Goal: Information Seeking & Learning: Find specific fact

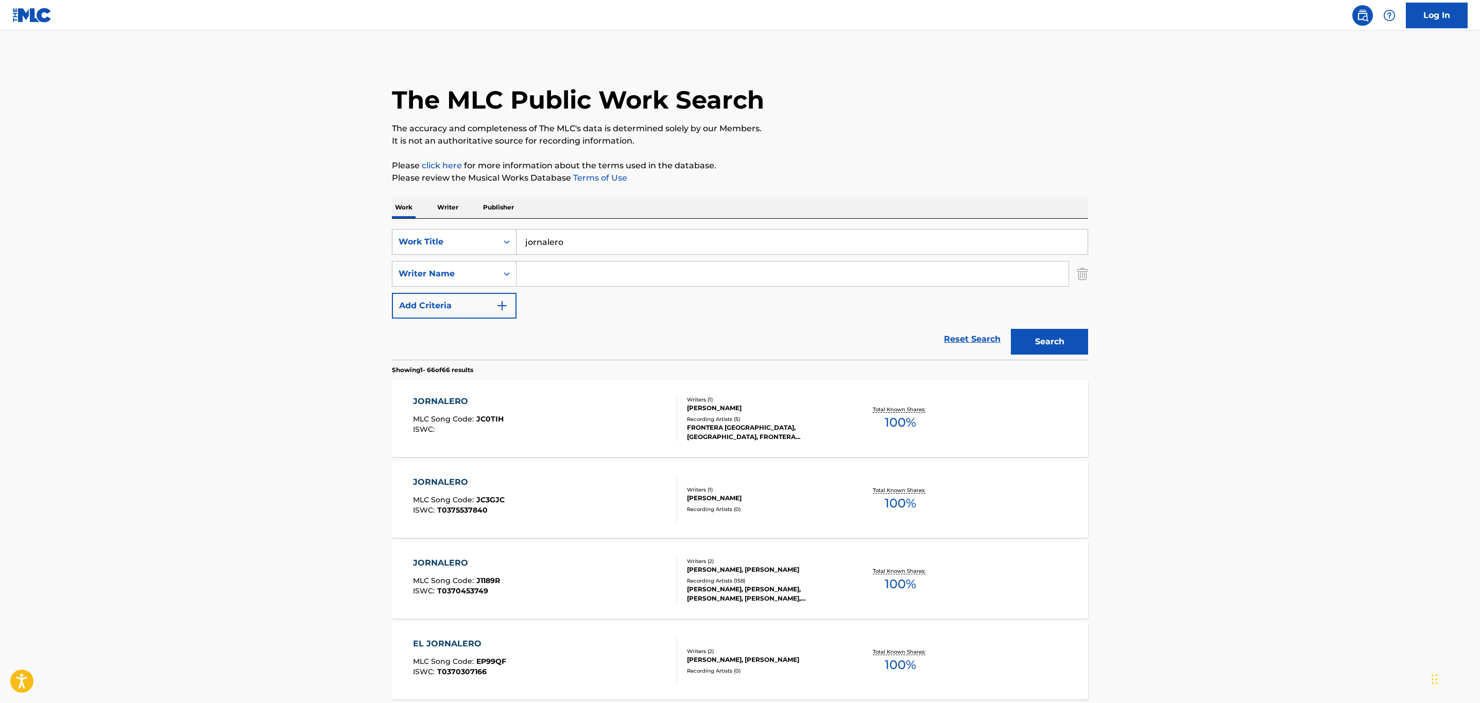
drag, startPoint x: 578, startPoint y: 235, endPoint x: 487, endPoint y: 229, distance: 90.8
click at [487, 229] on div "SearchWithCriteriaf45f9ad3-e2e5-48e3-a672-107621654438 Work Title jornalero" at bounding box center [740, 242] width 696 height 26
type input "toda mi vida"
click at [1011, 329] on button "Search" at bounding box center [1049, 342] width 77 height 26
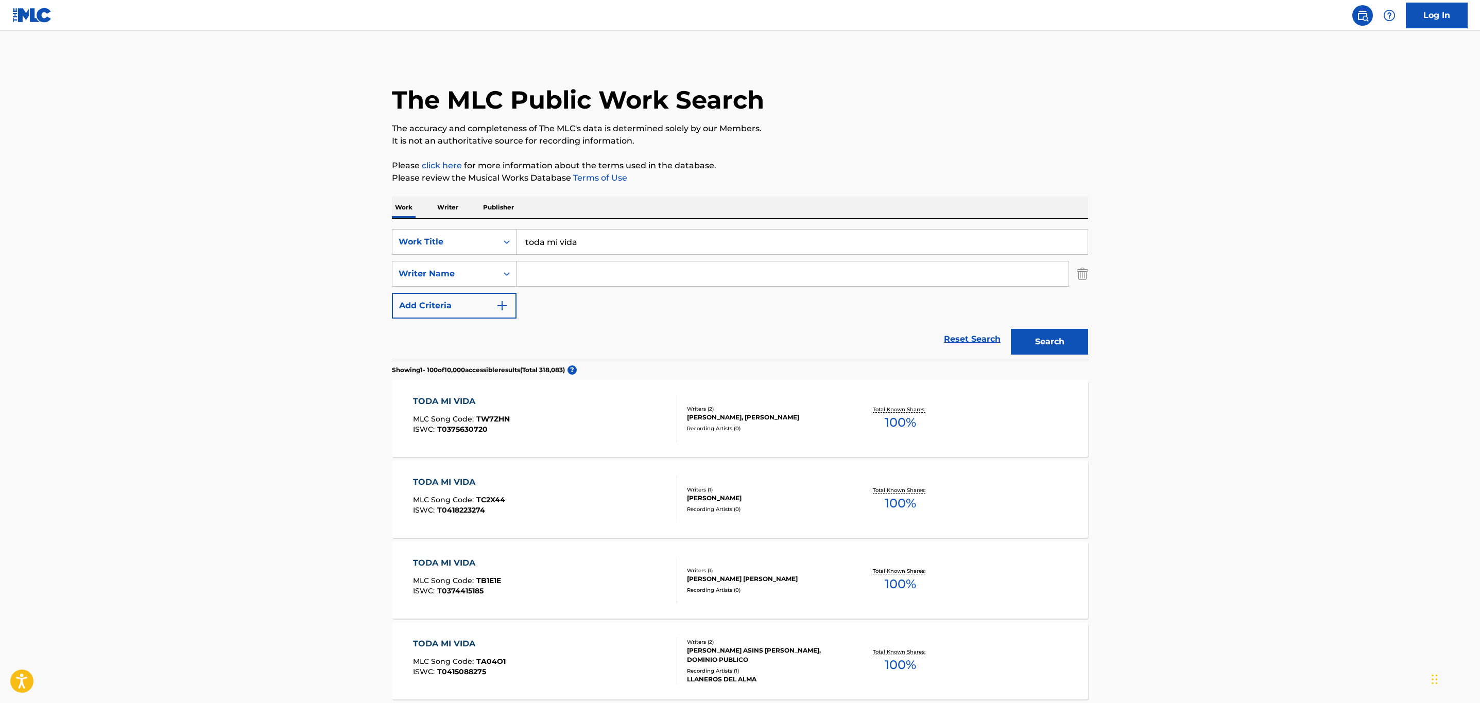
click at [588, 282] on input "Search Form" at bounding box center [793, 274] width 552 height 25
type input "[PERSON_NAME]"
click at [1011, 329] on button "Search" at bounding box center [1049, 342] width 77 height 26
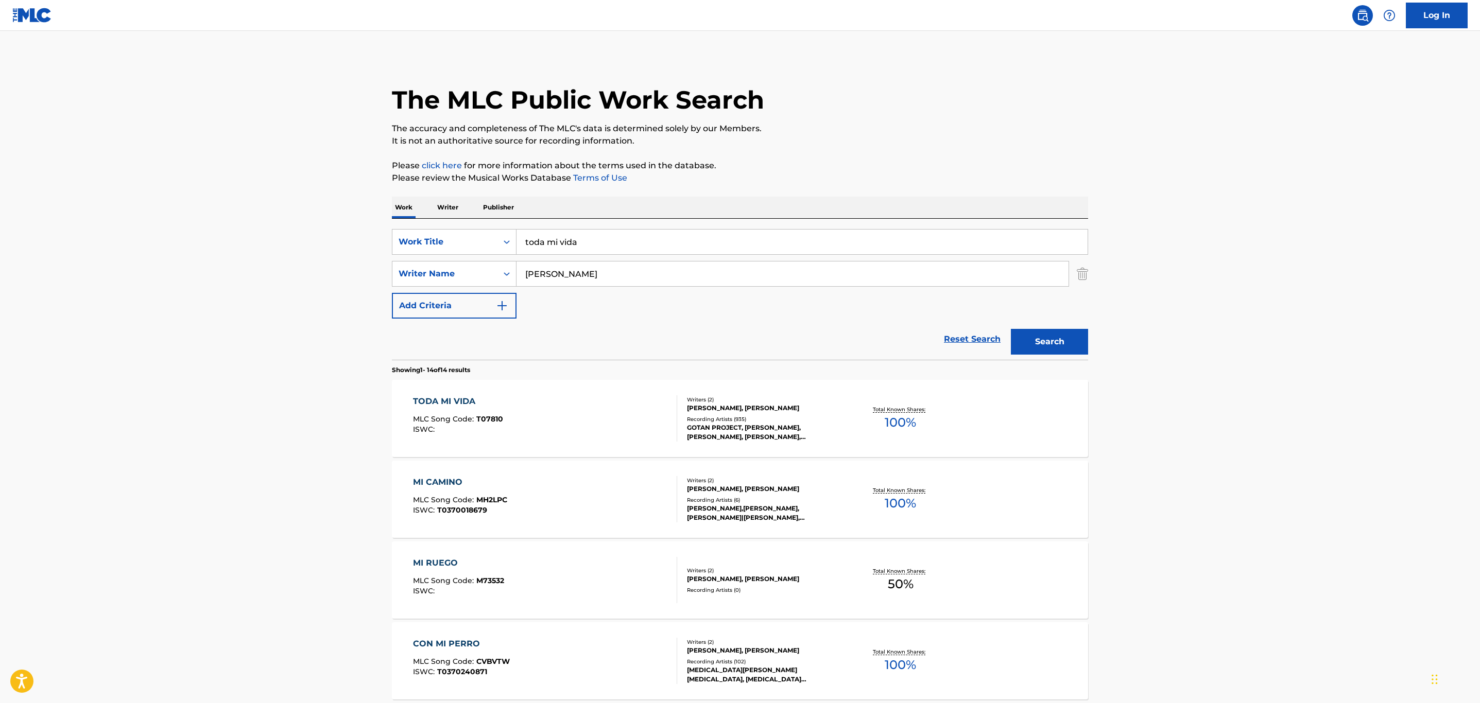
click at [793, 412] on div "[PERSON_NAME], [PERSON_NAME]" at bounding box center [765, 408] width 156 height 9
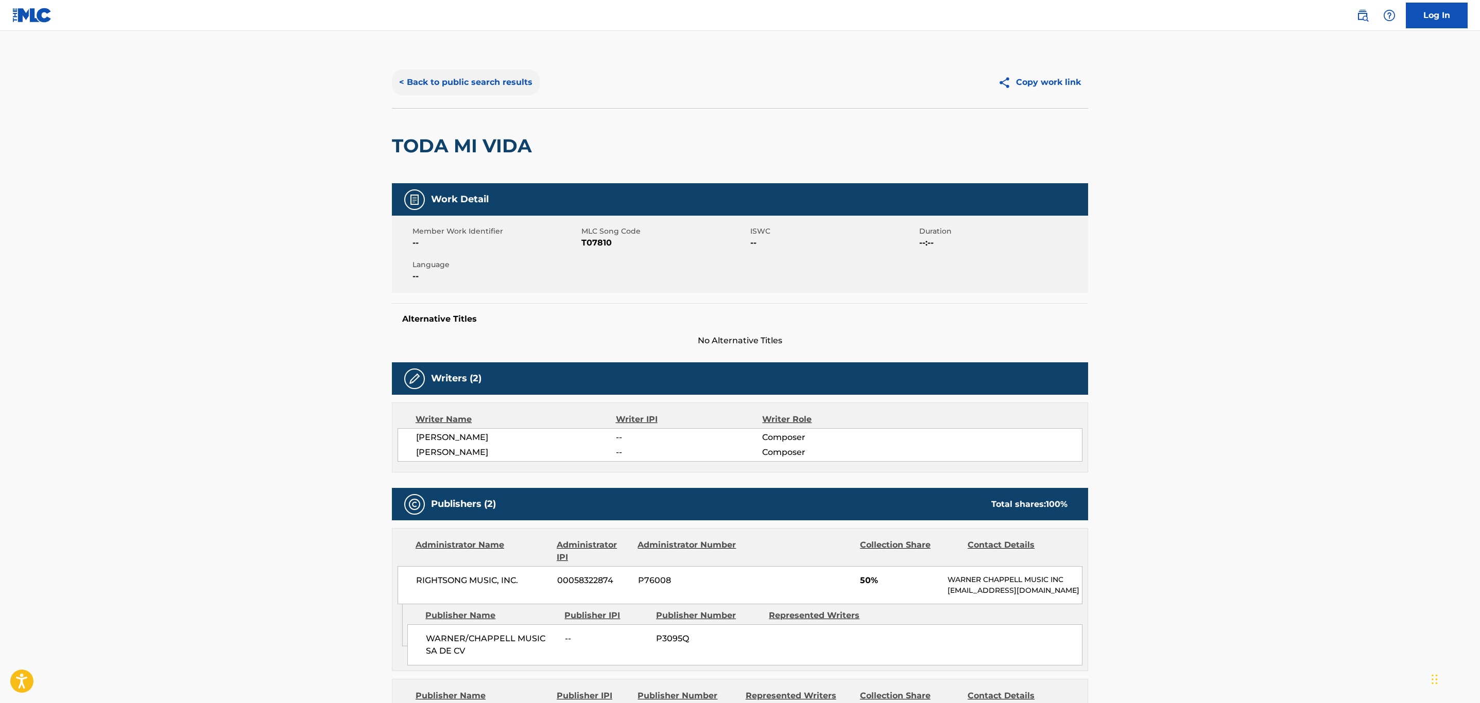
click at [495, 90] on button "< Back to public search results" at bounding box center [466, 83] width 148 height 26
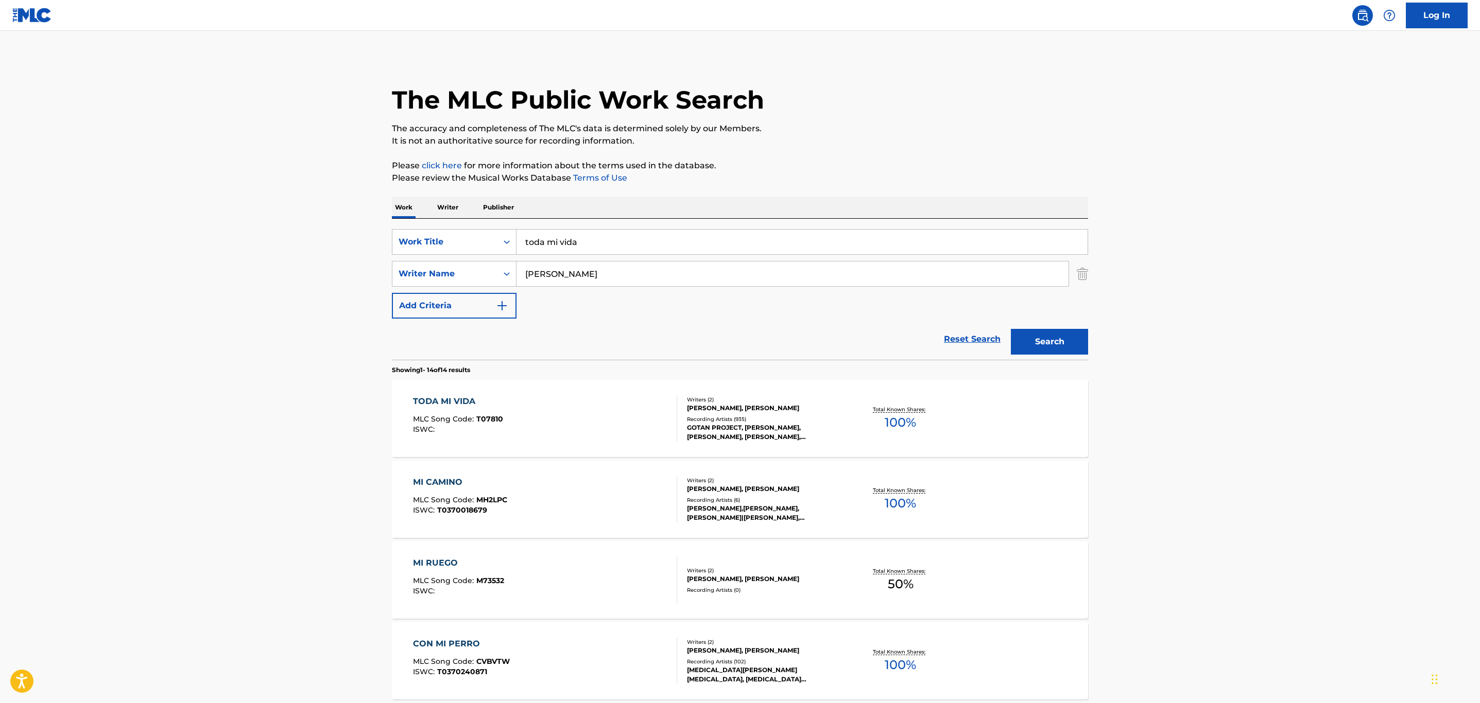
drag, startPoint x: 584, startPoint y: 246, endPoint x: 450, endPoint y: 218, distance: 137.1
click at [450, 219] on div "SearchWithCriteriaf45f9ad3-e2e5-48e3-a672-107621654438 Work Title toda mi vida …" at bounding box center [740, 289] width 696 height 141
type input "pensando en ti"
drag, startPoint x: 515, startPoint y: 268, endPoint x: 503, endPoint y: 268, distance: 12.4
click at [503, 268] on div "SearchWithCriteria561e2255-4d62-4544-9262-595b0f60d9b2 Writer Name [PERSON_NAME]" at bounding box center [740, 274] width 696 height 26
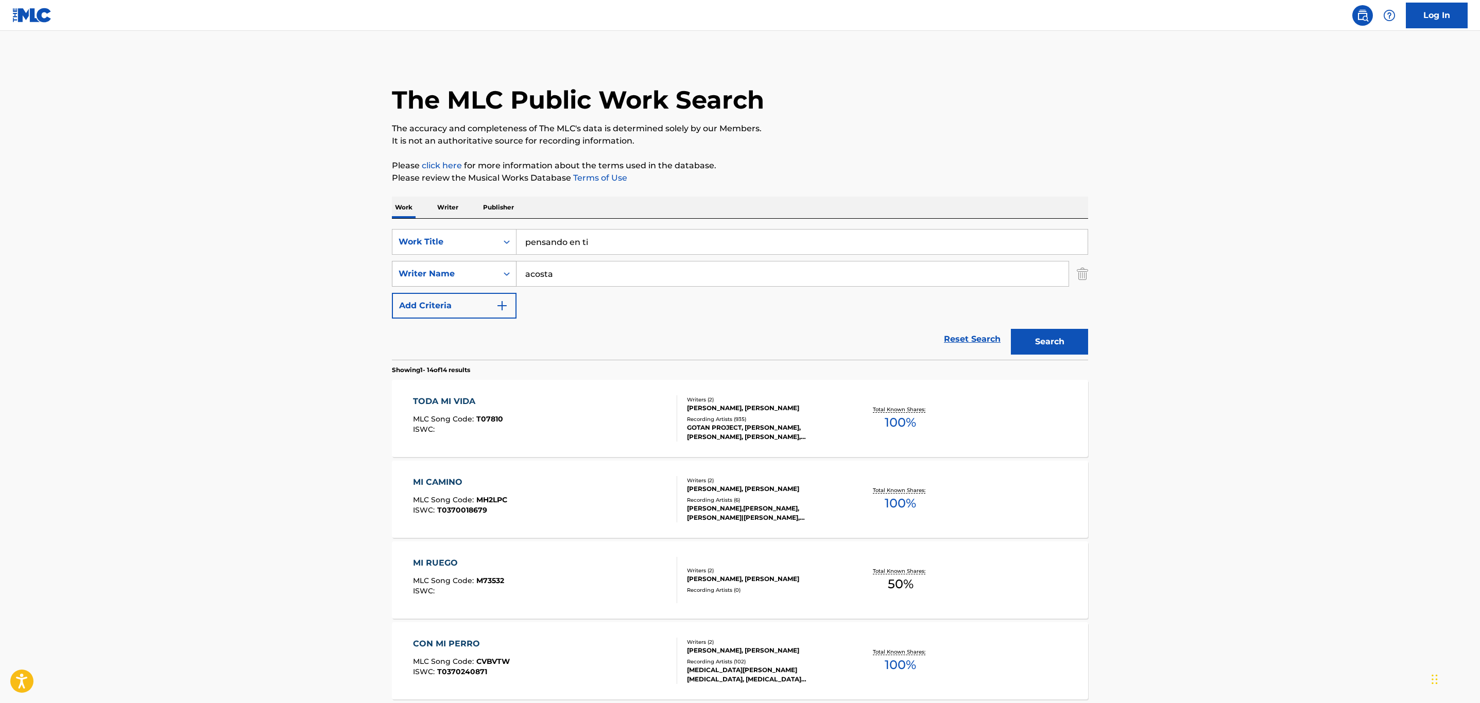
type input "acosta"
click at [1011, 329] on button "Search" at bounding box center [1049, 342] width 77 height 26
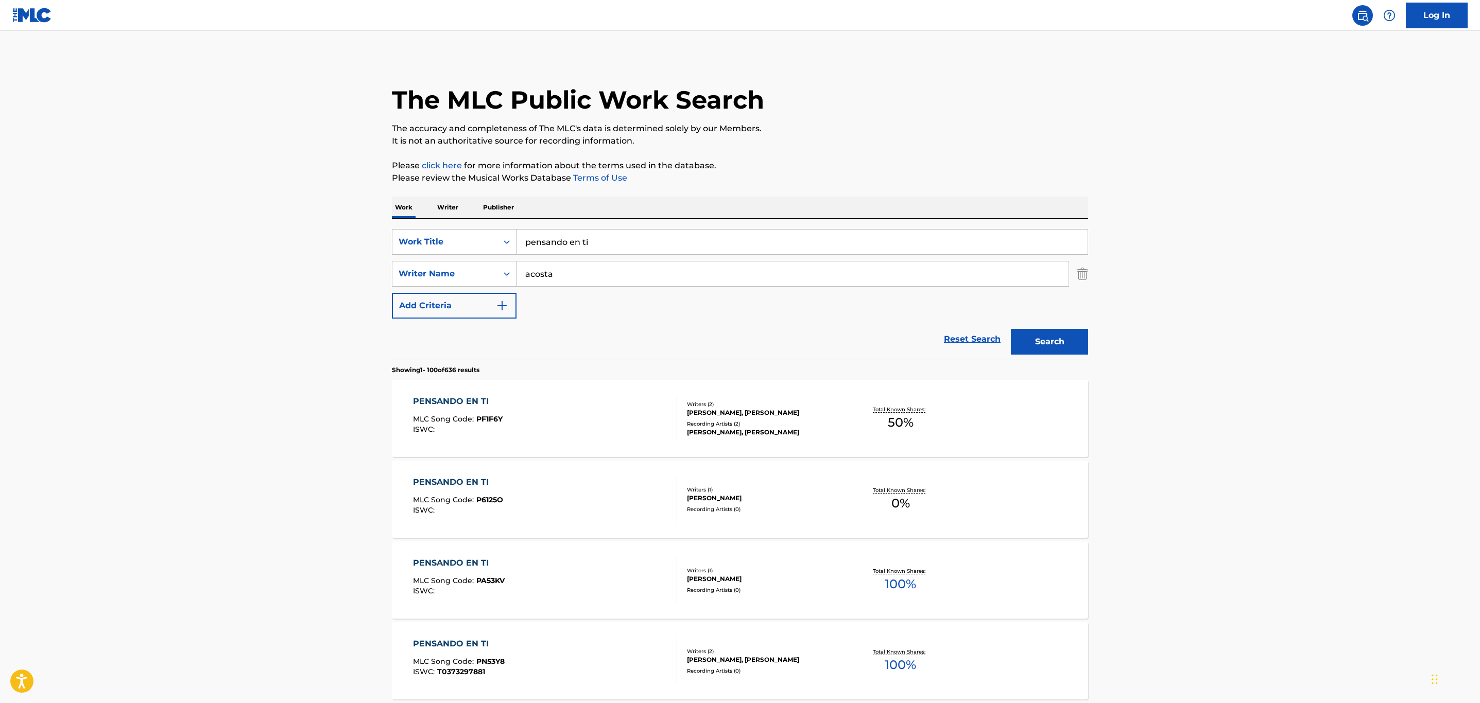
click at [830, 423] on div "Recording Artists ( 2 )" at bounding box center [765, 424] width 156 height 8
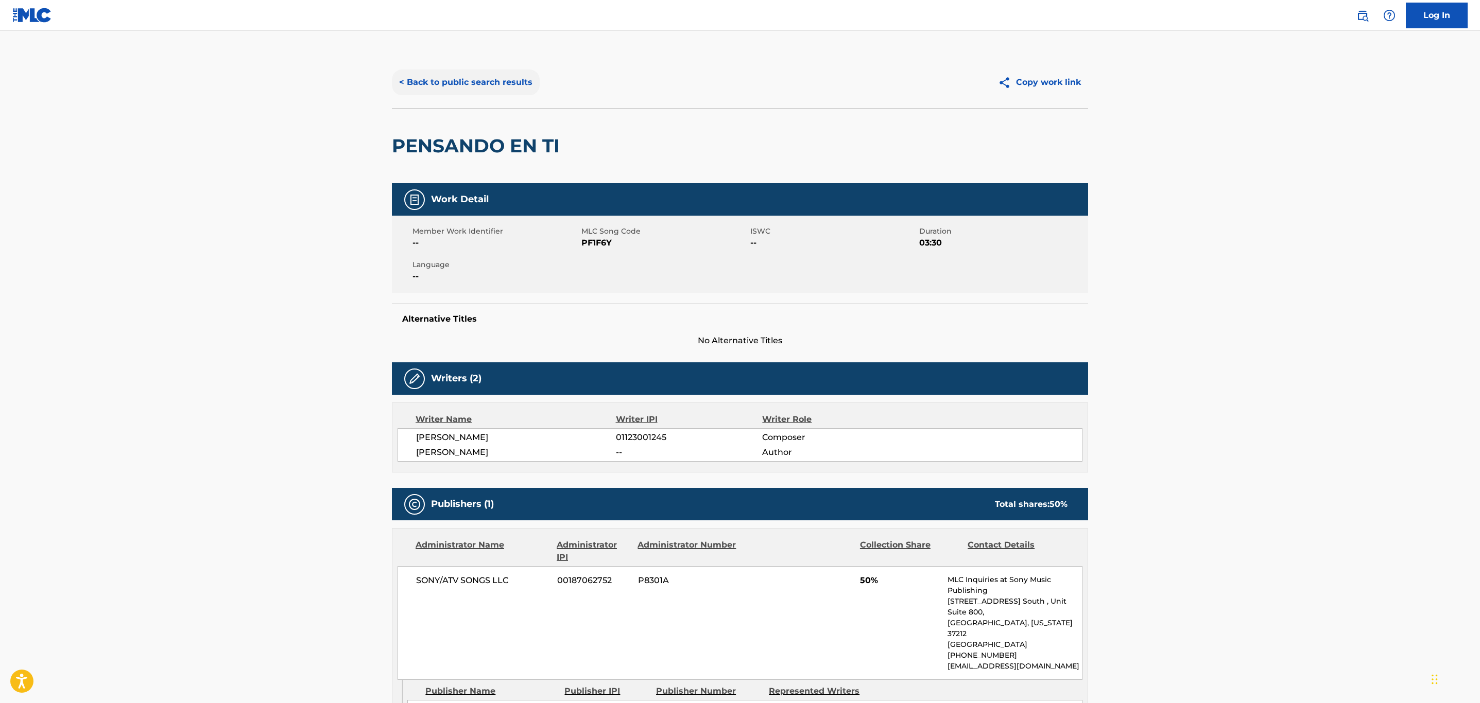
click at [439, 85] on button "< Back to public search results" at bounding box center [466, 83] width 148 height 26
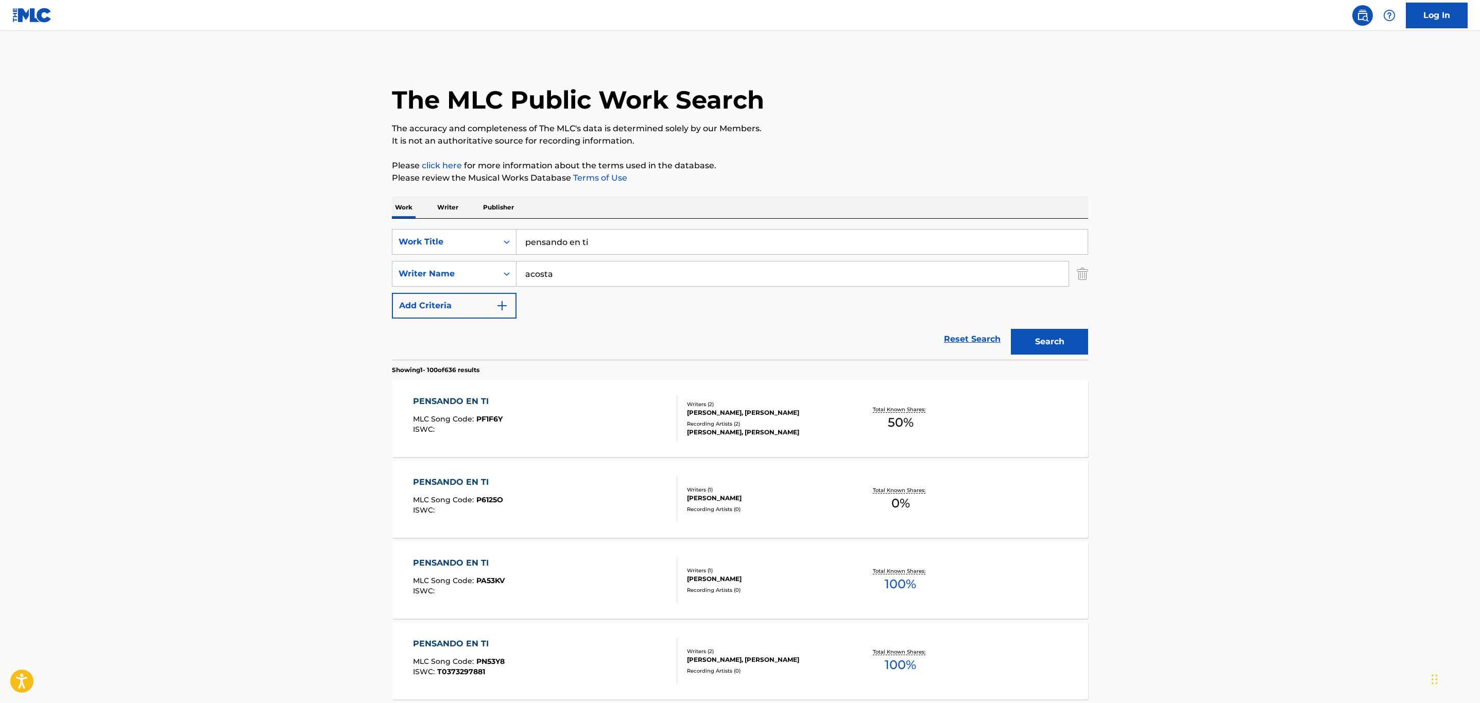
click at [524, 276] on input "acosta" at bounding box center [793, 274] width 552 height 25
click at [1011, 329] on button "Search" at bounding box center [1049, 342] width 77 height 26
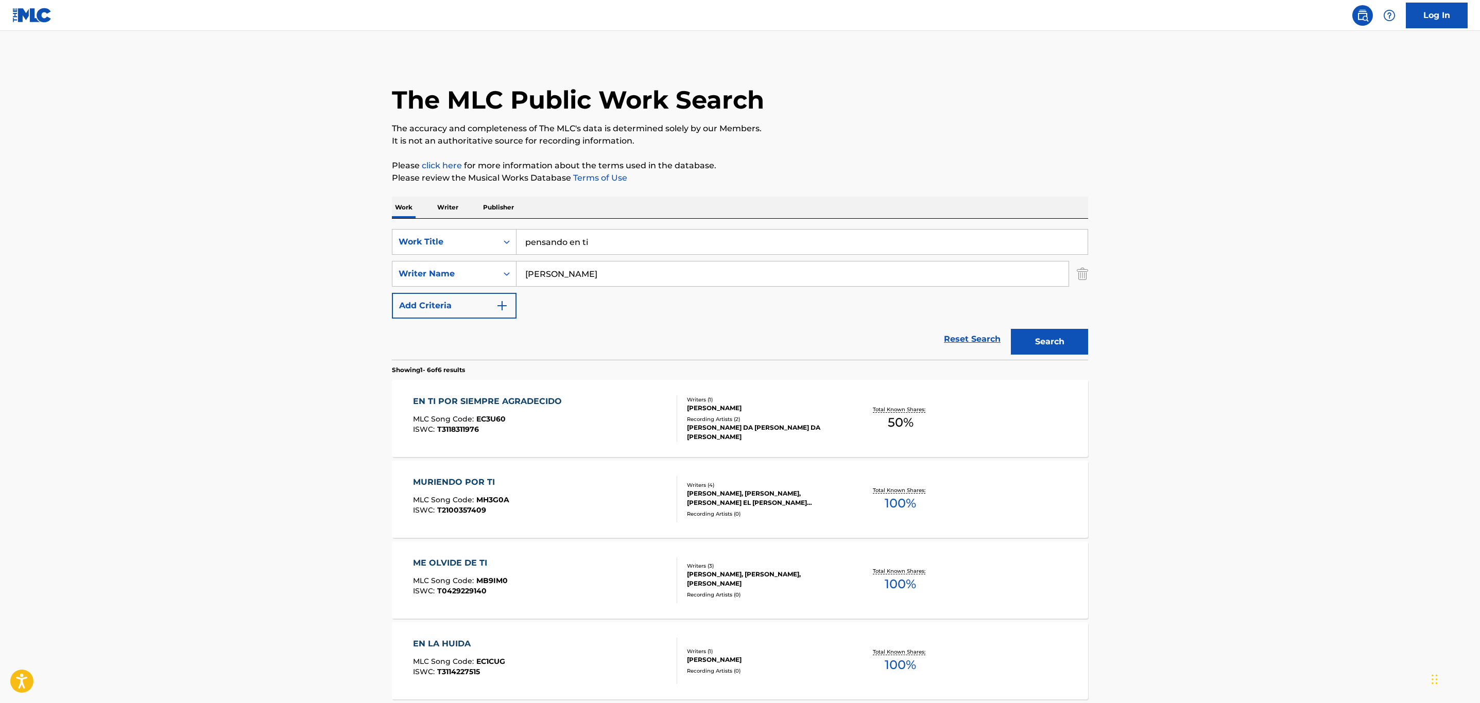
click at [567, 276] on input "[PERSON_NAME]" at bounding box center [793, 274] width 552 height 25
type input "victor"
click at [1011, 329] on button "Search" at bounding box center [1049, 342] width 77 height 26
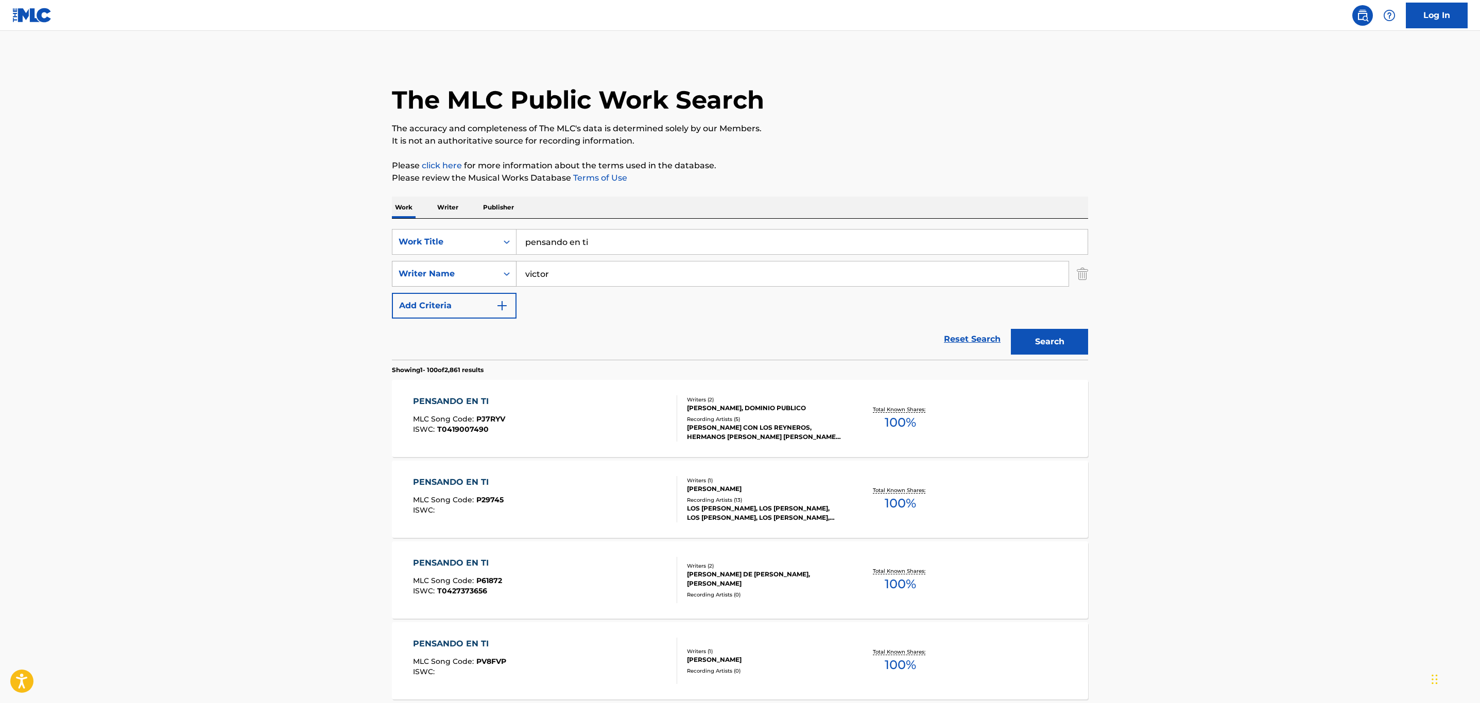
click at [467, 275] on div "Writer Name" at bounding box center [445, 274] width 93 height 12
drag, startPoint x: 571, startPoint y: 283, endPoint x: 575, endPoint y: 277, distance: 7.0
click at [571, 283] on input "victor" at bounding box center [793, 274] width 552 height 25
drag, startPoint x: 520, startPoint y: 269, endPoint x: 467, endPoint y: 263, distance: 53.0
click at [467, 263] on div "SearchWithCriteria561e2255-4d62-4544-9262-595b0f60d9b2 Writer Name [PERSON_NAME]" at bounding box center [740, 274] width 696 height 26
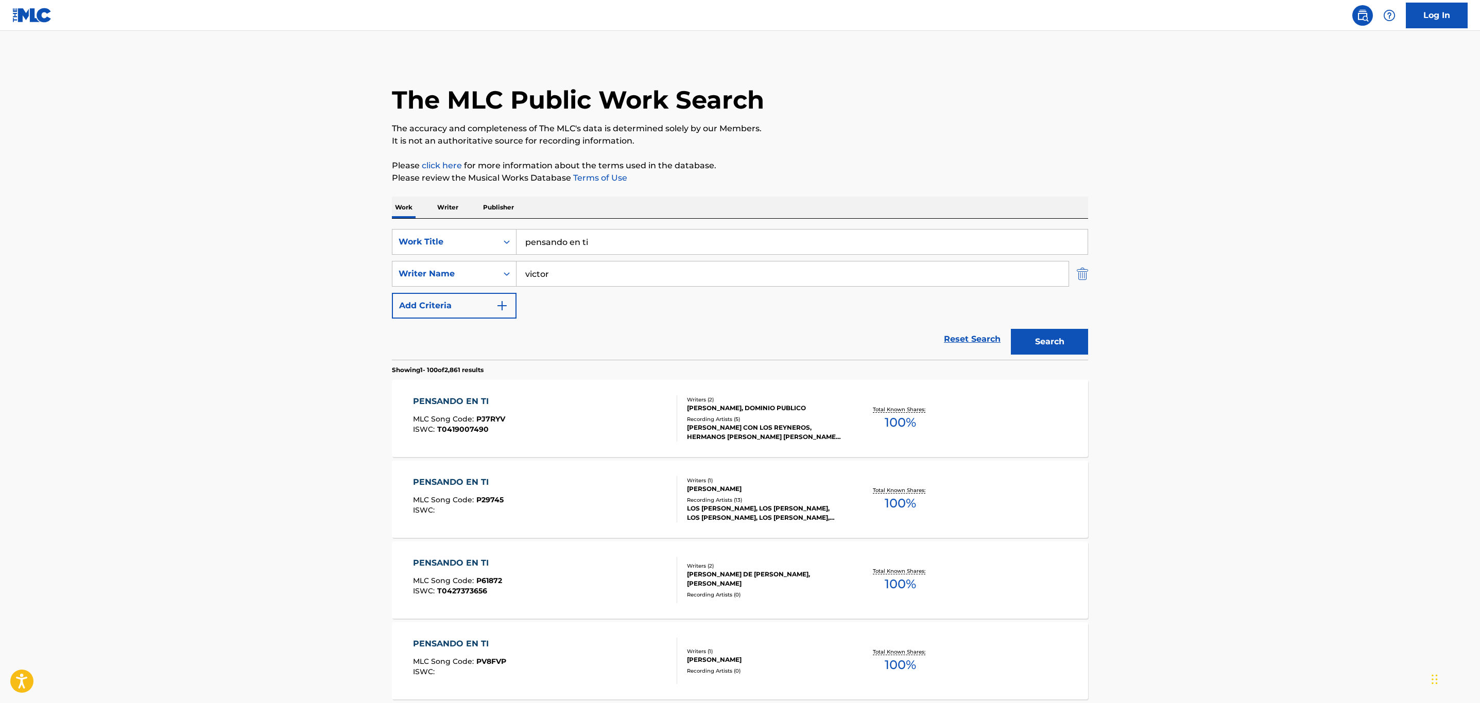
click at [1088, 276] on img "Search Form" at bounding box center [1082, 274] width 11 height 26
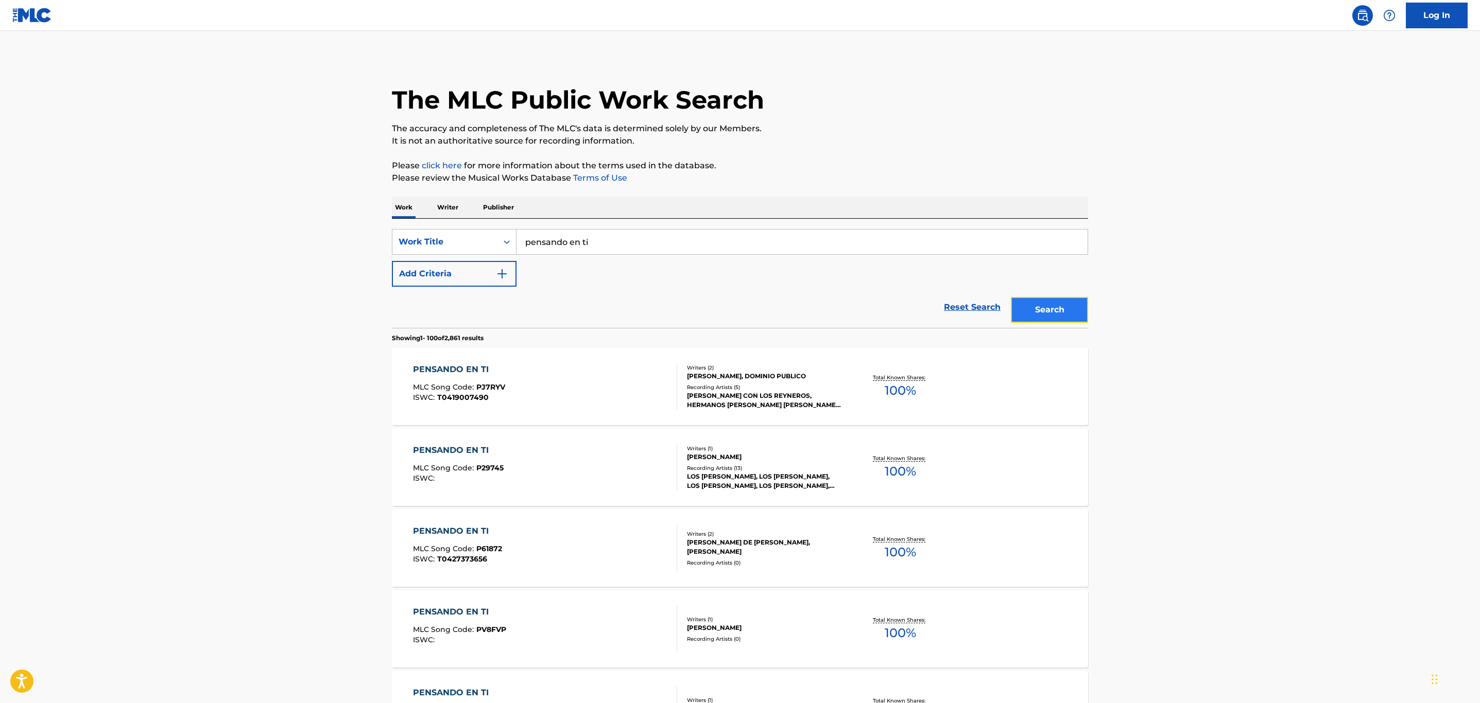
click at [1063, 306] on button "Search" at bounding box center [1049, 310] width 77 height 26
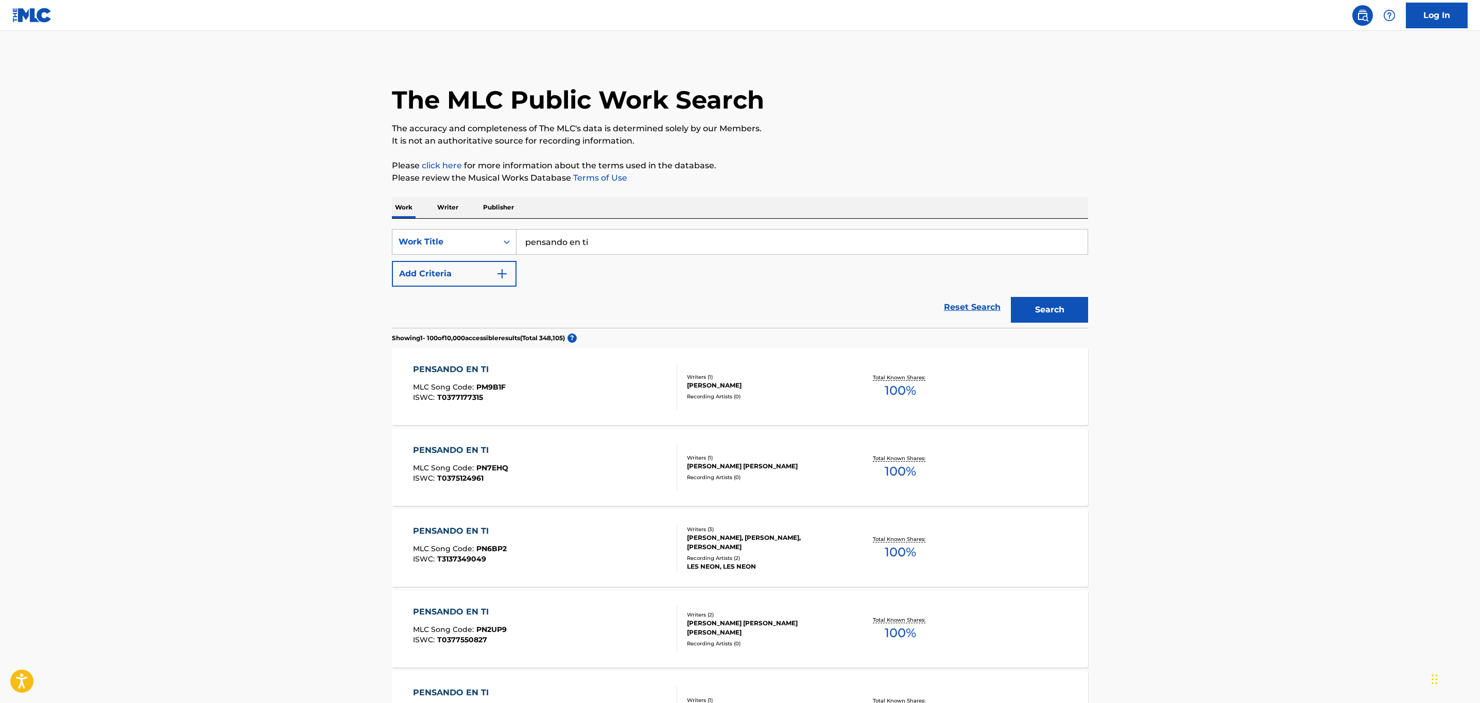
drag, startPoint x: 608, startPoint y: 238, endPoint x: 465, endPoint y: 243, distance: 142.7
click at [465, 243] on div "SearchWithCriteriaf45f9ad3-e2e5-48e3-a672-107621654438 Work Title pensando en ti" at bounding box center [740, 242] width 696 height 26
drag, startPoint x: 582, startPoint y: 245, endPoint x: 496, endPoint y: 213, distance: 91.6
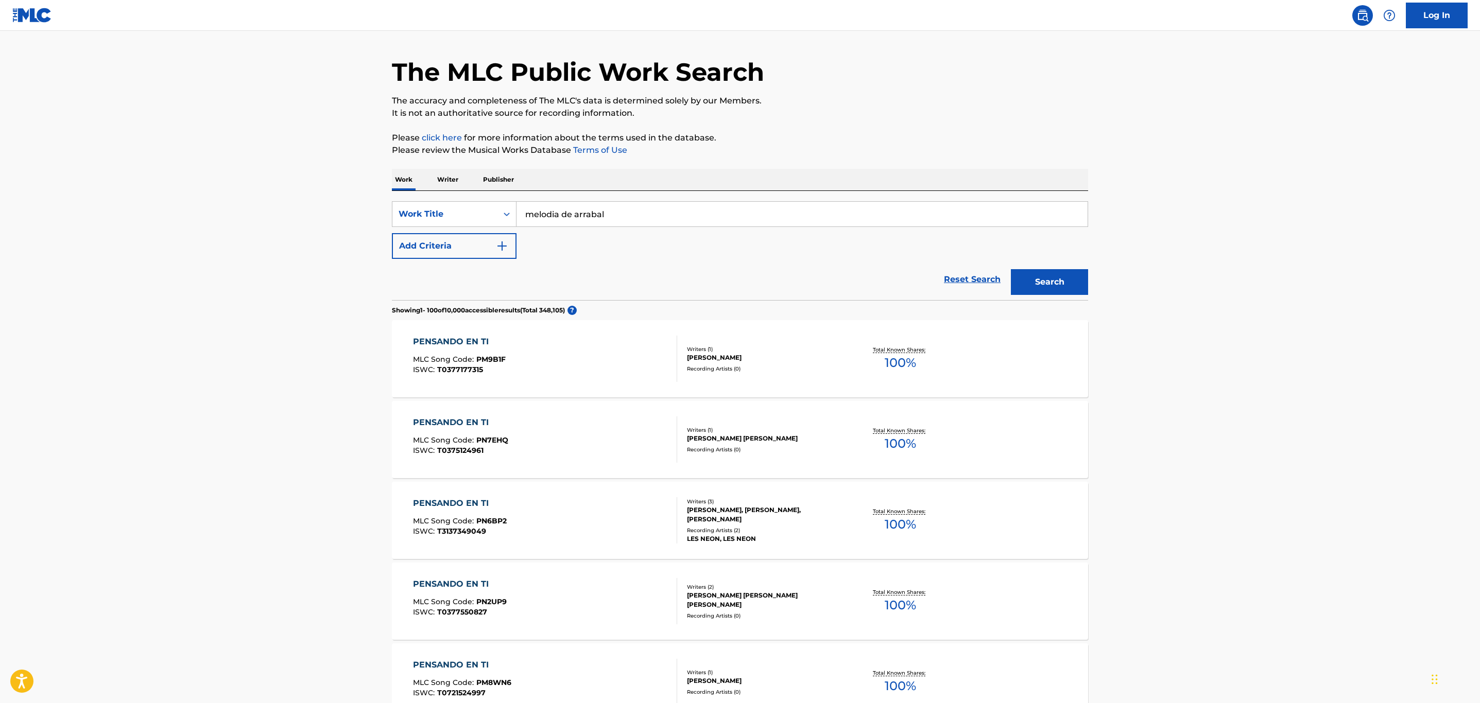
scroll to position [77, 0]
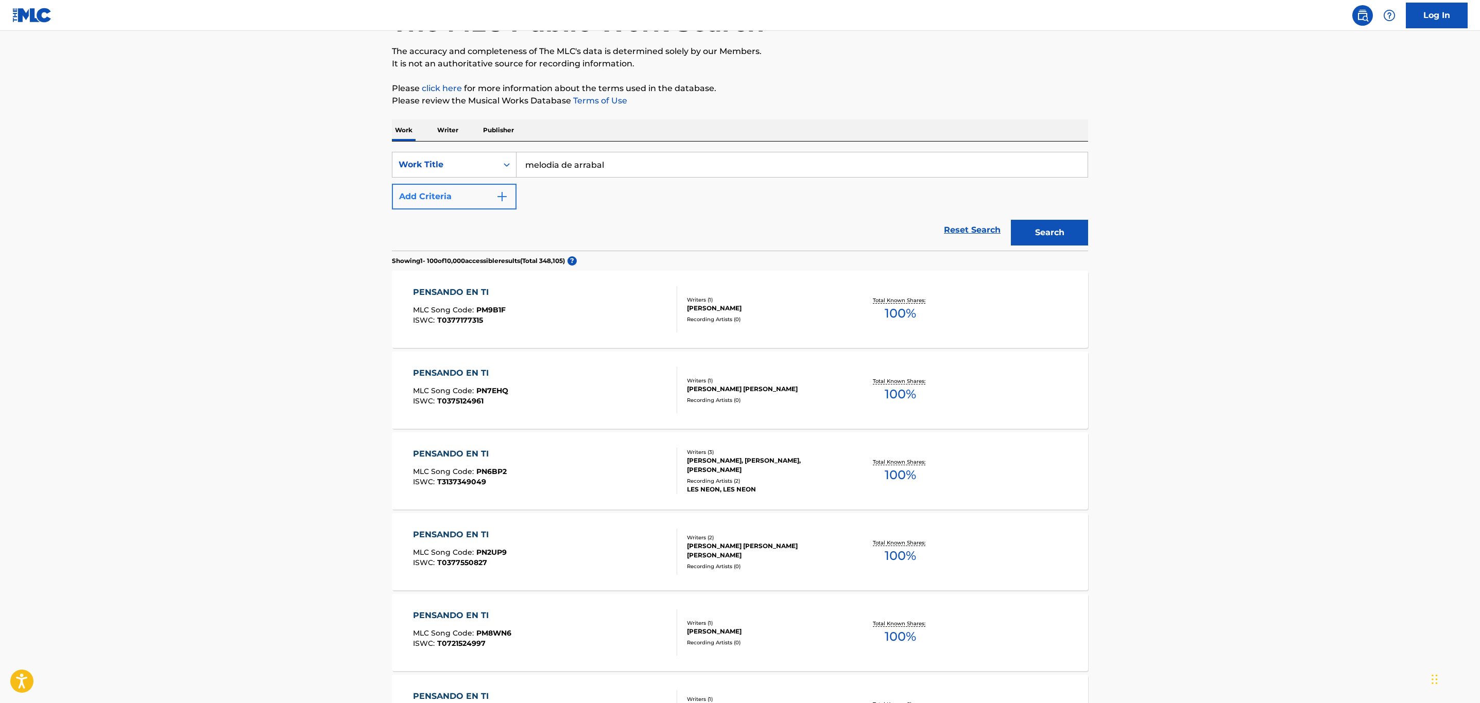
type input "melodia de arrabal"
click at [502, 198] on img "Search Form" at bounding box center [502, 197] width 12 height 12
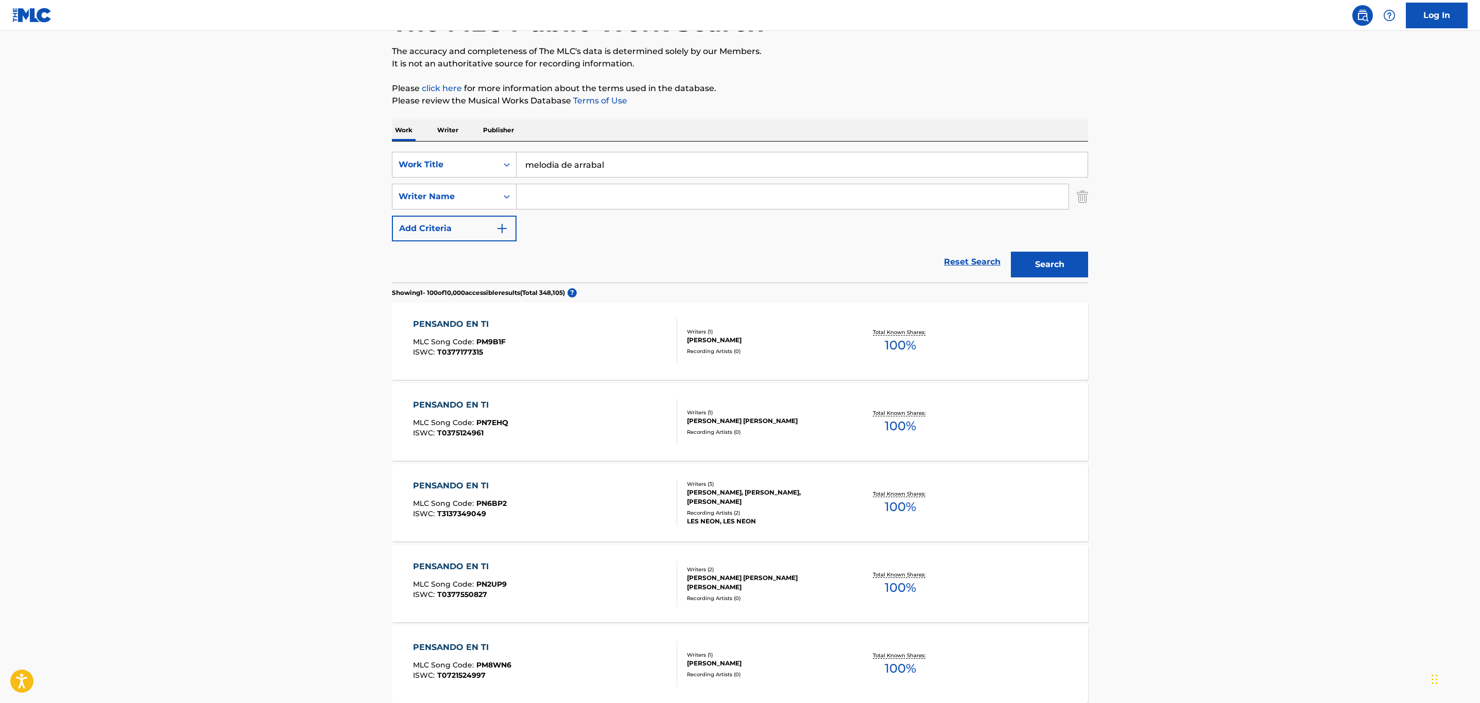
click at [605, 198] on input "Search Form" at bounding box center [793, 196] width 552 height 25
type input "gardel"
click at [1011, 252] on button "Search" at bounding box center [1049, 265] width 77 height 26
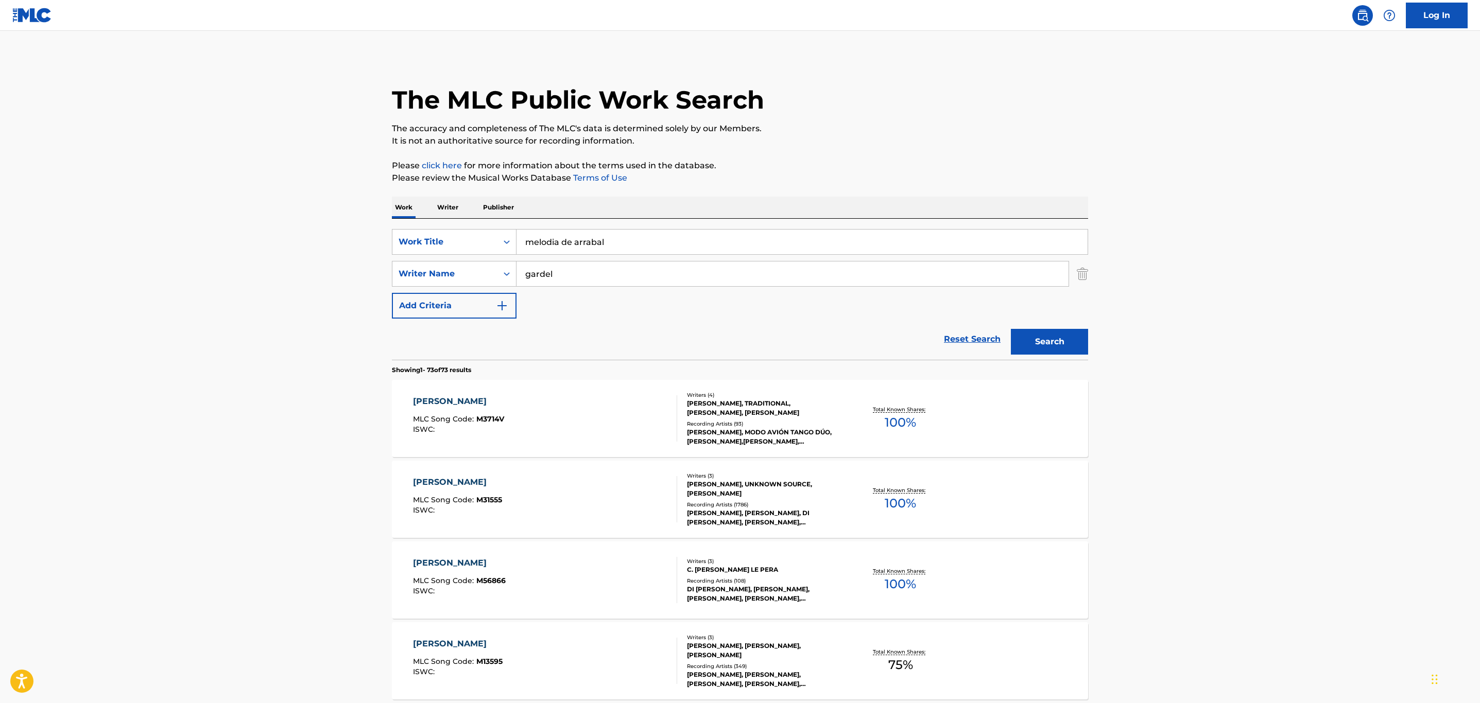
click at [819, 435] on div "[PERSON_NAME], MODO AVIÓN TANGO DÚO, [PERSON_NAME],[PERSON_NAME],[PERSON_NAME],…" at bounding box center [765, 437] width 156 height 19
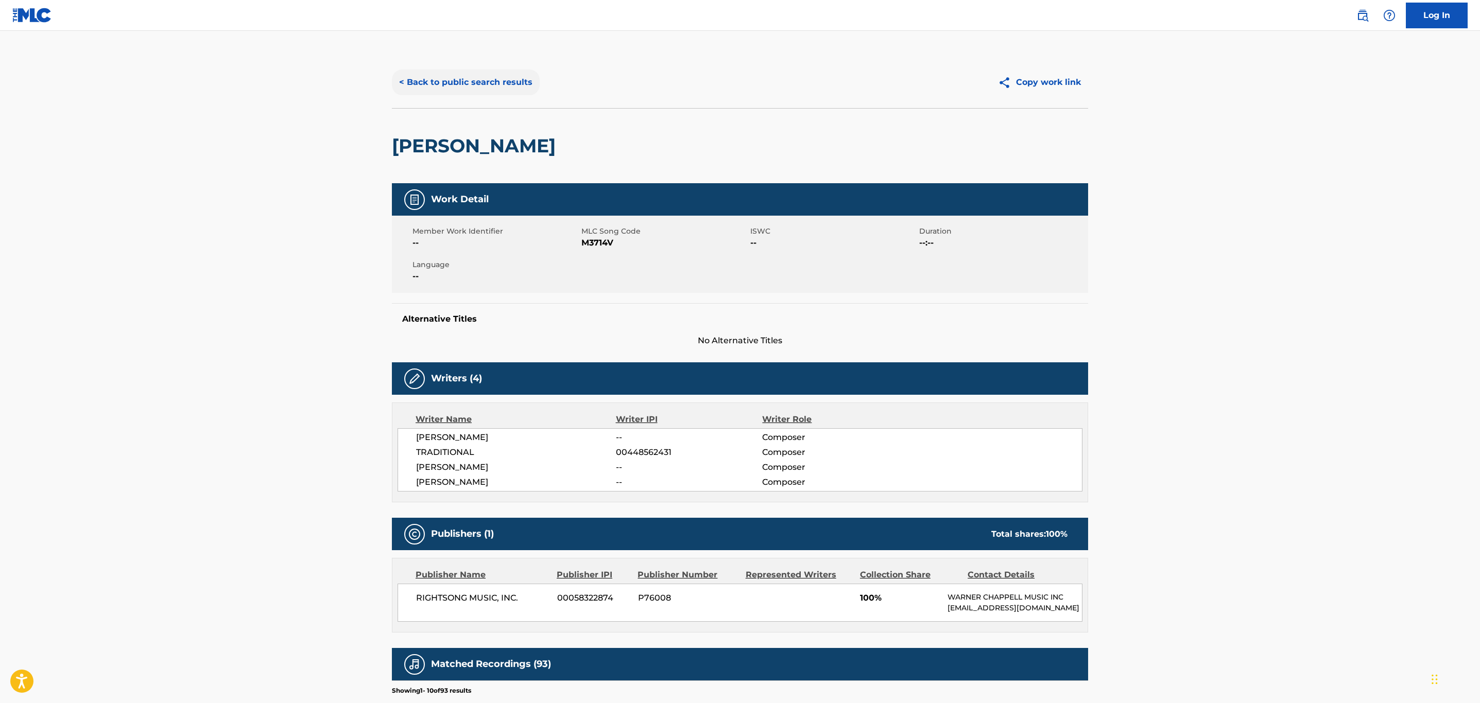
click at [498, 75] on button "< Back to public search results" at bounding box center [466, 83] width 148 height 26
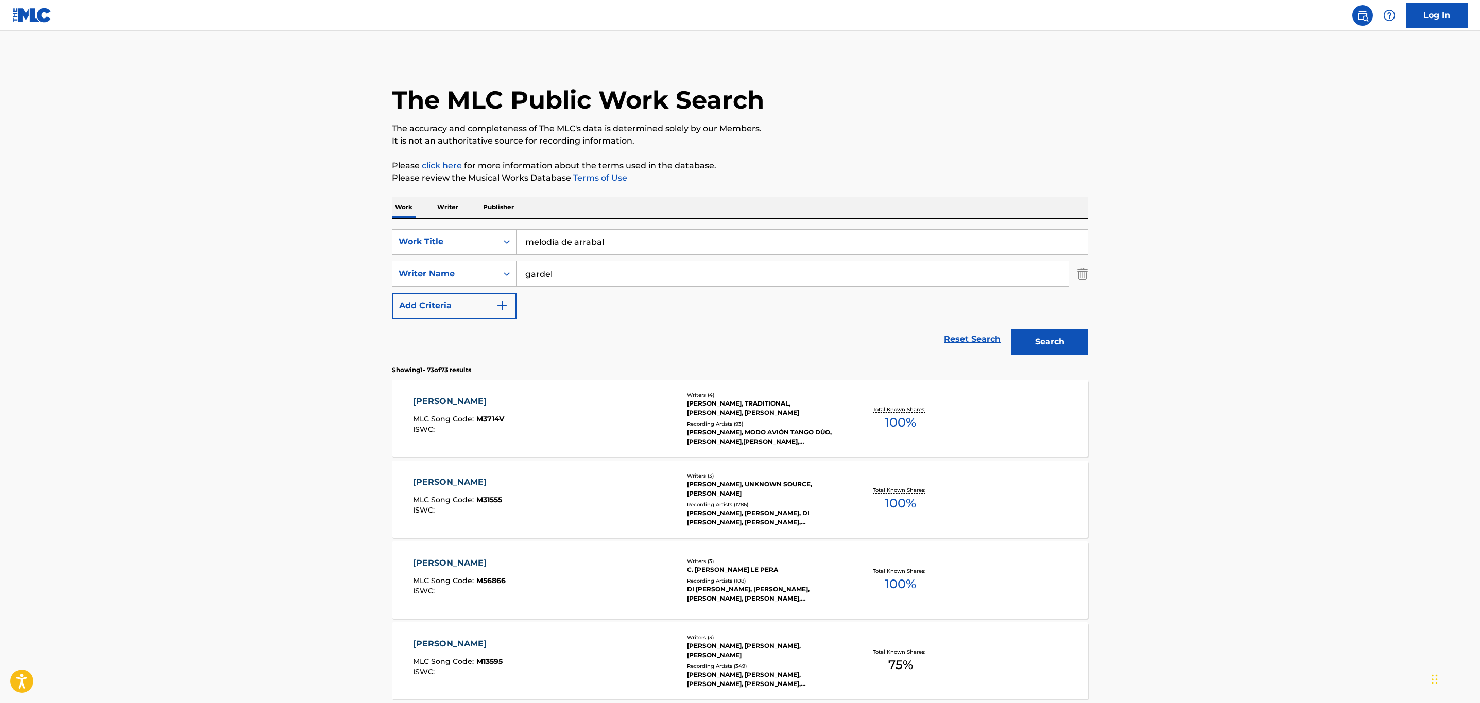
drag, startPoint x: 743, startPoint y: 283, endPoint x: 698, endPoint y: 264, distance: 48.5
click at [714, 273] on input "gardel" at bounding box center [793, 274] width 552 height 25
drag, startPoint x: 640, startPoint y: 238, endPoint x: 449, endPoint y: 230, distance: 191.2
click at [449, 230] on div "SearchWithCriteriaf45f9ad3-e2e5-48e3-a672-107621654438 Work Title [PERSON_NAME]" at bounding box center [740, 242] width 696 height 26
type input "dejame morir"
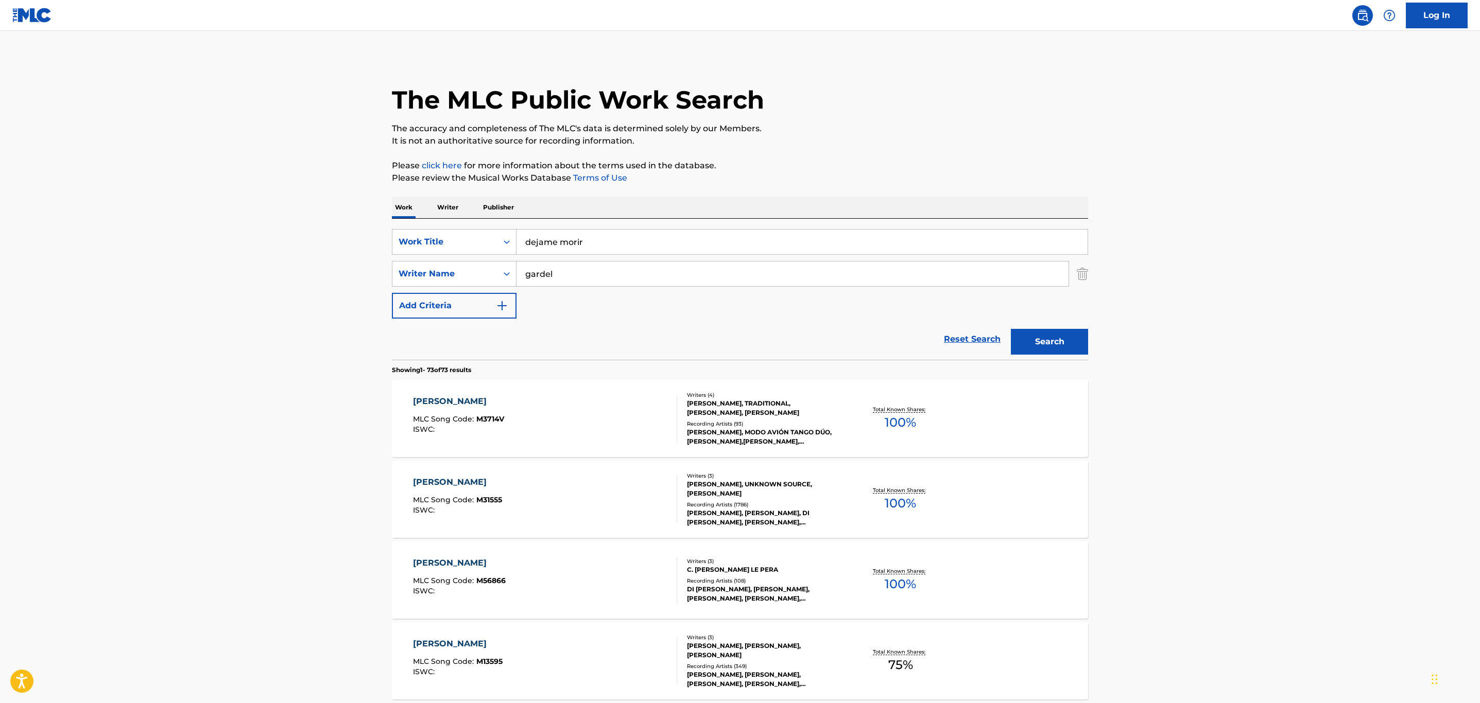
drag, startPoint x: 574, startPoint y: 269, endPoint x: 497, endPoint y: 256, distance: 77.2
click at [500, 261] on div "SearchWithCriteria561e2255-4d62-4544-9262-595b0f60d9b2 Writer Name [PERSON_NAME]" at bounding box center [740, 274] width 696 height 26
click at [1011, 329] on button "Search" at bounding box center [1049, 342] width 77 height 26
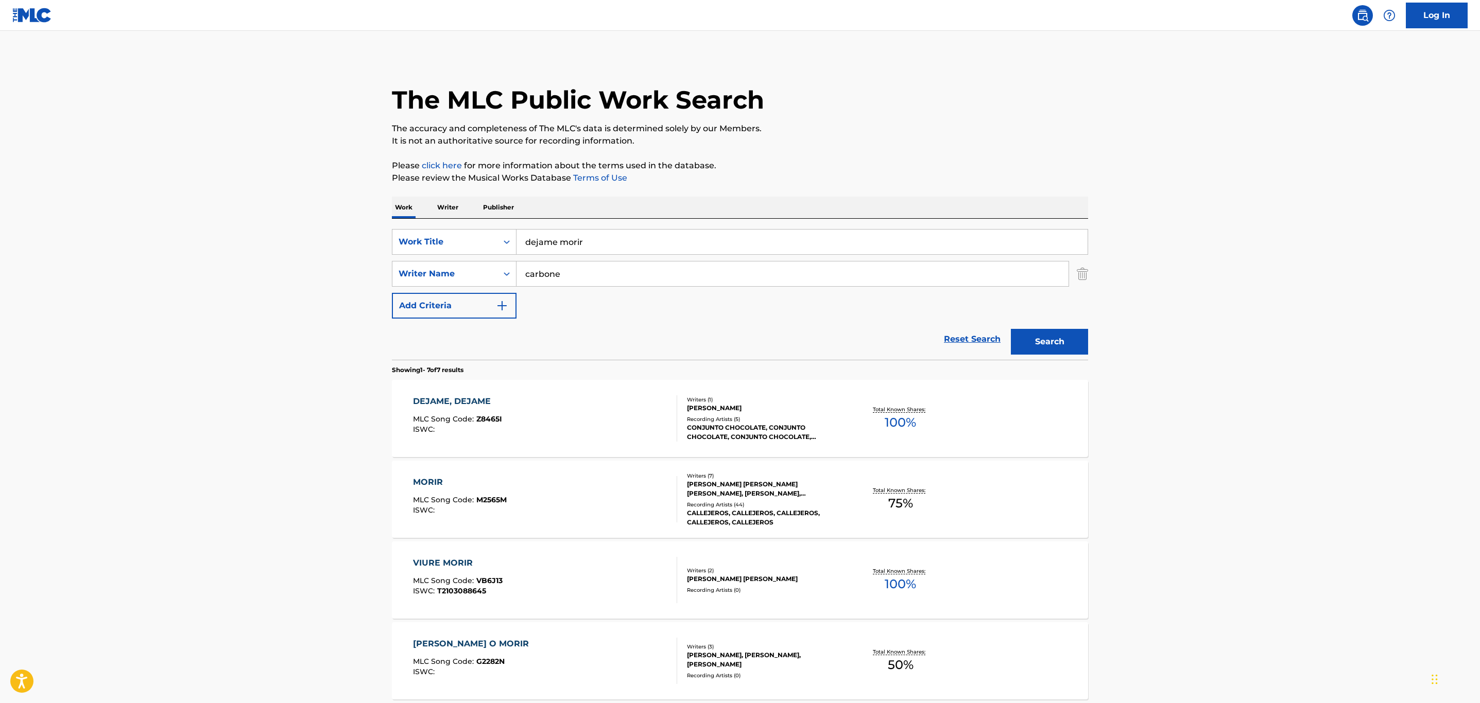
click at [524, 272] on input "carbone" at bounding box center [793, 274] width 552 height 25
type input "[PERSON_NAME]"
click at [1011, 329] on button "Search" at bounding box center [1049, 342] width 77 height 26
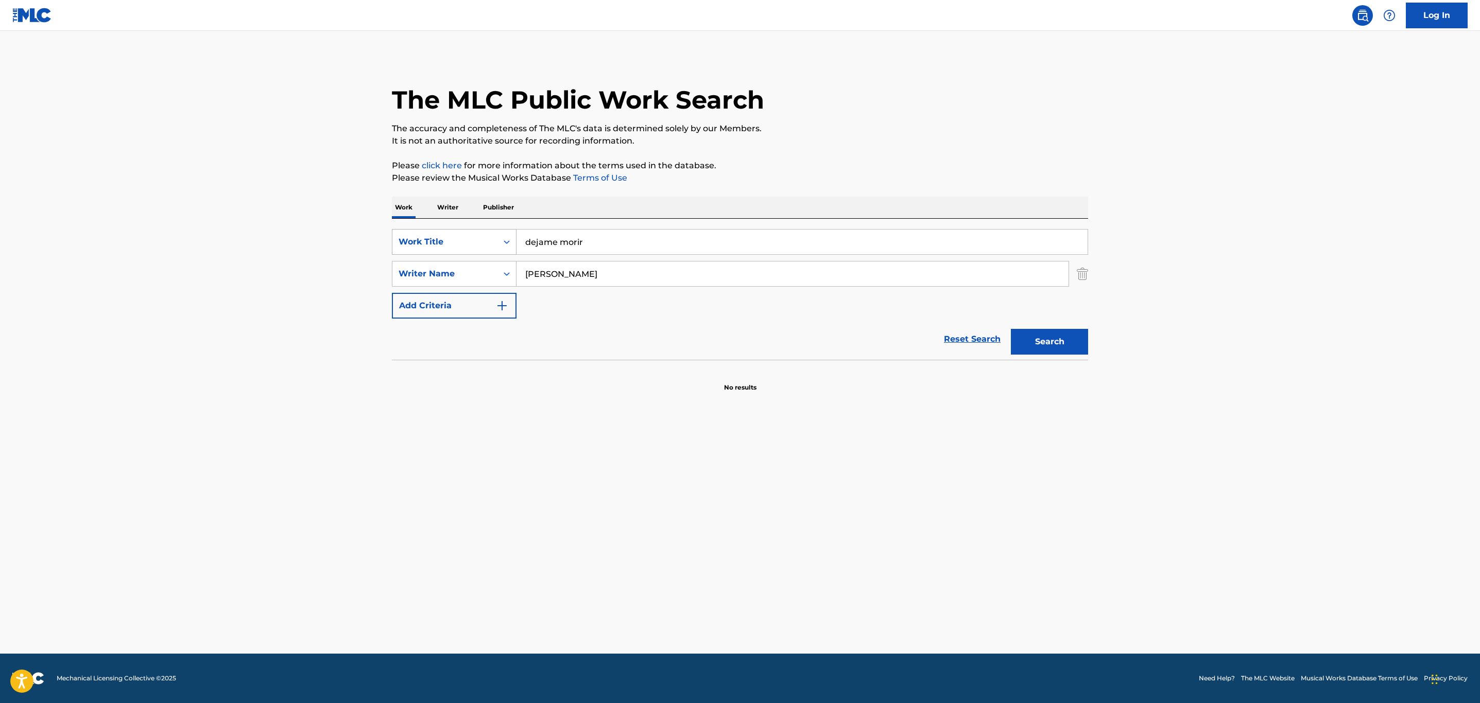
drag, startPoint x: 620, startPoint y: 235, endPoint x: 473, endPoint y: 241, distance: 147.4
click at [473, 241] on div "SearchWithCriteriaf45f9ad3-e2e5-48e3-a672-107621654438 Work Title dejame morir" at bounding box center [740, 242] width 696 height 26
click at [1083, 277] on img "Search Form" at bounding box center [1082, 274] width 11 height 26
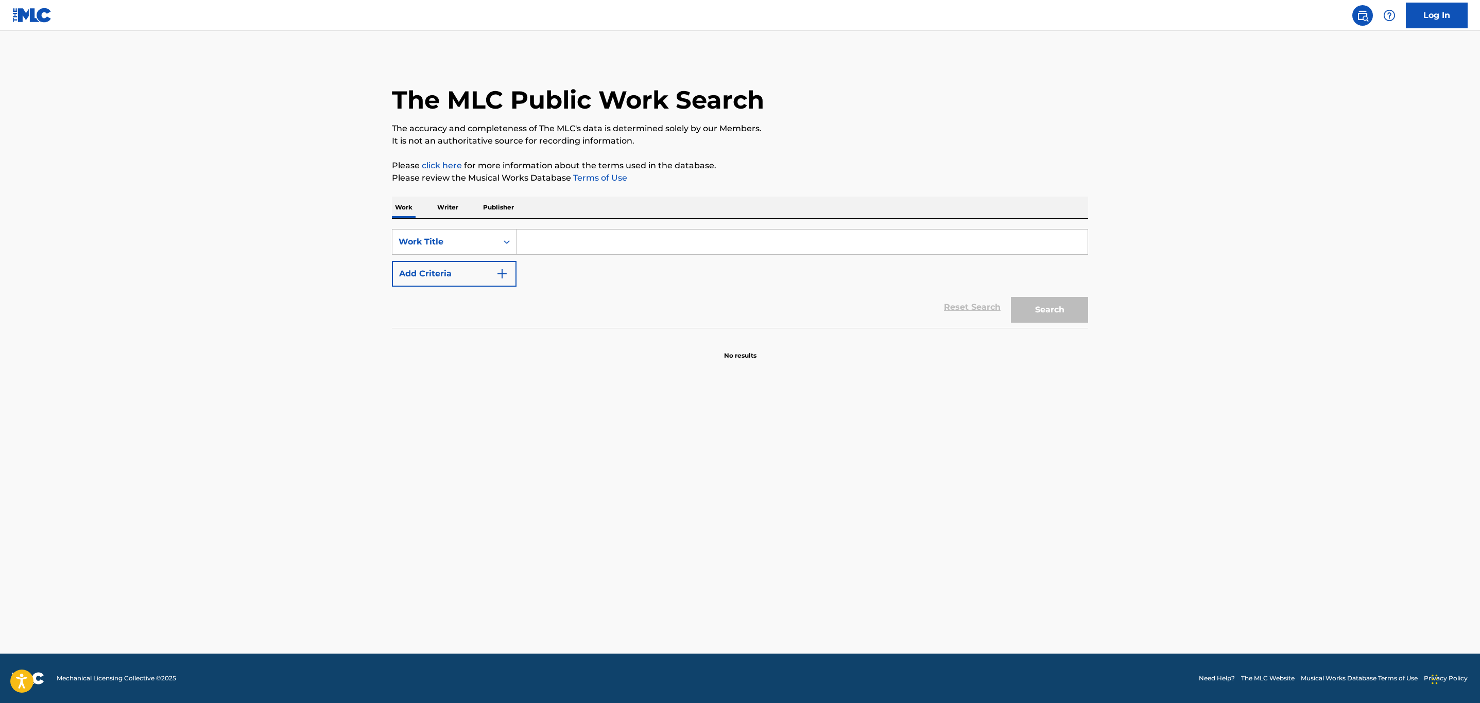
click at [484, 226] on div "SearchWithCriteriaf45f9ad3-e2e5-48e3-a672-107621654438 Work Title Add Criteria …" at bounding box center [740, 273] width 696 height 109
click at [488, 239] on div "Work Title" at bounding box center [445, 242] width 93 height 12
click at [470, 256] on div "Writer Name" at bounding box center [454, 268] width 124 height 26
click at [541, 246] on input "Search Form" at bounding box center [802, 242] width 571 height 25
click at [1011, 297] on button "Search" at bounding box center [1049, 310] width 77 height 26
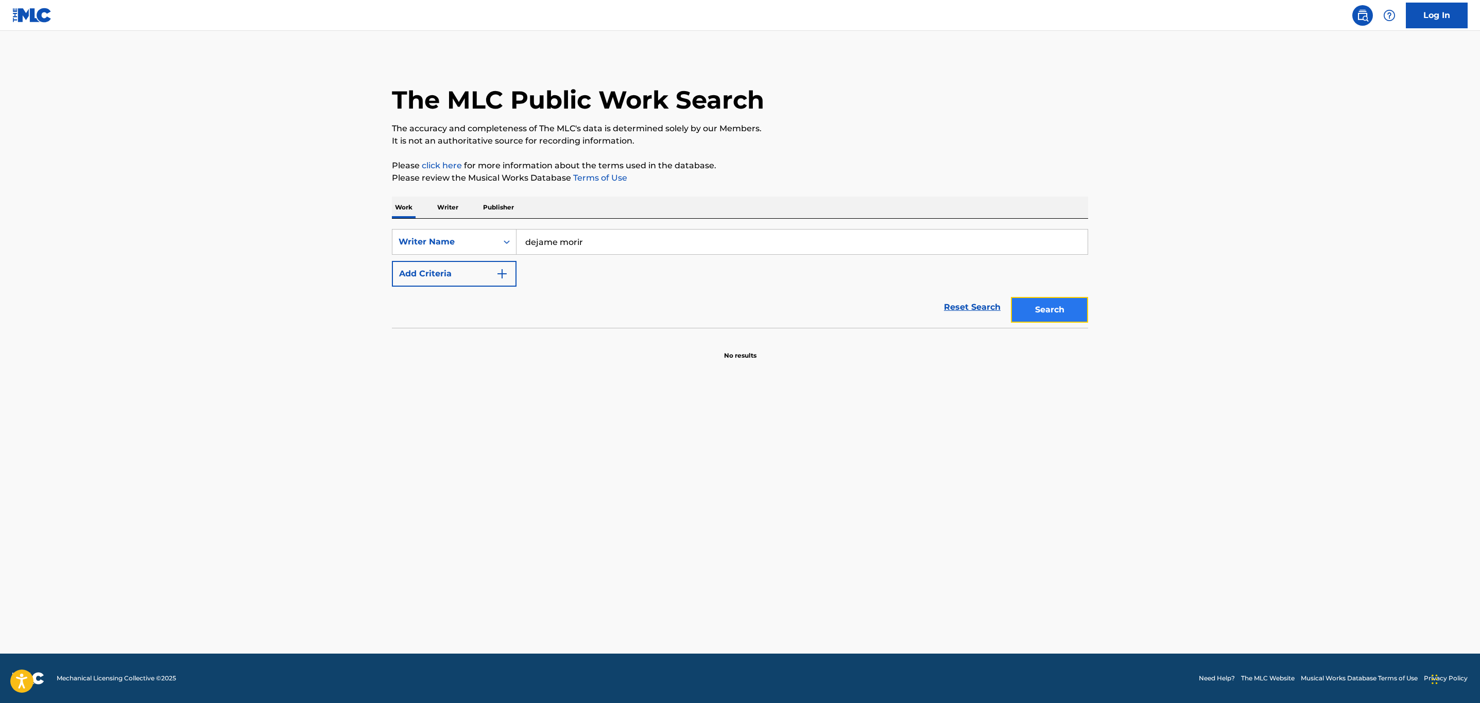
click at [1027, 306] on button "Search" at bounding box center [1049, 310] width 77 height 26
drag, startPoint x: 612, startPoint y: 241, endPoint x: 510, endPoint y: 235, distance: 102.7
click at [510, 235] on div "SearchWithCriteriaefb19904-3451-41e6-9160-53e4486ef0f4 Writer Name [PERSON_NAME…" at bounding box center [740, 242] width 696 height 26
type input "[PERSON_NAME]"
click at [1011, 297] on button "Search" at bounding box center [1049, 310] width 77 height 26
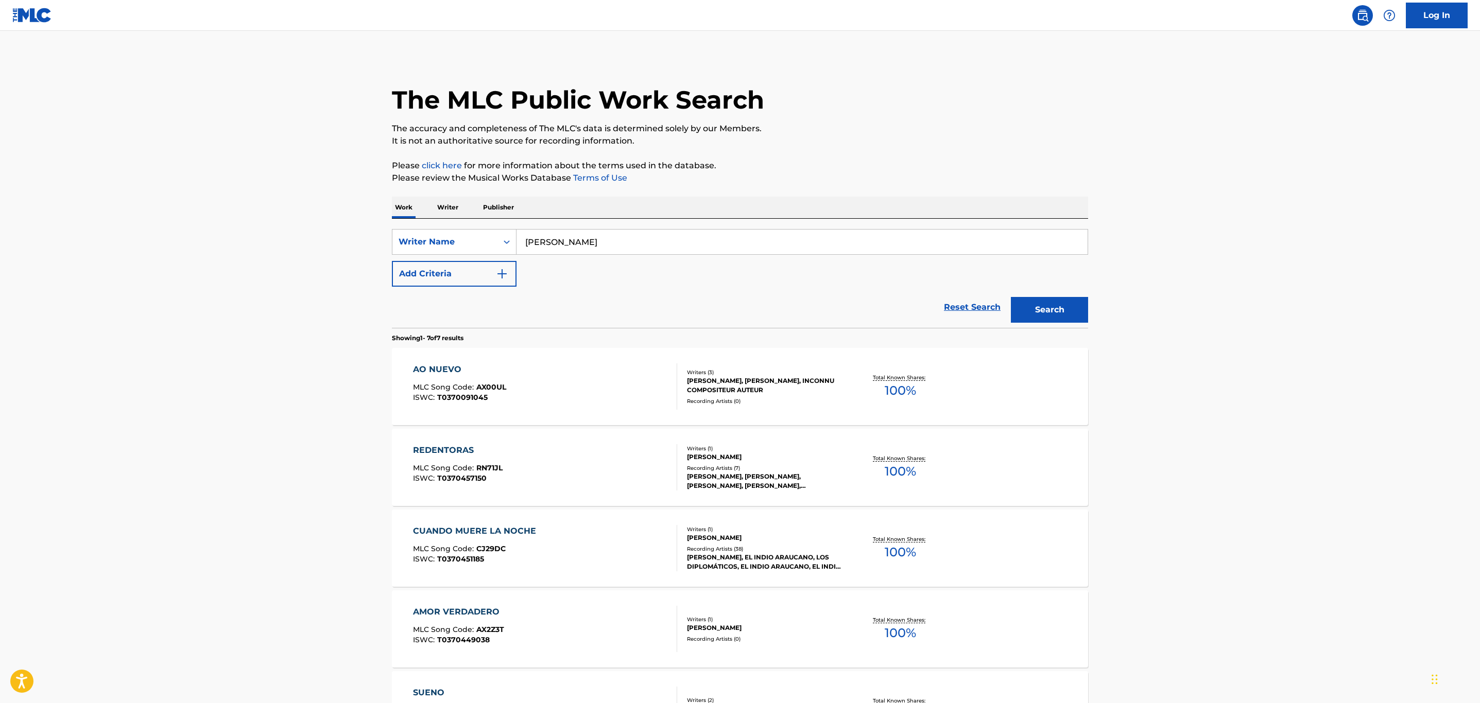
click at [790, 467] on div "Recording Artists ( 7 )" at bounding box center [765, 468] width 156 height 8
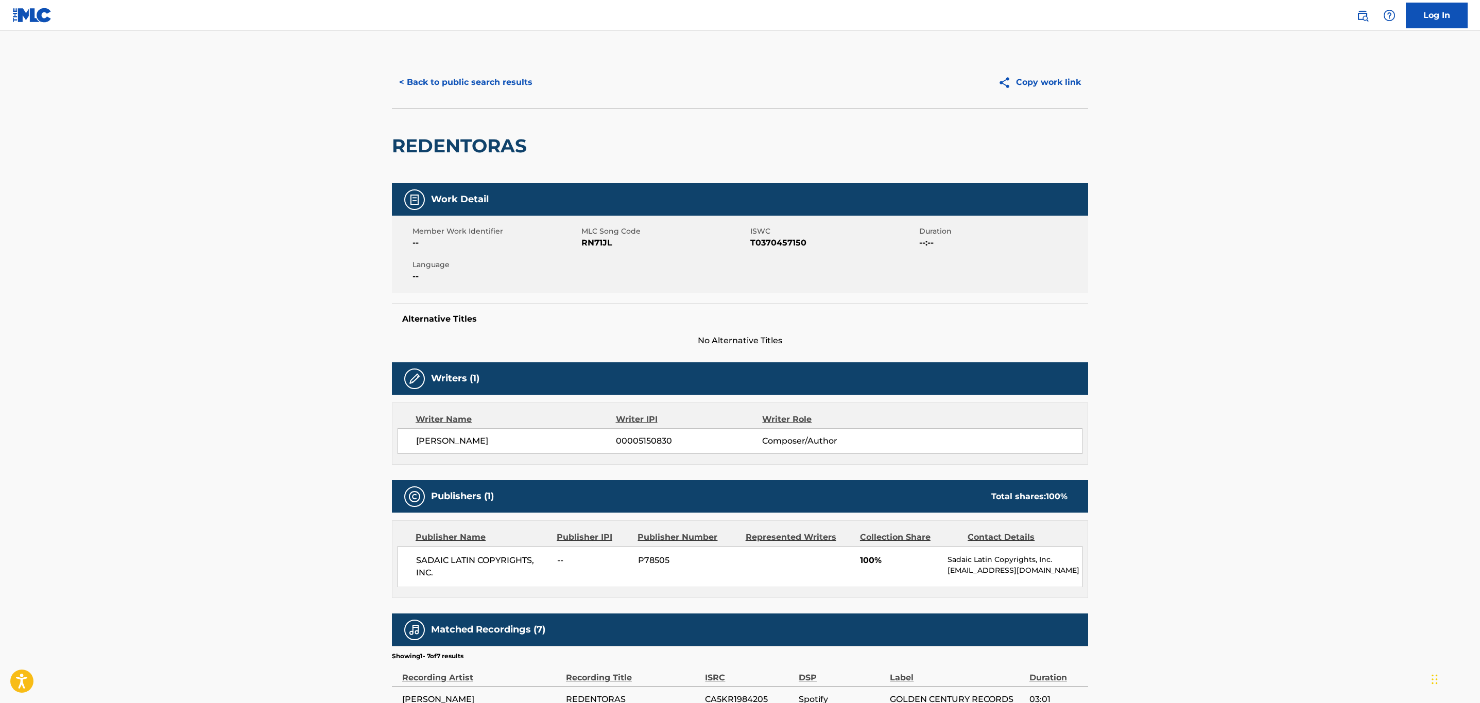
drag, startPoint x: 476, startPoint y: 82, endPoint x: 475, endPoint y: 178, distance: 95.8
click at [475, 178] on div "< Back to public search results Copy work link REDENTORAS" at bounding box center [740, 120] width 696 height 127
drag, startPoint x: 1051, startPoint y: 79, endPoint x: 793, endPoint y: 161, distance: 270.5
click at [794, 161] on div "< Back to public search results Copy work link REDENTORAS" at bounding box center [740, 120] width 696 height 127
drag, startPoint x: 511, startPoint y: 70, endPoint x: 554, endPoint y: 171, distance: 109.9
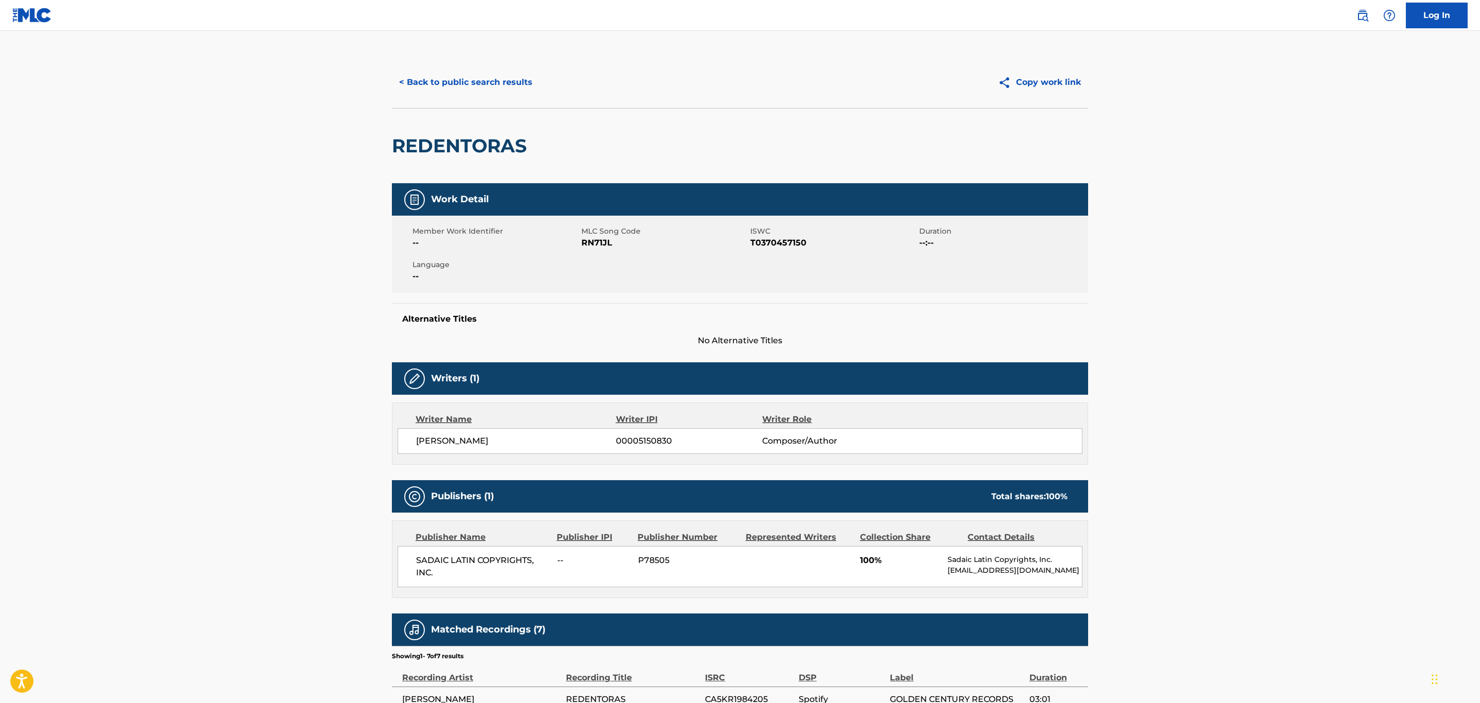
click at [554, 171] on div "< Back to public search results Copy work link REDENTORAS" at bounding box center [740, 120] width 696 height 127
drag, startPoint x: 1026, startPoint y: 74, endPoint x: 629, endPoint y: 150, distance: 404.2
click at [630, 154] on div "< Back to public search results Copy work link REDENTORAS" at bounding box center [740, 120] width 696 height 127
drag, startPoint x: 509, startPoint y: 80, endPoint x: 649, endPoint y: 107, distance: 143.1
click at [649, 135] on div "< Back to public search results Copy work link REDENTORAS" at bounding box center [740, 120] width 696 height 127
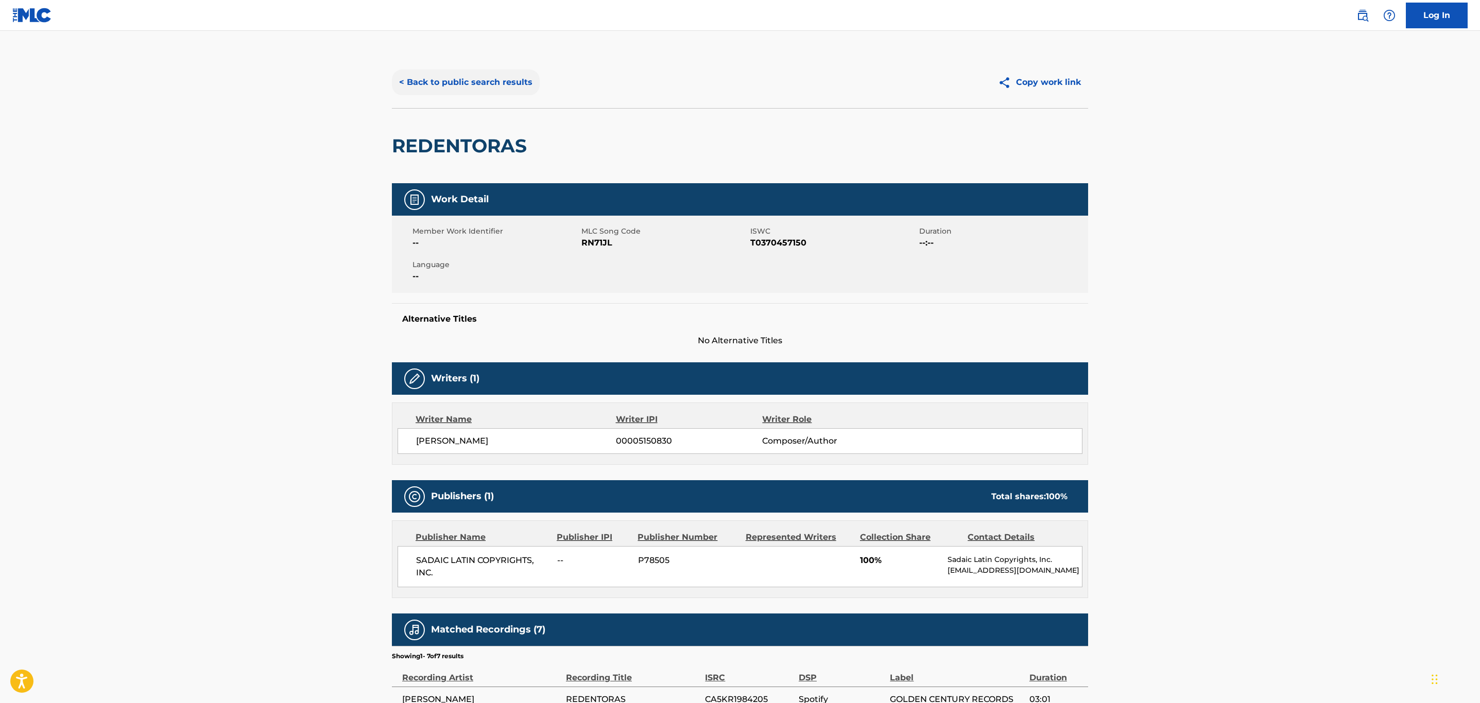
click at [488, 76] on button "< Back to public search results" at bounding box center [466, 83] width 148 height 26
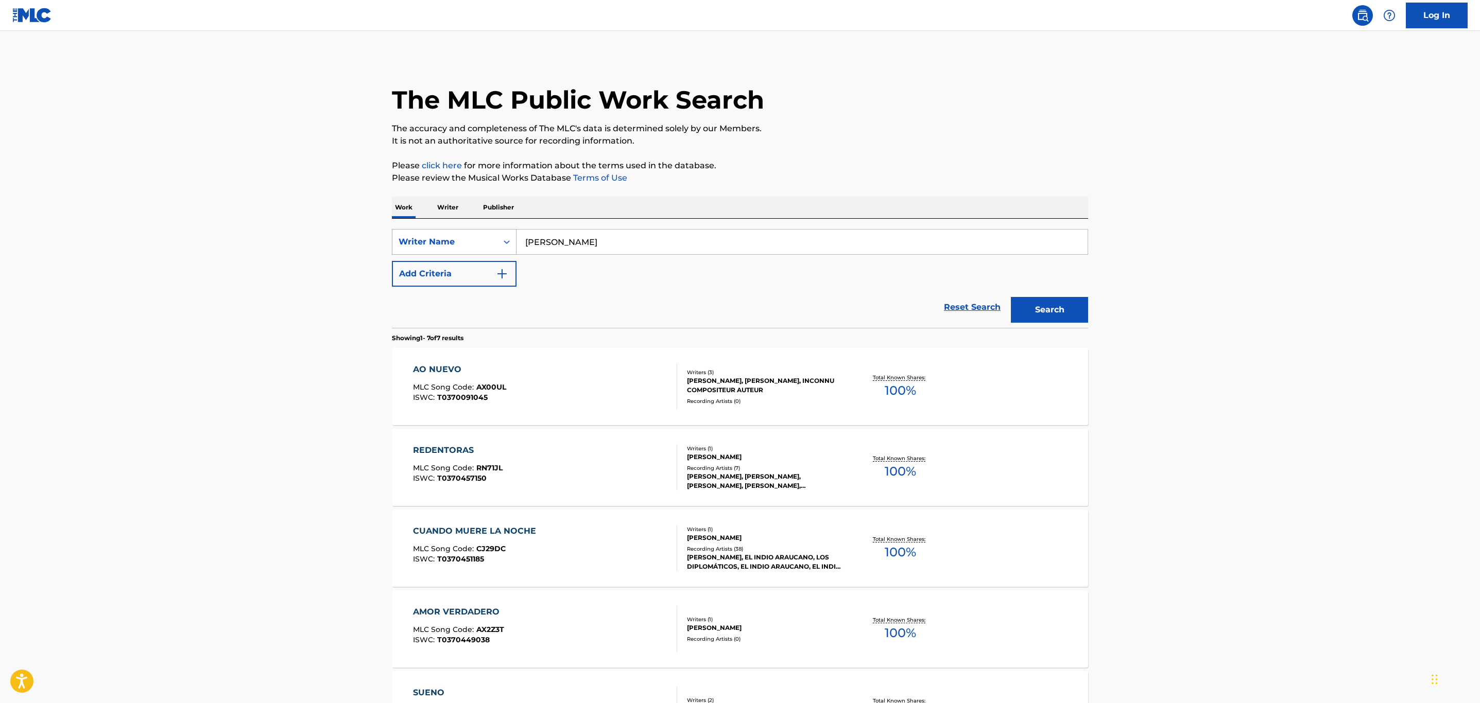
drag, startPoint x: 610, startPoint y: 238, endPoint x: 508, endPoint y: 243, distance: 102.1
click at [508, 243] on div "SearchWithCriteriaefb19904-3451-41e6-9160-53e4486ef0f4 Writer Name [PERSON_NAME]" at bounding box center [740, 242] width 696 height 26
paste input "[PERSON_NAME]"
drag, startPoint x: 628, startPoint y: 236, endPoint x: 471, endPoint y: 229, distance: 156.7
click at [472, 229] on div "SearchWithCriteriaefb19904-3451-41e6-9160-53e4486ef0f4 Writer Name [PERSON_NAME]" at bounding box center [740, 242] width 696 height 26
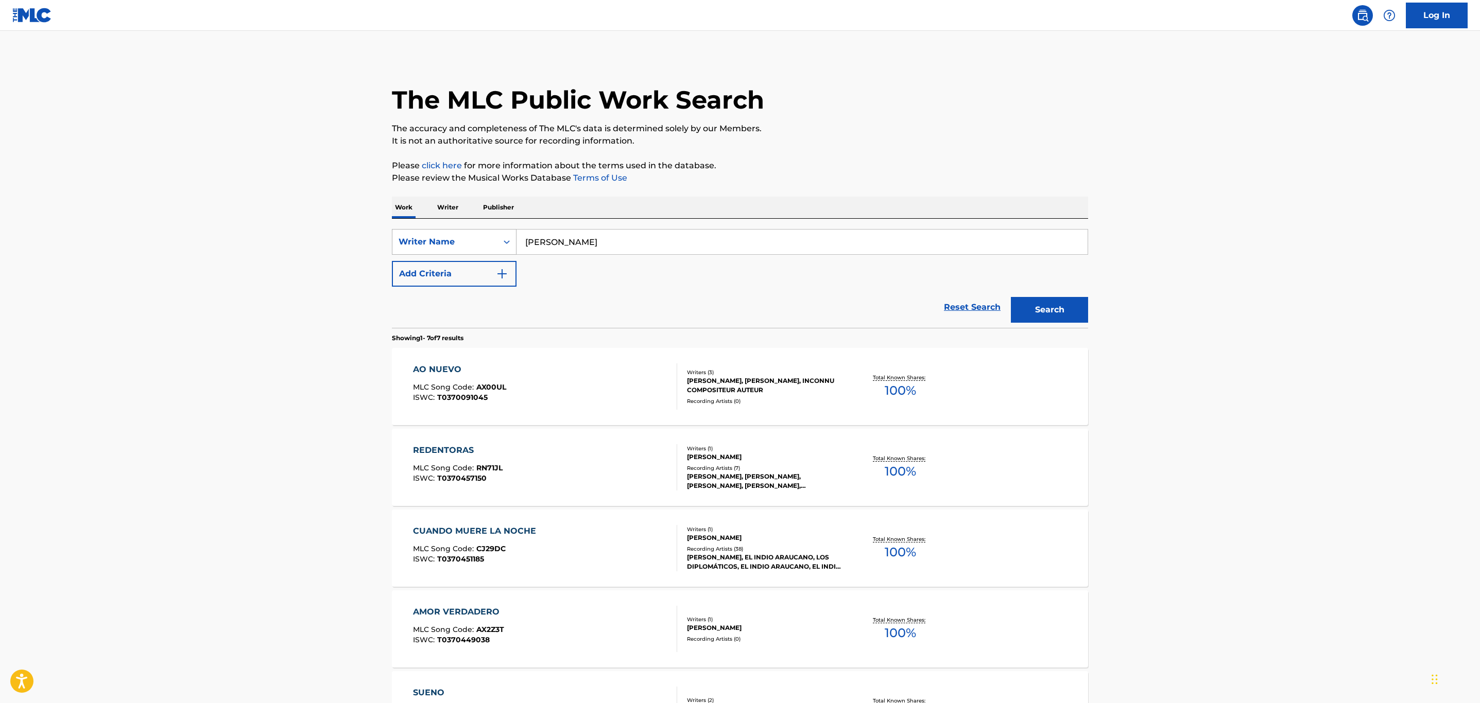
type input "[PERSON_NAME]"
click at [485, 236] on div "Writer Name" at bounding box center [445, 242] width 93 height 12
click at [472, 268] on div "Work Title" at bounding box center [454, 268] width 124 height 26
click at [584, 238] on input "Search Form" at bounding box center [802, 242] width 571 height 25
click at [1011, 297] on button "Search" at bounding box center [1049, 310] width 77 height 26
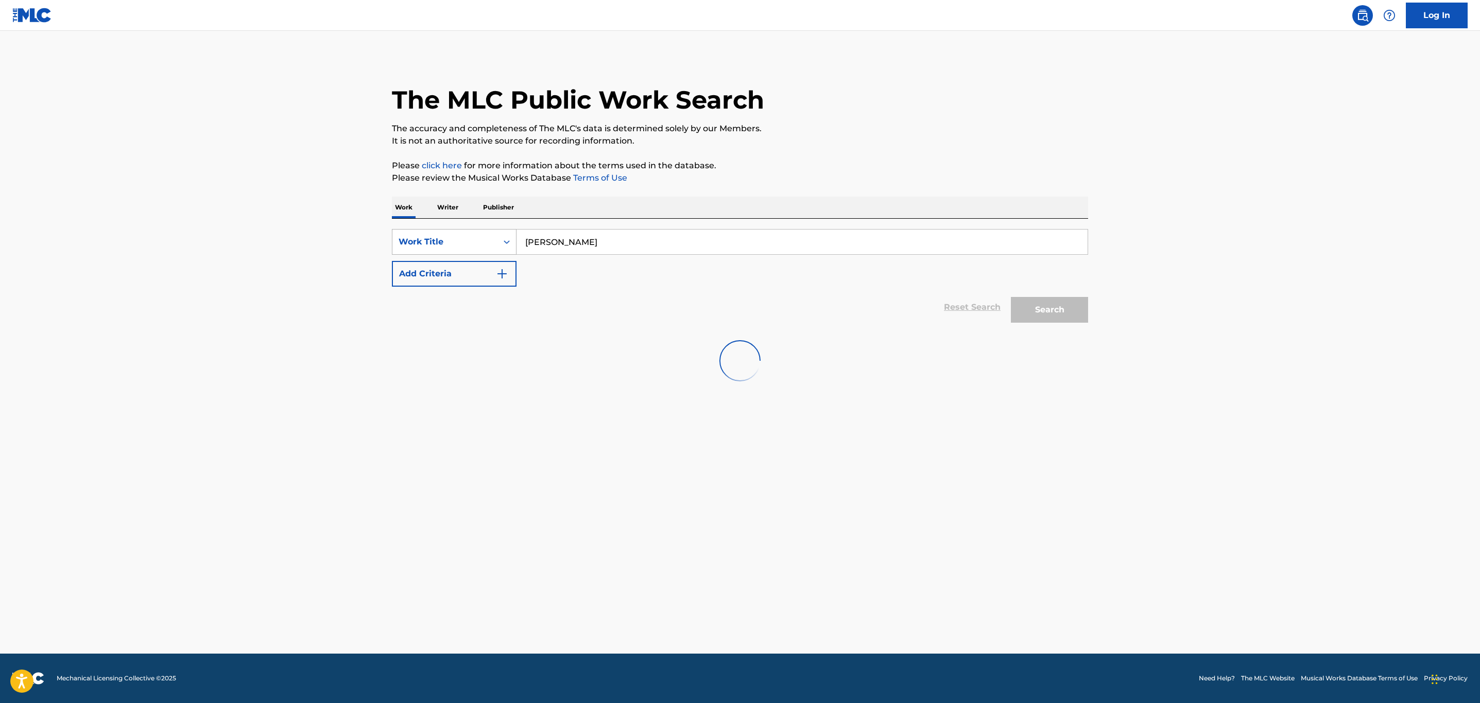
drag, startPoint x: 663, startPoint y: 229, endPoint x: 467, endPoint y: 232, distance: 195.7
click at [467, 232] on div "SearchWithCriteria56593c33-fb92-4117-b59f-a72760f39f29 Work Title [PERSON_NAME]" at bounding box center [740, 242] width 696 height 26
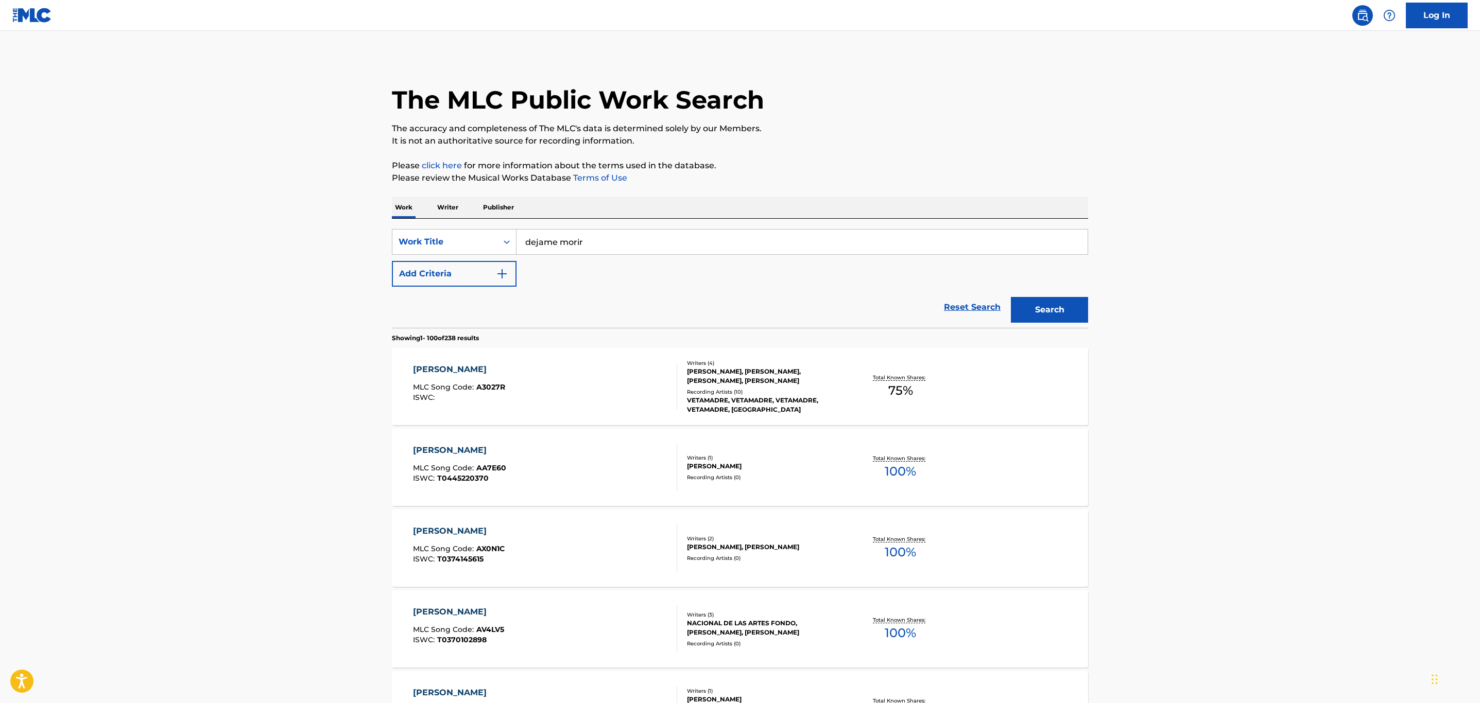
type input "dejame morir"
click at [1011, 297] on button "Search" at bounding box center [1049, 310] width 77 height 26
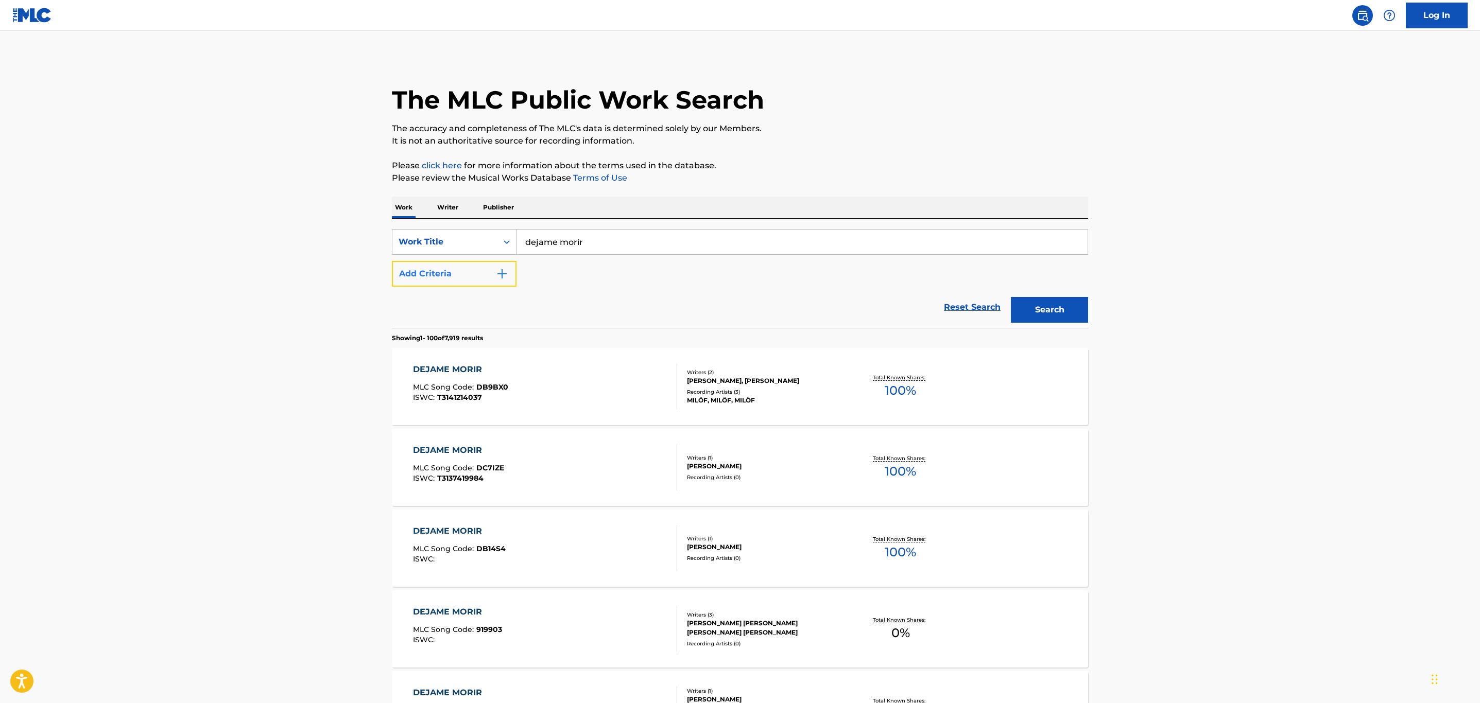
click at [474, 282] on button "Add Criteria" at bounding box center [454, 274] width 125 height 26
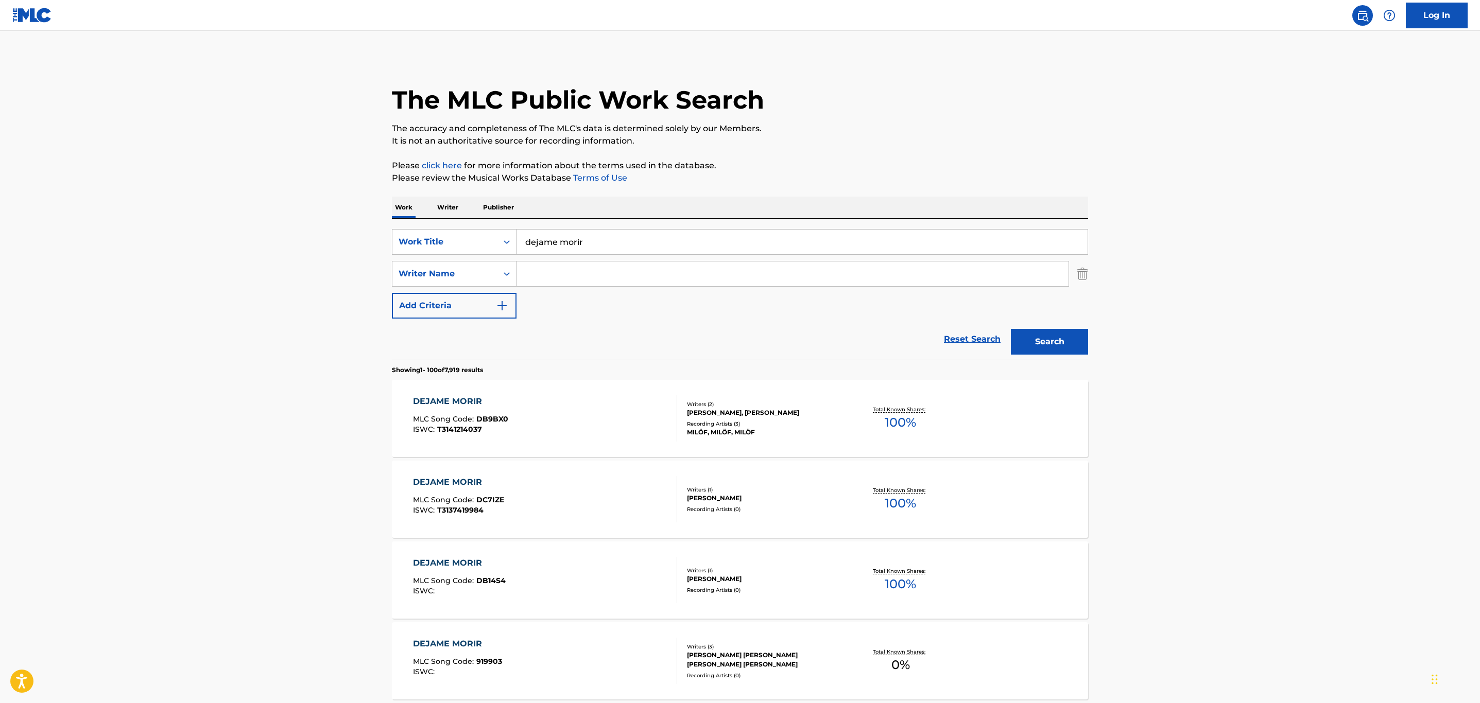
drag, startPoint x: 474, startPoint y: 282, endPoint x: 574, endPoint y: 280, distance: 99.4
click at [574, 280] on input "Search Form" at bounding box center [793, 274] width 552 height 25
click at [468, 251] on div "Work Title" at bounding box center [444, 242] width 105 height 20
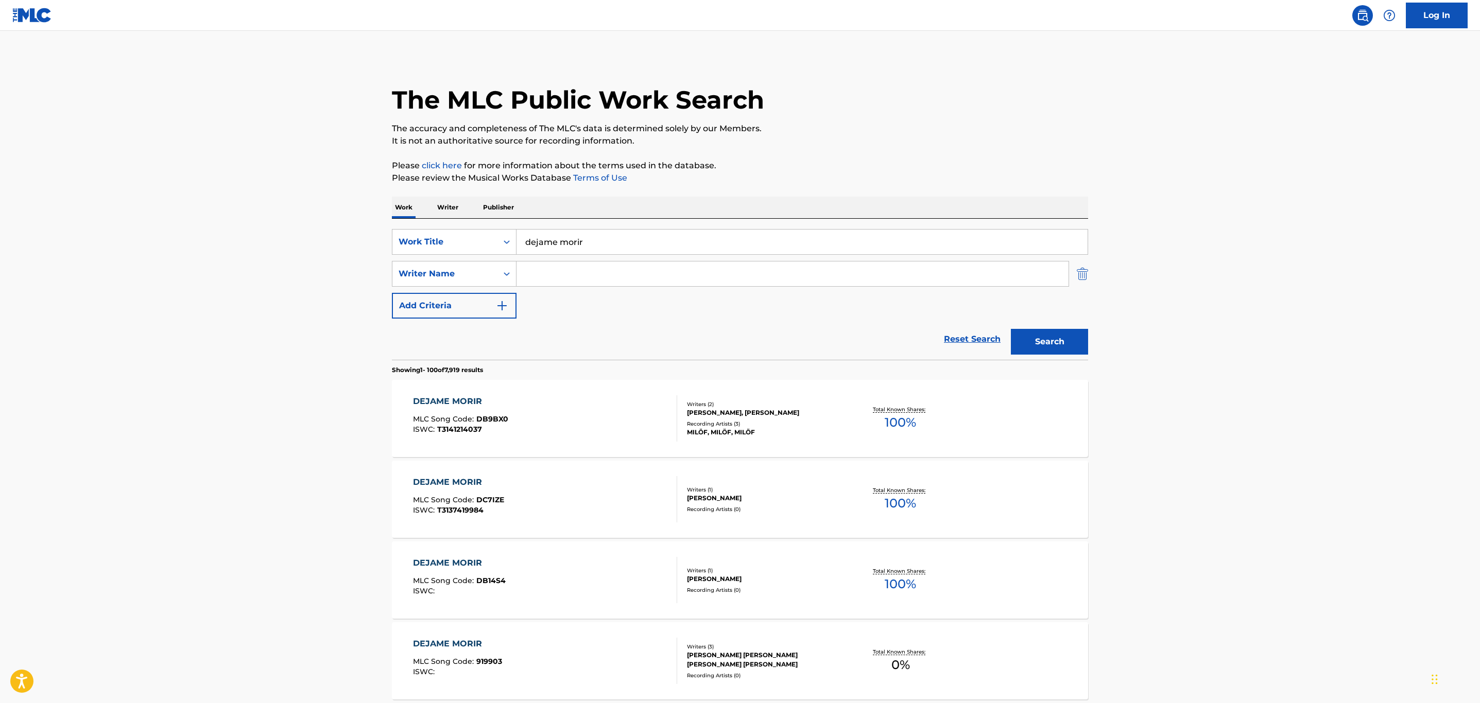
click at [1083, 264] on img "Search Form" at bounding box center [1082, 274] width 11 height 26
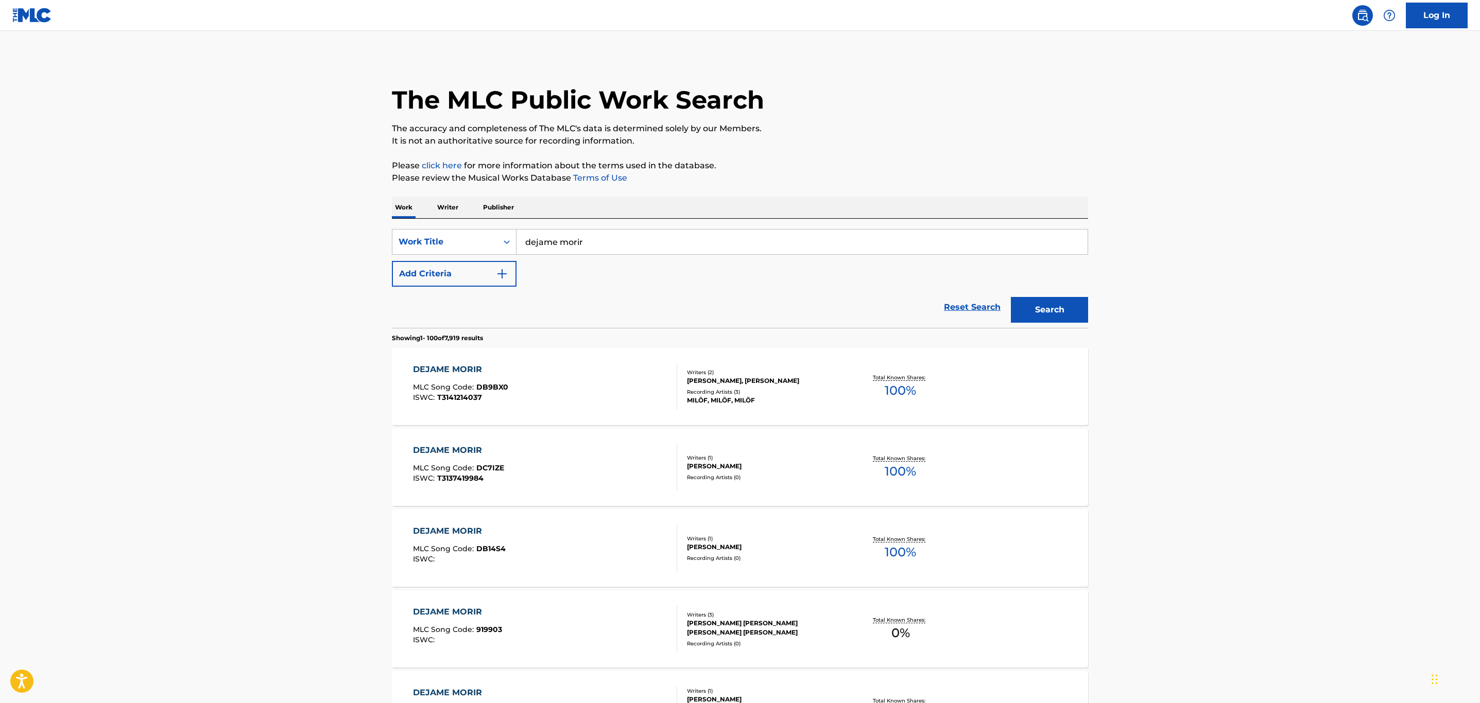
click at [1068, 295] on div "Search" at bounding box center [1047, 307] width 82 height 41
click at [1066, 308] on button "Search" at bounding box center [1049, 310] width 77 height 26
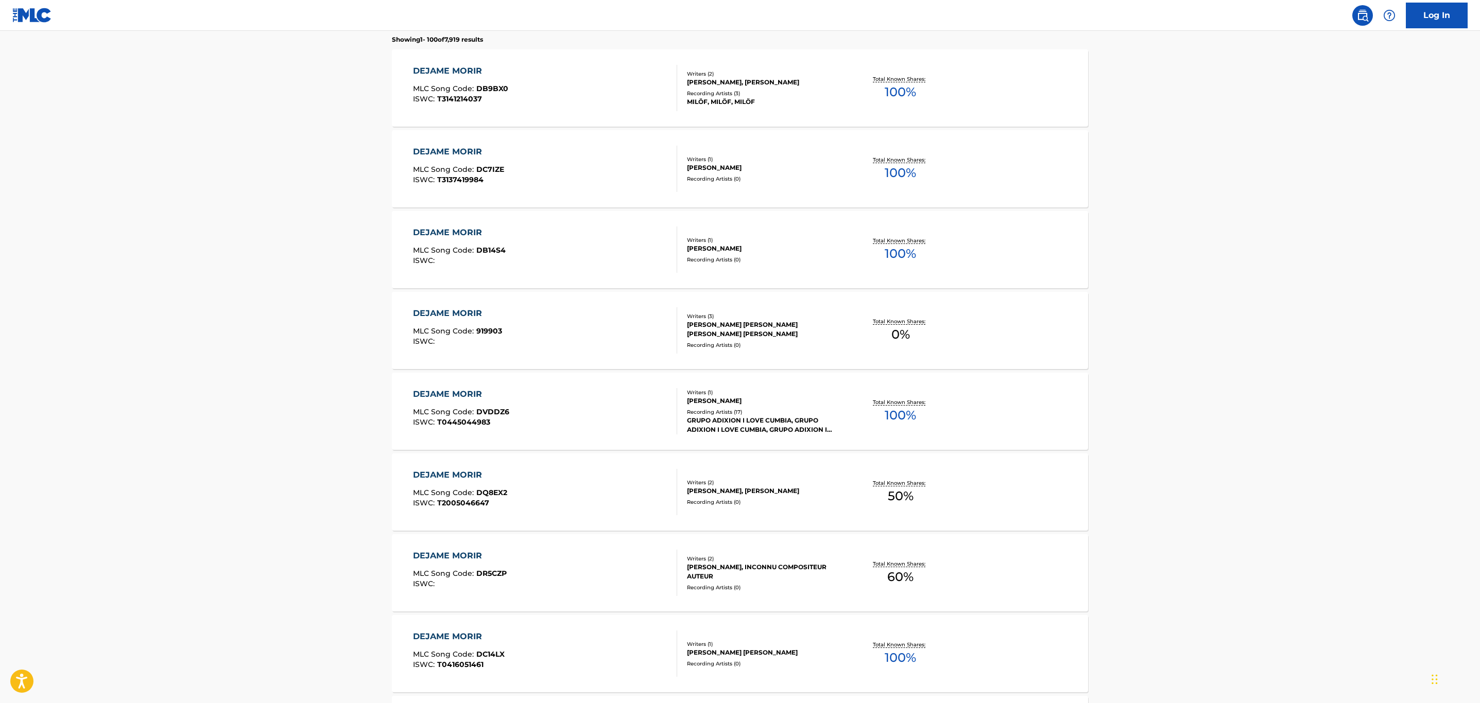
scroll to position [309, 0]
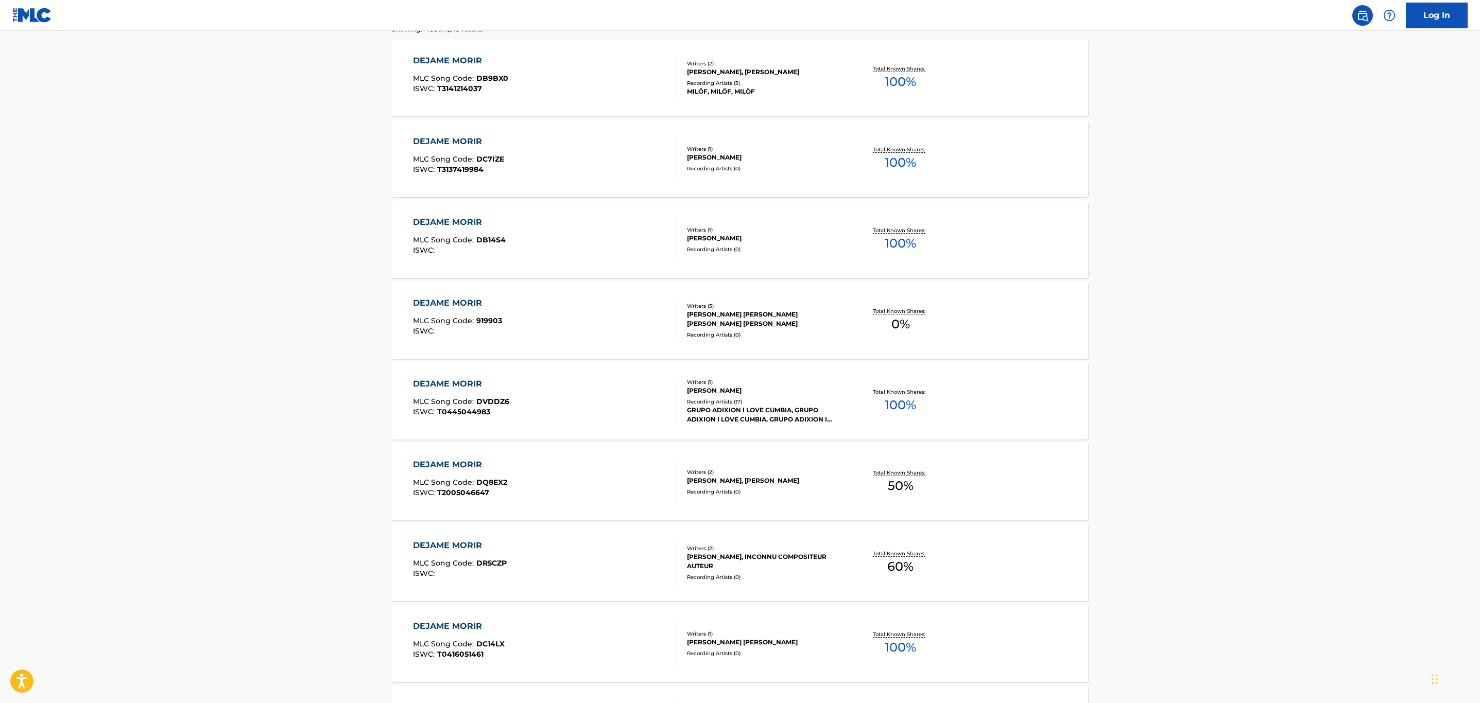
click at [830, 410] on div "GRUPO ADIXION I LOVE CUMBIA, GRUPO ADIXION I LOVE CUMBIA, GRUPO ADIXION I LOVE …" at bounding box center [765, 415] width 156 height 19
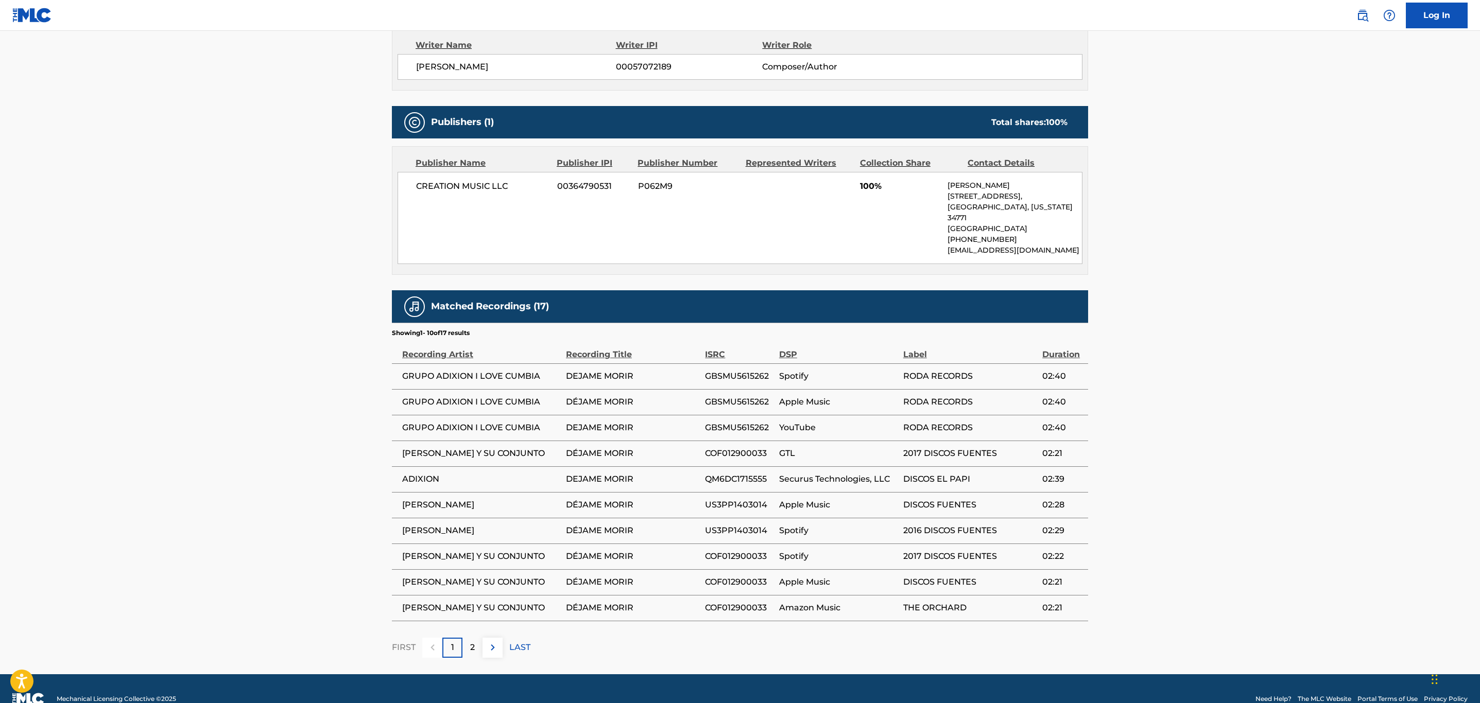
scroll to position [386, 0]
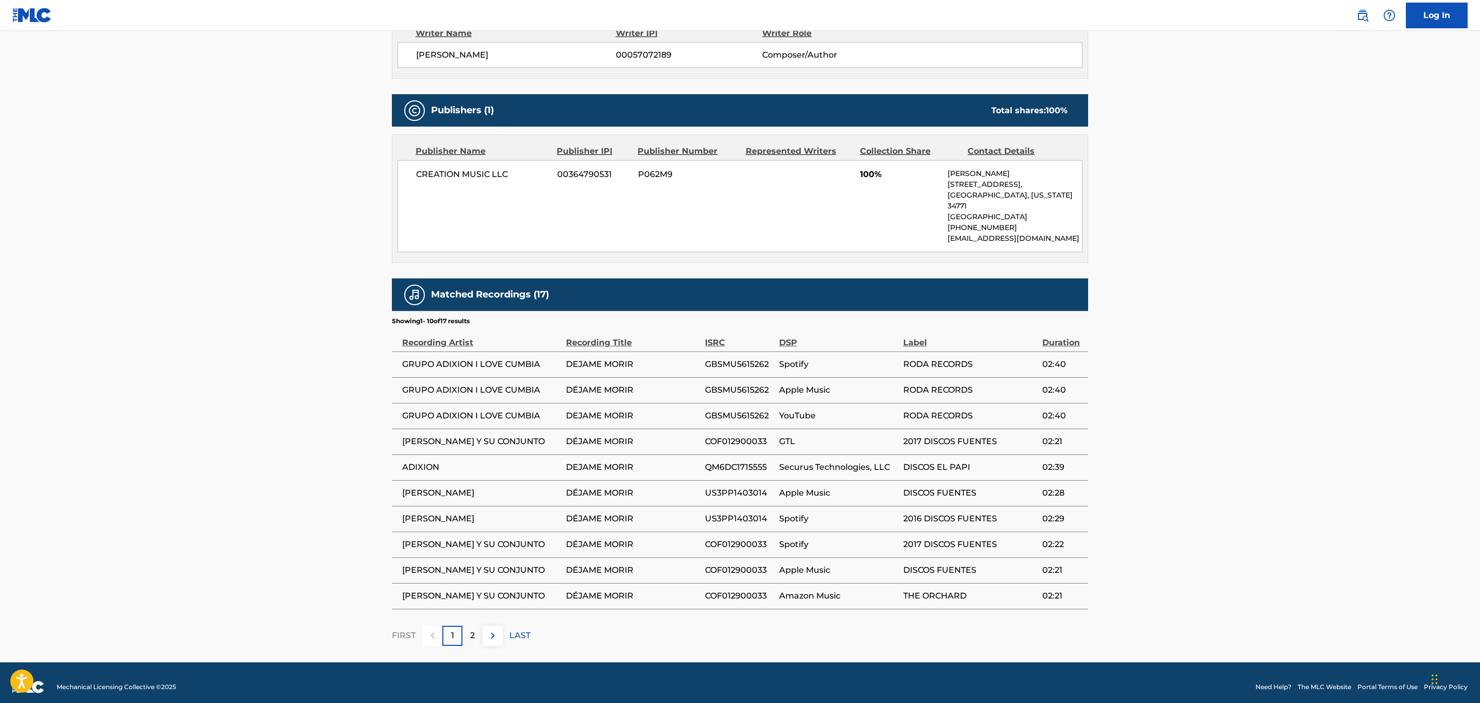
click at [504, 629] on div "FIRST 1 2 LAST" at bounding box center [740, 636] width 696 height 20
click at [498, 630] on img at bounding box center [493, 636] width 12 height 12
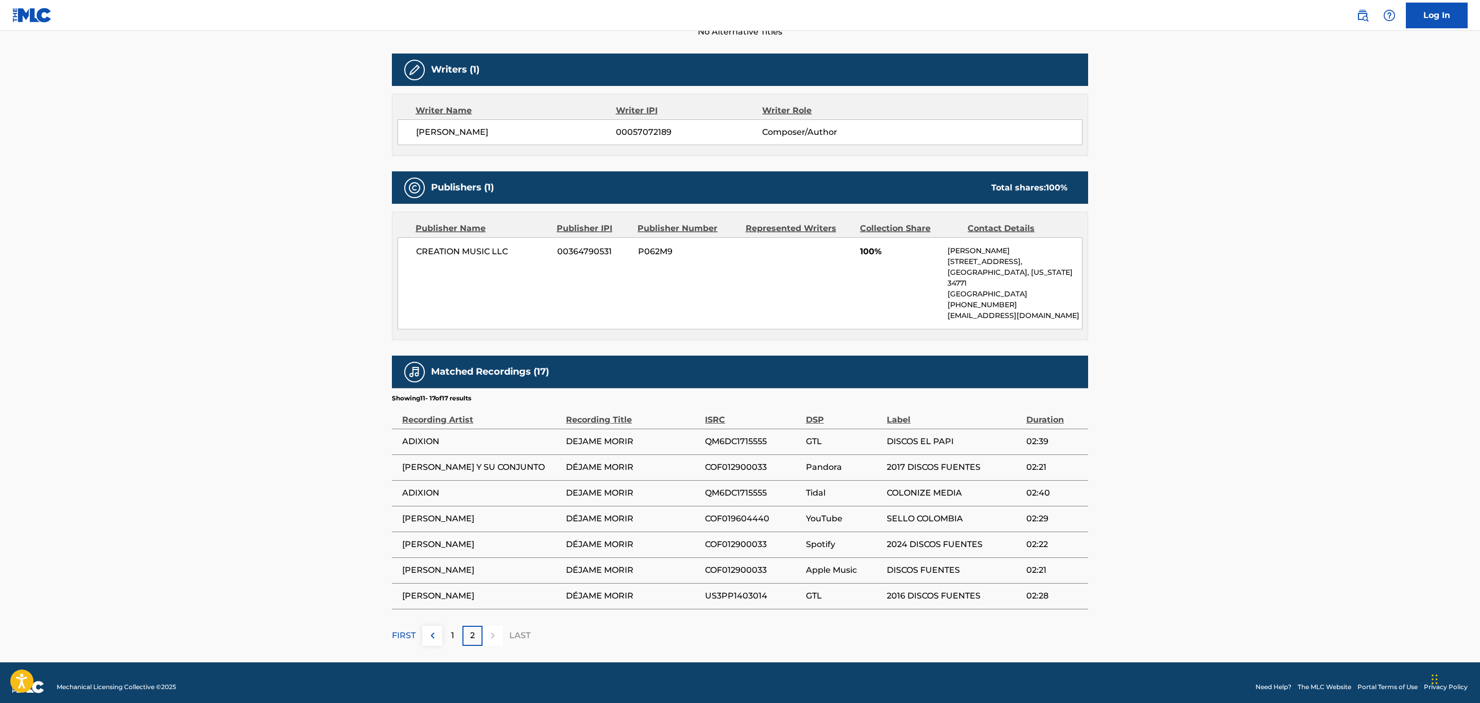
scroll to position [0, 0]
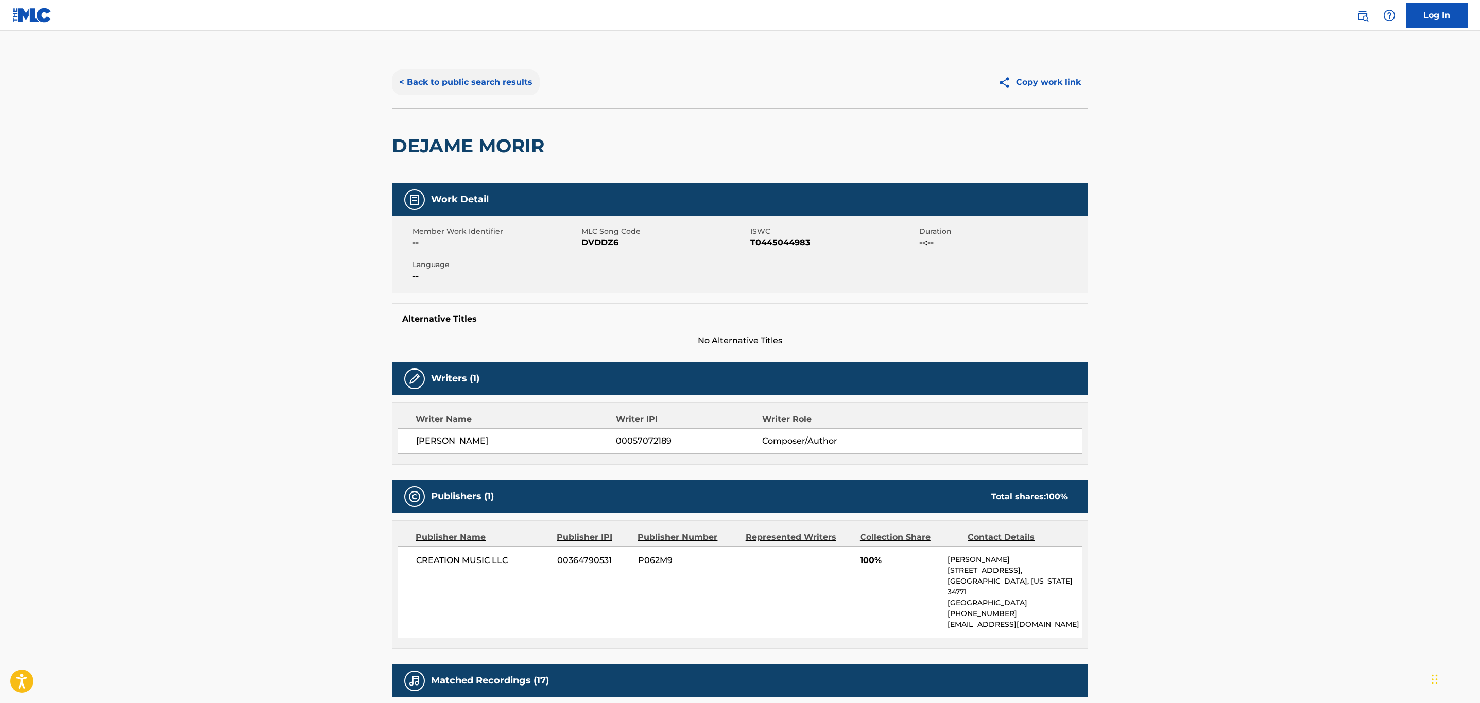
click at [481, 87] on button "< Back to public search results" at bounding box center [466, 83] width 148 height 26
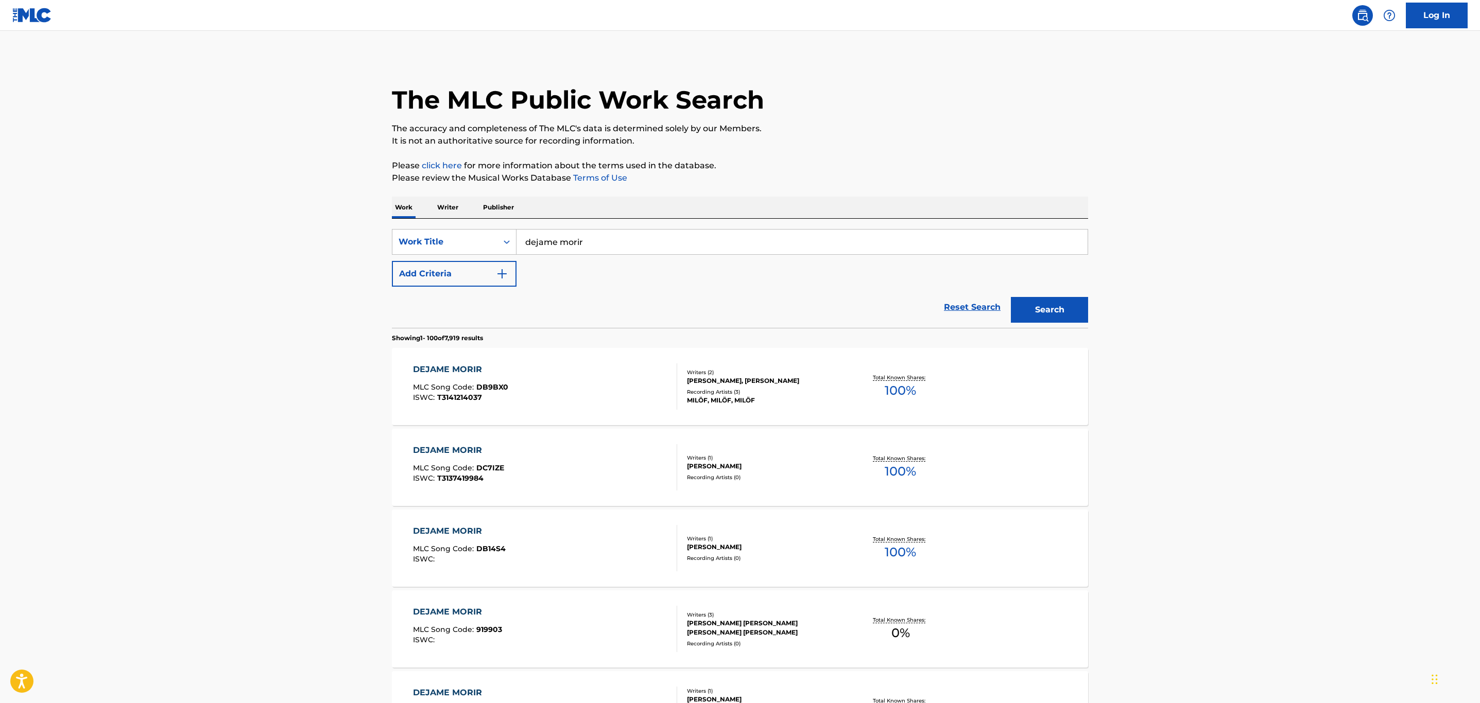
click at [583, 242] on input "dejame morir" at bounding box center [802, 242] width 571 height 25
click at [471, 243] on div "SearchWithCriteria56593c33-fb92-4117-b59f-a72760f39f29 Work Title dejame morir" at bounding box center [740, 242] width 696 height 26
type input "no me lo digas"
click at [1011, 297] on button "Search" at bounding box center [1049, 310] width 77 height 26
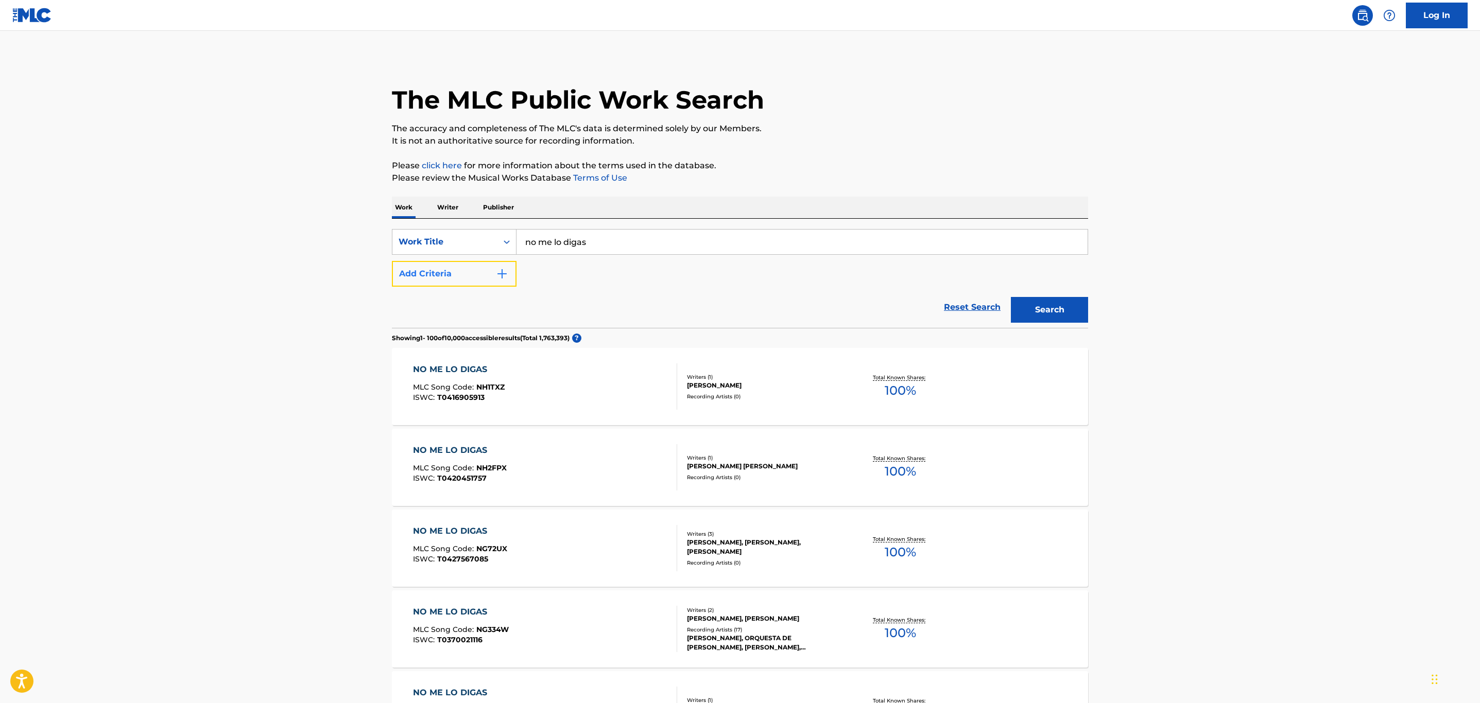
click at [468, 278] on button "Add Criteria" at bounding box center [454, 274] width 125 height 26
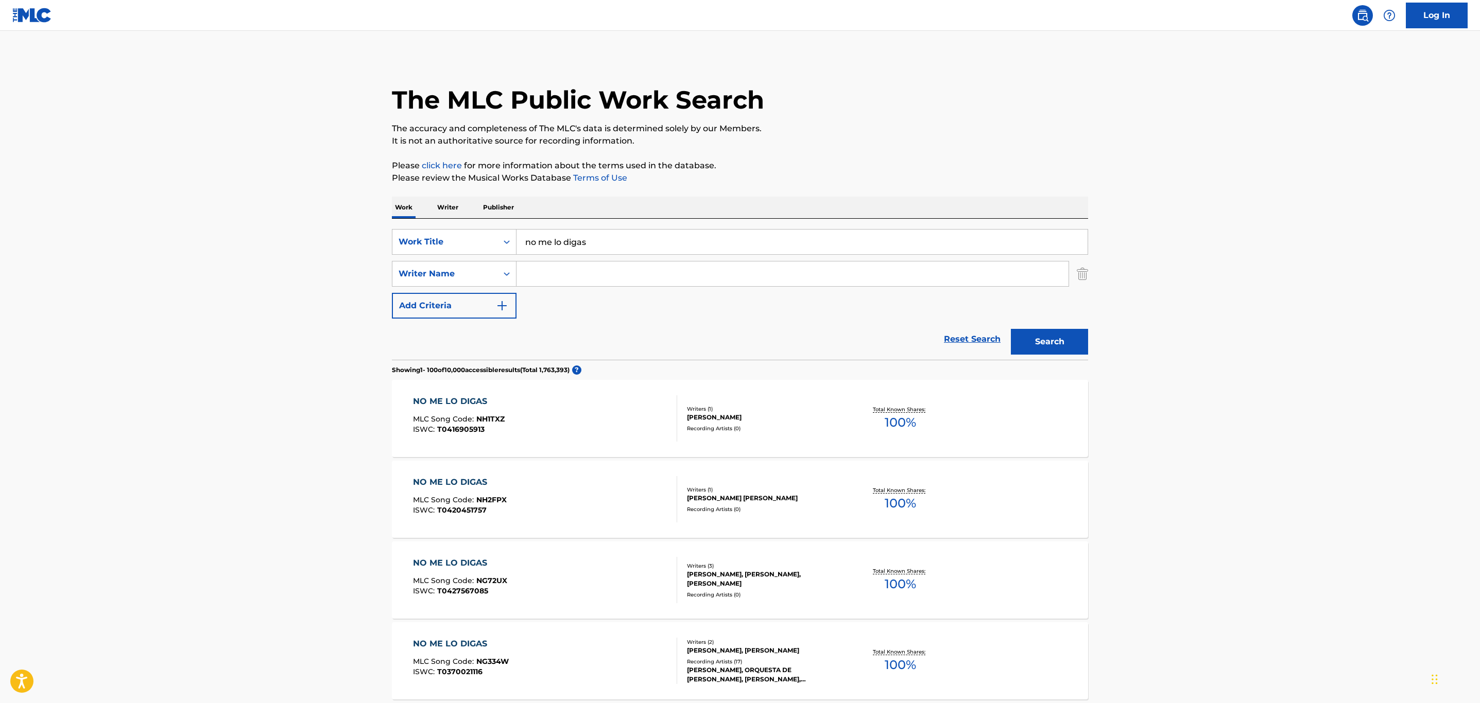
click at [555, 274] on input "Search Form" at bounding box center [793, 274] width 552 height 25
type input "visca"
click at [1011, 329] on button "Search" at bounding box center [1049, 342] width 77 height 26
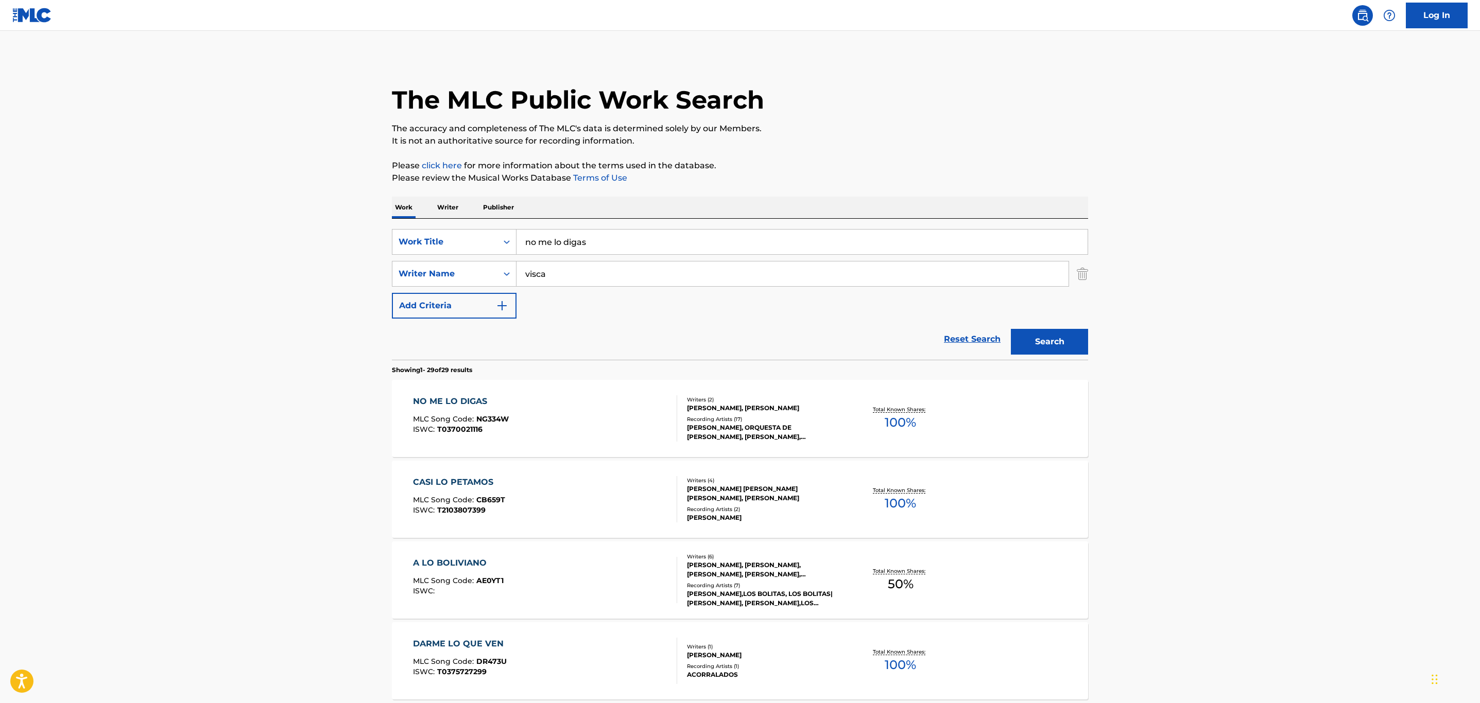
click at [783, 408] on div "[PERSON_NAME], [PERSON_NAME]" at bounding box center [765, 408] width 156 height 9
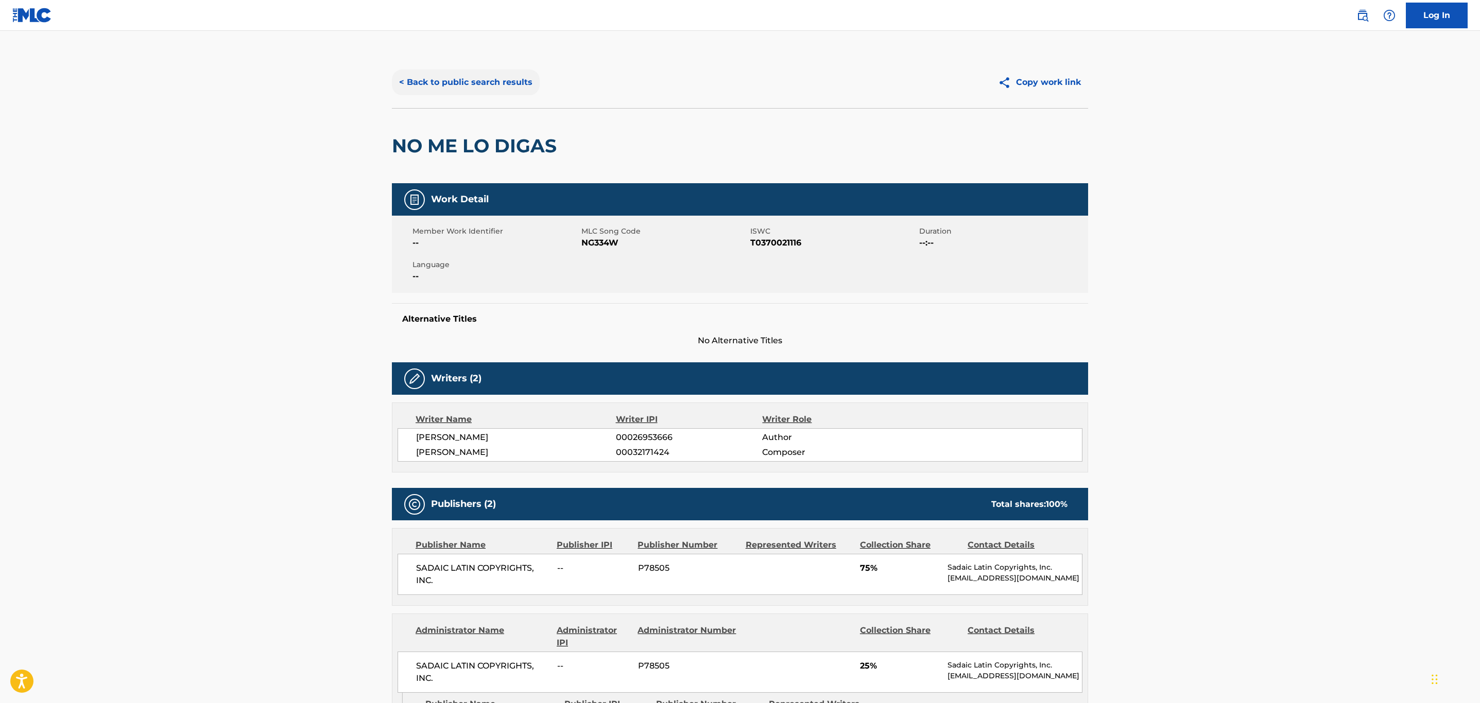
click at [469, 90] on button "< Back to public search results" at bounding box center [466, 83] width 148 height 26
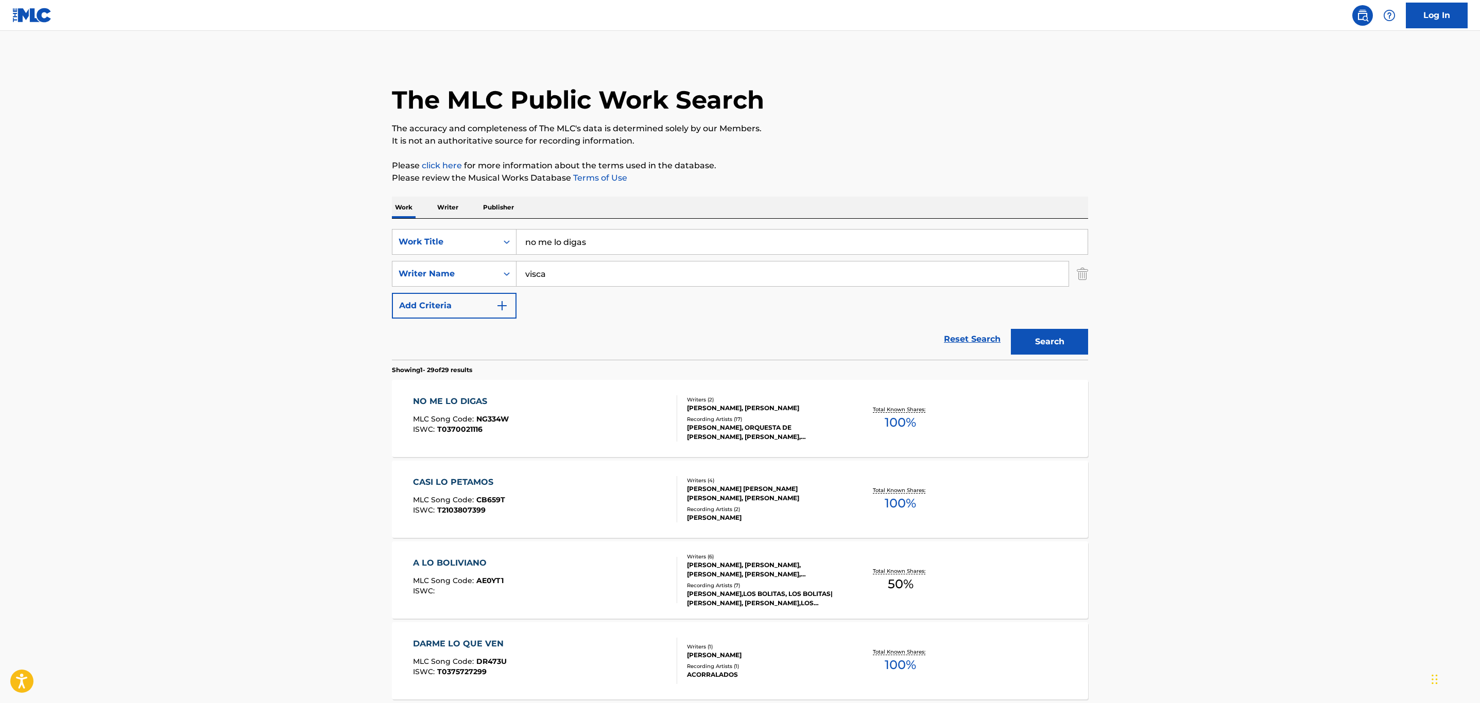
drag, startPoint x: 614, startPoint y: 231, endPoint x: 638, endPoint y: 246, distance: 28.4
click at [614, 232] on input "no me lo digas" at bounding box center [802, 242] width 571 height 25
drag, startPoint x: 618, startPoint y: 244, endPoint x: 464, endPoint y: 224, distance: 155.8
click at [463, 226] on div "SearchWithCriteria56593c33-fb92-4117-b59f-a72760f39f29 Work Title no me lo diga…" at bounding box center [740, 289] width 696 height 141
type input "payaso"
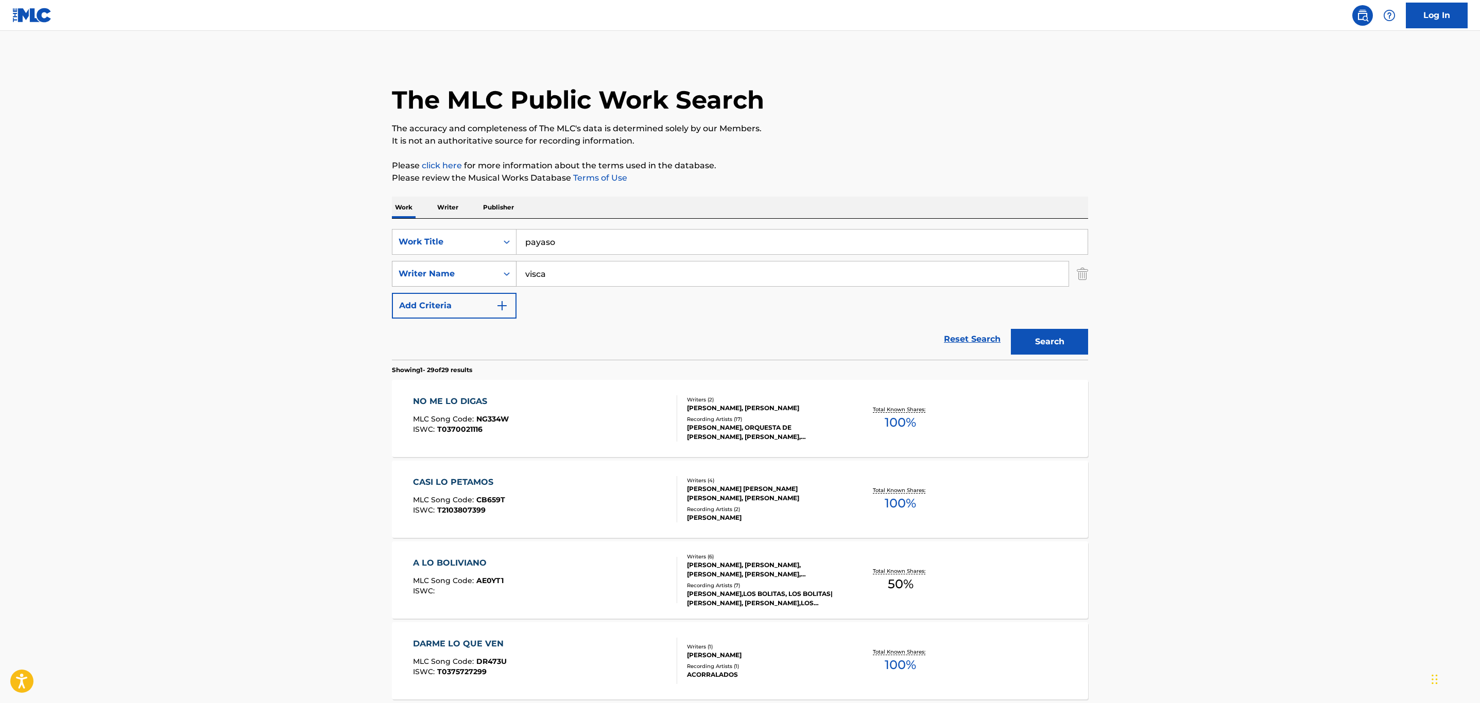
drag, startPoint x: 596, startPoint y: 268, endPoint x: 505, endPoint y: 273, distance: 91.3
click at [505, 273] on div "SearchWithCriteria561e2255-4d62-4544-9262-595b0f60d9b2 Writer Name [PERSON_NAME]" at bounding box center [740, 274] width 696 height 26
click at [1011, 329] on button "Search" at bounding box center [1049, 342] width 77 height 26
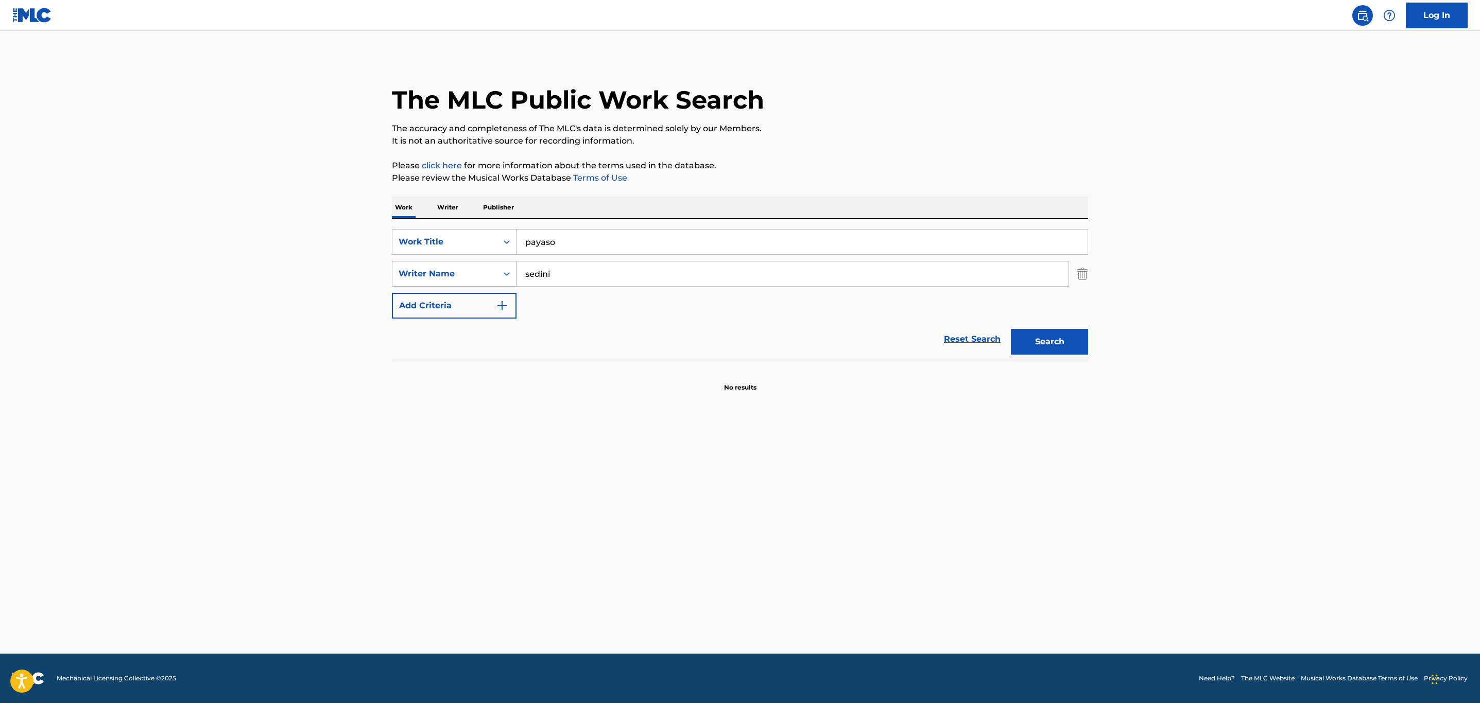
click at [510, 272] on div "SearchWithCriteria56593c33-fb92-4117-b59f-a72760f39f29 Work Title payaso Search…" at bounding box center [740, 274] width 696 height 90
drag, startPoint x: 564, startPoint y: 274, endPoint x: 449, endPoint y: 263, distance: 115.9
click at [449, 263] on div "SearchWithCriteria561e2255-4d62-4544-9262-595b0f60d9b2 Writer Name sedini" at bounding box center [740, 274] width 696 height 26
type input "raygada"
click at [1011, 329] on button "Search" at bounding box center [1049, 342] width 77 height 26
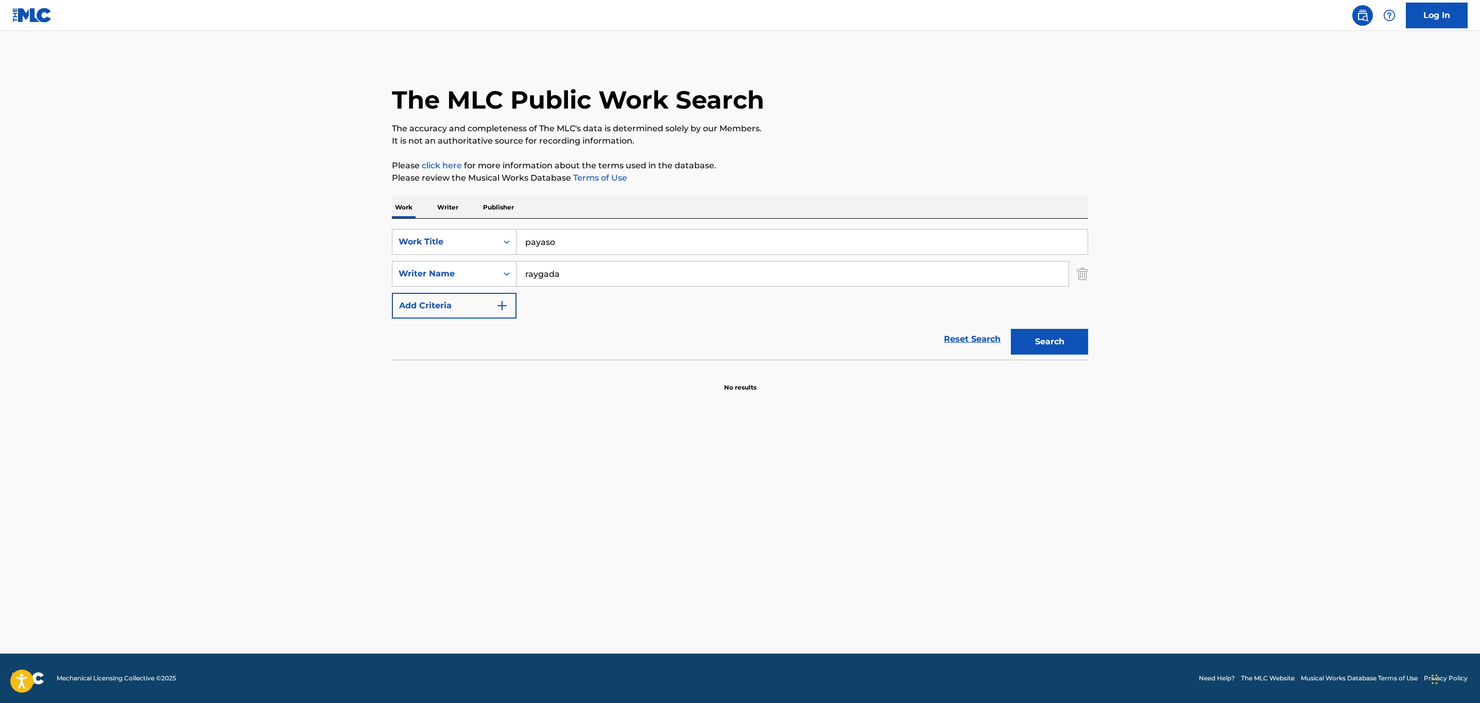
drag, startPoint x: 565, startPoint y: 272, endPoint x: 477, endPoint y: 256, distance: 89.4
click at [477, 256] on div "SearchWithCriteria56593c33-fb92-4117-b59f-a72760f39f29 Work Title payaso Search…" at bounding box center [740, 274] width 696 height 90
drag, startPoint x: 609, startPoint y: 235, endPoint x: 527, endPoint y: 243, distance: 81.7
click at [527, 243] on input "payaso" at bounding box center [802, 242] width 571 height 25
click at [578, 292] on div "SearchWithCriteria56593c33-fb92-4117-b59f-a72760f39f29 Work Title payaso Search…" at bounding box center [740, 274] width 696 height 90
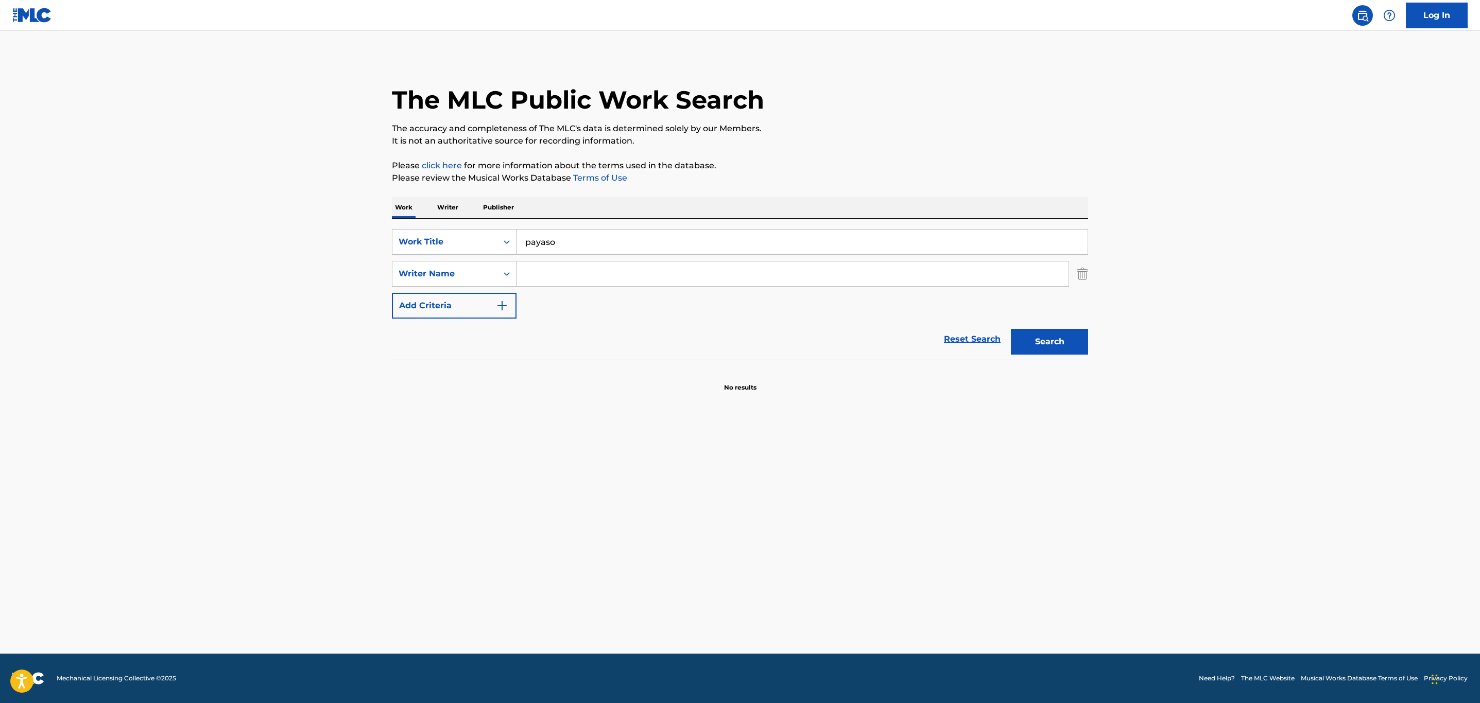
click at [575, 284] on input "Search Form" at bounding box center [793, 274] width 552 height 25
click at [1011, 329] on button "Search" at bounding box center [1049, 342] width 77 height 26
drag, startPoint x: 577, startPoint y: 274, endPoint x: 411, endPoint y: 242, distance: 169.0
click at [411, 242] on div "SearchWithCriteria56593c33-fb92-4117-b59f-a72760f39f29 Work Title payaso Search…" at bounding box center [740, 274] width 696 height 90
type input "raygada"
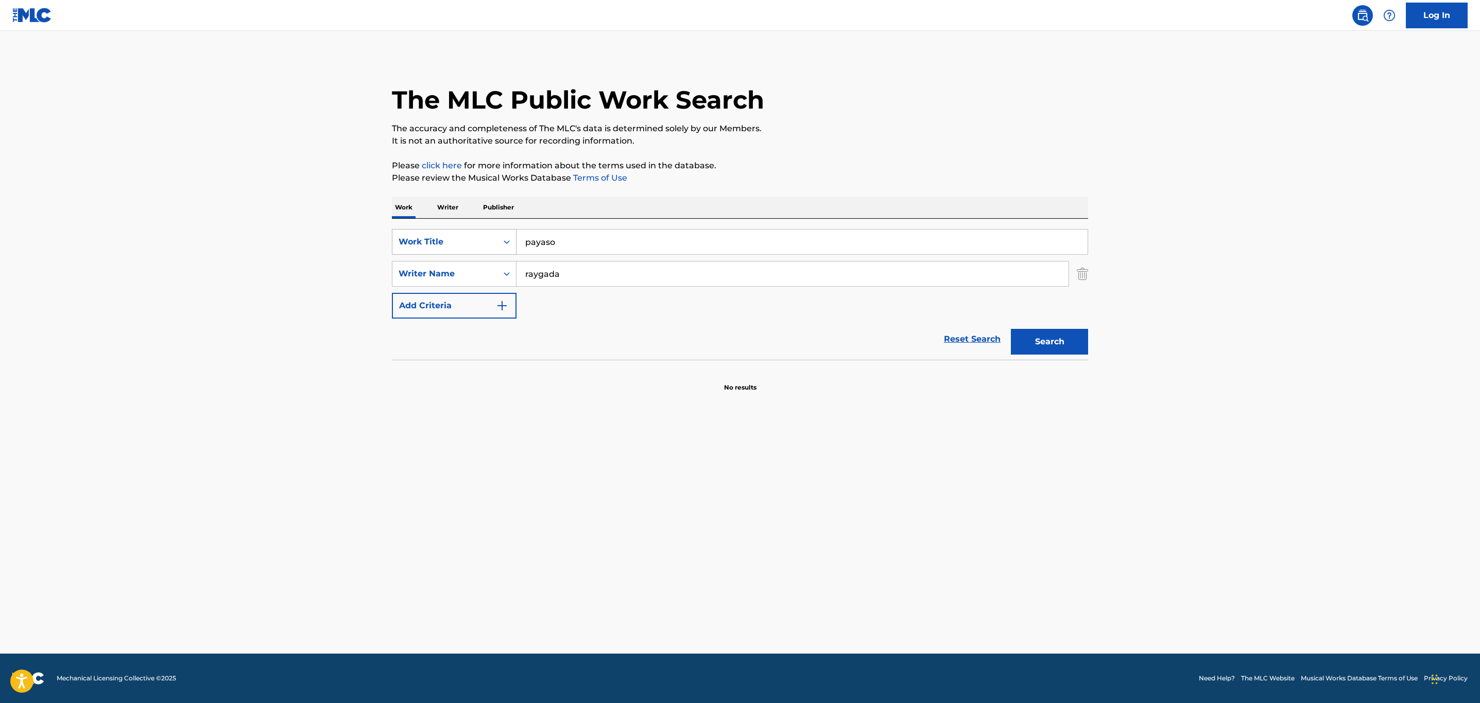
click at [1011, 329] on button "Search" at bounding box center [1049, 342] width 77 height 26
drag, startPoint x: 574, startPoint y: 269, endPoint x: 467, endPoint y: 269, distance: 107.1
click at [467, 269] on div "SearchWithCriteria561e2255-4d62-4544-9262-595b0f60d9b2 Writer Name [PERSON_NAME]" at bounding box center [740, 274] width 696 height 26
drag, startPoint x: 1069, startPoint y: 320, endPoint x: 1068, endPoint y: 339, distance: 18.6
click at [1069, 331] on div "Search" at bounding box center [1047, 339] width 82 height 41
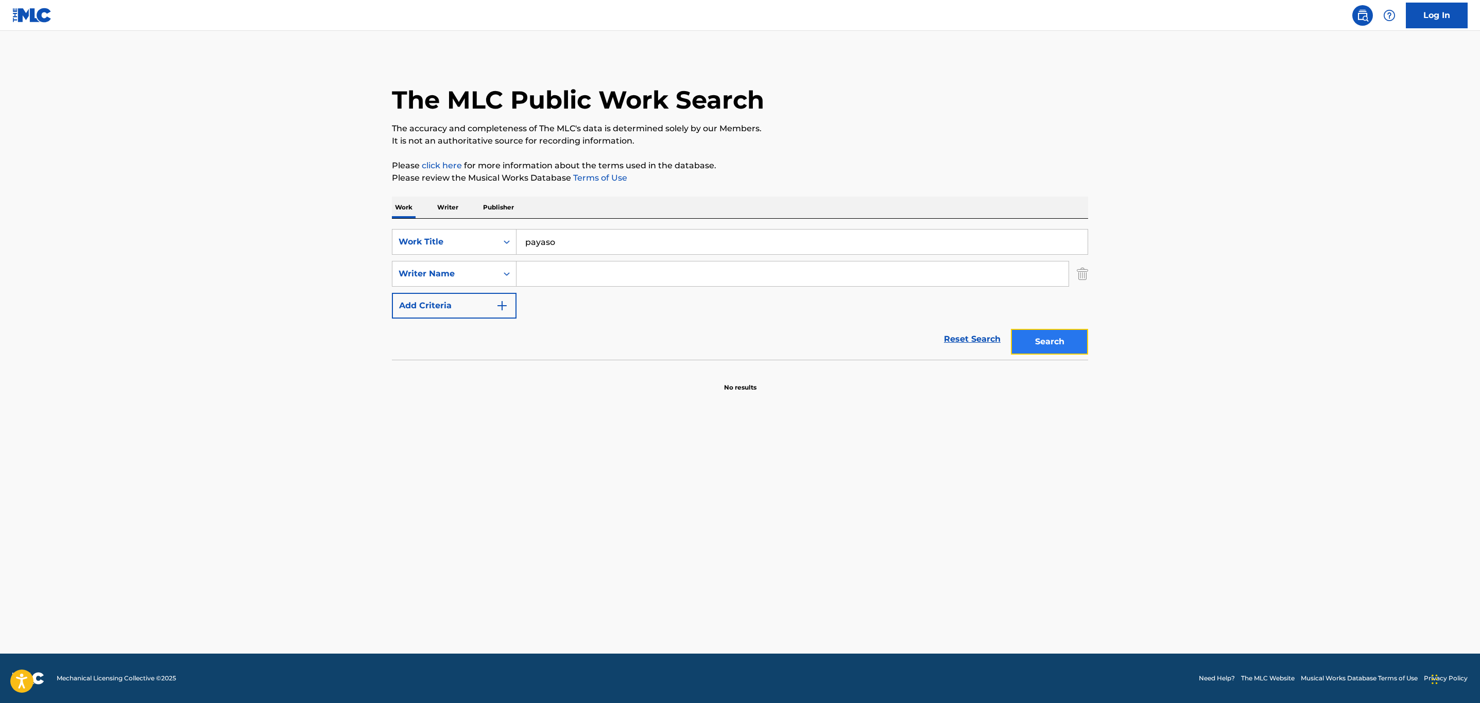
click at [1068, 340] on button "Search" at bounding box center [1049, 342] width 77 height 26
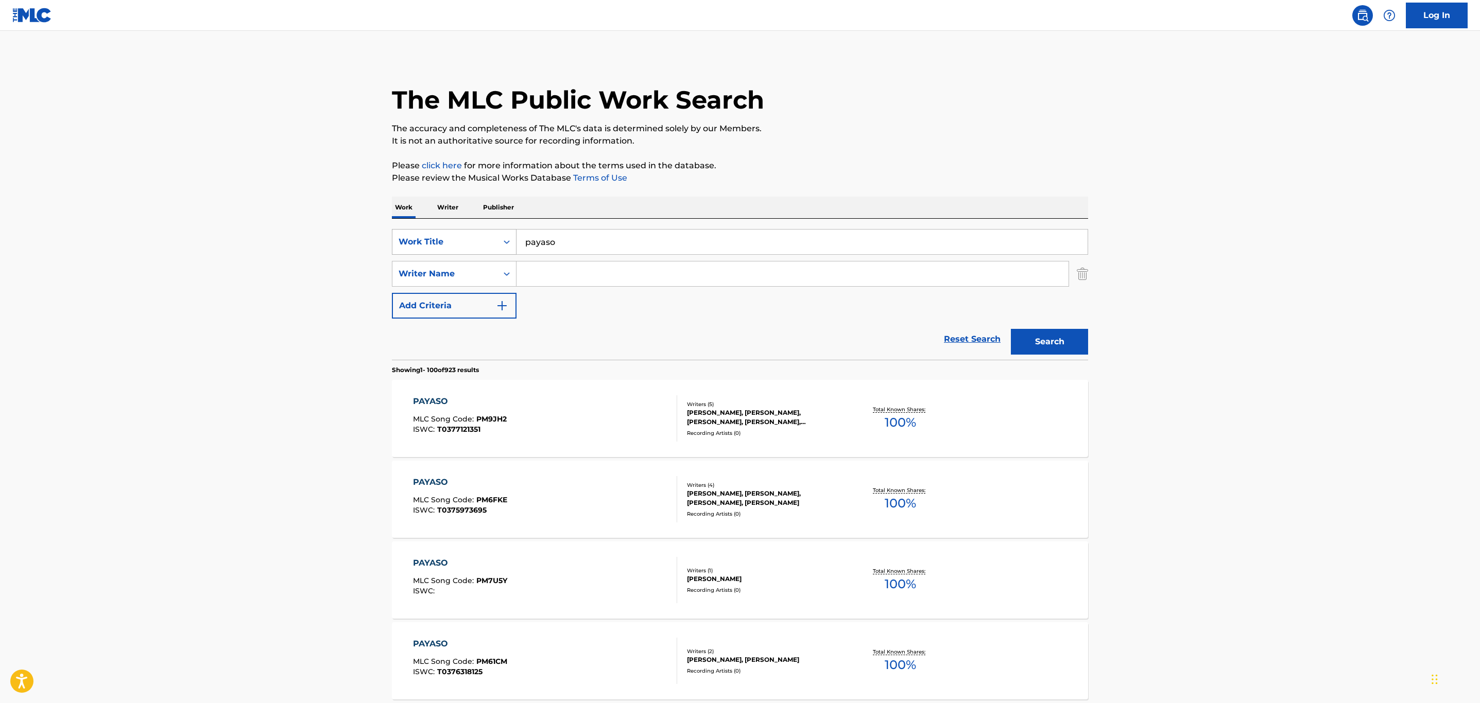
drag, startPoint x: 584, startPoint y: 246, endPoint x: 459, endPoint y: 239, distance: 125.3
click at [459, 239] on div "SearchWithCriteria56593c33-fb92-4117-b59f-a72760f39f29 Work Title payaso" at bounding box center [740, 242] width 696 height 26
click at [610, 248] on input "Search Form" at bounding box center [802, 242] width 571 height 25
click at [552, 279] on input "Search Form" at bounding box center [793, 274] width 552 height 25
type input "[PERSON_NAME]"
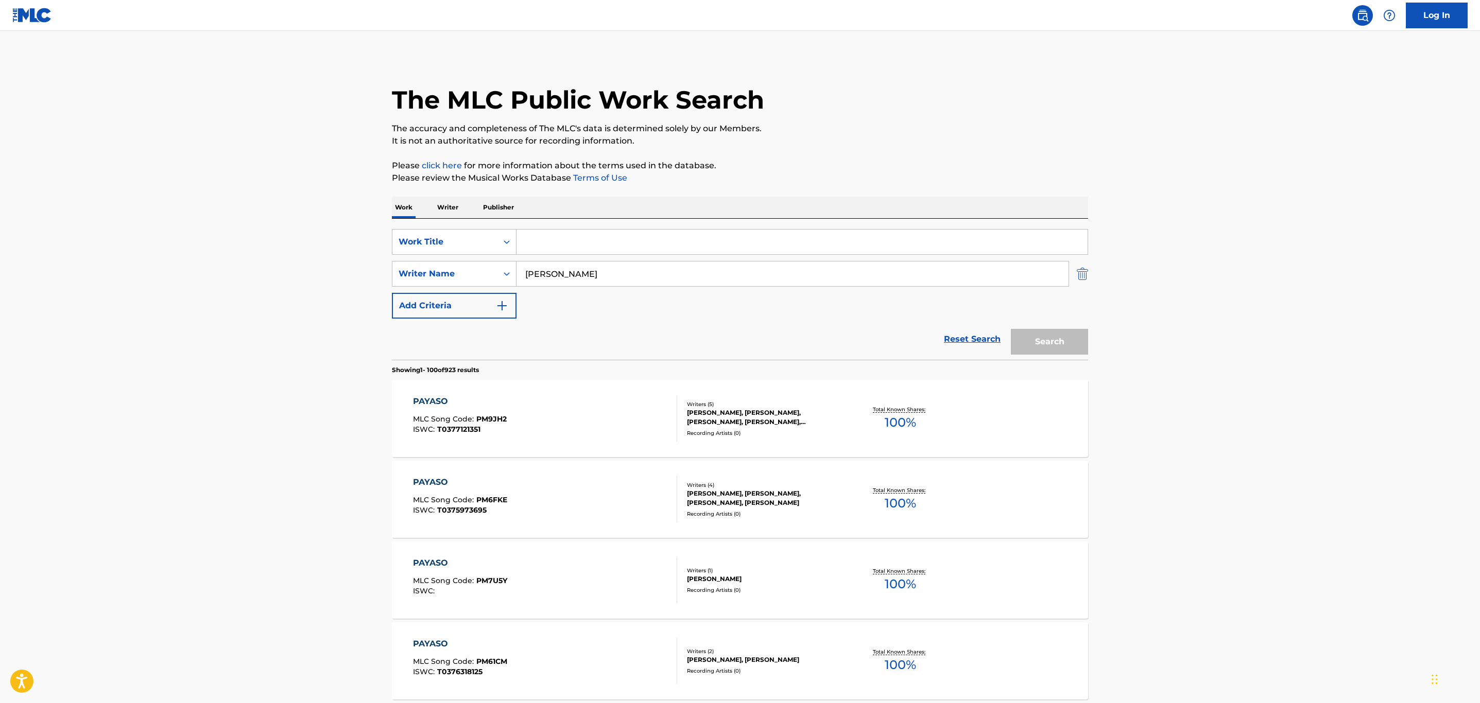
drag, startPoint x: 1076, startPoint y: 277, endPoint x: 1084, endPoint y: 272, distance: 9.7
click at [1077, 277] on div "SearchWithCriteria561e2255-4d62-4544-9262-595b0f60d9b2 Writer Name [PERSON_NAME]" at bounding box center [740, 274] width 696 height 26
drag, startPoint x: 1084, startPoint y: 272, endPoint x: 660, endPoint y: 251, distance: 424.9
click at [1085, 272] on img "Search Form" at bounding box center [1082, 274] width 11 height 26
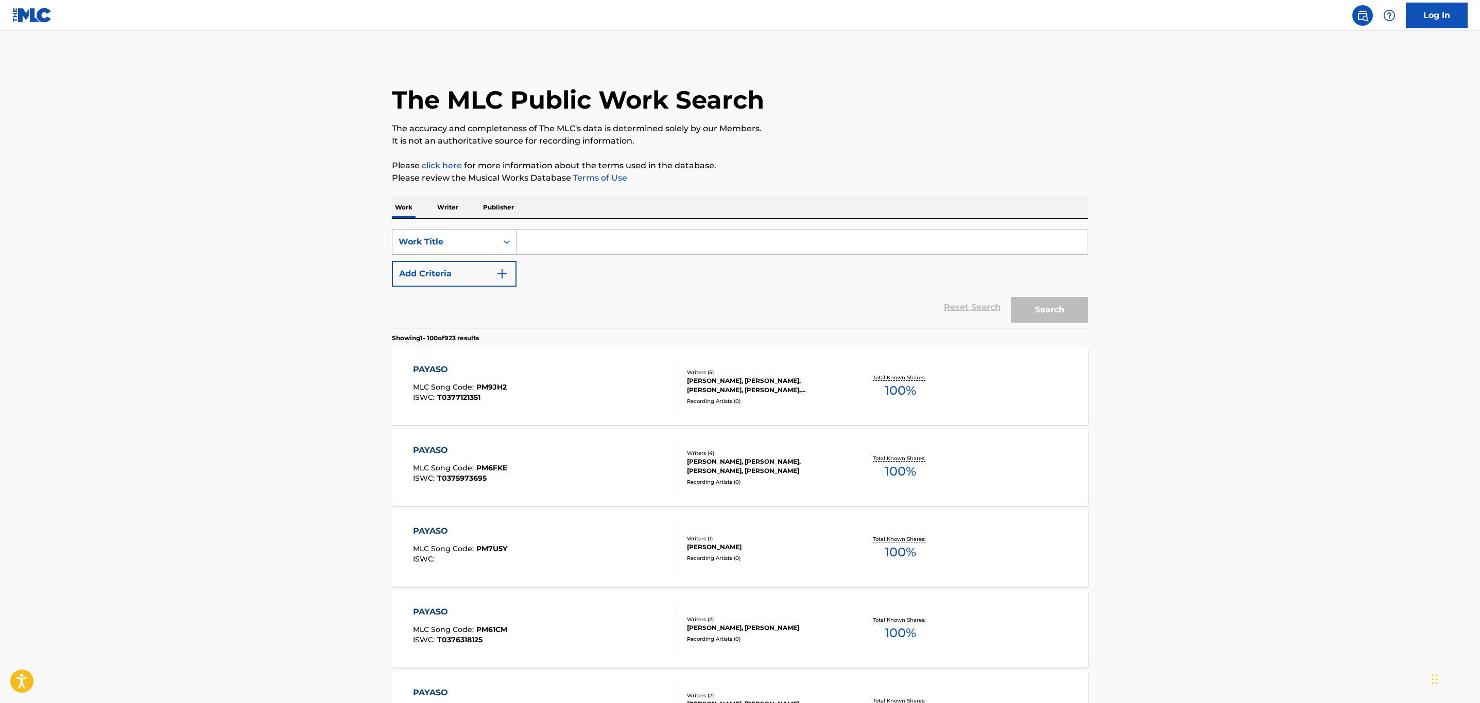
click at [475, 251] on div "Work Title" at bounding box center [444, 242] width 105 height 20
click at [473, 267] on div "Writer Name" at bounding box center [454, 268] width 124 height 26
click at [556, 232] on input "Search Form" at bounding box center [802, 242] width 571 height 25
type input "[PERSON_NAME]"
click at [1011, 297] on button "Search" at bounding box center [1049, 310] width 77 height 26
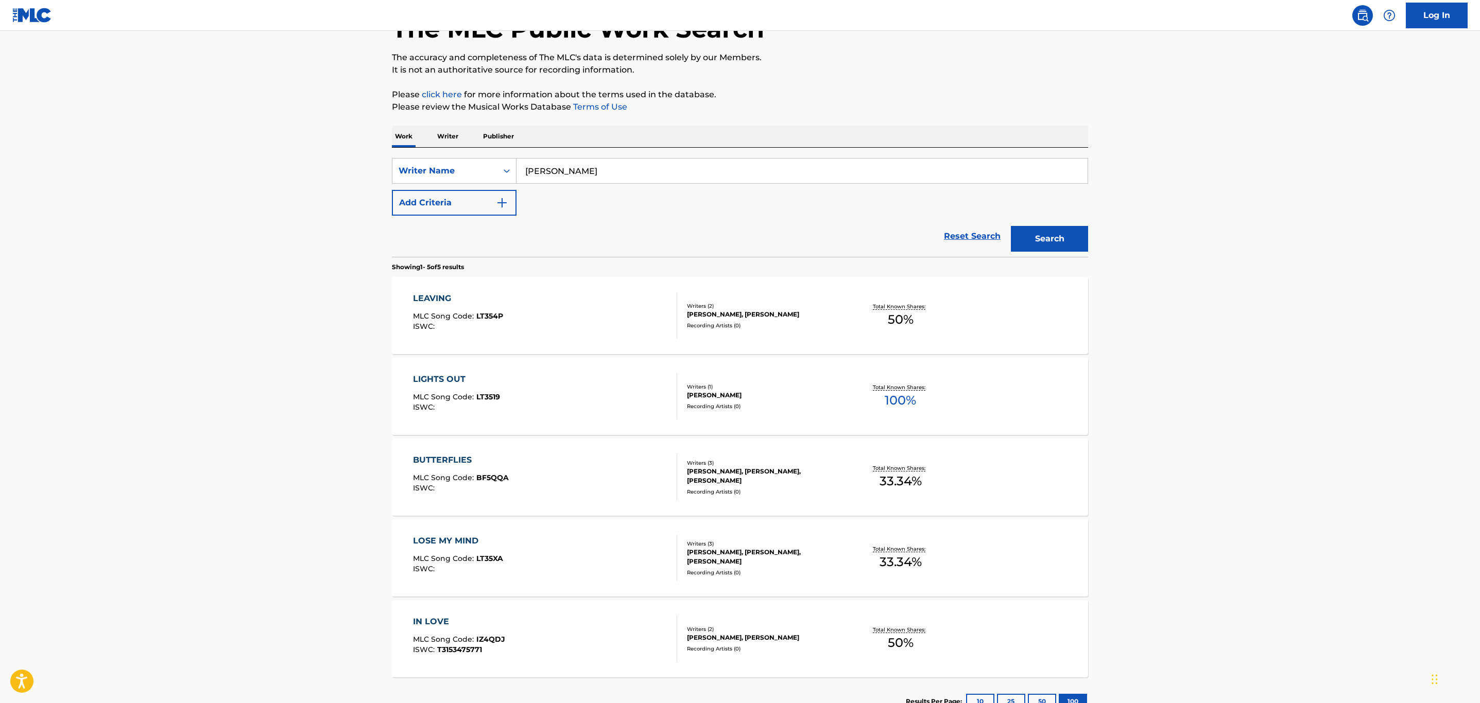
scroll to position [77, 0]
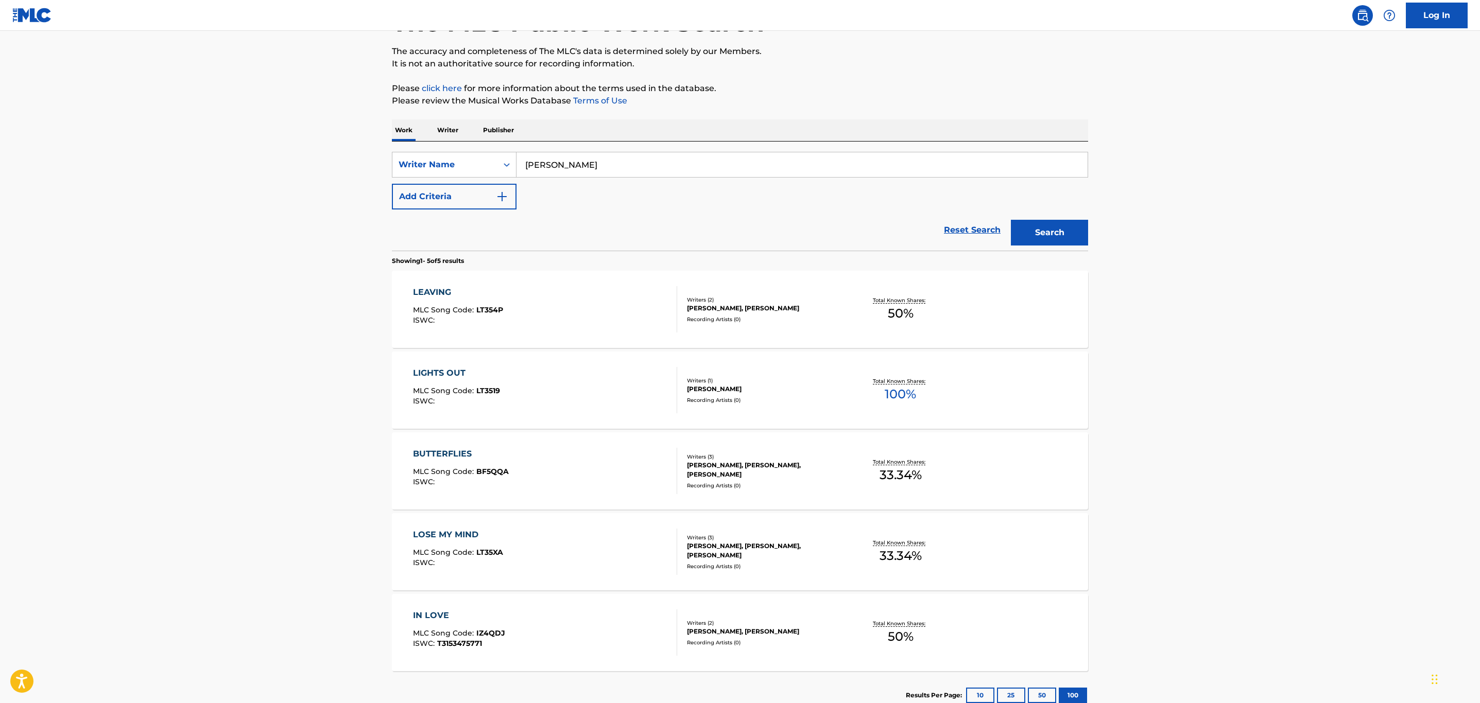
click at [778, 377] on div "Writers ( 1 )" at bounding box center [765, 381] width 156 height 8
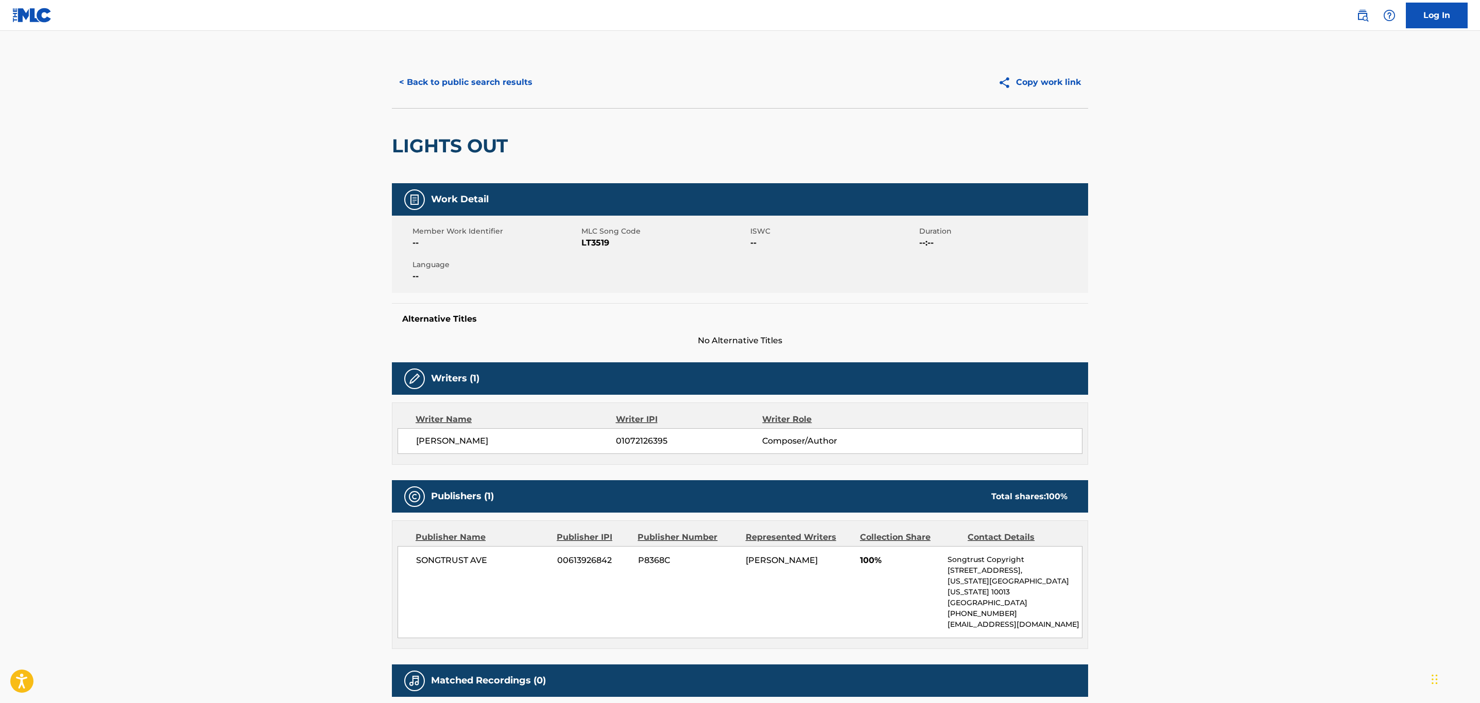
scroll to position [77, 0]
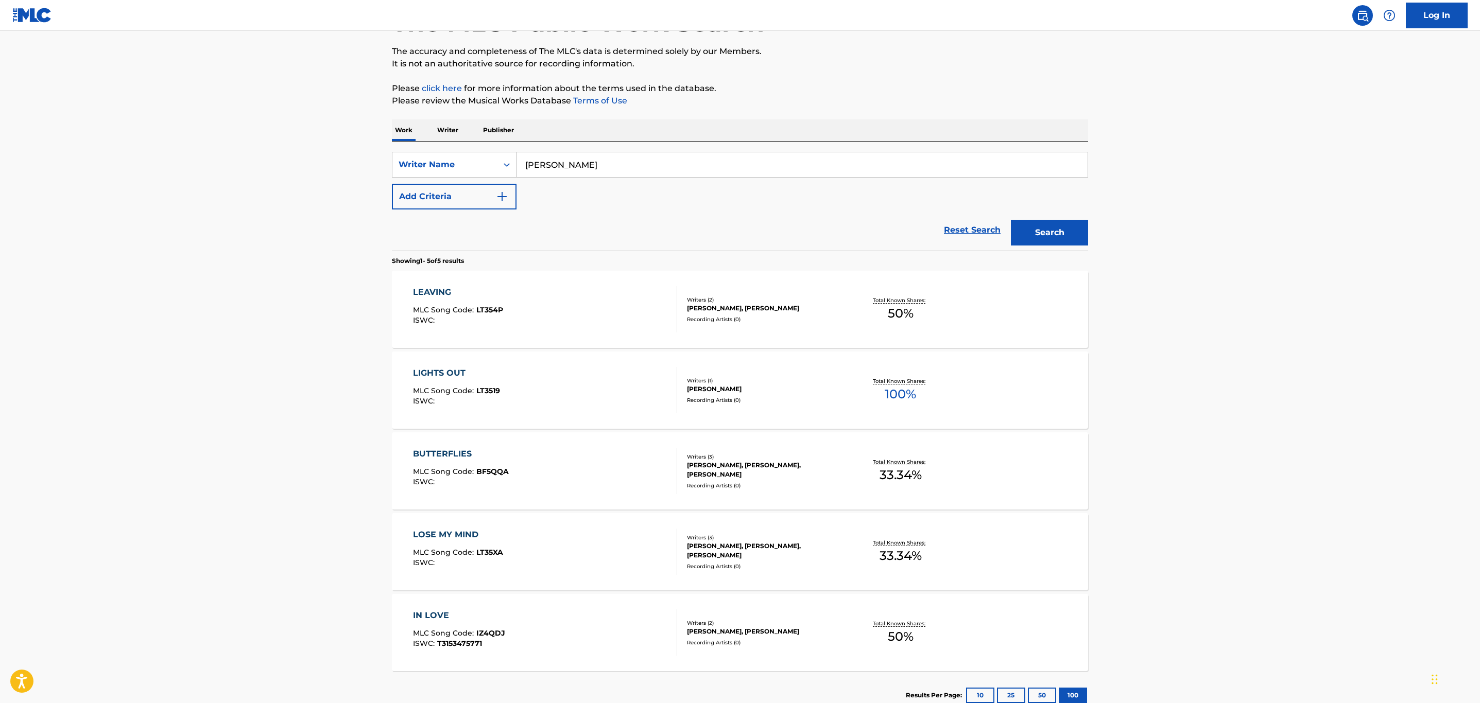
click at [796, 541] on div "Writers ( 3 )" at bounding box center [765, 538] width 156 height 8
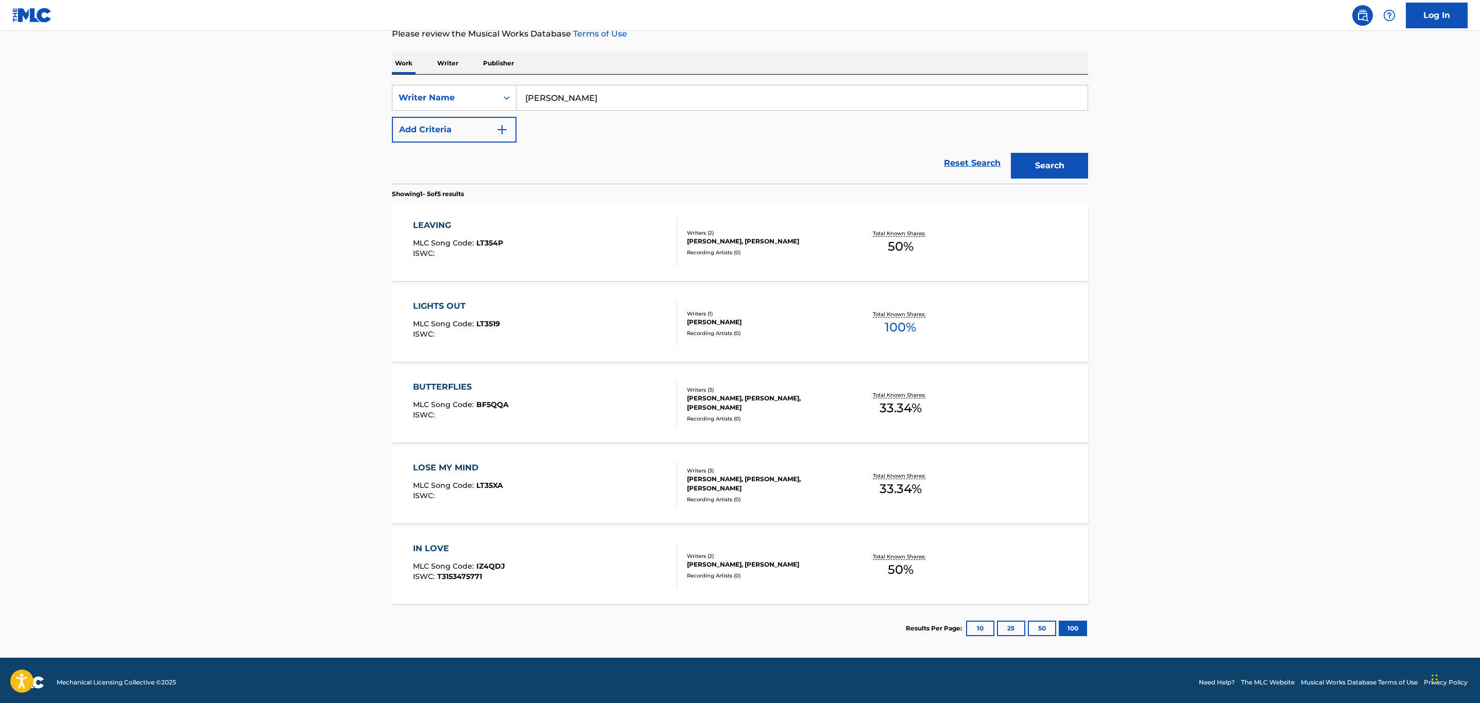
scroll to position [148, 0]
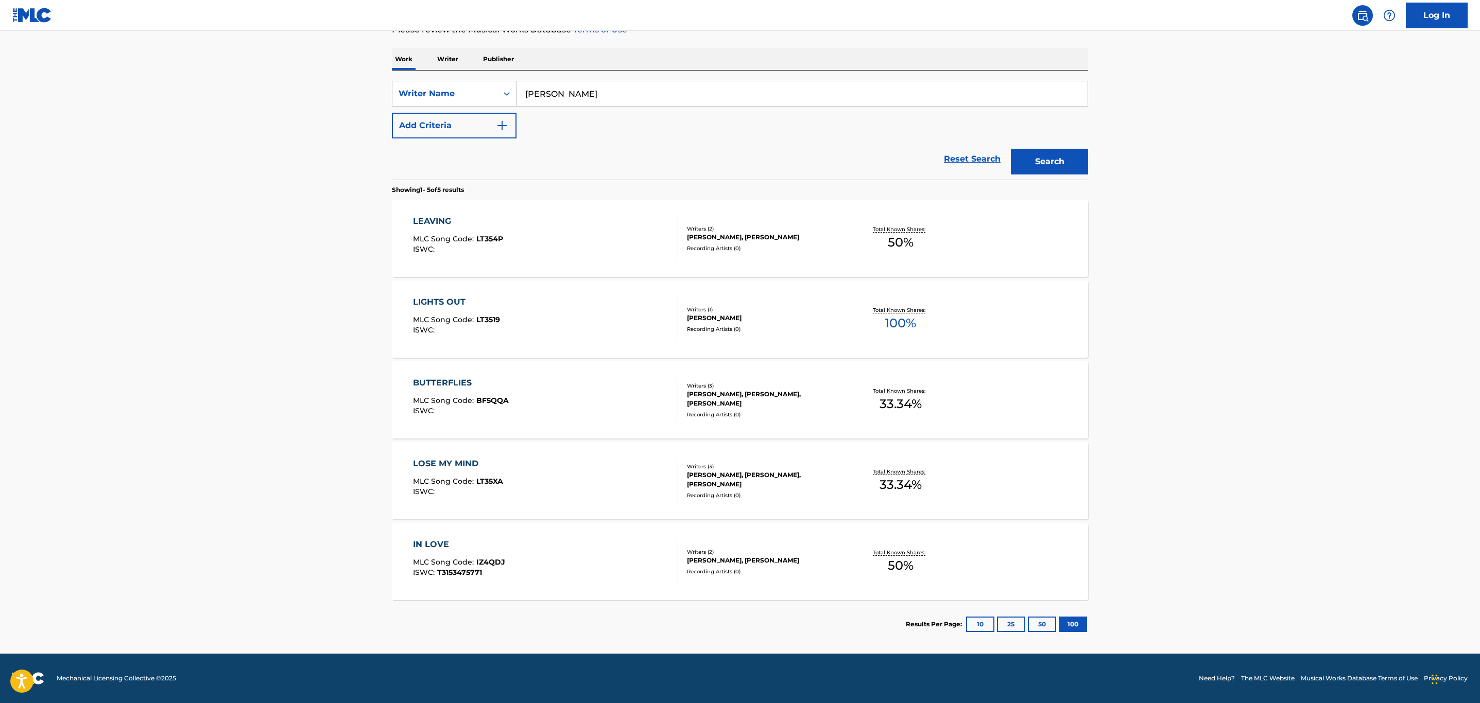
click at [679, 579] on div "IN LOVE MLC Song Code : IZ4QDJ ISWC : T3153475771 Writers ( 2 ) [PERSON_NAME], …" at bounding box center [740, 561] width 696 height 77
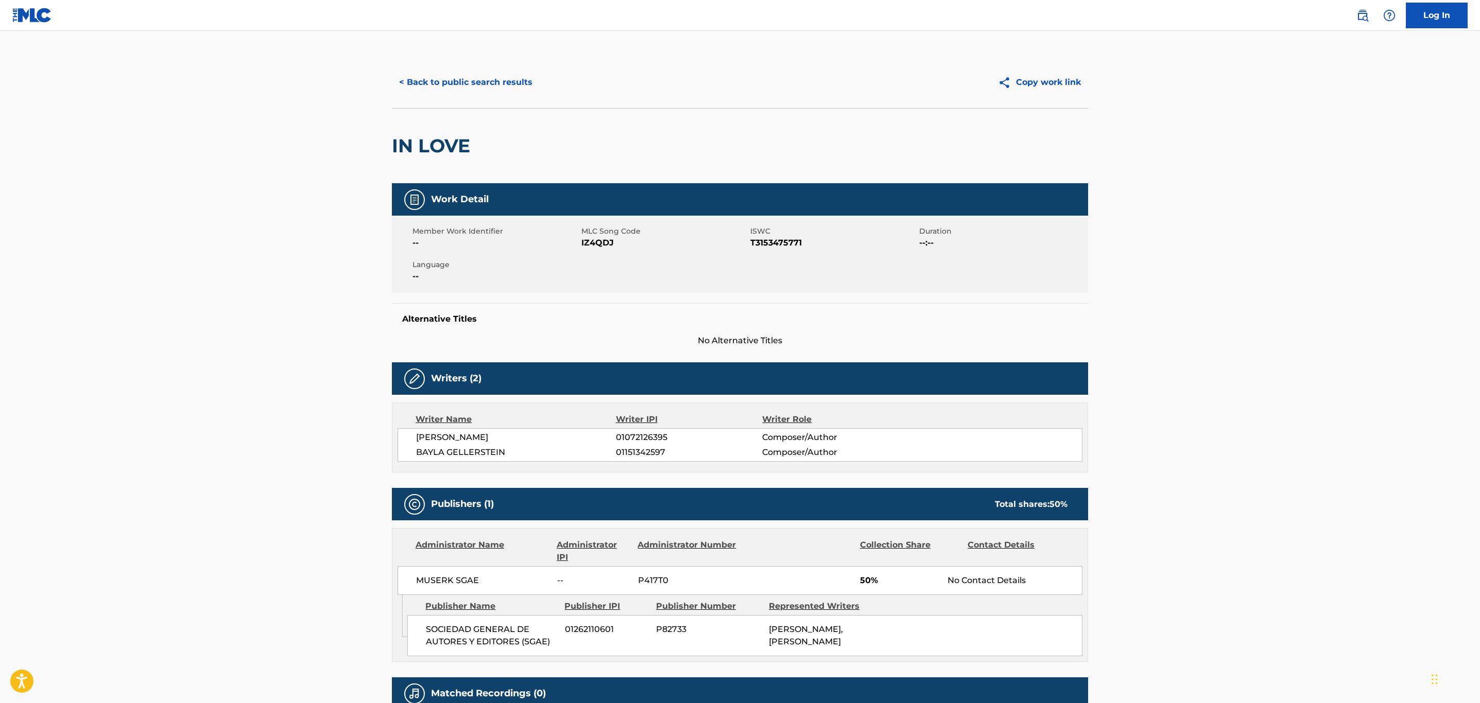
click at [432, 65] on div "< Back to public search results Copy work link" at bounding box center [740, 82] width 696 height 51
click at [432, 78] on button "< Back to public search results" at bounding box center [466, 83] width 148 height 26
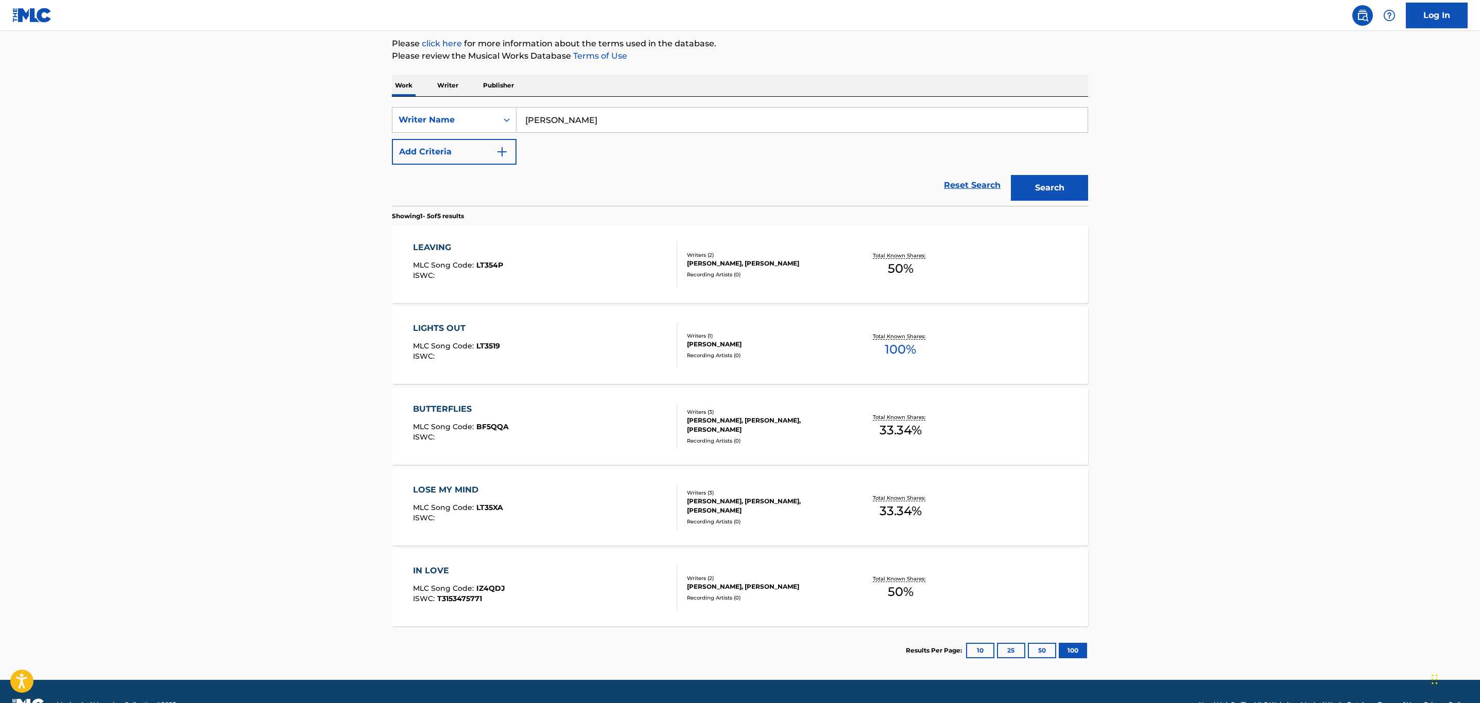
click at [774, 269] on div "Writers ( 2 ) [PERSON_NAME], [PERSON_NAME] Recording Artists ( 0 )" at bounding box center [759, 264] width 165 height 27
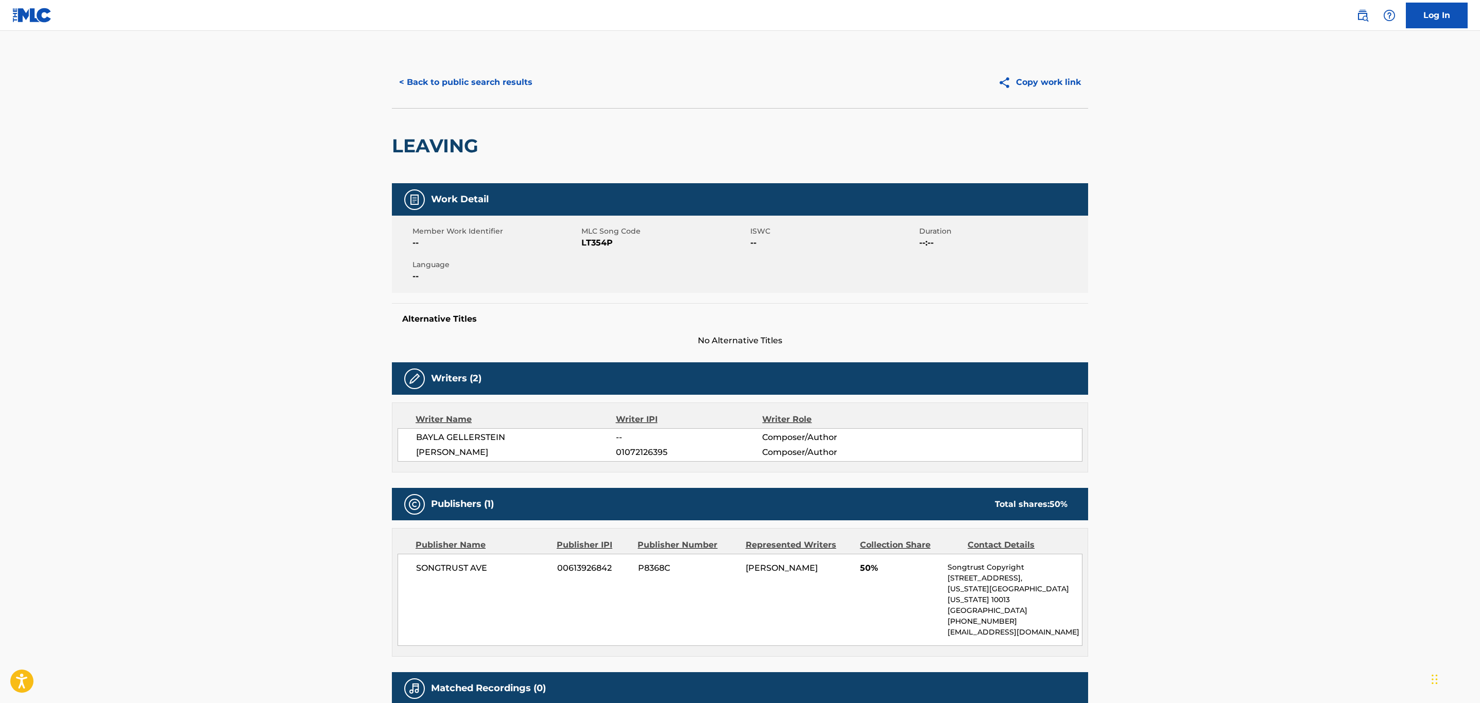
drag, startPoint x: 481, startPoint y: 78, endPoint x: 480, endPoint y: 170, distance: 92.7
click at [480, 170] on div "< Back to public search results Copy work link LEAVING" at bounding box center [740, 120] width 696 height 127
click at [469, 83] on button "< Back to public search results" at bounding box center [466, 83] width 148 height 26
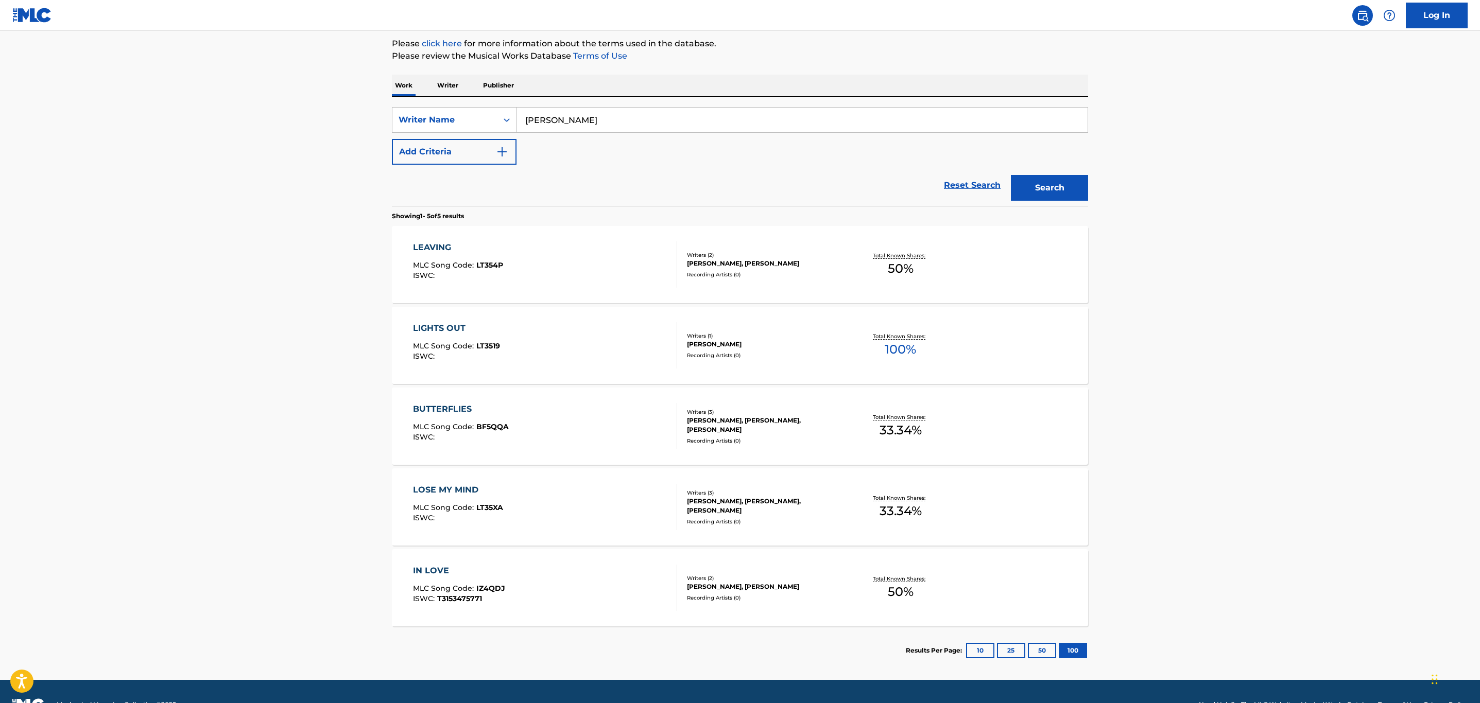
click at [676, 350] on div at bounding box center [672, 345] width 8 height 46
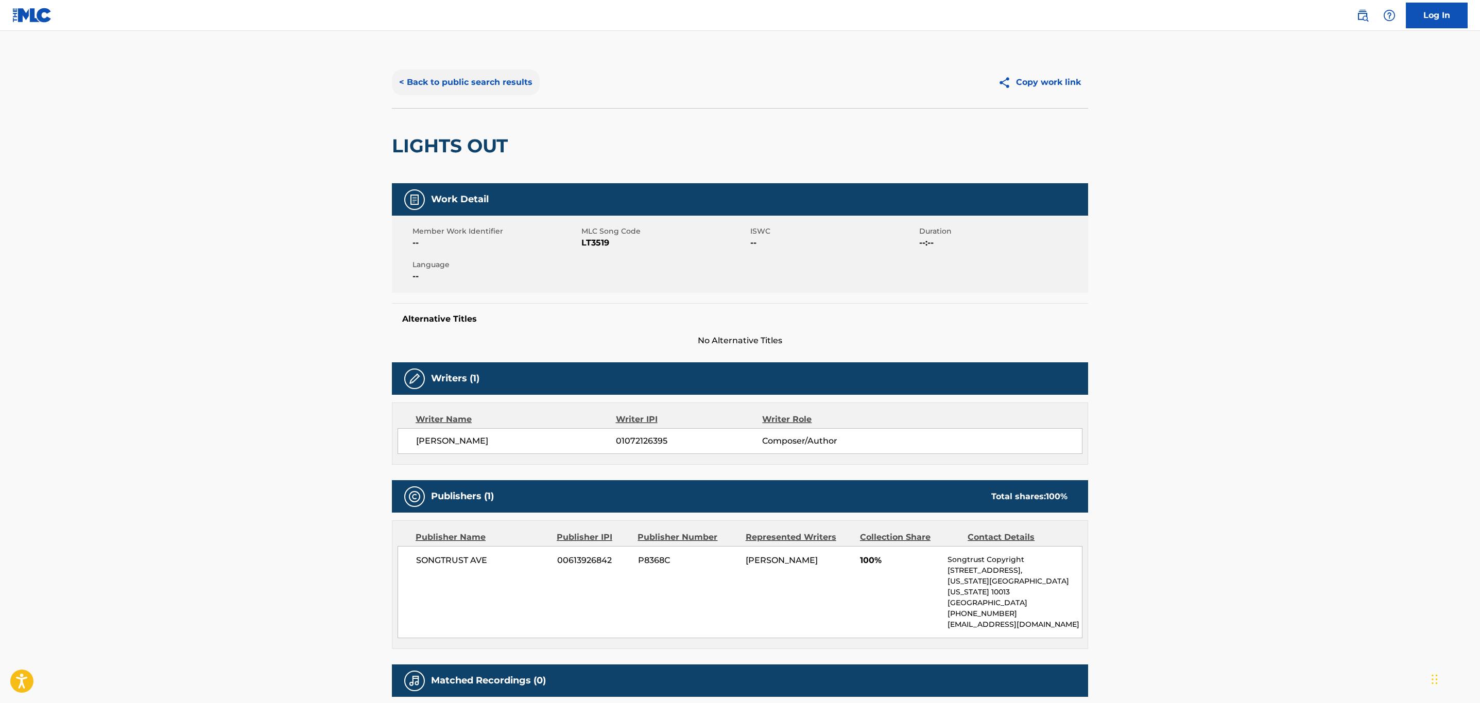
click at [470, 90] on button "< Back to public search results" at bounding box center [466, 83] width 148 height 26
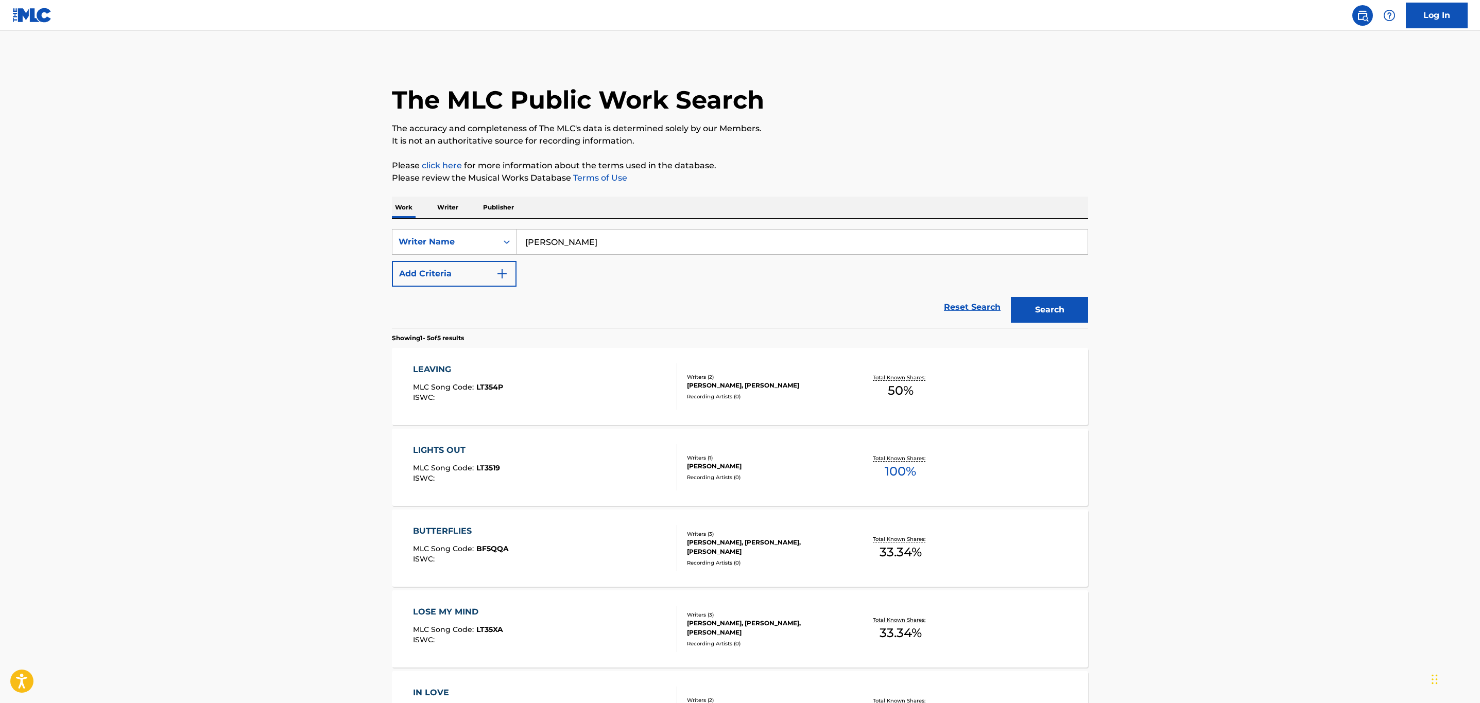
scroll to position [122, 0]
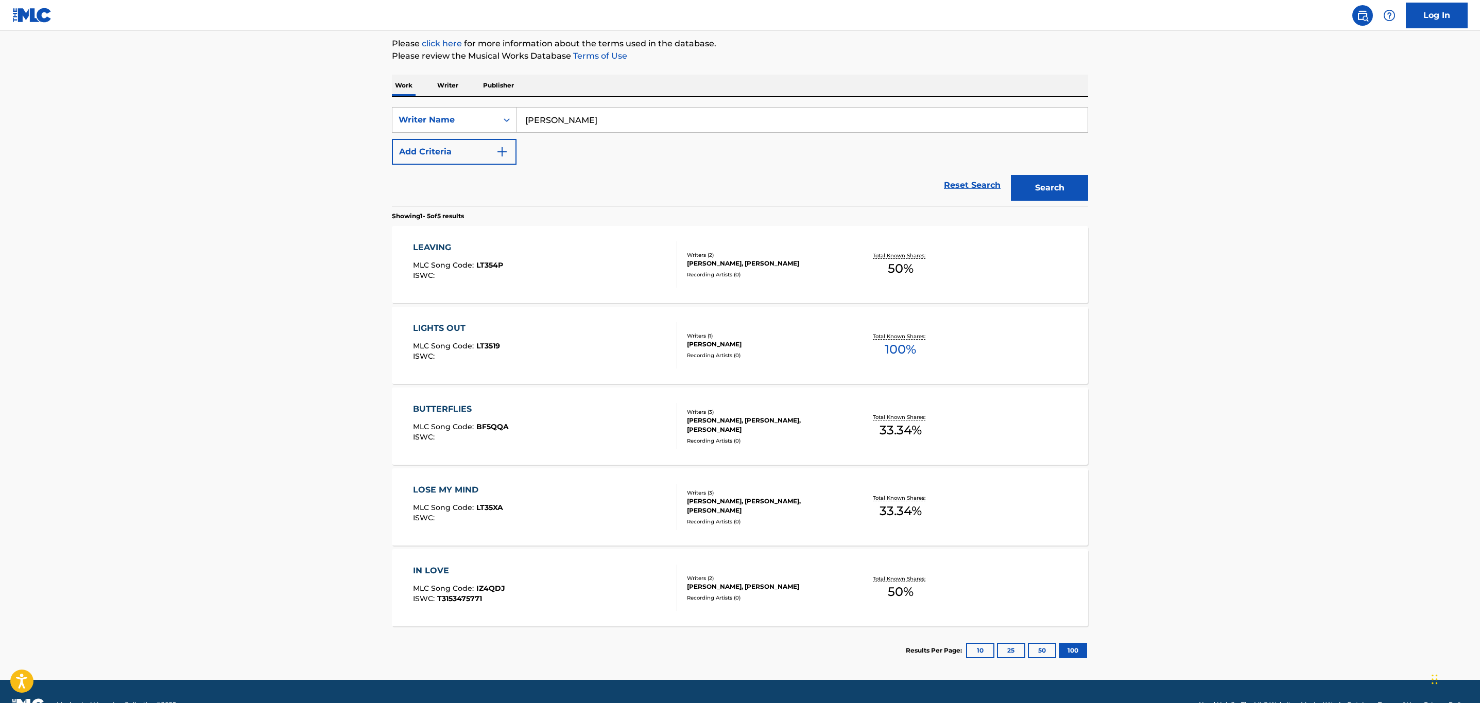
click at [659, 403] on div "BUTTERFLIES MLC Song Code : BF5QQA ISWC :" at bounding box center [545, 426] width 265 height 46
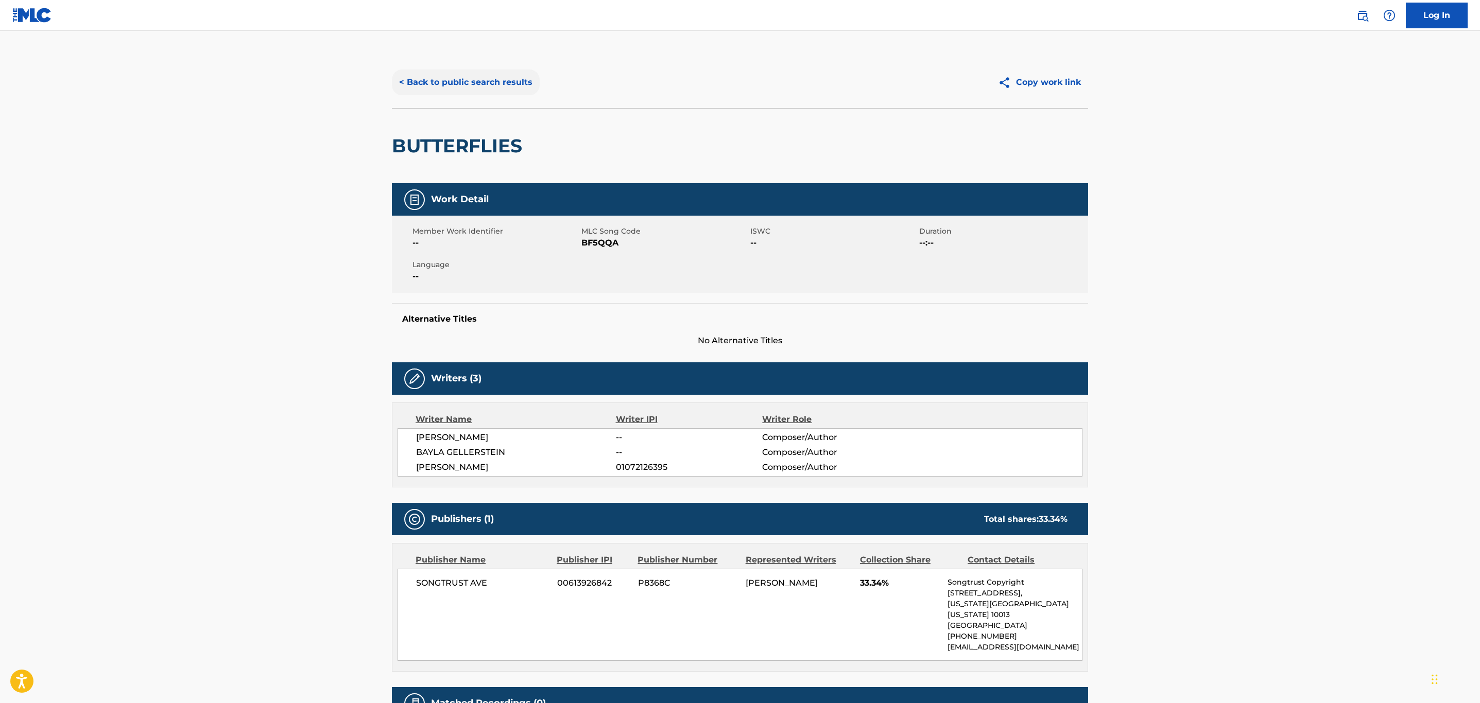
click at [501, 79] on button "< Back to public search results" at bounding box center [466, 83] width 148 height 26
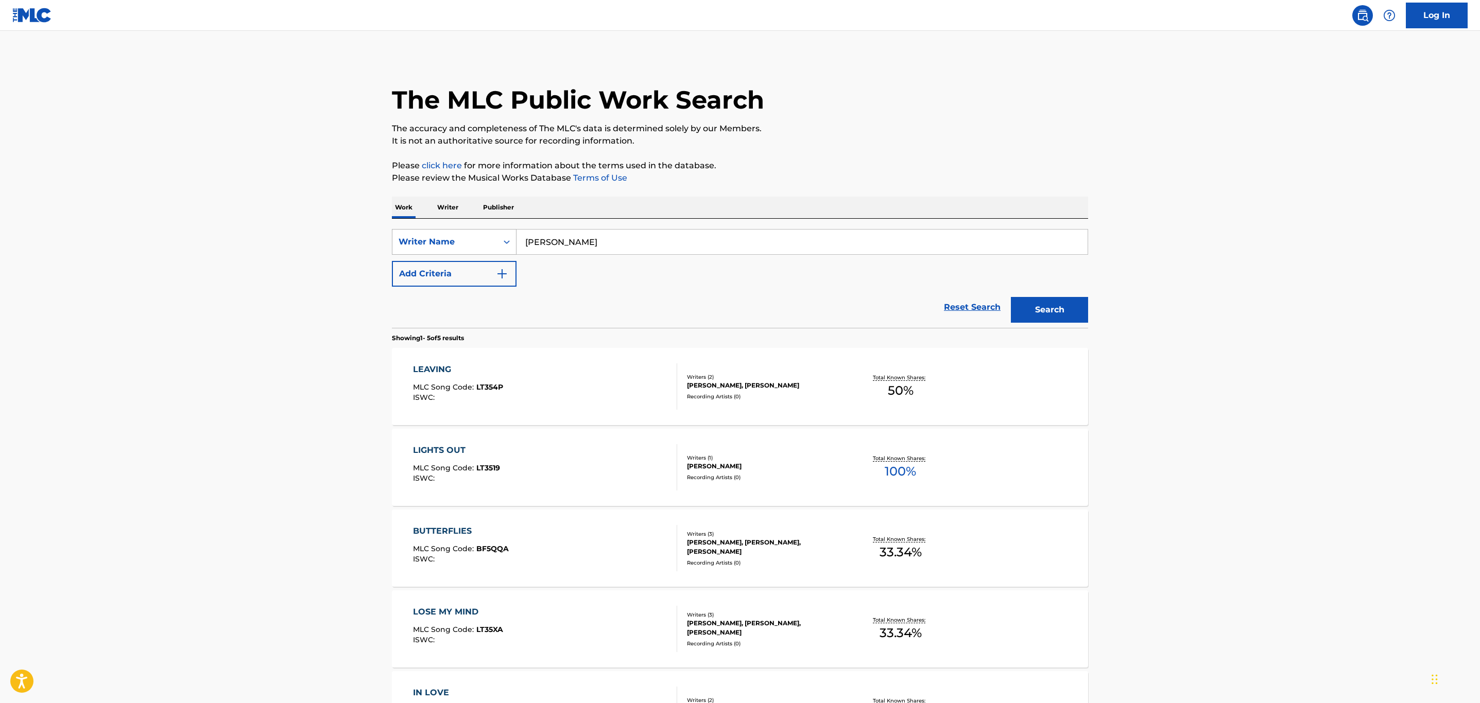
drag, startPoint x: 662, startPoint y: 254, endPoint x: 504, endPoint y: 235, distance: 159.2
click at [521, 235] on input "[PERSON_NAME]" at bounding box center [802, 242] width 571 height 25
click at [470, 236] on div "Writer Name" at bounding box center [445, 242] width 93 height 12
click at [462, 265] on div "Work Title" at bounding box center [454, 268] width 124 height 26
click at [576, 243] on input "Search Form" at bounding box center [802, 242] width 571 height 25
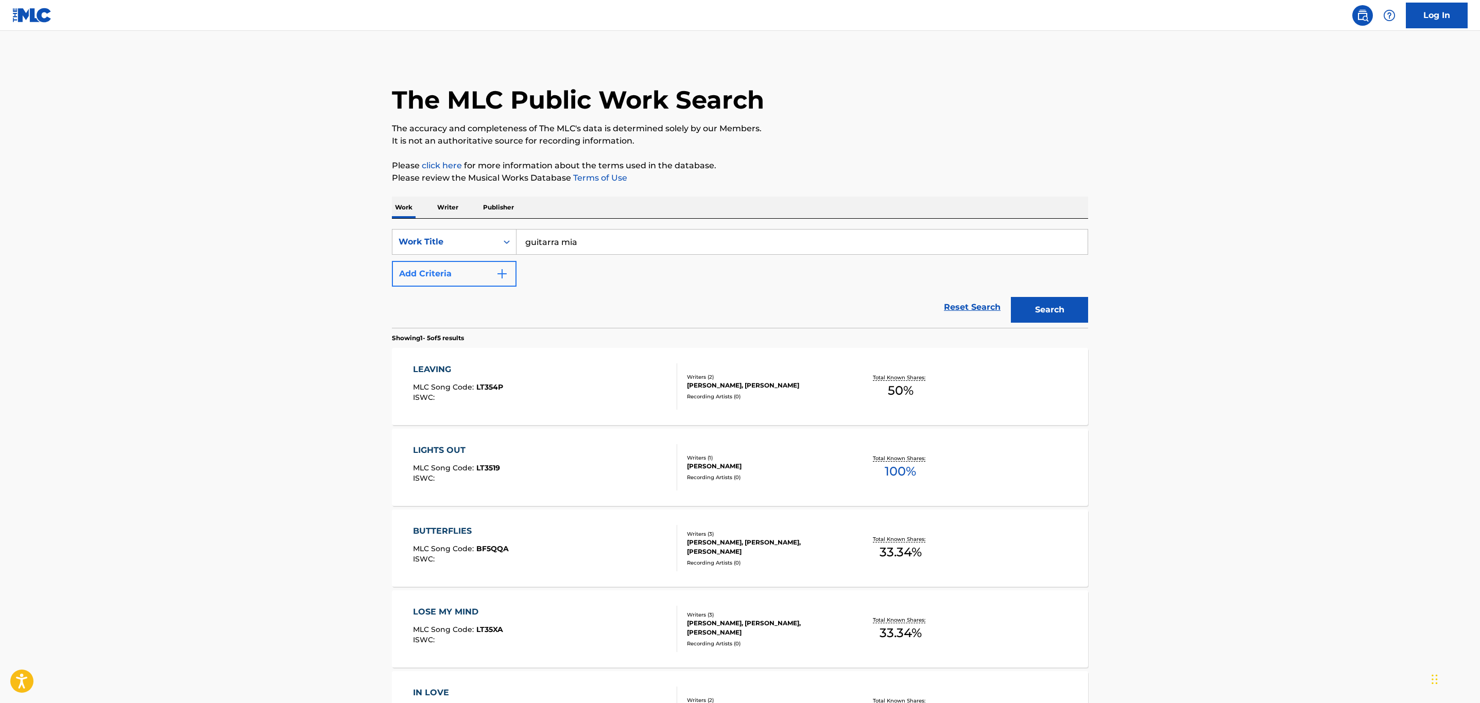
type input "guitarra mia"
click at [490, 283] on button "Add Criteria" at bounding box center [454, 274] width 125 height 26
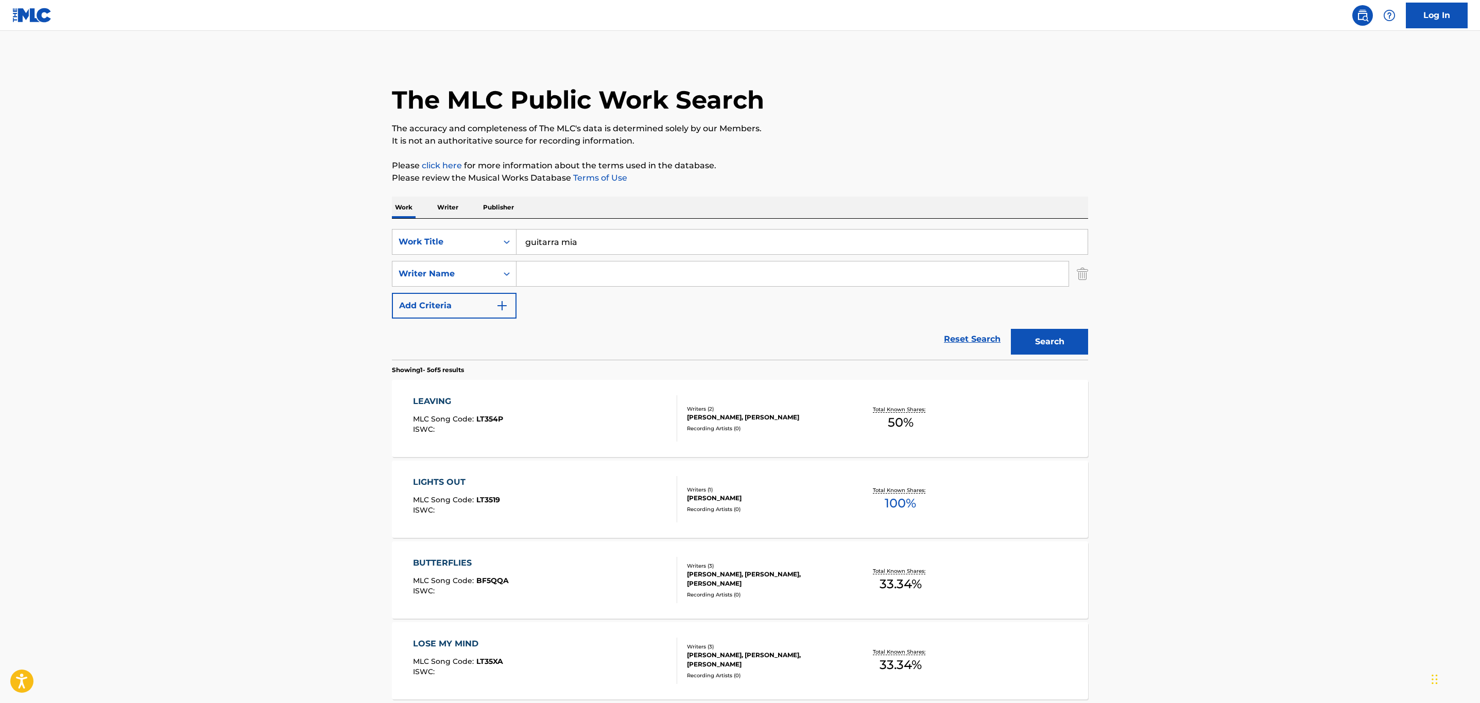
click at [558, 285] on input "Search Form" at bounding box center [793, 274] width 552 height 25
type input "rimeno"
click at [1011, 329] on button "Search" at bounding box center [1049, 342] width 77 height 26
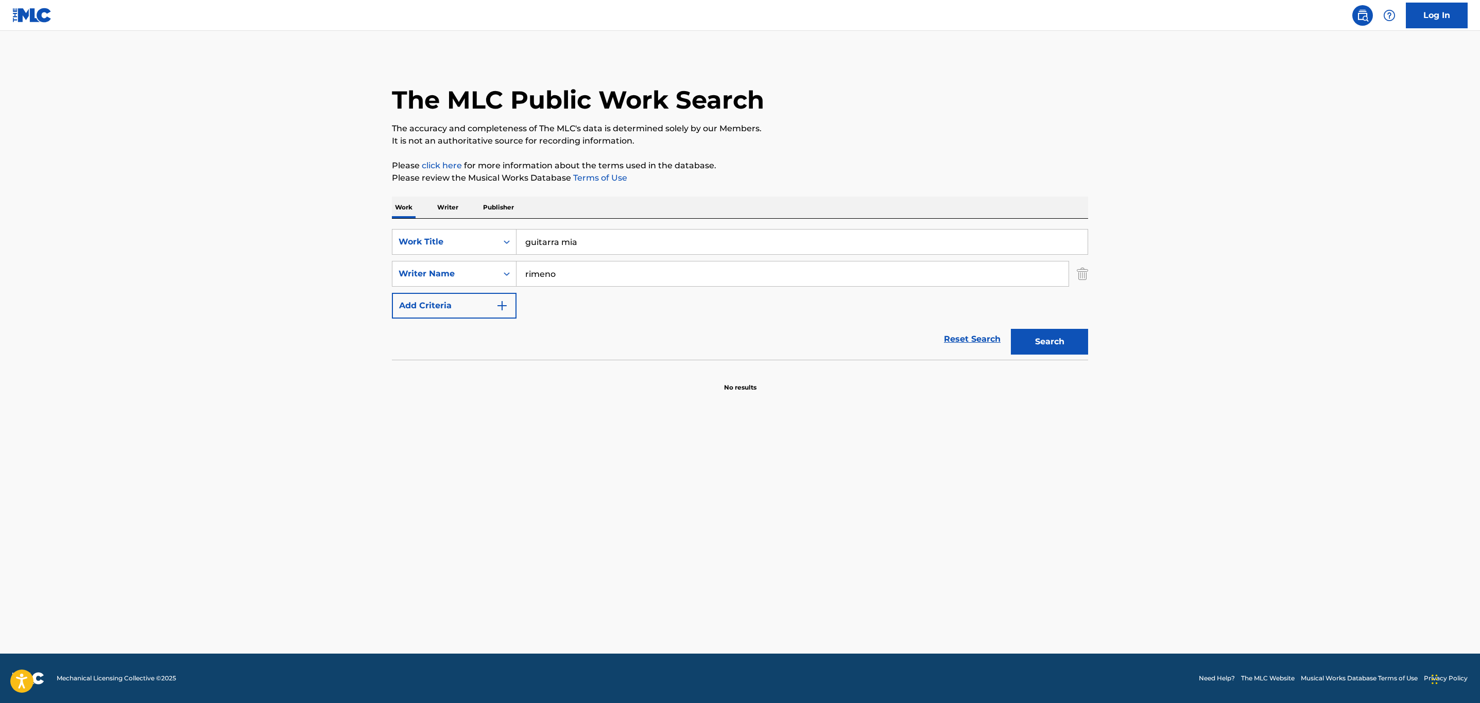
drag, startPoint x: 606, startPoint y: 247, endPoint x: 488, endPoint y: 220, distance: 120.5
click at [488, 220] on div "SearchWithCriteria1523400d-113c-486b-8dbb-98531b8f8e37 Work Title guitarra mia …" at bounding box center [740, 289] width 696 height 141
type input "caminito"
drag, startPoint x: 592, startPoint y: 271, endPoint x: 514, endPoint y: 268, distance: 77.8
click at [514, 268] on div "SearchWithCriteria561e2255-4d62-4544-9262-595b0f60d9b2 Writer Name [PERSON_NAME]" at bounding box center [740, 274] width 696 height 26
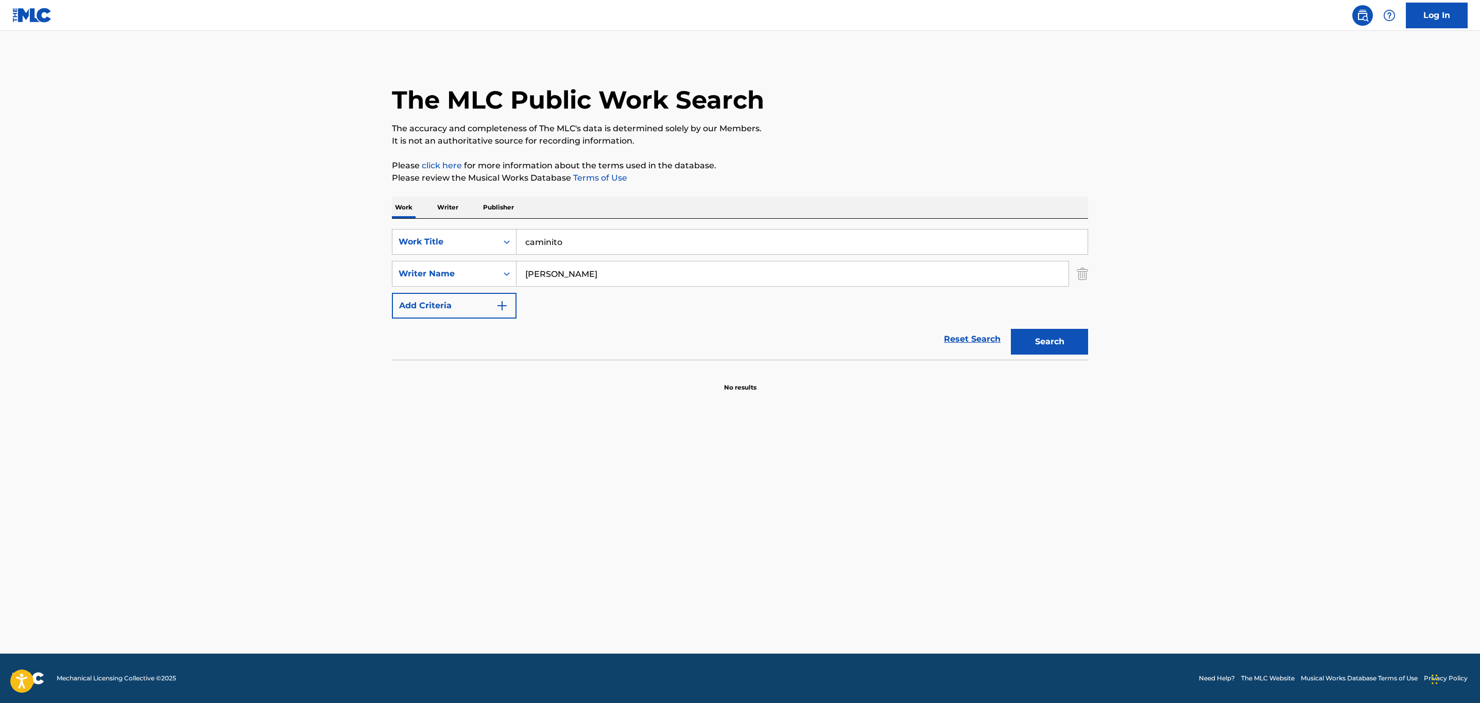
type input "[PERSON_NAME]"
click at [1011, 329] on button "Search" at bounding box center [1049, 342] width 77 height 26
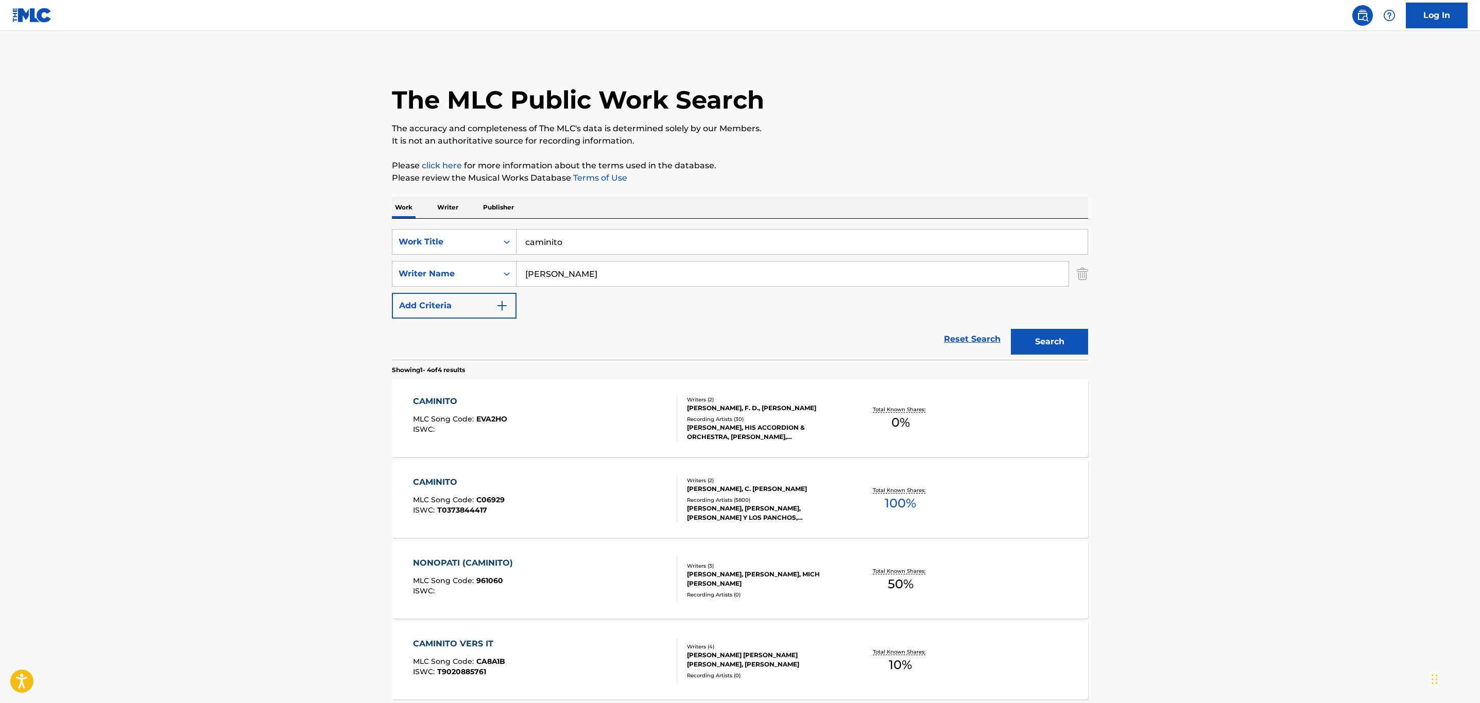
click at [784, 428] on div "[PERSON_NAME], HIS ACCORDION & ORCHESTRA, [PERSON_NAME], [PERSON_NAME], [PERSON…" at bounding box center [765, 432] width 156 height 19
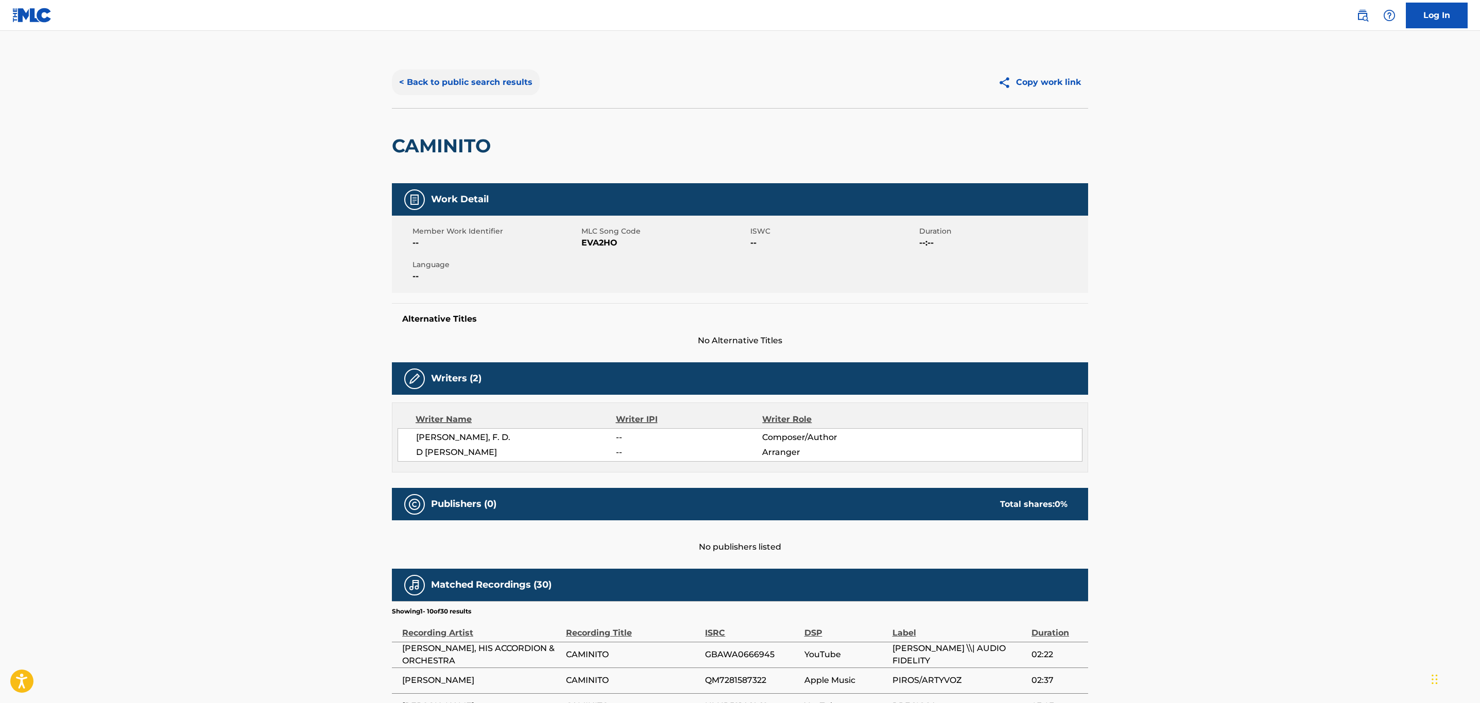
click at [484, 70] on button "< Back to public search results" at bounding box center [466, 83] width 148 height 26
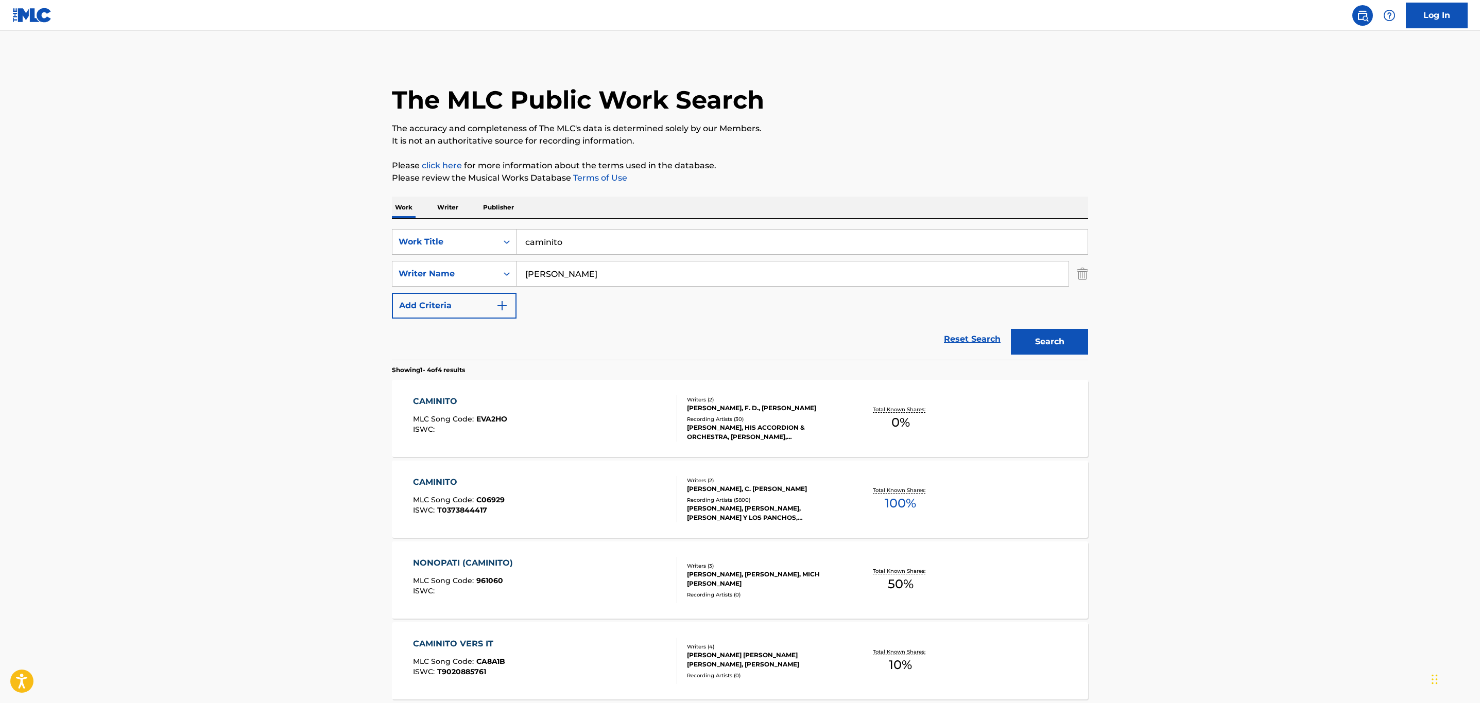
click at [720, 483] on div "Writers ( 2 )" at bounding box center [765, 481] width 156 height 8
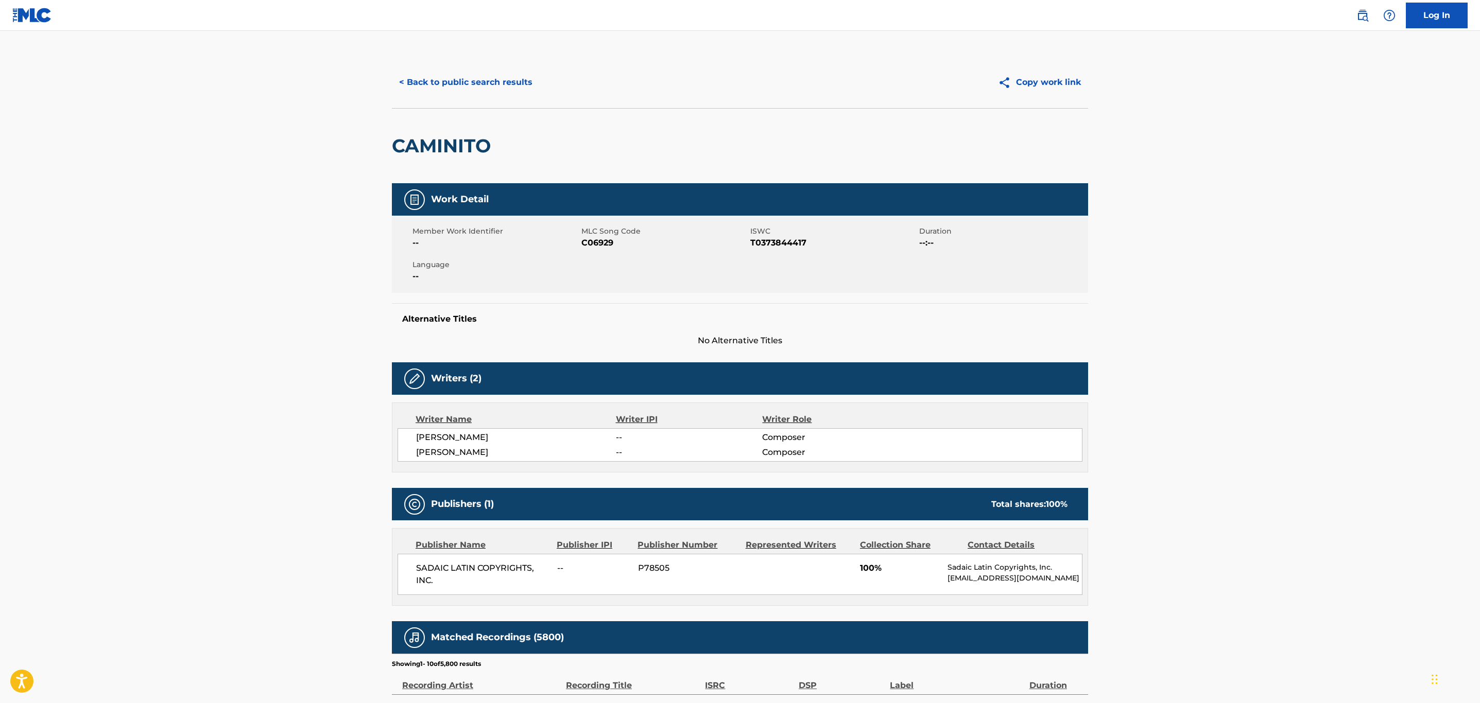
click at [474, 50] on main "< Back to public search results Copy work link CAMINITO Work Detail Member Work…" at bounding box center [740, 518] width 1480 height 975
click at [467, 79] on button "< Back to public search results" at bounding box center [466, 83] width 148 height 26
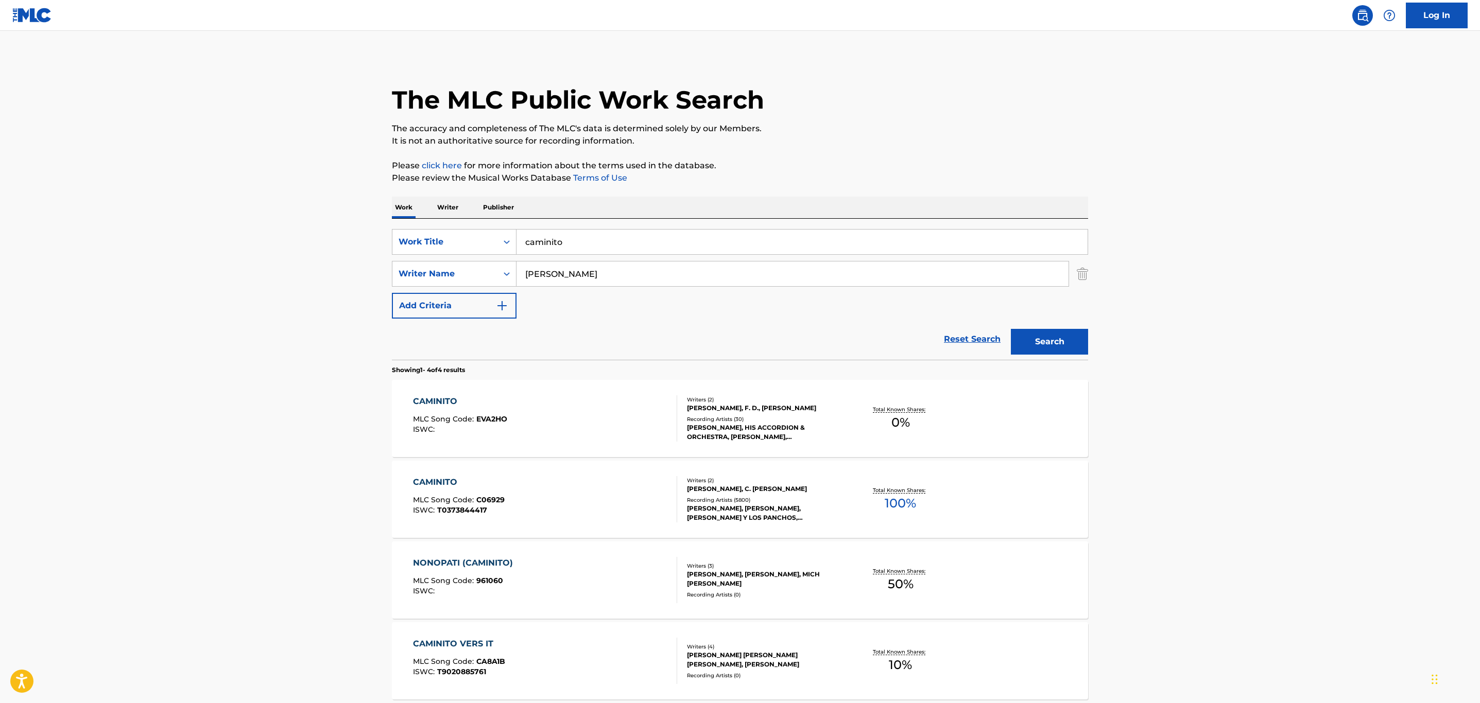
drag, startPoint x: 549, startPoint y: 260, endPoint x: 538, endPoint y: 262, distance: 11.5
click at [538, 262] on div "SearchWithCriteria1523400d-113c-486b-8dbb-98531b8f8e37 Work Title caminito Sear…" at bounding box center [740, 274] width 696 height 90
drag, startPoint x: 572, startPoint y: 243, endPoint x: 613, endPoint y: 236, distance: 42.2
click at [572, 243] on input "caminito" at bounding box center [802, 242] width 571 height 25
click at [566, 238] on input "caminito" at bounding box center [802, 242] width 571 height 25
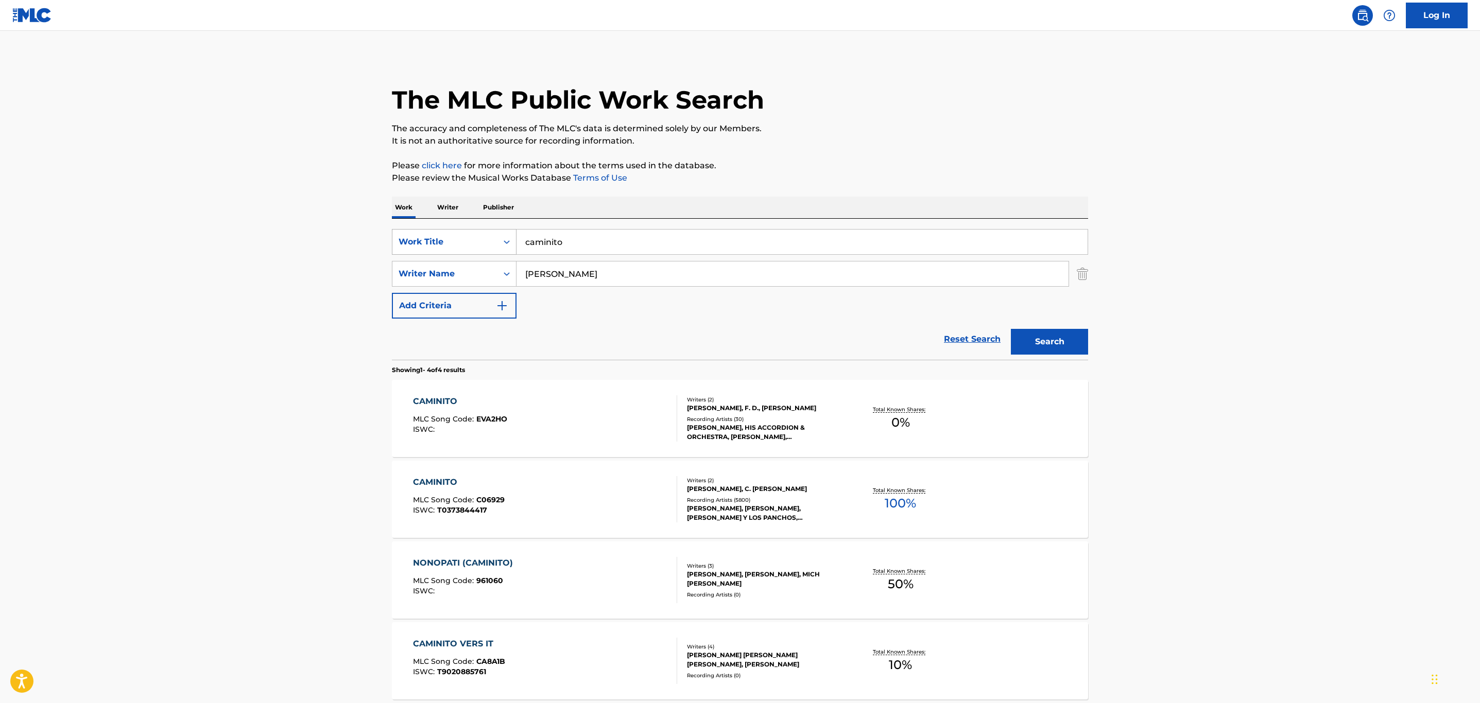
drag, startPoint x: 591, startPoint y: 246, endPoint x: 456, endPoint y: 235, distance: 134.9
click at [456, 235] on div "SearchWithCriteria1523400d-113c-486b-8dbb-98531b8f8e37 Work Title caminito" at bounding box center [740, 242] width 696 height 26
type input "dolor de ausencia"
click at [1011, 329] on button "Search" at bounding box center [1049, 342] width 77 height 26
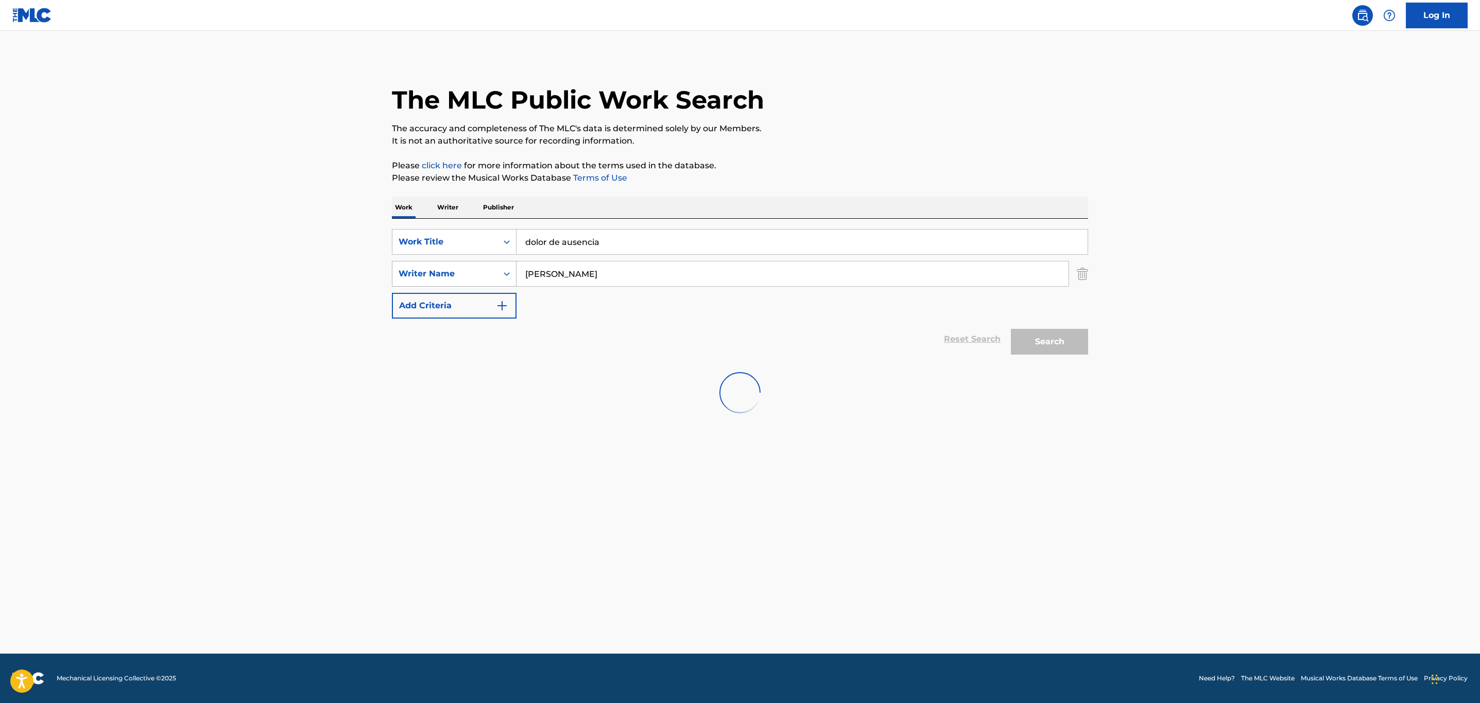
drag, startPoint x: 609, startPoint y: 277, endPoint x: 503, endPoint y: 261, distance: 107.8
click at [503, 261] on div "SearchWithCriteria561e2255-4d62-4544-9262-595b0f60d9b2 Writer Name [PERSON_NAME]" at bounding box center [740, 274] width 696 height 26
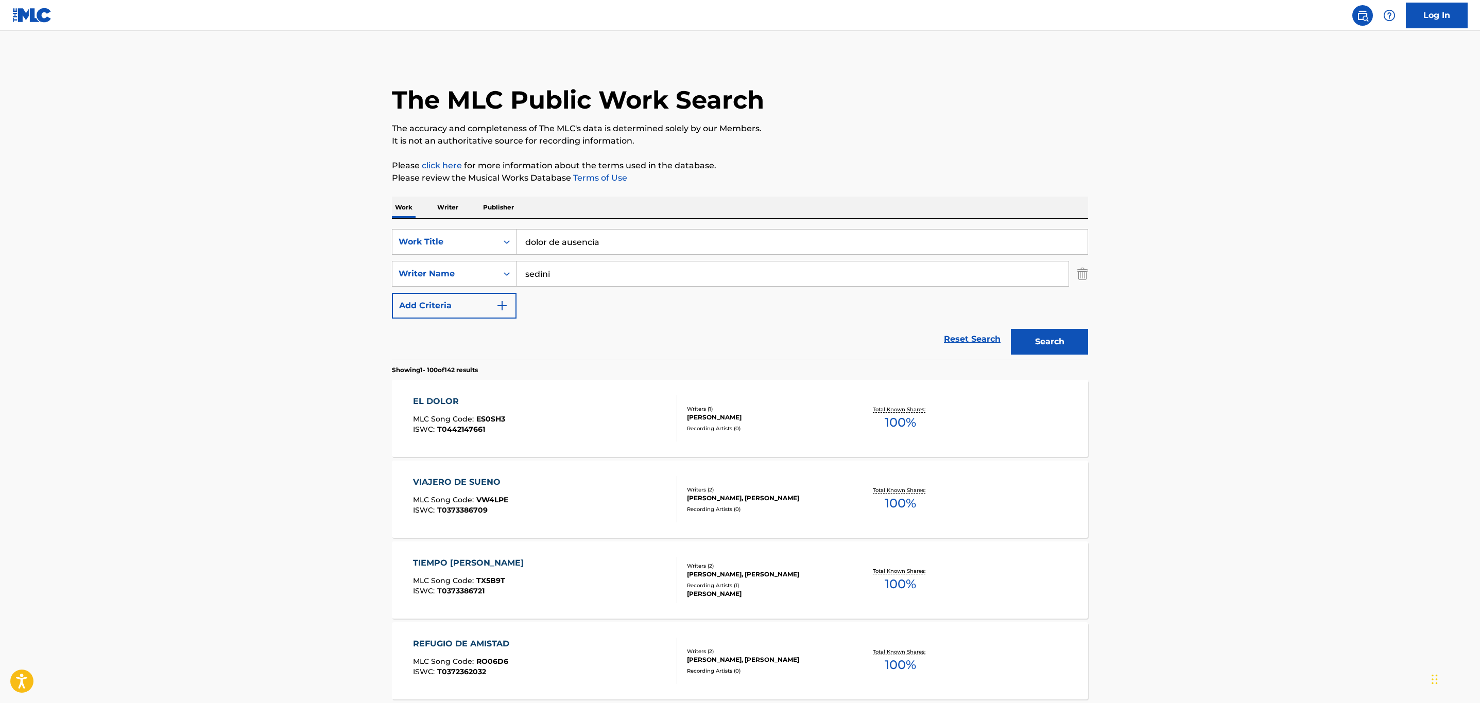
type input "sedini"
click at [1009, 334] on div "Search" at bounding box center [1047, 339] width 82 height 41
click at [1051, 343] on button "Search" at bounding box center [1049, 342] width 77 height 26
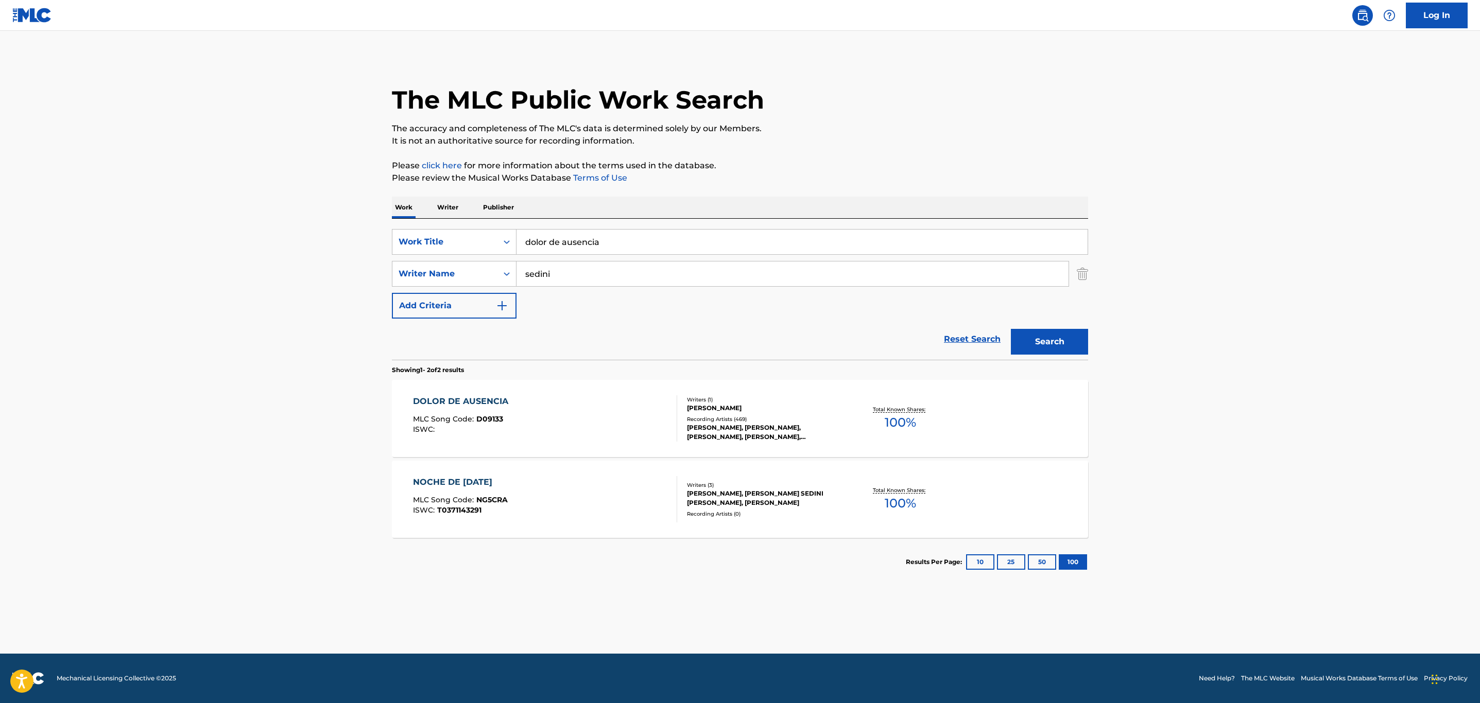
click at [822, 425] on div "[PERSON_NAME], [PERSON_NAME], [PERSON_NAME], [PERSON_NAME], [PERSON_NAME]" at bounding box center [765, 432] width 156 height 19
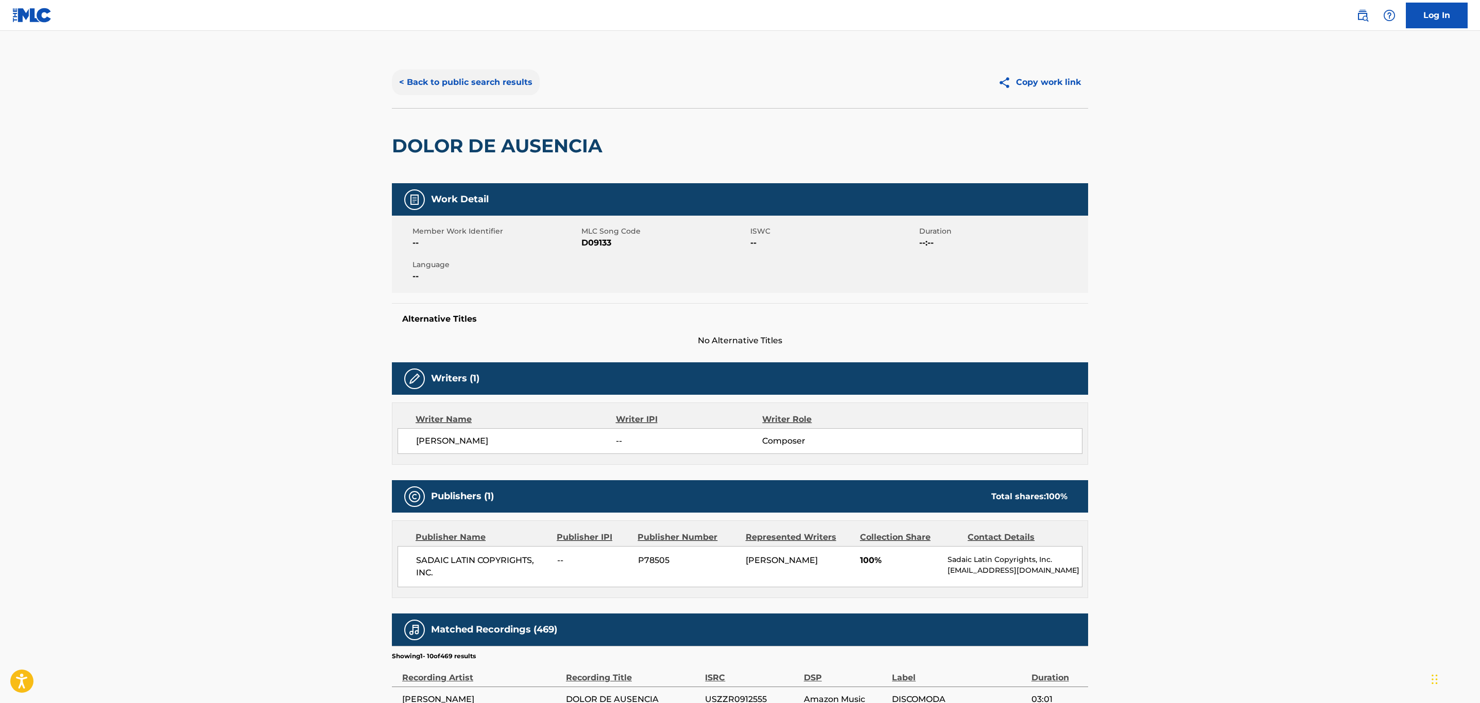
click at [455, 78] on button "< Back to public search results" at bounding box center [466, 83] width 148 height 26
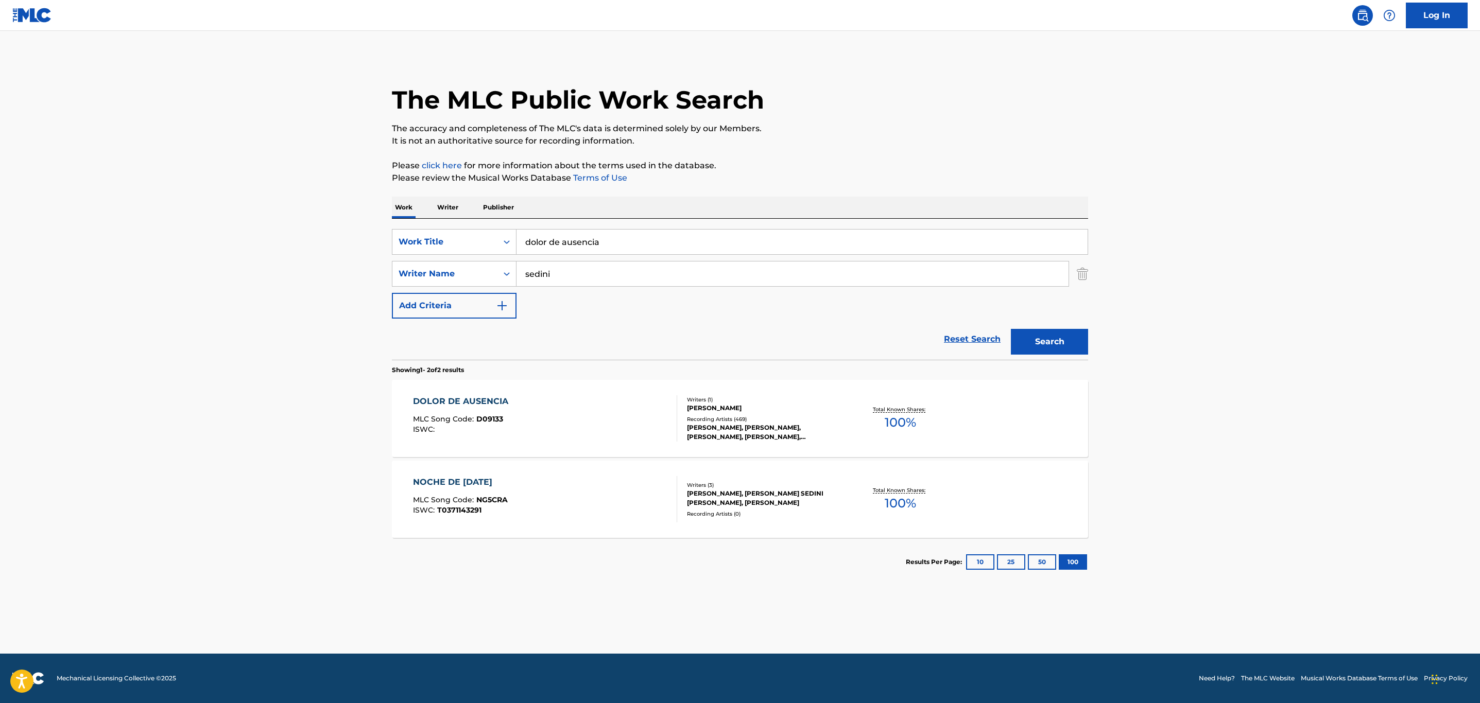
drag, startPoint x: 508, startPoint y: 226, endPoint x: 473, endPoint y: 223, distance: 35.6
click at [473, 223] on div "SearchWithCriteria1523400d-113c-486b-8dbb-98531b8f8e37 Work Title dolor de ause…" at bounding box center [740, 289] width 696 height 141
type input "tomo y obligo"
drag, startPoint x: 496, startPoint y: 262, endPoint x: 465, endPoint y: 259, distance: 31.1
click at [465, 259] on div "SearchWithCriteria1523400d-113c-486b-8dbb-98531b8f8e37 Work Title tomo y obligo…" at bounding box center [740, 274] width 696 height 90
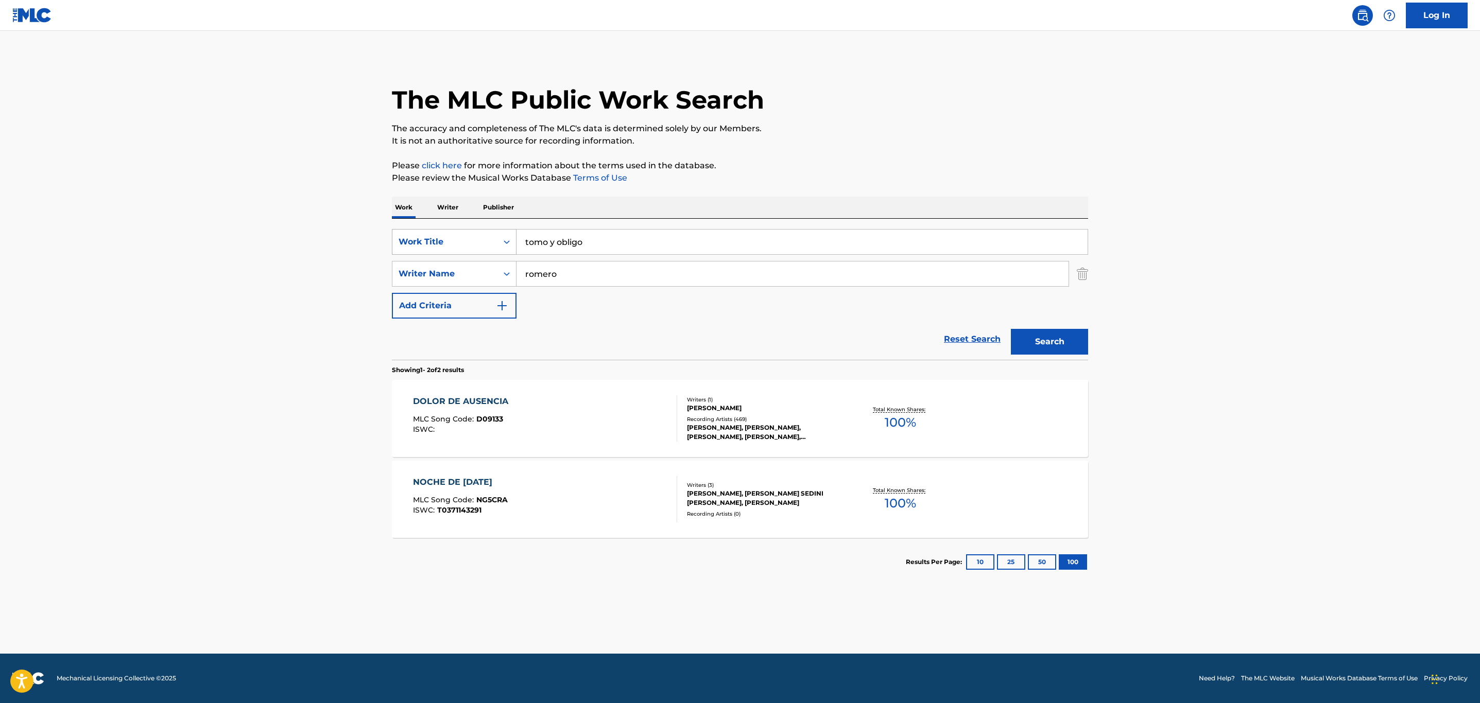
type input "romero"
click at [1011, 329] on button "Search" at bounding box center [1049, 342] width 77 height 26
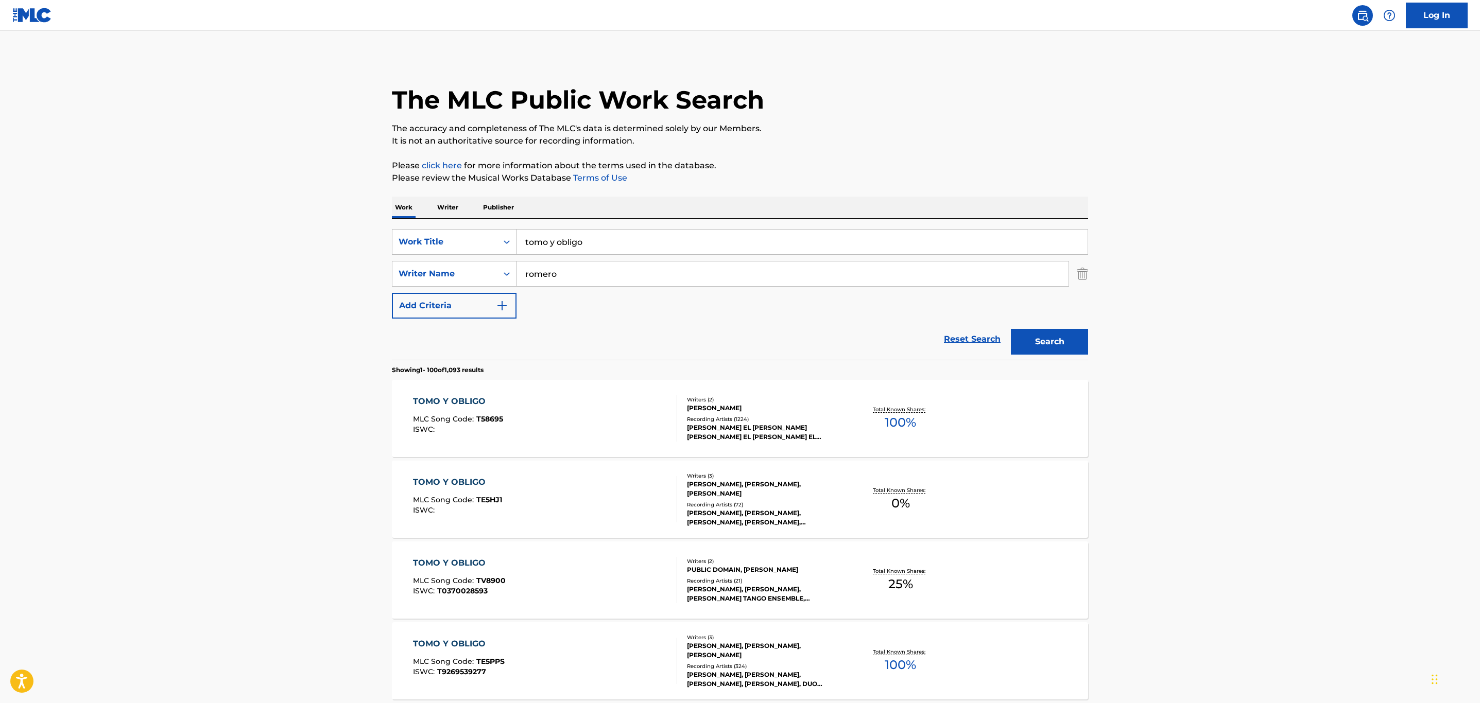
click at [798, 402] on div "Writers ( 2 )" at bounding box center [765, 400] width 156 height 8
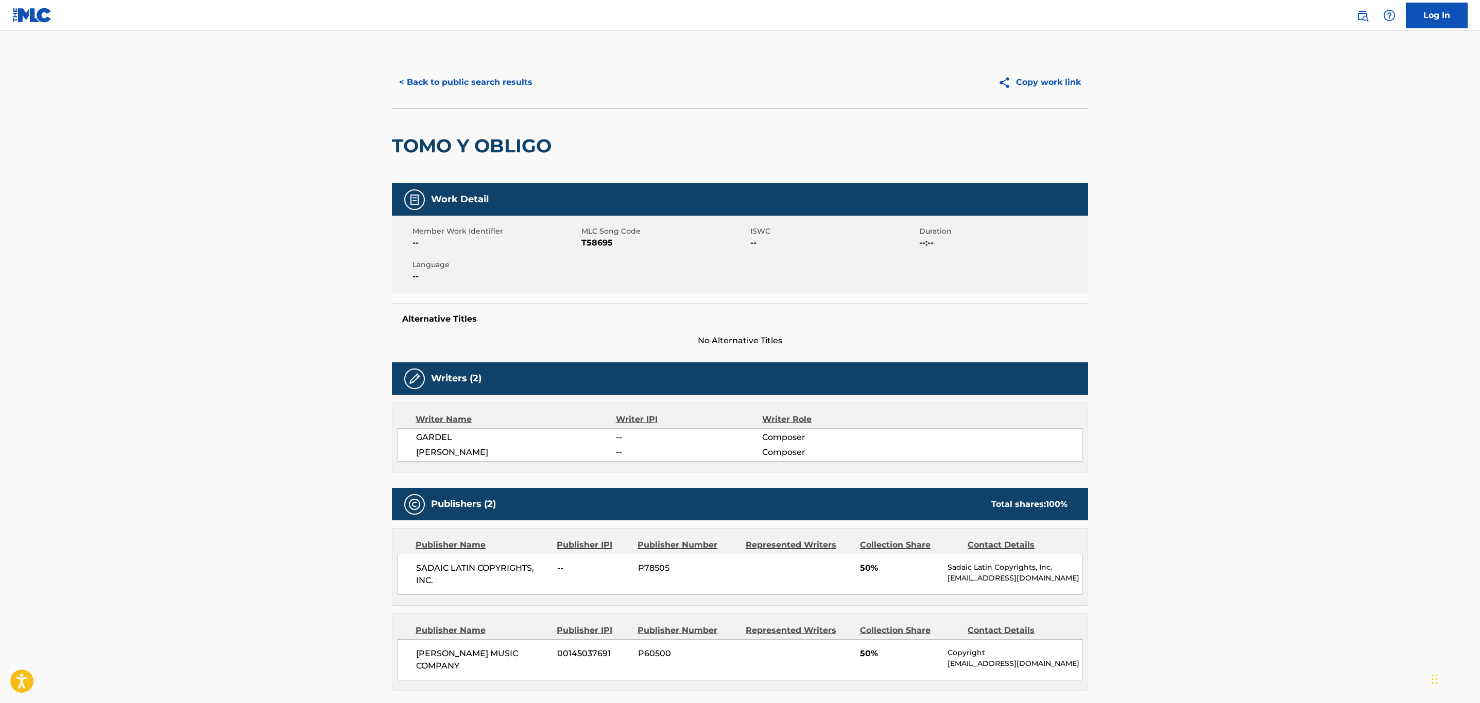
click at [510, 64] on div "< Back to public search results Copy work link" at bounding box center [740, 82] width 696 height 51
click at [508, 77] on button "< Back to public search results" at bounding box center [466, 83] width 148 height 26
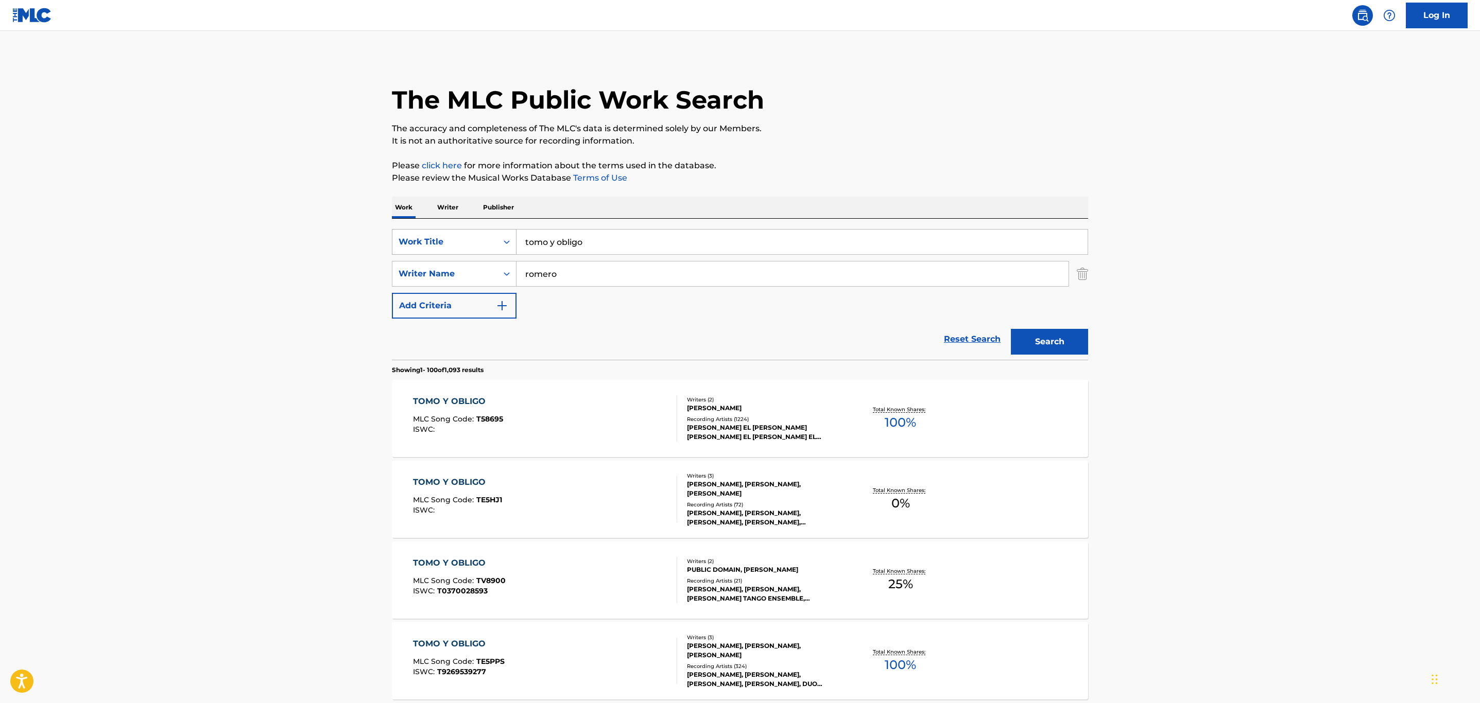
drag, startPoint x: 608, startPoint y: 246, endPoint x: 459, endPoint y: 248, distance: 148.8
click at [459, 248] on div "SearchWithCriteria1523400d-113c-486b-8dbb-98531b8f8e37 Work Title tomo y obligo" at bounding box center [740, 242] width 696 height 26
type input "el [PERSON_NAME] de mi vida"
drag, startPoint x: 535, startPoint y: 269, endPoint x: 416, endPoint y: 246, distance: 121.7
click at [416, 246] on div "SearchWithCriteria1523400d-113c-486b-8dbb-98531b8f8e37 Work Title el [PERSON_NA…" at bounding box center [740, 274] width 696 height 90
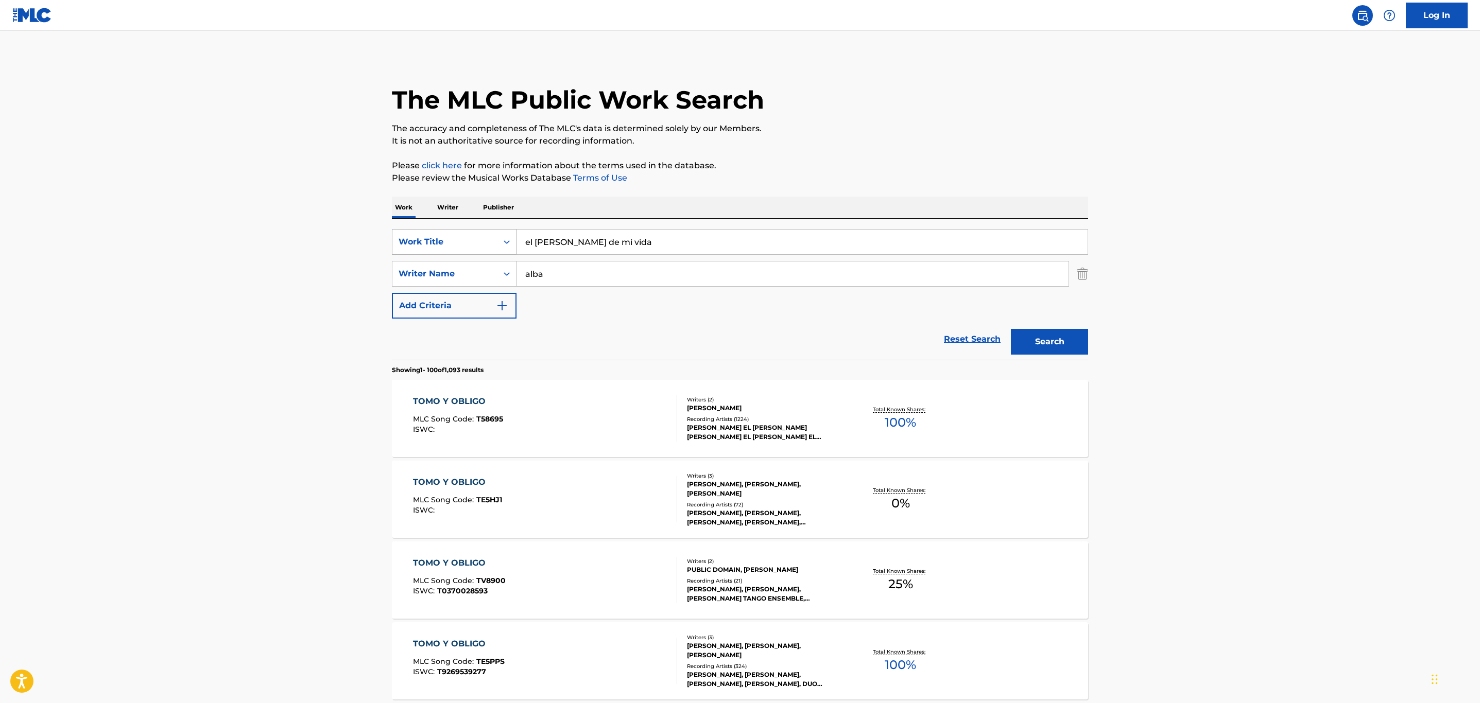
type input "alba"
click at [1011, 329] on button "Search" at bounding box center [1049, 342] width 77 height 26
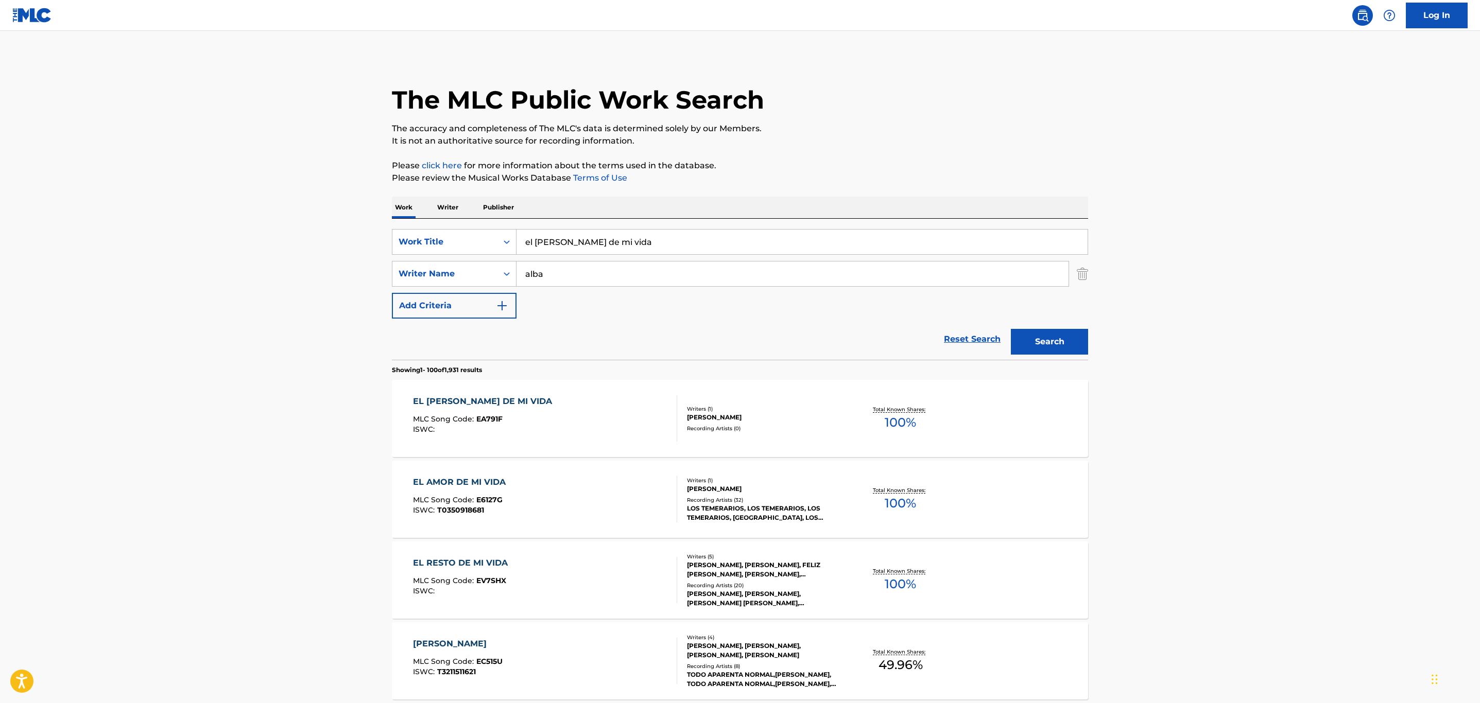
click at [827, 436] on div "EL ESPEJO DE MI VIDA MLC Song Code : EA791F ISWC : Writers ( 1 ) [PERSON_NAME] …" at bounding box center [740, 418] width 696 height 77
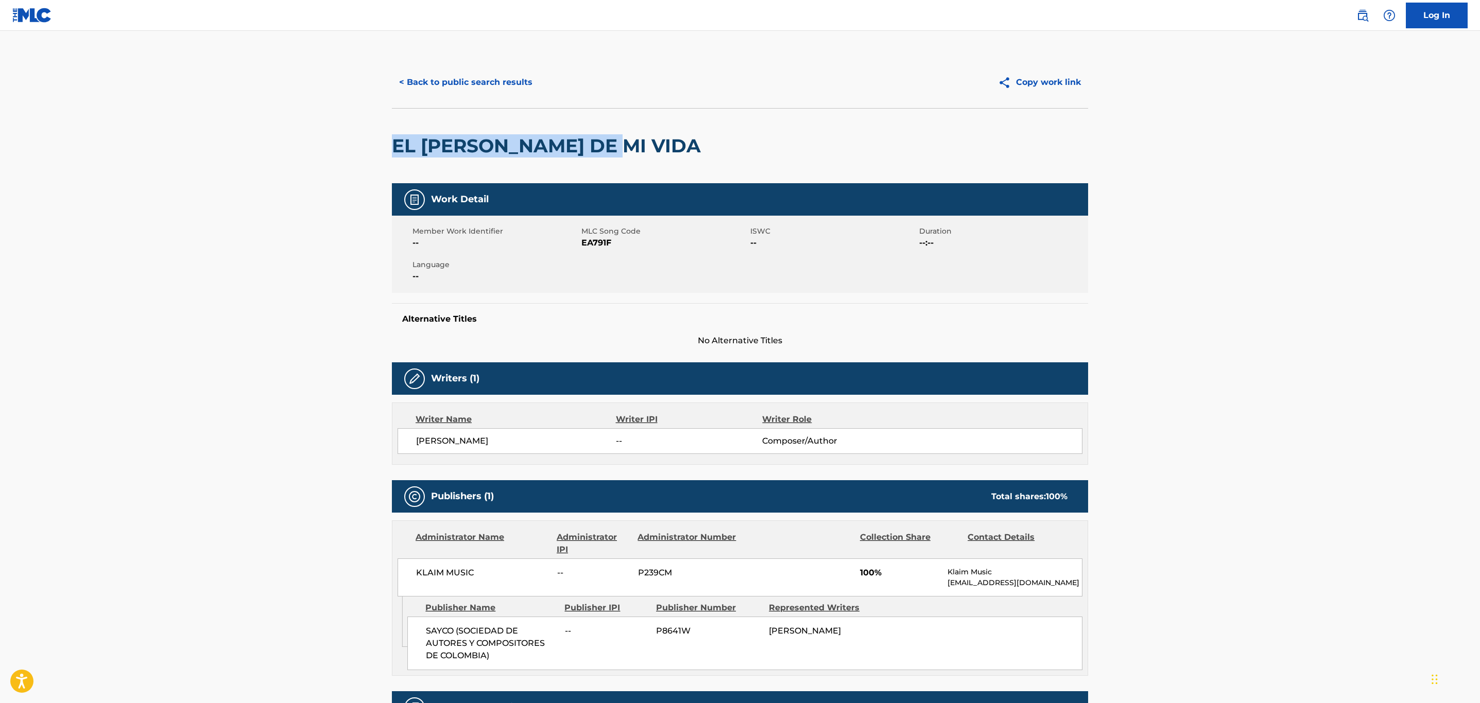
drag, startPoint x: 615, startPoint y: 143, endPoint x: 396, endPoint y: 132, distance: 219.1
click at [396, 132] on div "EL [PERSON_NAME] DE MI VIDA" at bounding box center [740, 145] width 696 height 75
copy h2 "EL [PERSON_NAME] DE MI VIDA"
click at [467, 70] on button "< Back to public search results" at bounding box center [466, 83] width 148 height 26
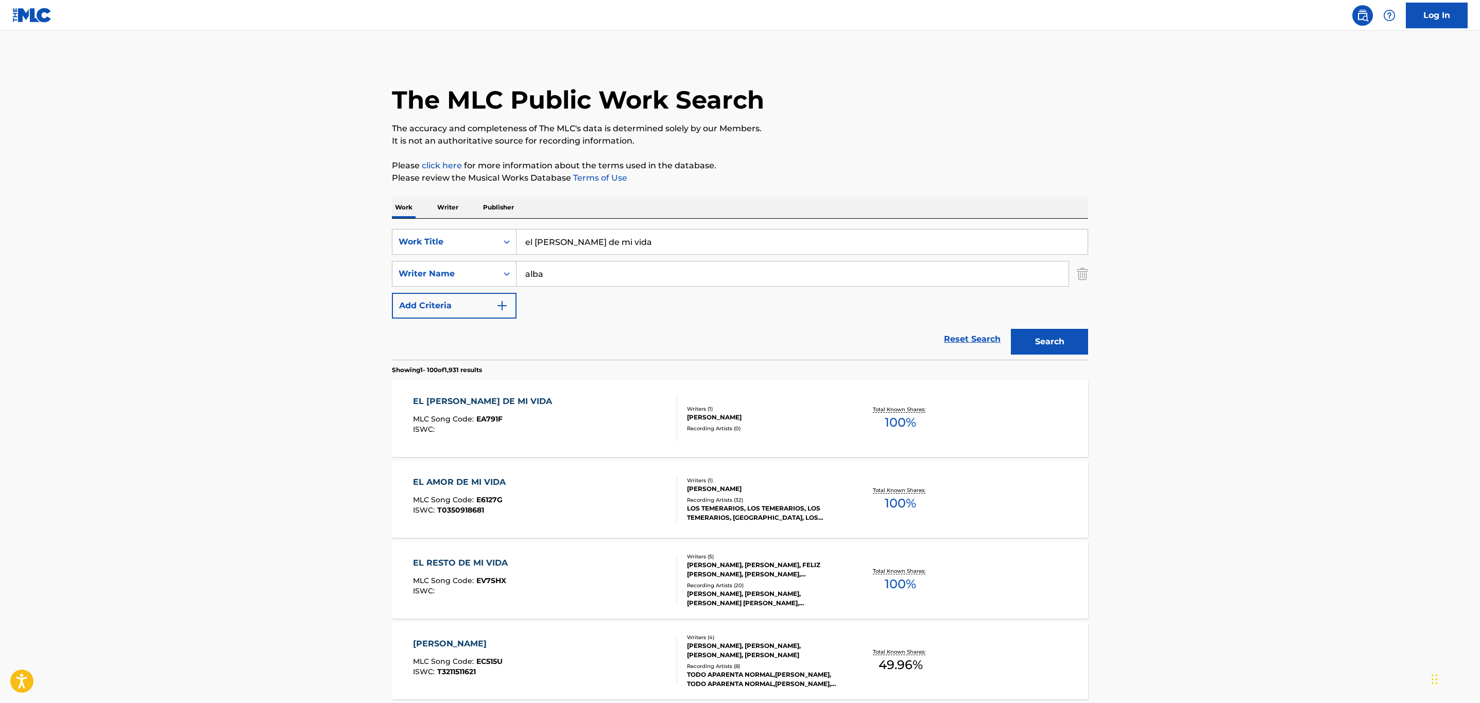
drag, startPoint x: 728, startPoint y: 253, endPoint x: 689, endPoint y: 279, distance: 46.1
click at [708, 267] on div "SearchWithCriteria1523400d-113c-486b-8dbb-98531b8f8e37 Work Title el [PERSON_NA…" at bounding box center [740, 274] width 696 height 90
drag, startPoint x: 616, startPoint y: 280, endPoint x: 442, endPoint y: 274, distance: 174.7
click at [442, 274] on div "SearchWithCriteria561e2255-4d62-4544-9262-595b0f60d9b2 Writer Name [PERSON_NAME]" at bounding box center [740, 274] width 696 height 26
type input "[PERSON_NAME]"
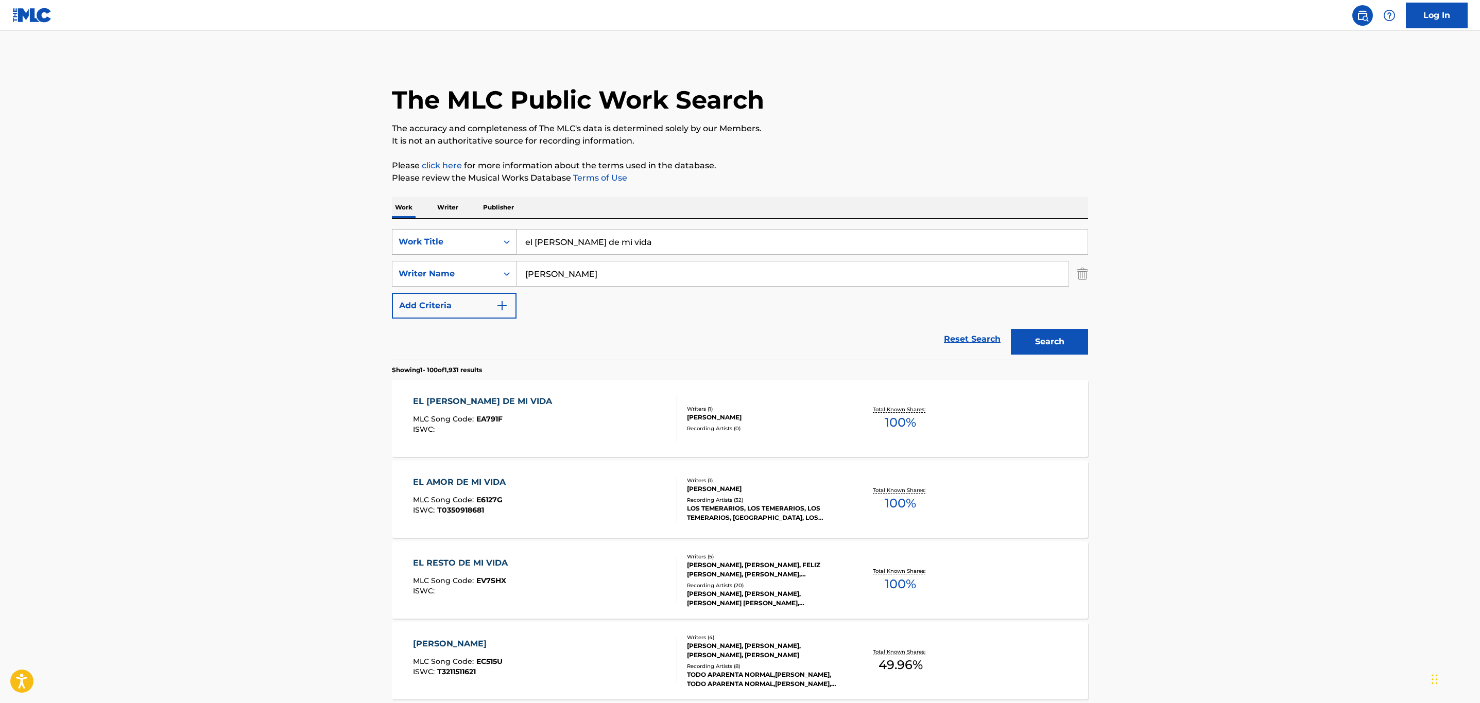
click at [1011, 329] on button "Search" at bounding box center [1049, 342] width 77 height 26
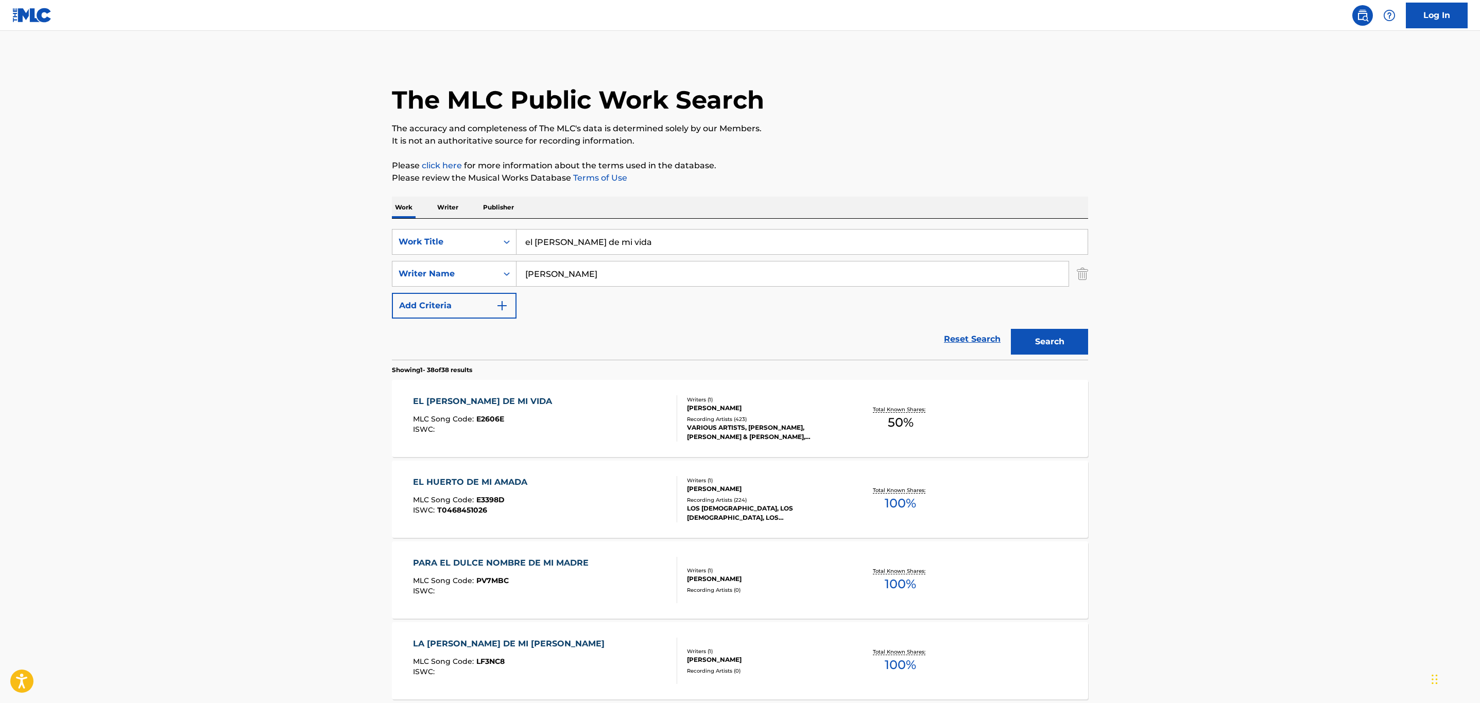
click at [811, 402] on div "Writers ( 1 )" at bounding box center [765, 400] width 156 height 8
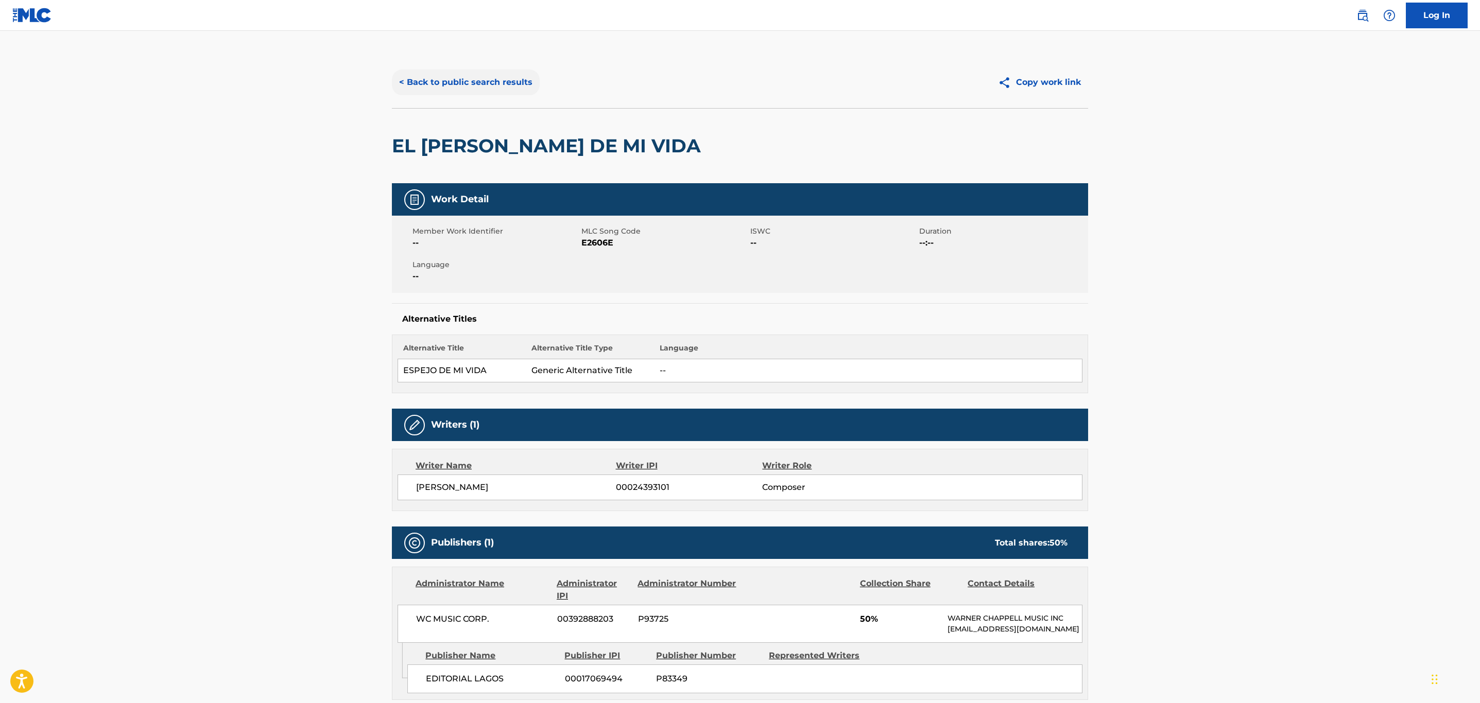
click at [460, 81] on button "< Back to public search results" at bounding box center [466, 83] width 148 height 26
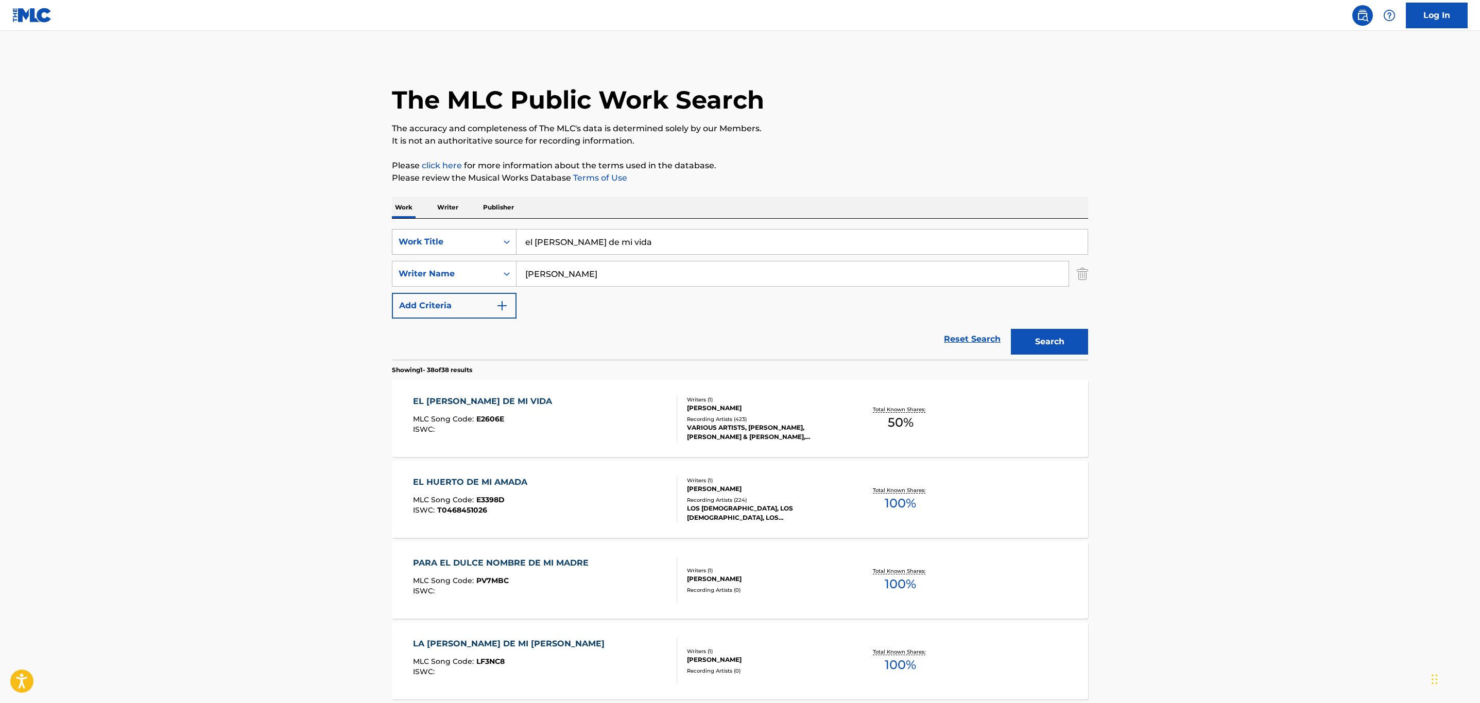
drag, startPoint x: 605, startPoint y: 252, endPoint x: 406, endPoint y: 246, distance: 198.4
click at [406, 246] on div "SearchWithCriteria1523400d-113c-486b-8dbb-98531b8f8e37 Work Title el espejo de …" at bounding box center [740, 242] width 696 height 26
type input "los ejes de mi carreta"
click at [475, 268] on div "SearchWithCriteria561e2255-4d62-4544-9262-595b0f60d9b2 Writer Name [PERSON_NAME]" at bounding box center [740, 274] width 696 height 26
type input "yupanqui"
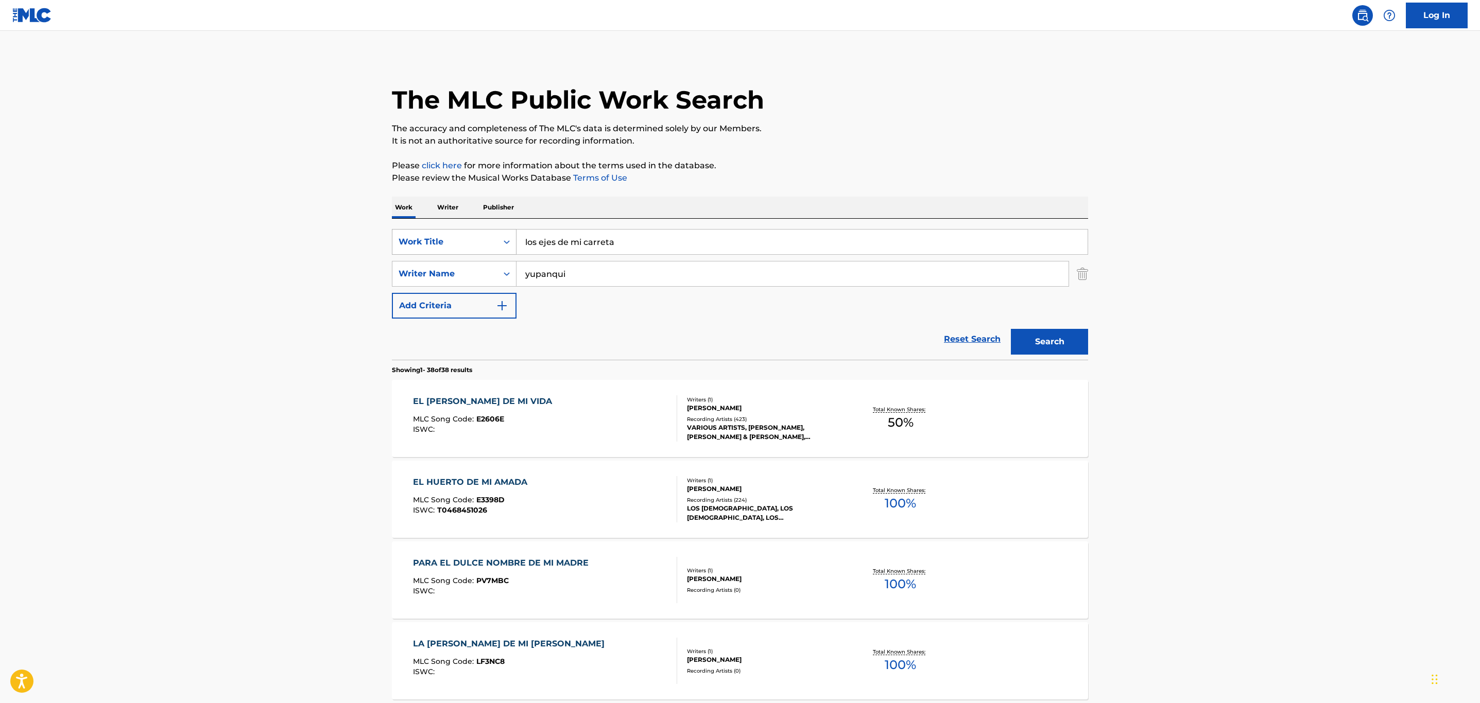
click at [1011, 329] on button "Search" at bounding box center [1049, 342] width 77 height 26
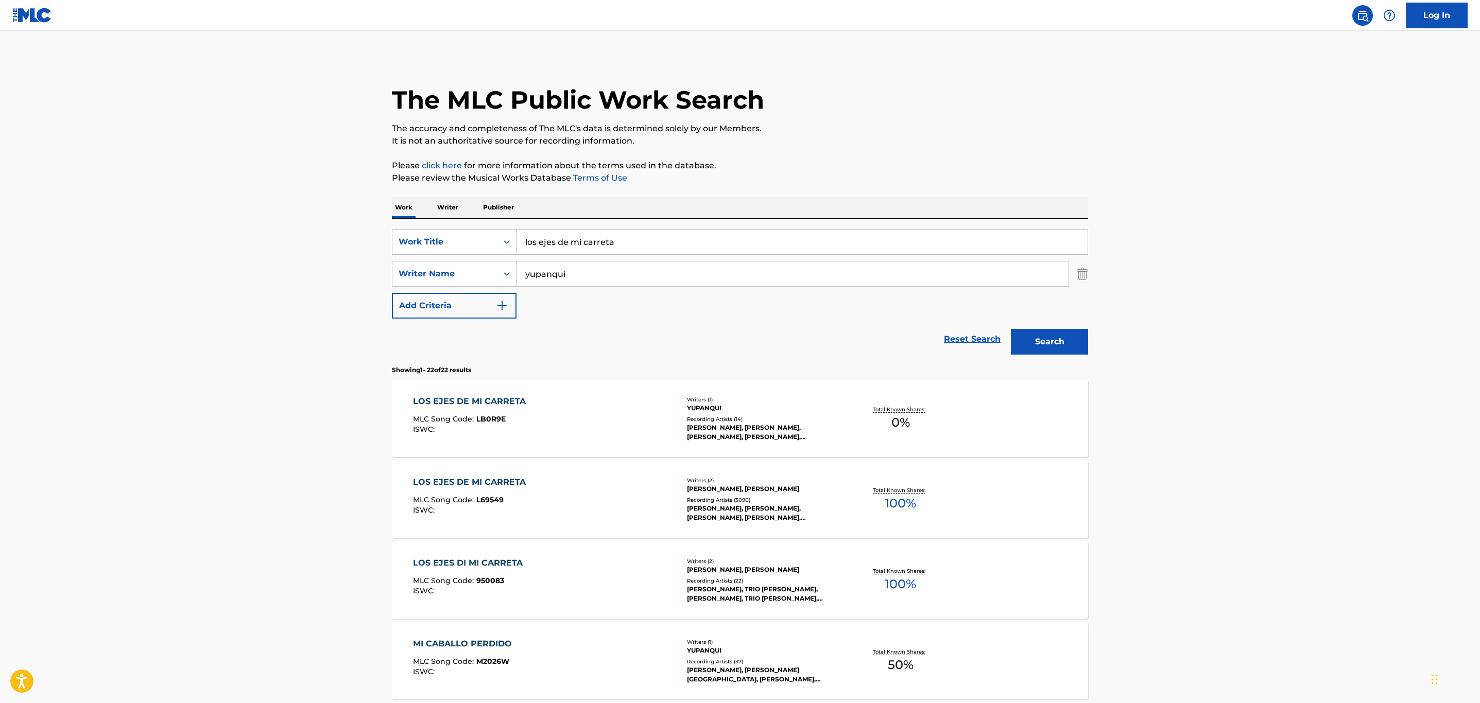
click at [783, 430] on div "[PERSON_NAME], [PERSON_NAME], [PERSON_NAME], [PERSON_NAME], [PERSON_NAME]" at bounding box center [765, 432] width 156 height 19
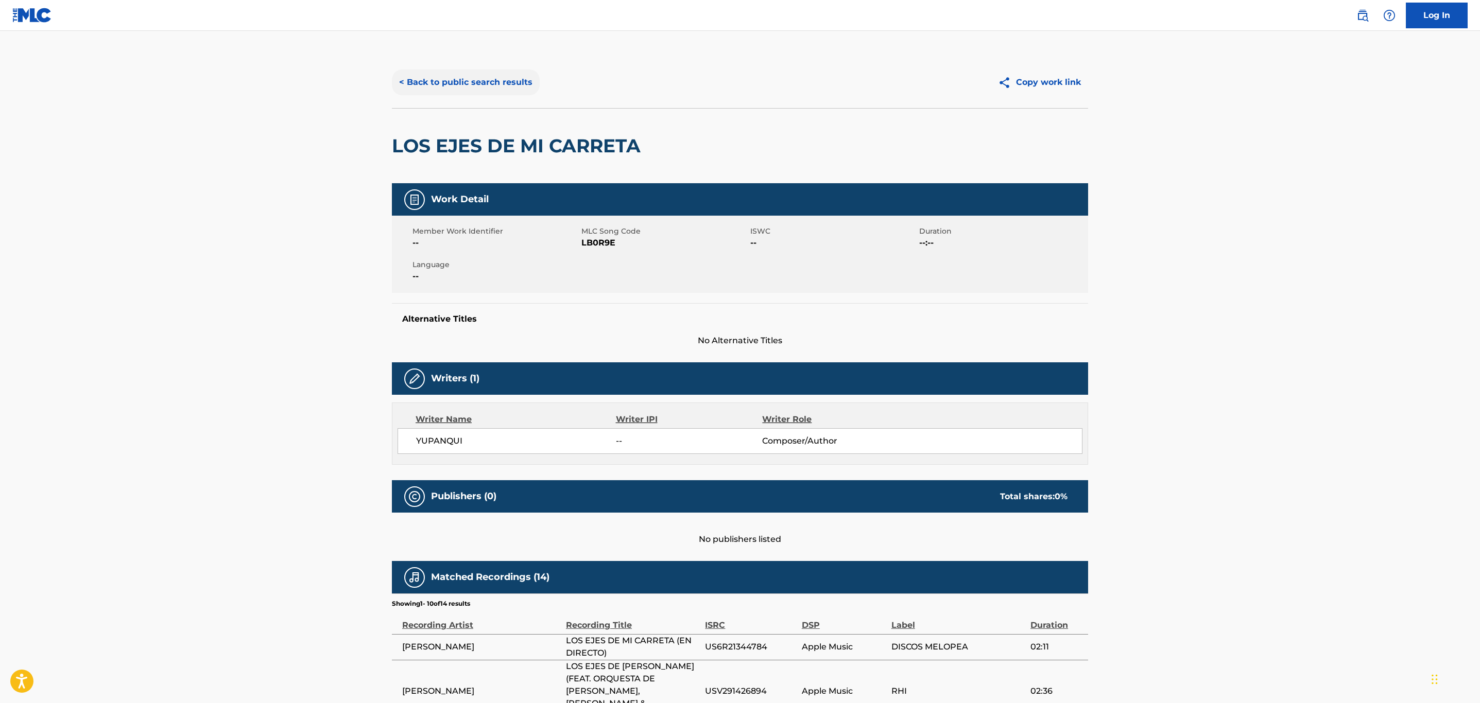
click at [464, 73] on button "< Back to public search results" at bounding box center [466, 83] width 148 height 26
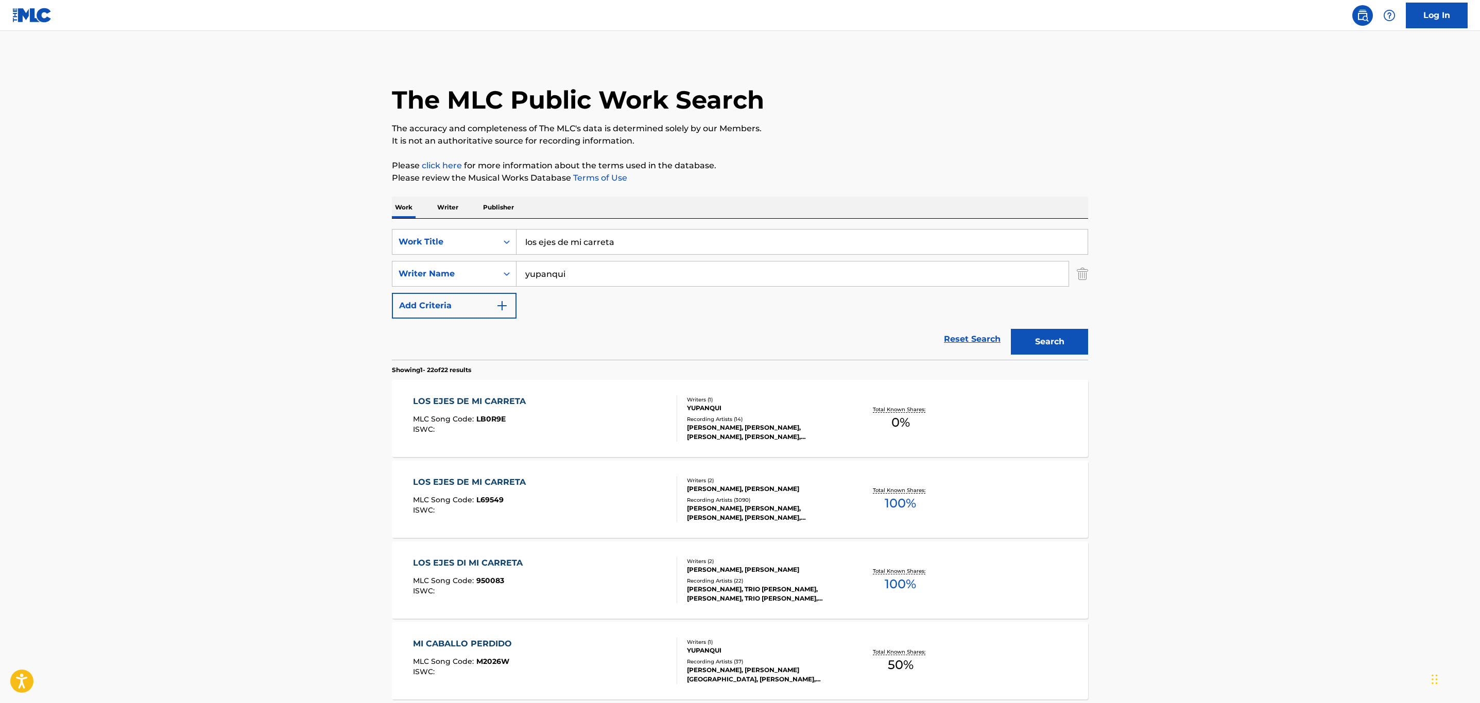
click at [718, 547] on div "LOS EJES DI MI CARRETA MLC Song Code : 950083 ISWC : Writers ( 2 ) [PERSON_NAME…" at bounding box center [740, 580] width 696 height 77
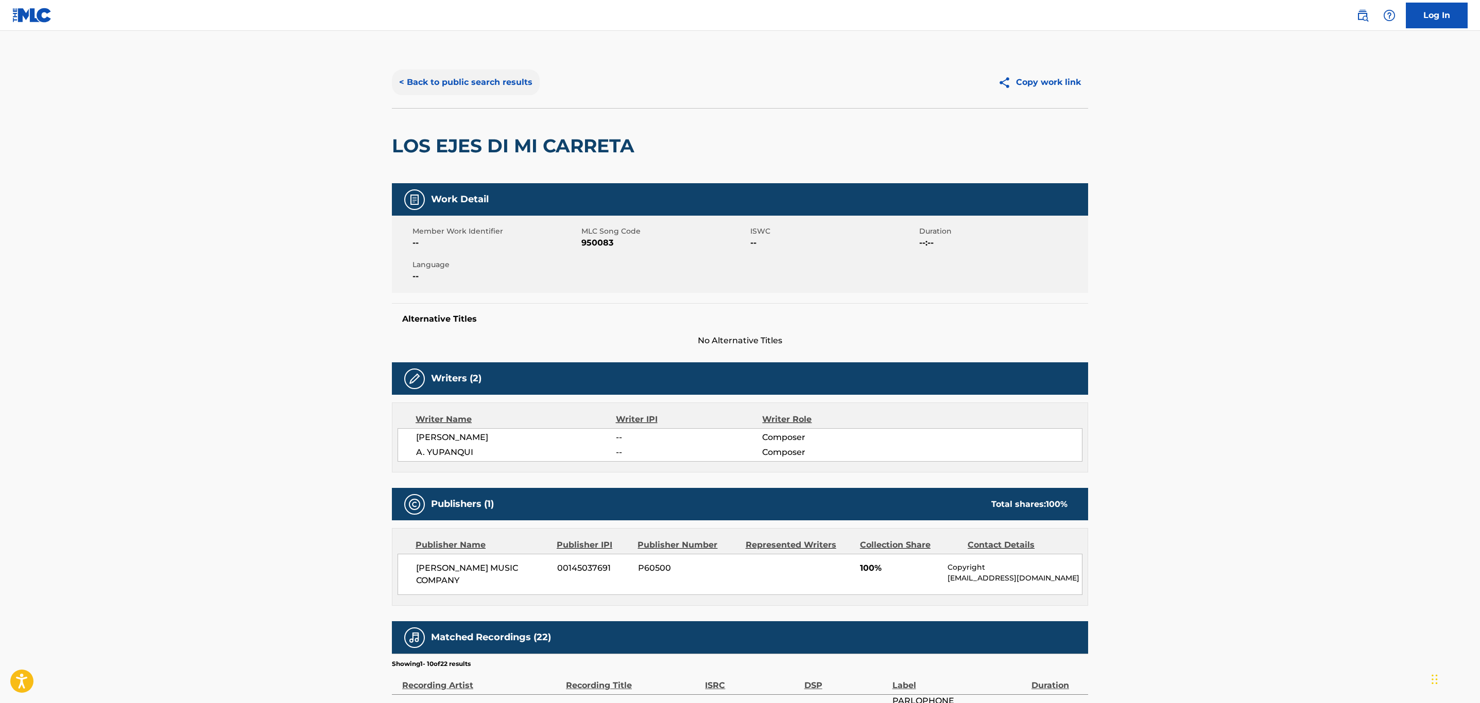
click at [470, 71] on button "< Back to public search results" at bounding box center [466, 83] width 148 height 26
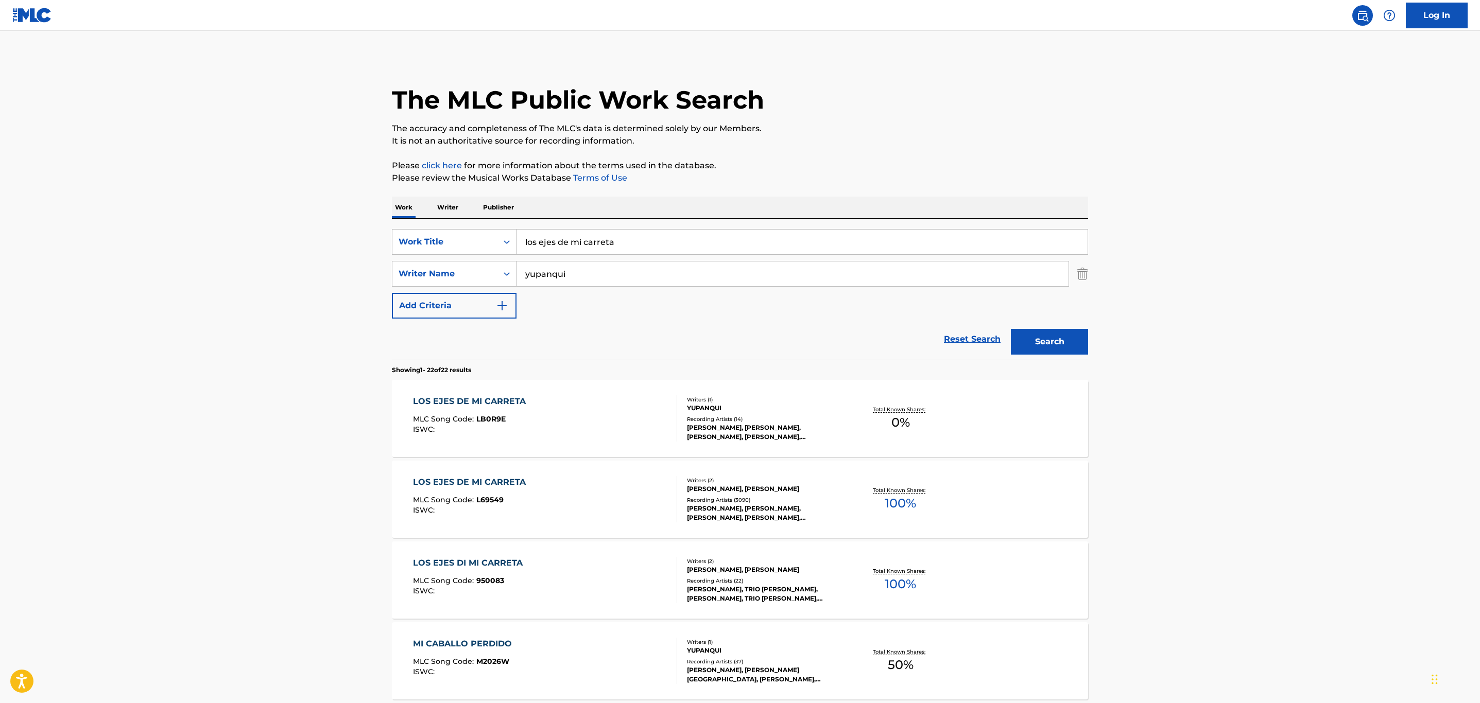
click at [652, 243] on input "los ejes de mi carreta" at bounding box center [802, 242] width 571 height 25
drag, startPoint x: 655, startPoint y: 243, endPoint x: 484, endPoint y: 224, distance: 172.0
click at [484, 224] on div "SearchWithCriteria1523400d-113c-486b-8dbb-98531b8f8e37 Work Title los ejes de m…" at bounding box center [740, 289] width 696 height 141
type input "se va el tren"
drag, startPoint x: 565, startPoint y: 276, endPoint x: 482, endPoint y: 269, distance: 83.7
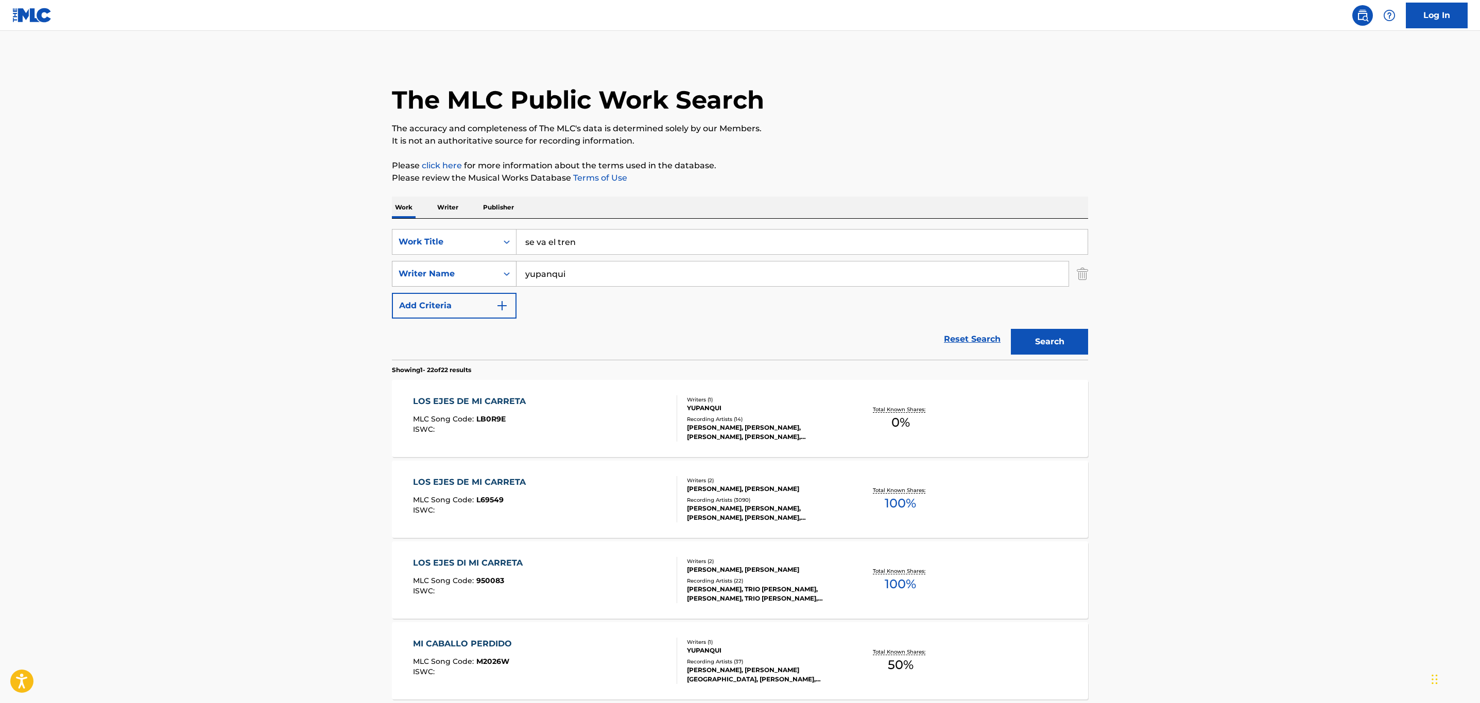
click at [482, 269] on div "SearchWithCriteria561e2255-4d62-4544-9262-595b0f60d9b2 Writer Name [PERSON_NAME]" at bounding box center [740, 274] width 696 height 26
click at [1041, 341] on button "Search" at bounding box center [1049, 342] width 77 height 26
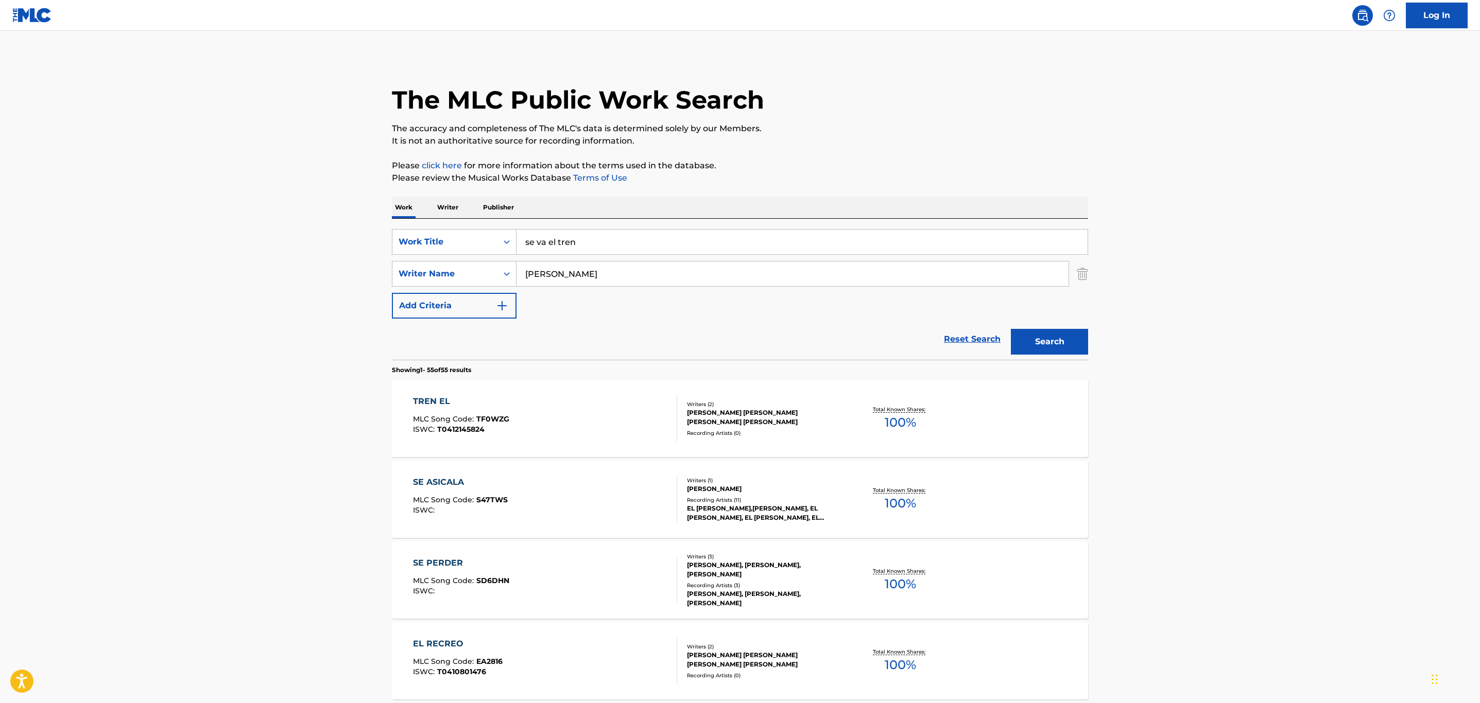
drag, startPoint x: 578, startPoint y: 283, endPoint x: 470, endPoint y: 260, distance: 110.2
click at [470, 260] on div "SearchWithCriteria1523400d-113c-486b-8dbb-98531b8f8e37 Work Title se va el tren…" at bounding box center [740, 274] width 696 height 90
type input "bonavena"
click at [1011, 329] on button "Search" at bounding box center [1049, 342] width 77 height 26
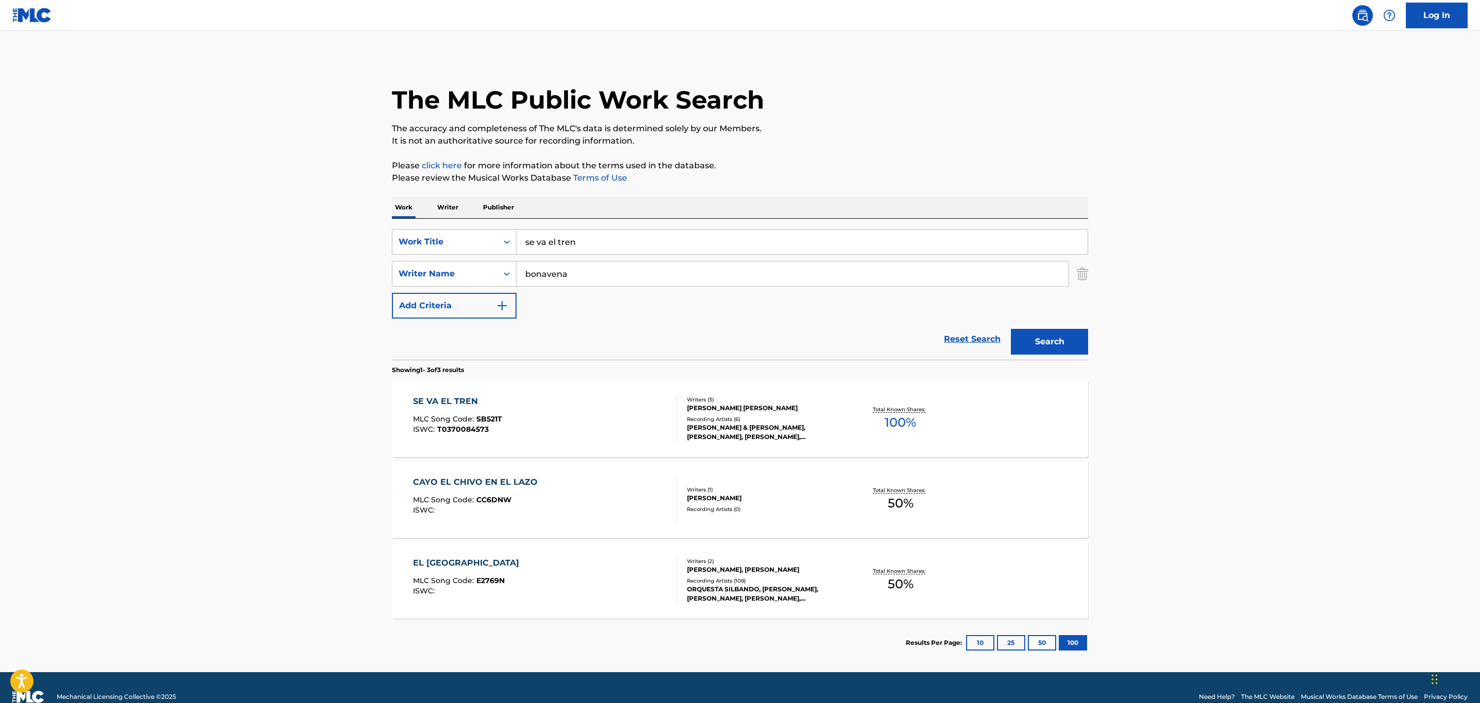
click at [783, 433] on div "[PERSON_NAME] & [PERSON_NAME], [PERSON_NAME], [PERSON_NAME], [PERSON_NAME]|[PER…" at bounding box center [765, 432] width 156 height 19
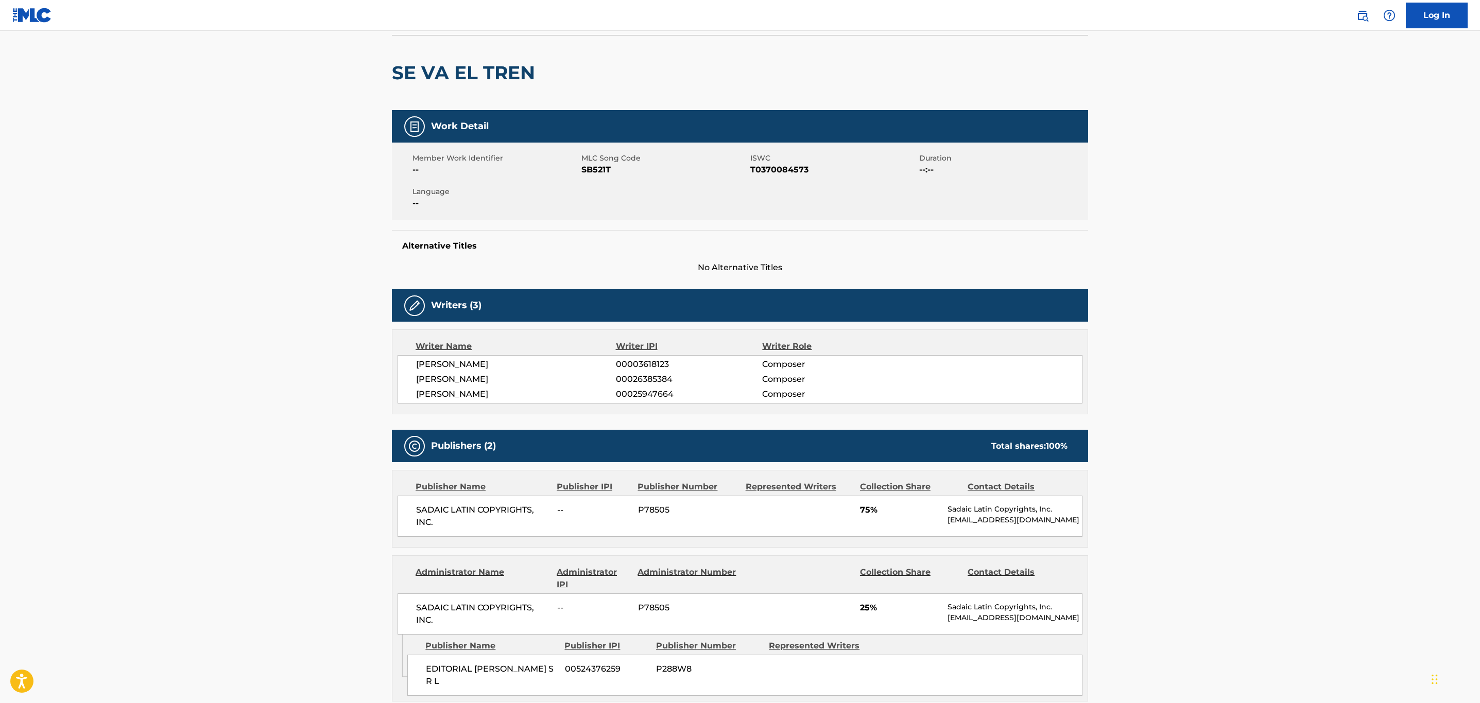
scroll to position [77, 0]
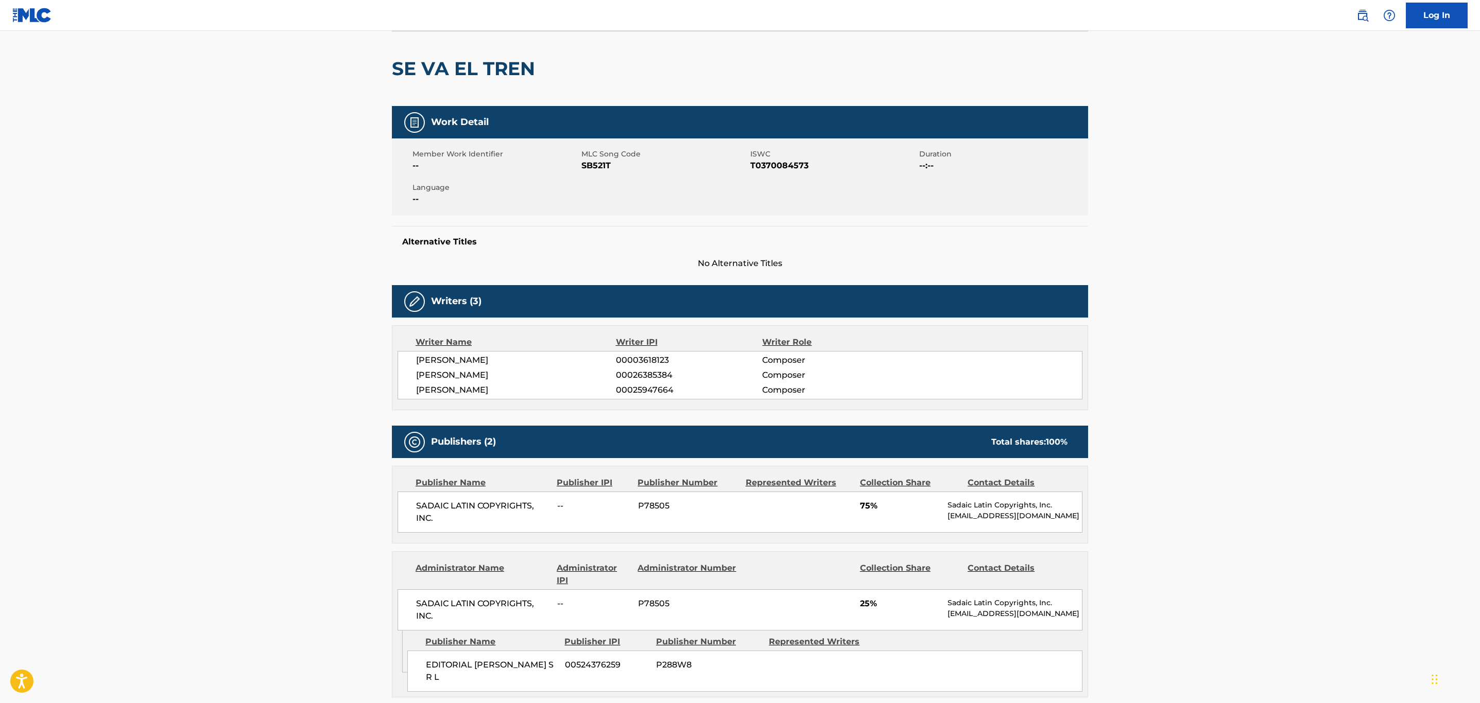
click at [320, 559] on main "< Back to public search results Copy work link SE VA EL TREN Work Detail Member…" at bounding box center [740, 455] width 1480 height 1003
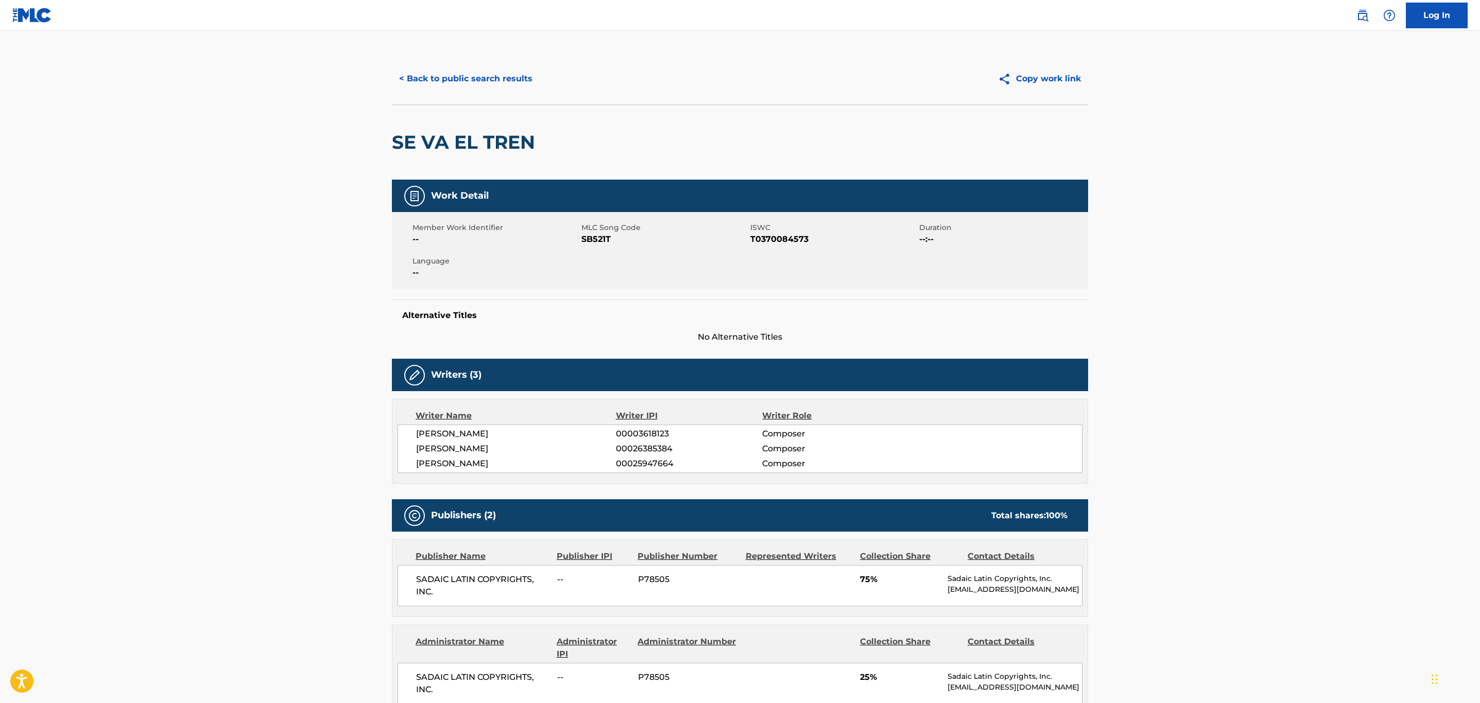
scroll to position [0, 0]
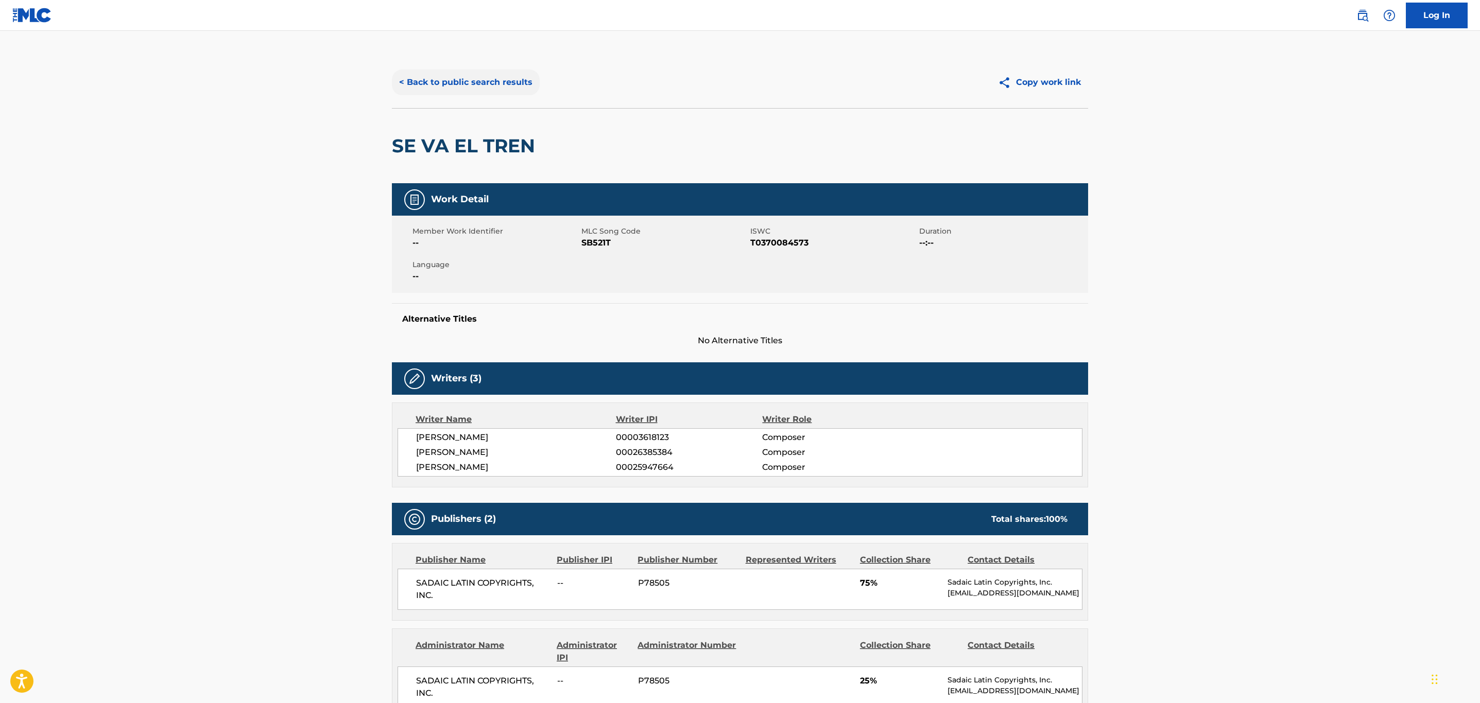
click at [483, 83] on button "< Back to public search results" at bounding box center [466, 83] width 148 height 26
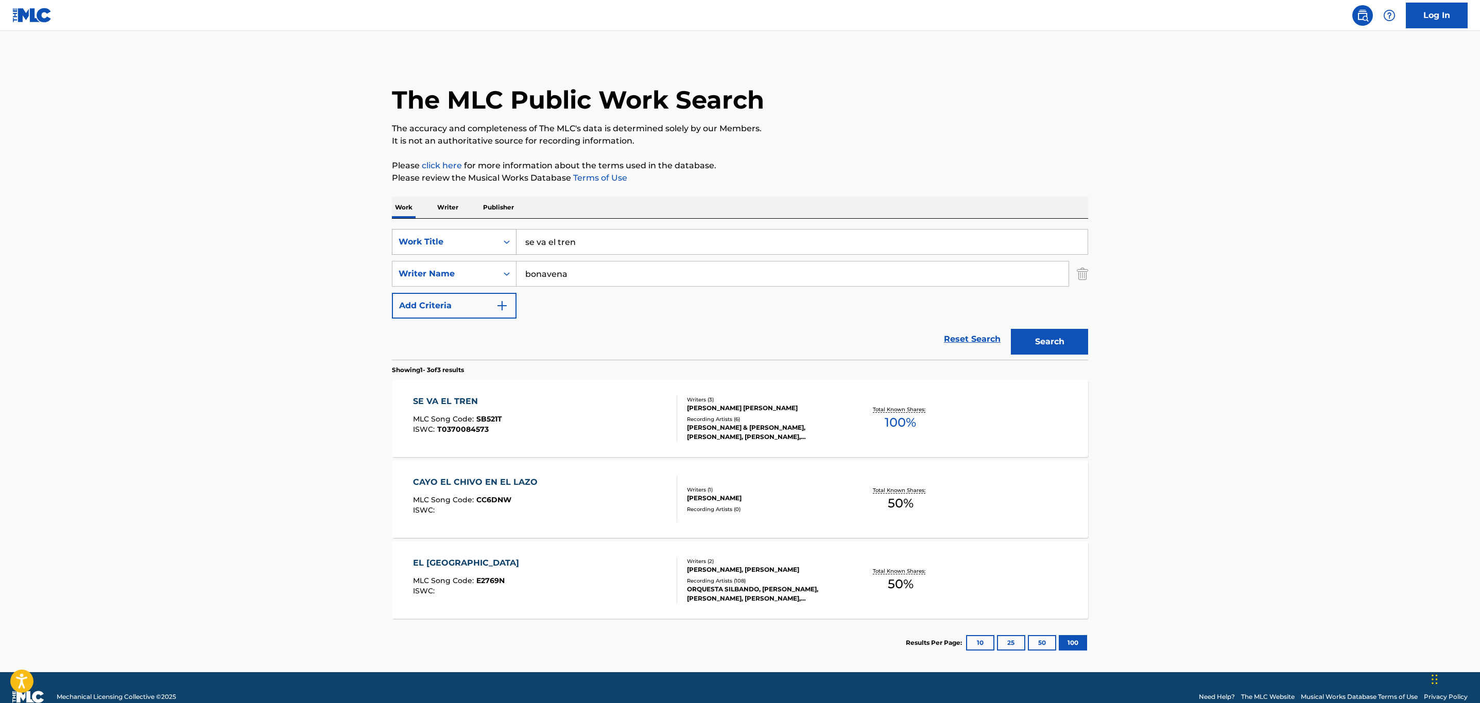
drag, startPoint x: 597, startPoint y: 241, endPoint x: 463, endPoint y: 236, distance: 133.5
click at [463, 236] on div "SearchWithCriteria1523400d-113c-486b-8dbb-98531b8f8e37 Work Title se va el tren" at bounding box center [740, 242] width 696 height 26
paste input "Con Todo El Corazo"
type input "Con Todo El Corazon"
drag, startPoint x: 596, startPoint y: 274, endPoint x: 495, endPoint y: 269, distance: 101.6
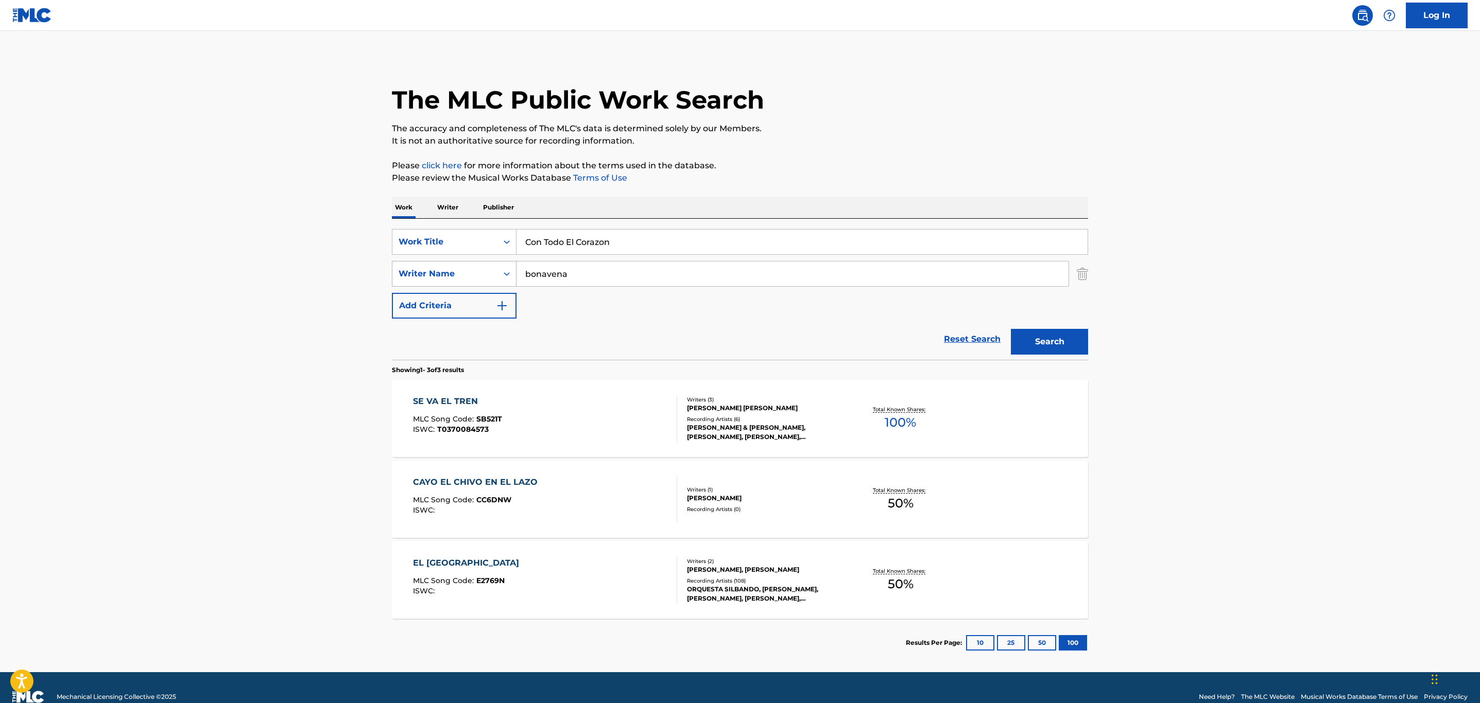
click at [495, 269] on div "SearchWithCriteria561e2255-4d62-4544-9262-595b0f60d9b2 Writer Name [PERSON_NAME]" at bounding box center [740, 274] width 696 height 26
type input "sedini"
click at [843, 317] on div "SearchWithCriteria1523400d-113c-486b-8dbb-98531b8f8e37 Work Title Con Todo El C…" at bounding box center [740, 274] width 696 height 90
click at [1062, 347] on button "Search" at bounding box center [1049, 342] width 77 height 26
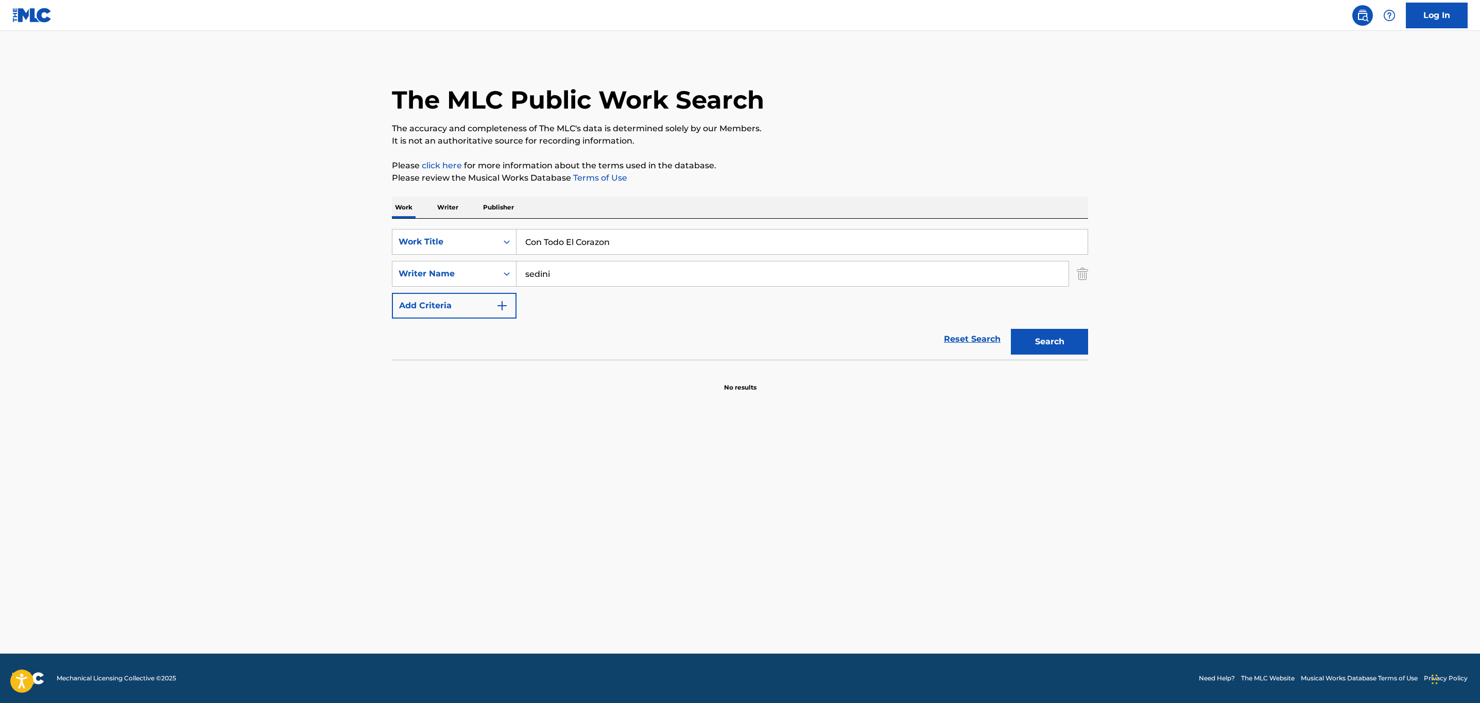
click at [565, 277] on input "sedini" at bounding box center [793, 274] width 552 height 25
drag, startPoint x: 606, startPoint y: 287, endPoint x: 593, endPoint y: 273, distance: 18.6
click at [593, 278] on div "SearchWithCriteria1523400d-113c-486b-8dbb-98531b8f8e37 Work Title Con Todo El C…" at bounding box center [740, 274] width 696 height 90
drag, startPoint x: 617, startPoint y: 263, endPoint x: 442, endPoint y: 266, distance: 175.1
click at [442, 266] on div "SearchWithCriteria561e2255-4d62-4544-9262-595b0f60d9b2 Writer Name sedini" at bounding box center [740, 274] width 696 height 26
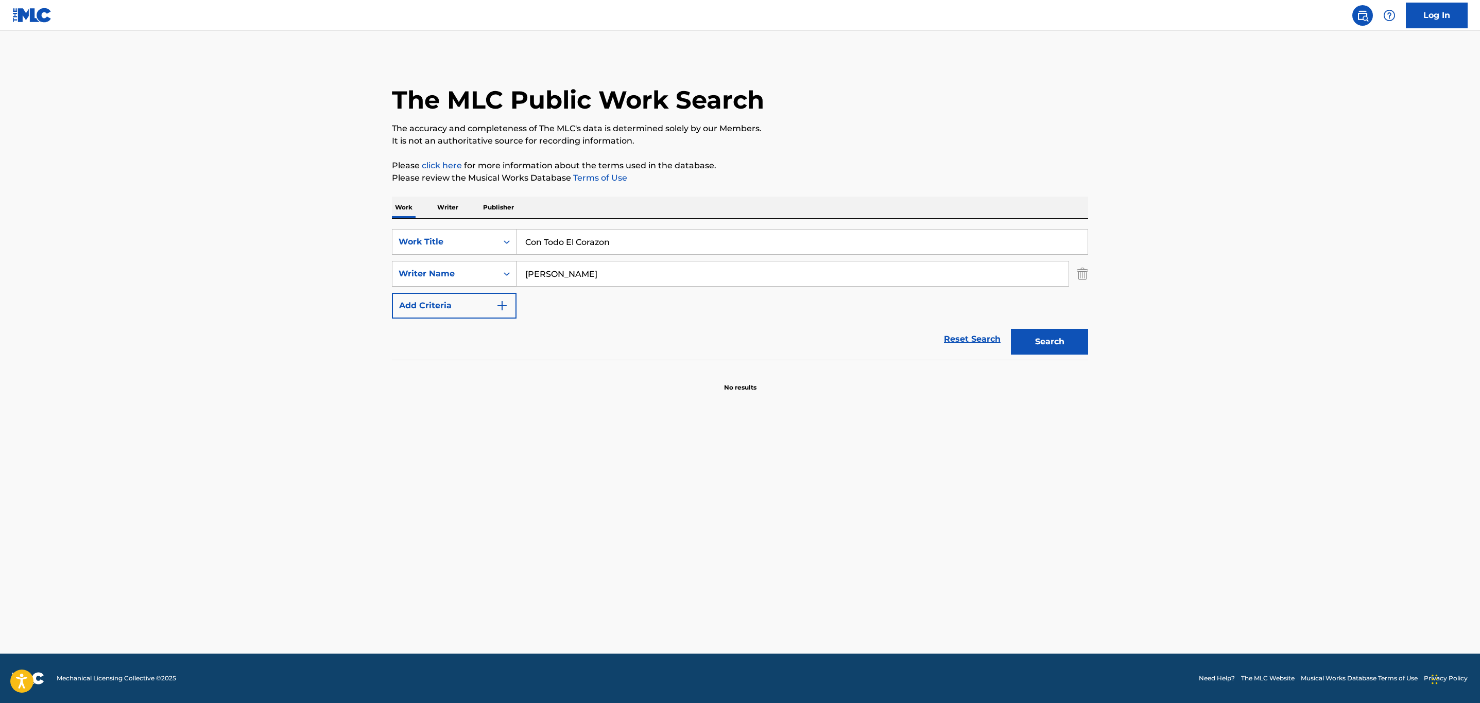
click at [1011, 329] on button "Search" at bounding box center [1049, 342] width 77 height 26
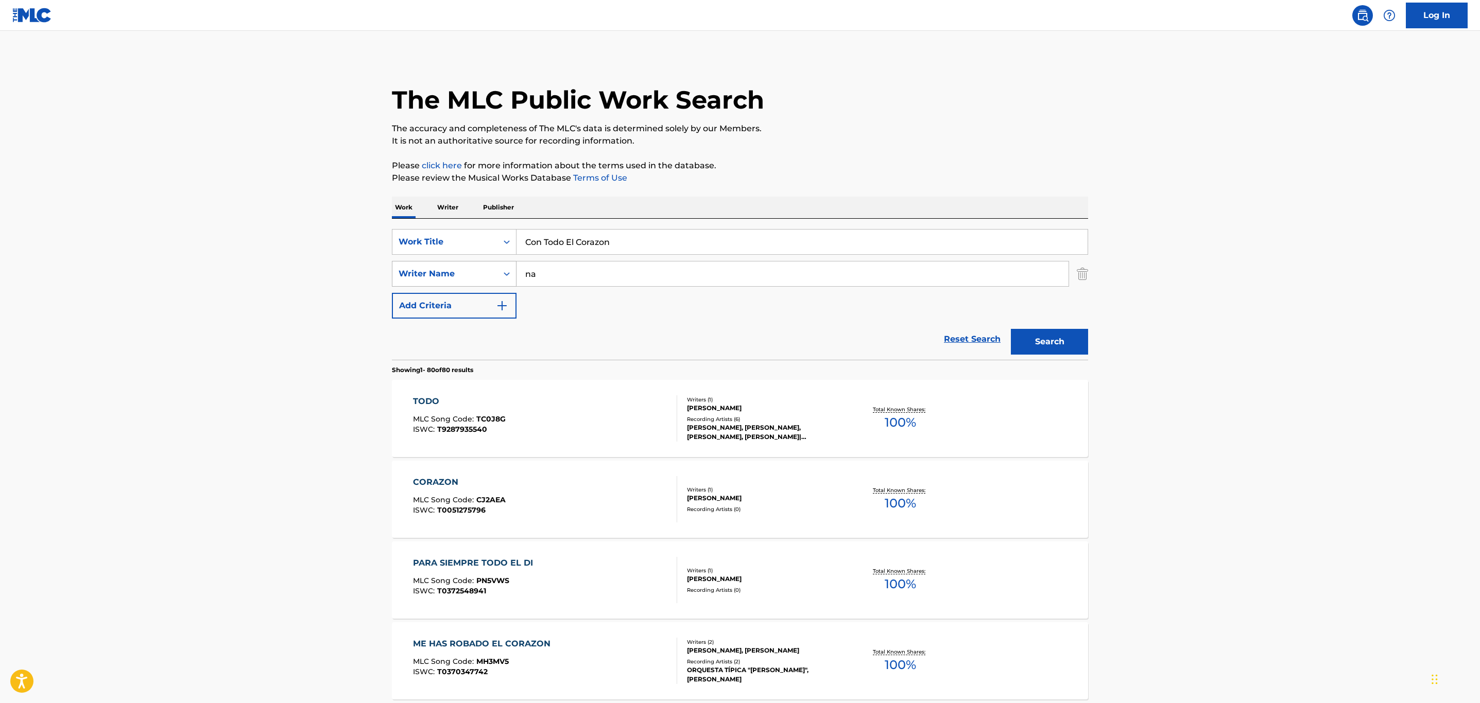
type input "n"
drag, startPoint x: 649, startPoint y: 241, endPoint x: 493, endPoint y: 217, distance: 158.4
type input "lejana tierra mia"
drag, startPoint x: 774, startPoint y: 280, endPoint x: 778, endPoint y: 265, distance: 15.9
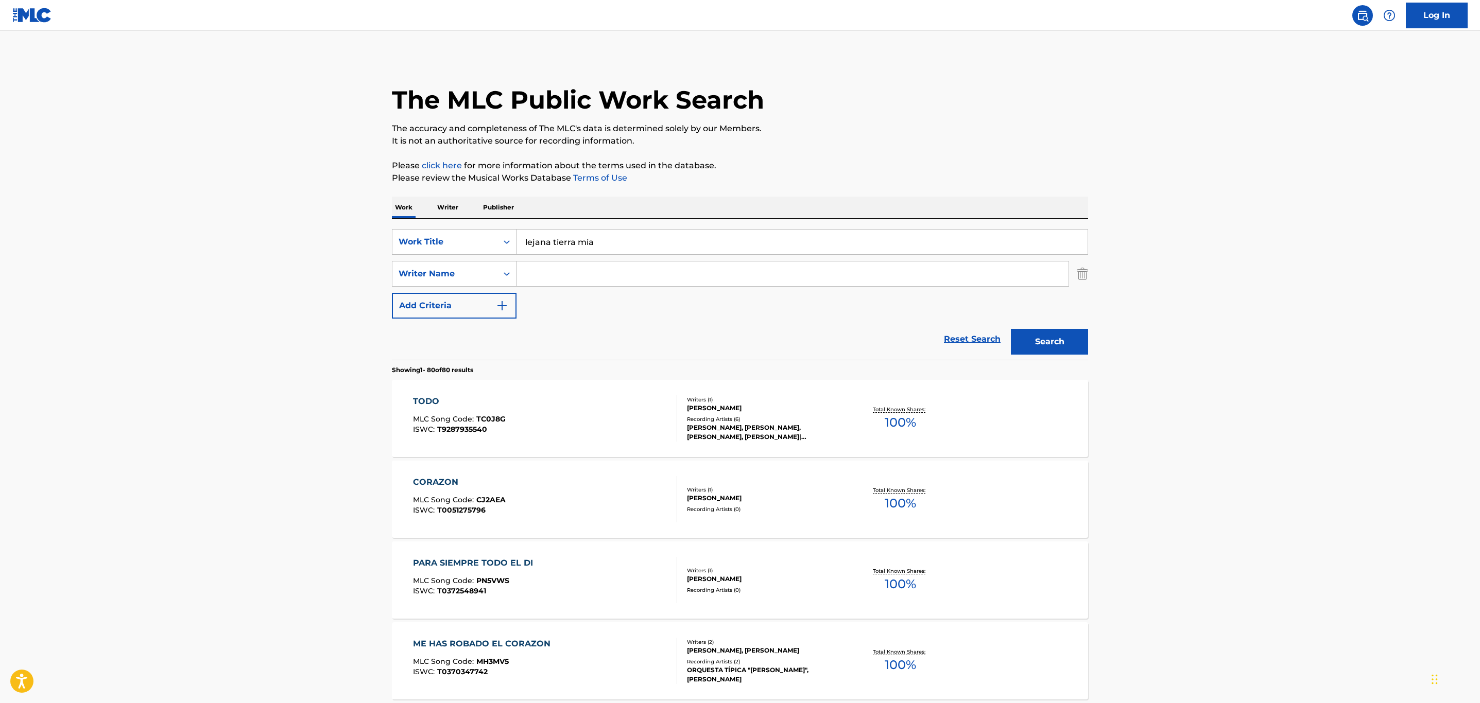
click at [778, 266] on input "Search Form" at bounding box center [793, 274] width 552 height 25
type input "gardel"
click at [1011, 329] on button "Search" at bounding box center [1049, 342] width 77 height 26
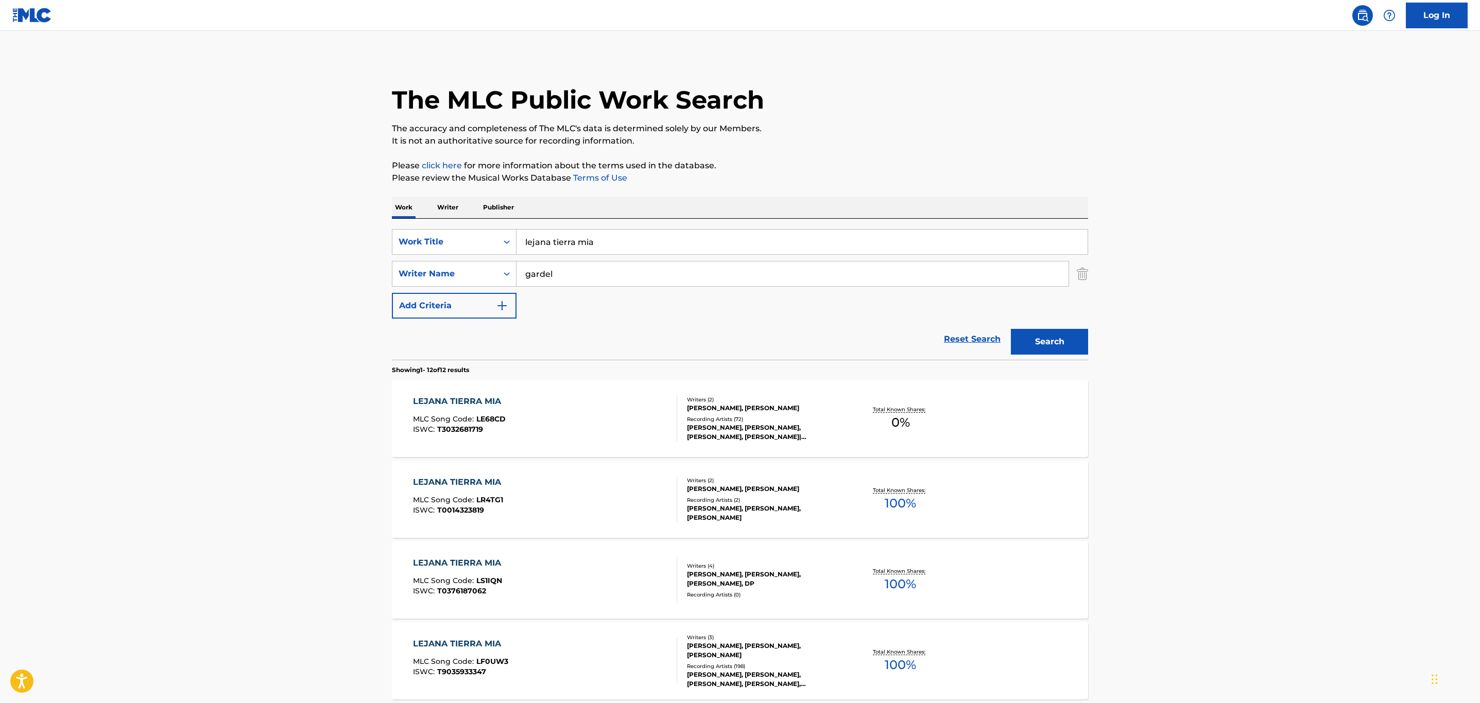
click at [831, 557] on div "LEJANA TIERRA MIA MLC Song Code : LS1IQN ISWC : T0376187062 Writers ( 4 ) [PERS…" at bounding box center [740, 580] width 696 height 77
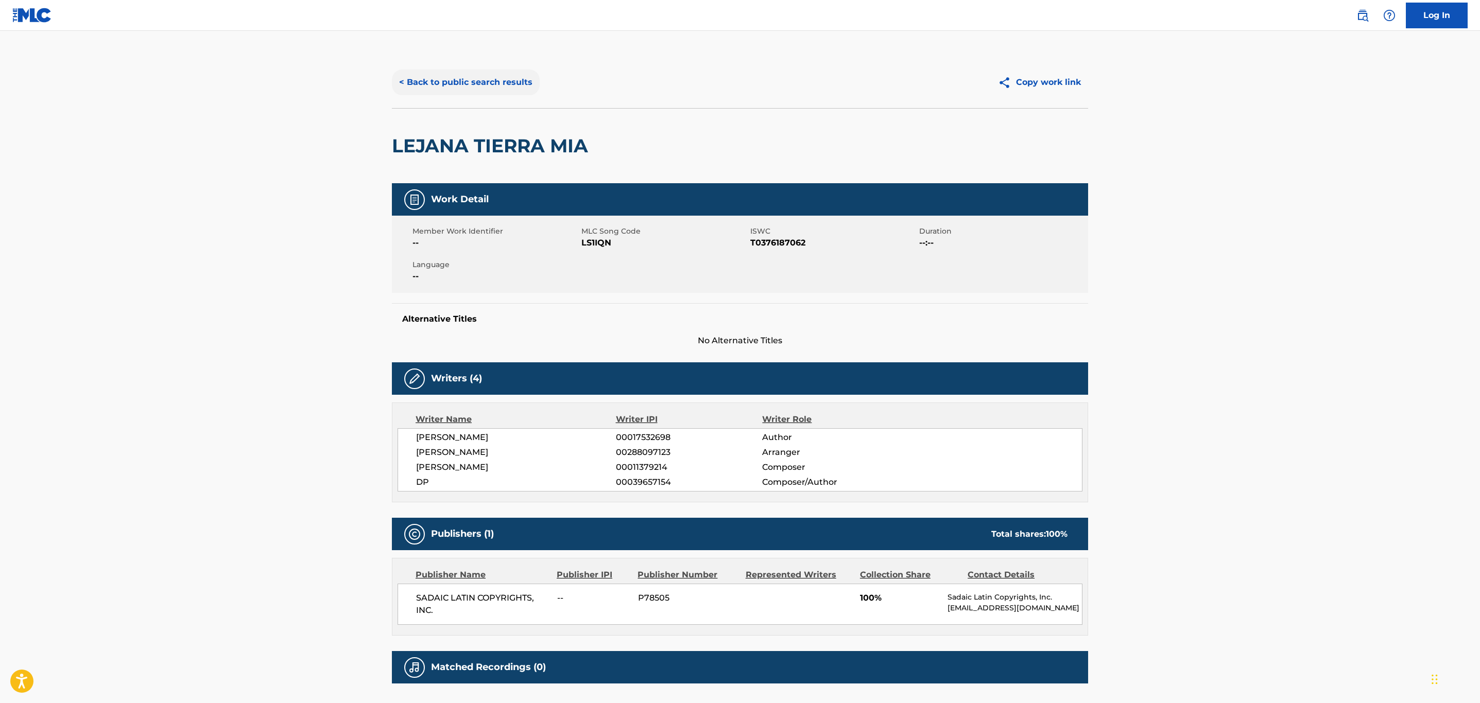
click at [452, 97] on div "< Back to public search results Copy work link" at bounding box center [740, 82] width 696 height 51
click at [455, 88] on button "< Back to public search results" at bounding box center [466, 83] width 148 height 26
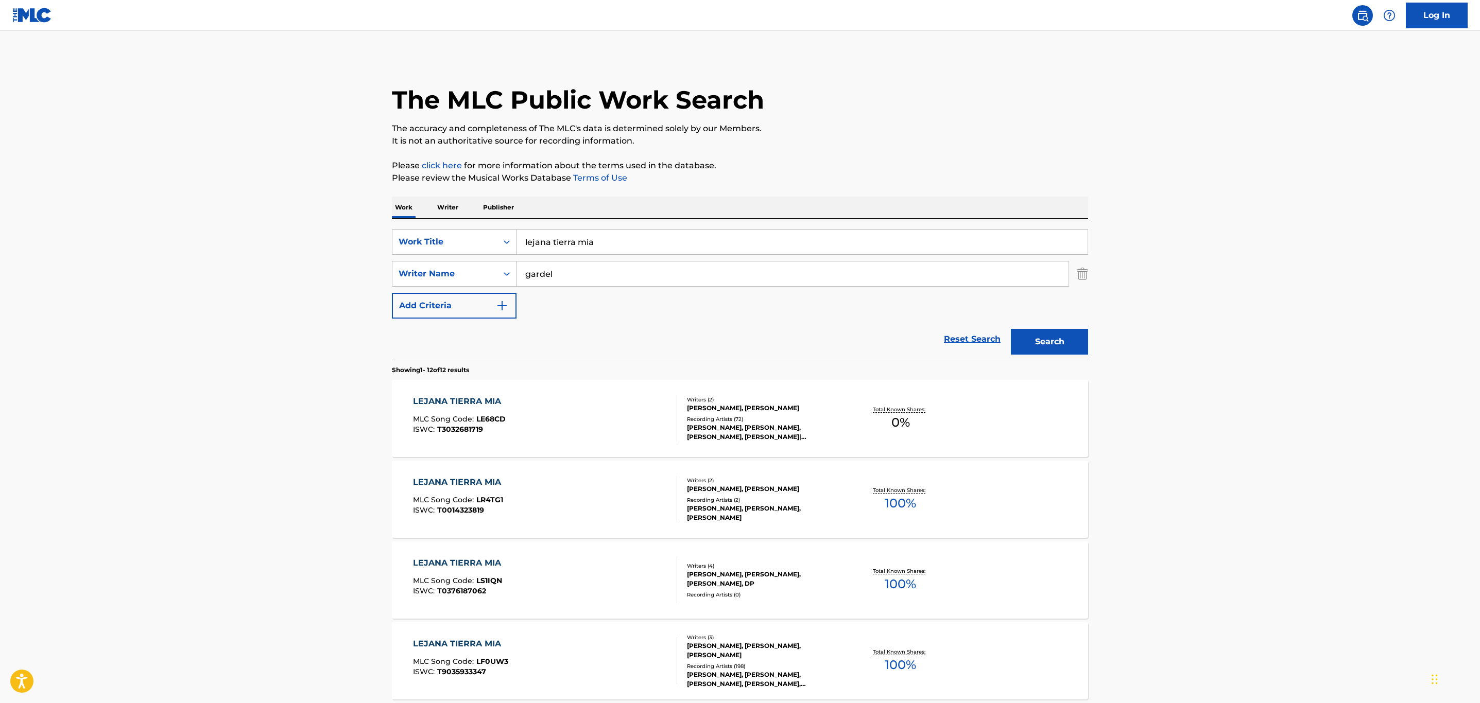
drag, startPoint x: 584, startPoint y: 239, endPoint x: 447, endPoint y: 212, distance: 140.2
type input "esa muchacha"
drag, startPoint x: 603, startPoint y: 273, endPoint x: 411, endPoint y: 273, distance: 192.1
click at [411, 273] on div "SearchWithCriteria561e2255-4d62-4544-9262-595b0f60d9b2 Writer Name [PERSON_NAME]" at bounding box center [740, 274] width 696 height 26
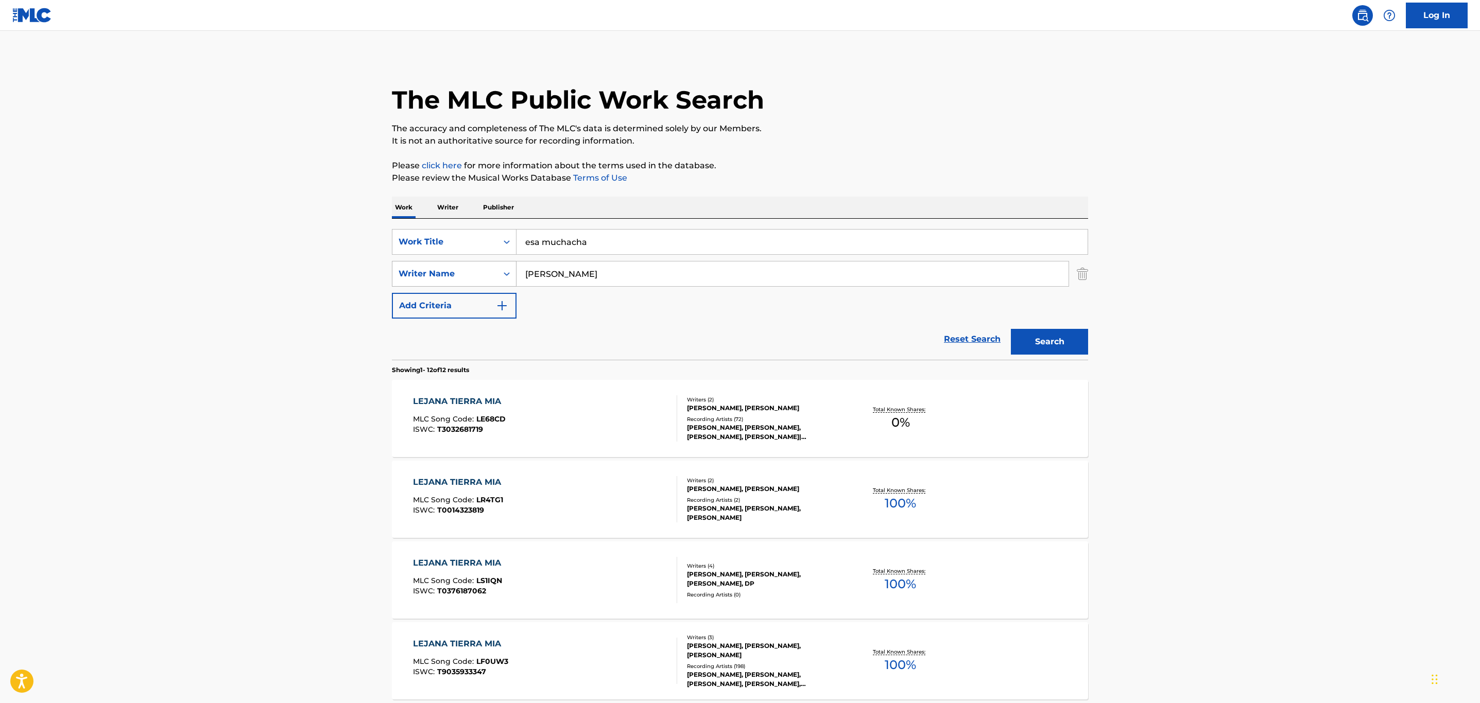
type input "[PERSON_NAME]"
click at [1011, 329] on button "Search" at bounding box center [1049, 342] width 77 height 26
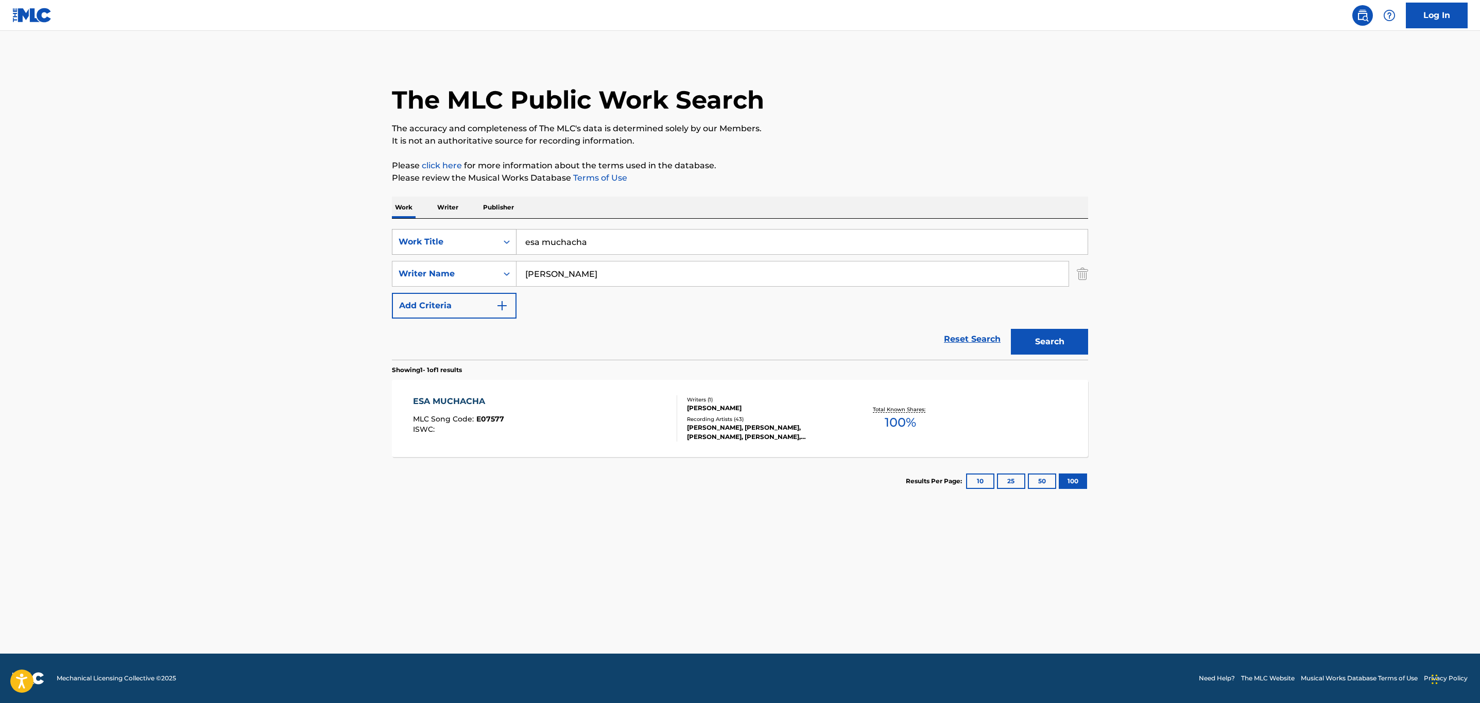
drag, startPoint x: 612, startPoint y: 243, endPoint x: 473, endPoint y: 229, distance: 139.2
click at [473, 229] on div "SearchWithCriteria1523400d-113c-486b-8dbb-98531b8f8e37 Work Title esa muchacha" at bounding box center [740, 242] width 696 height 26
type input "esa much"
click at [765, 451] on div "ESA MUCHACHA MLC Song Code : E07577 ISWC : Writers ( 1 ) [PERSON_NAME] Recordin…" at bounding box center [740, 418] width 696 height 77
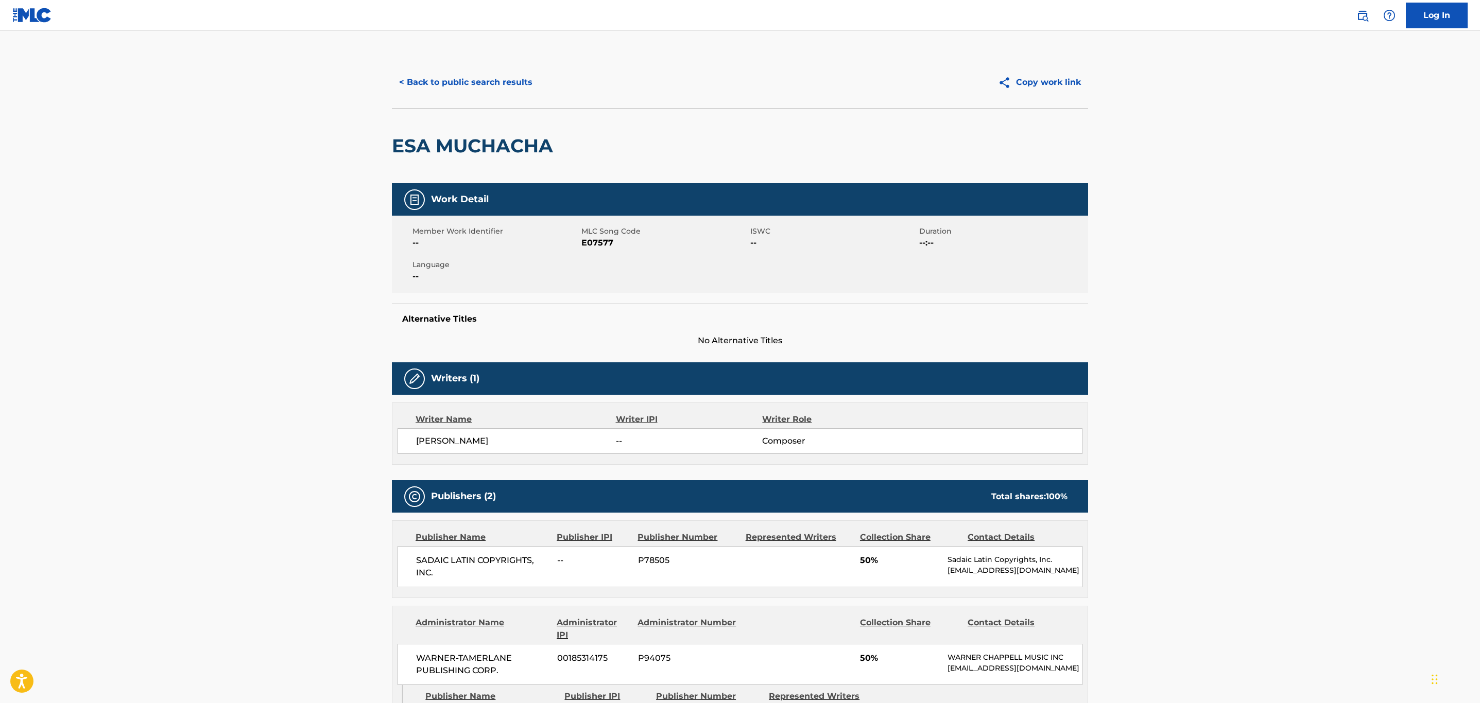
drag, startPoint x: 456, startPoint y: 58, endPoint x: 464, endPoint y: 62, distance: 9.2
click at [459, 58] on div "< Back to public search results Copy work link" at bounding box center [740, 82] width 696 height 51
click at [465, 65] on div "< Back to public search results Copy work link" at bounding box center [740, 82] width 696 height 51
click at [462, 76] on button "< Back to public search results" at bounding box center [466, 83] width 148 height 26
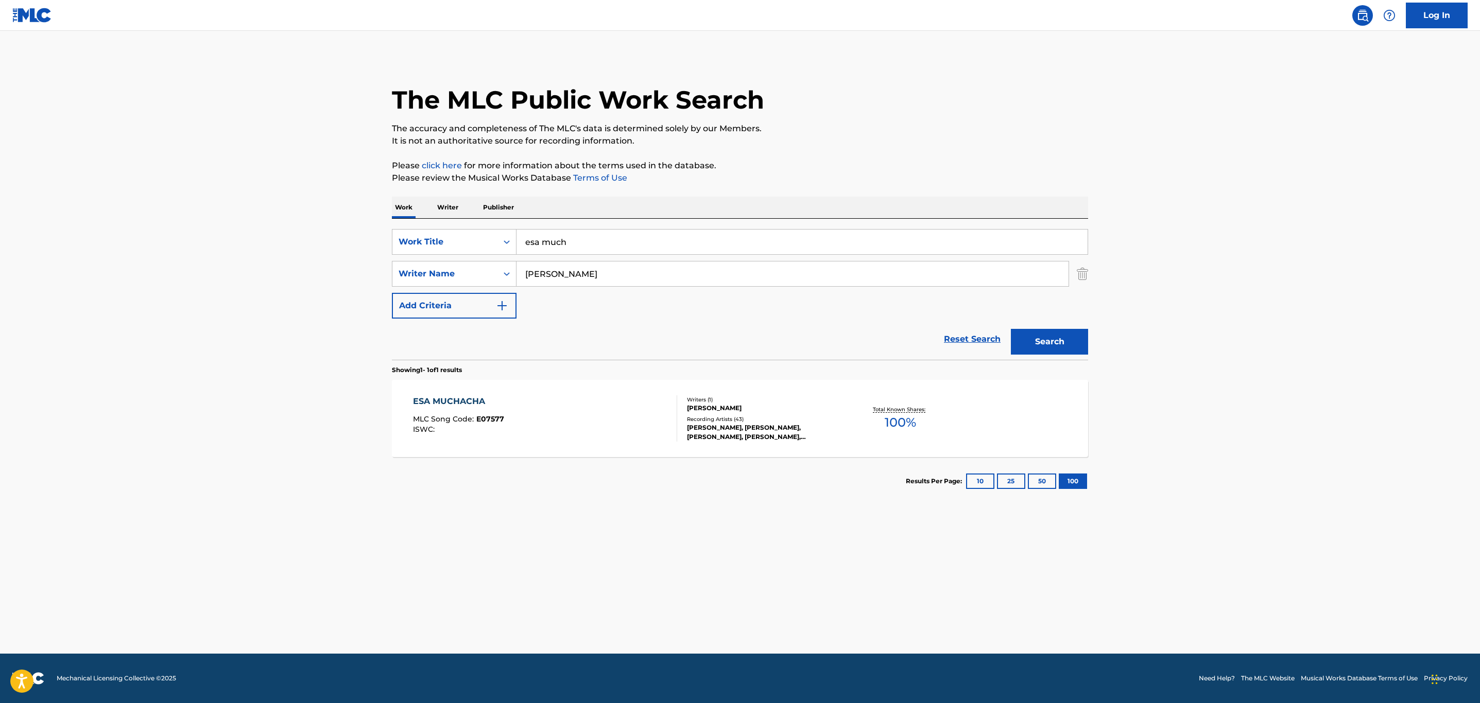
drag, startPoint x: 590, startPoint y: 240, endPoint x: 460, endPoint y: 228, distance: 130.4
click at [460, 228] on div "SearchWithCriteria1523400d-113c-486b-8dbb-98531b8f8e37 Work Title esa much Sear…" at bounding box center [740, 289] width 696 height 141
type input "mano a mano"
drag, startPoint x: 582, startPoint y: 274, endPoint x: 475, endPoint y: 243, distance: 112.1
click at [450, 266] on div "SearchWithCriteria561e2255-4d62-4544-9262-595b0f60d9b2 Writer Name [PERSON_NAME]" at bounding box center [740, 274] width 696 height 26
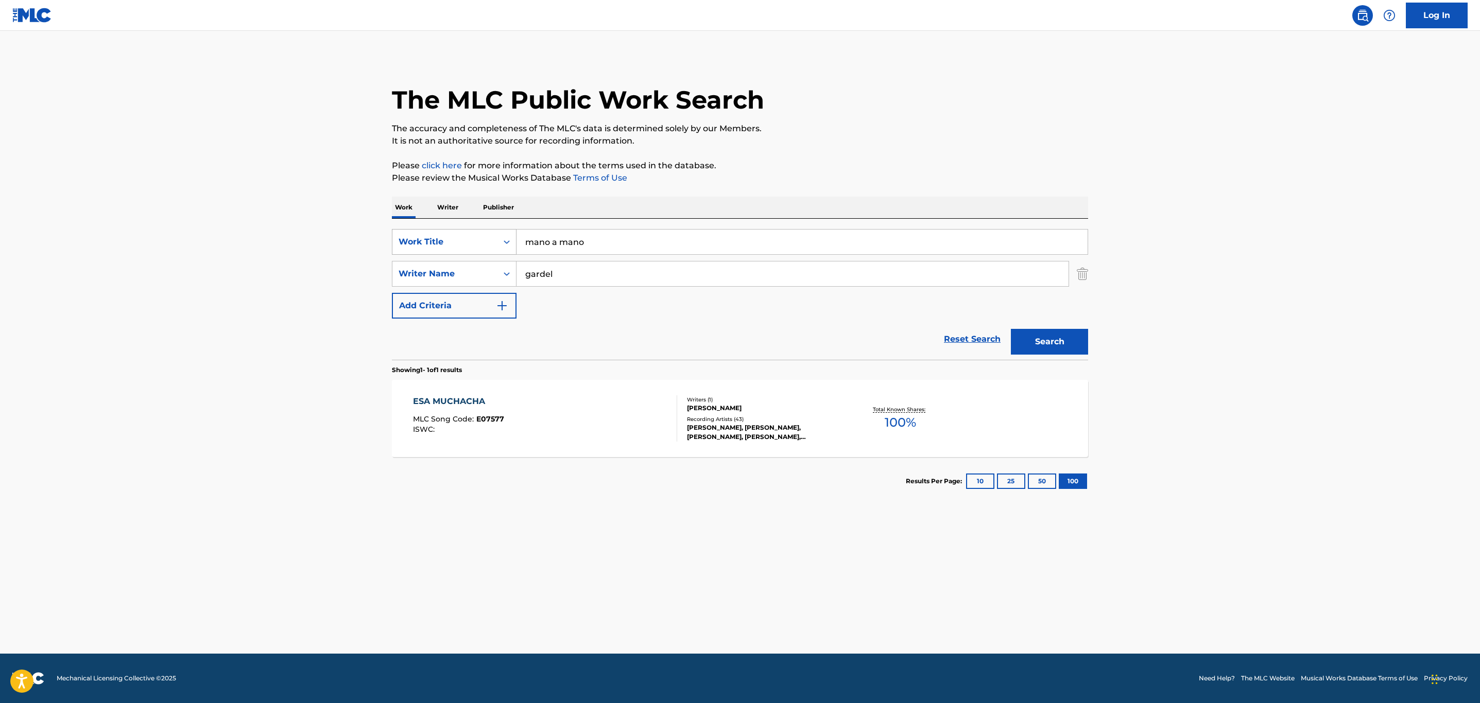
type input "gardel"
click at [1011, 329] on button "Search" at bounding box center [1049, 342] width 77 height 26
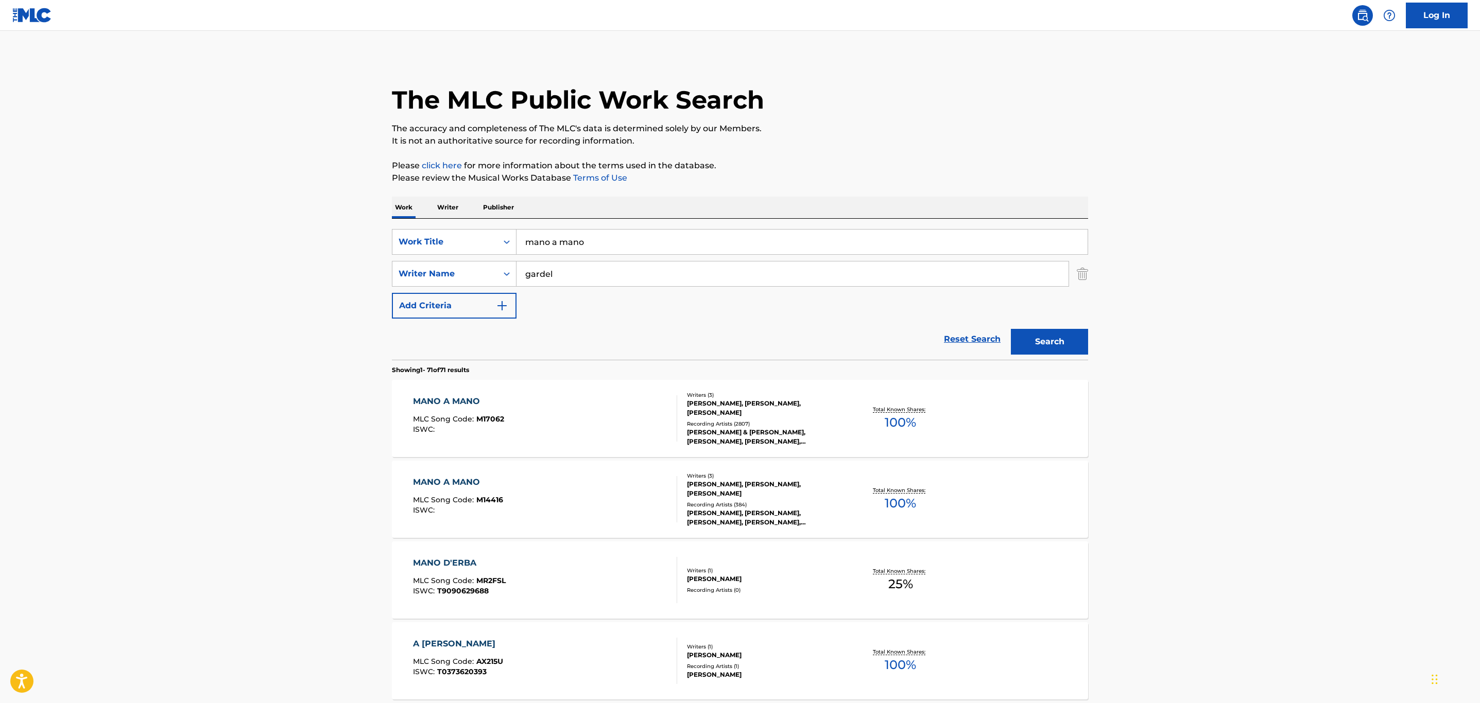
click at [816, 424] on div "Recording Artists ( 2807 )" at bounding box center [765, 424] width 156 height 8
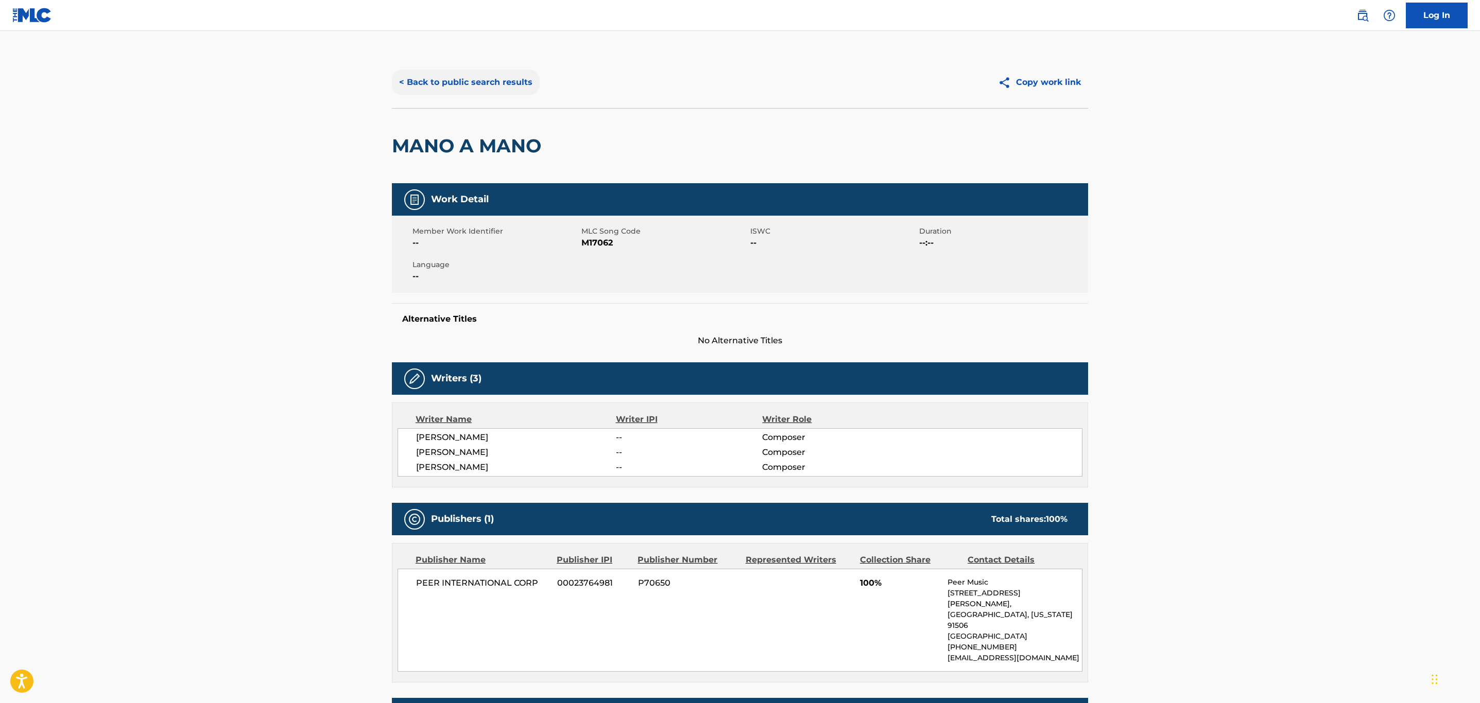
click at [443, 82] on button "< Back to public search results" at bounding box center [466, 83] width 148 height 26
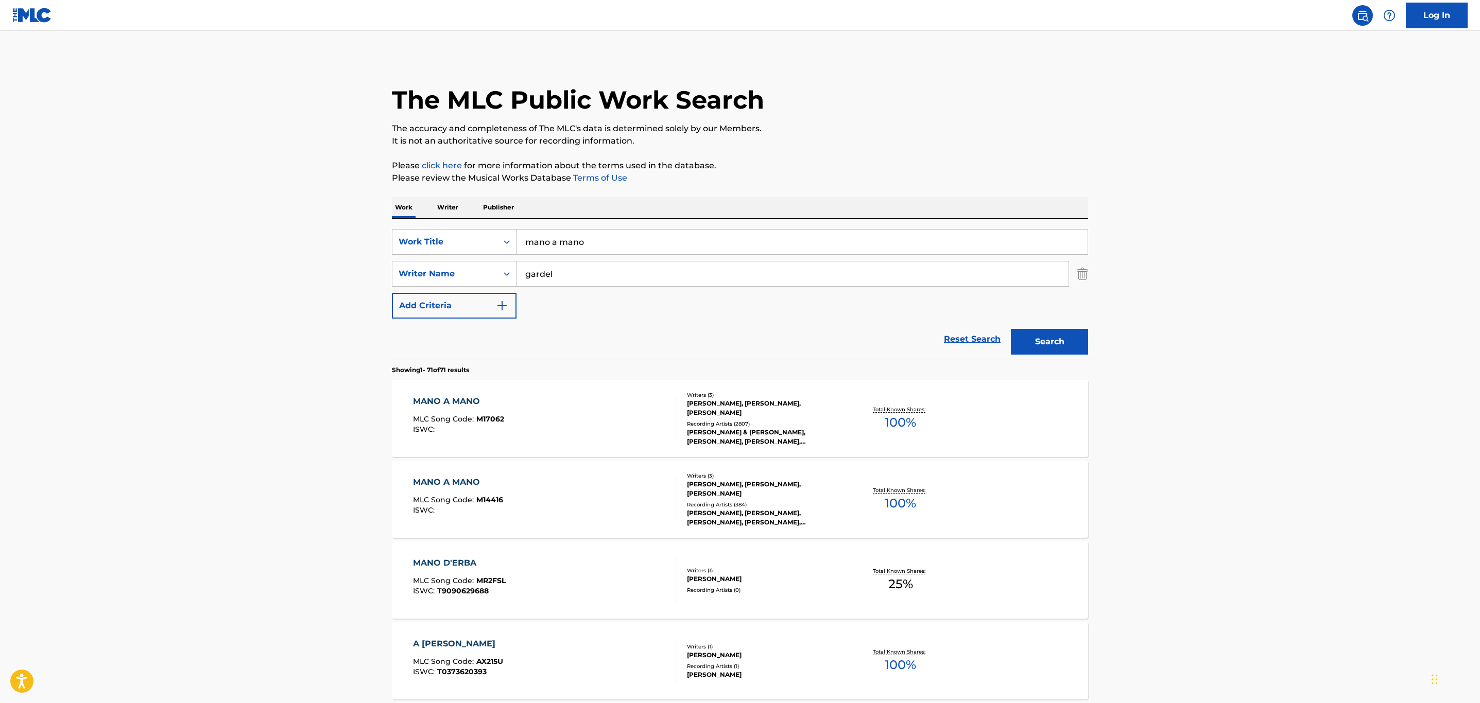
drag, startPoint x: 629, startPoint y: 242, endPoint x: 420, endPoint y: 226, distance: 209.7
click at [420, 226] on div "SearchWithCriteria1523400d-113c-486b-8dbb-98531b8f8e37 Work Title mano a mano S…" at bounding box center [740, 289] width 696 height 141
type input "cuando tu no estas"
click at [508, 271] on div "SearchWithCriteria561e2255-4d62-4544-9262-595b0f60d9b2 Writer Name [PERSON_NAME]" at bounding box center [740, 274] width 696 height 26
click at [679, 256] on div "SearchWithCriteria1523400d-113c-486b-8dbb-98531b8f8e37 Work Title cuando tu no …" at bounding box center [740, 274] width 696 height 90
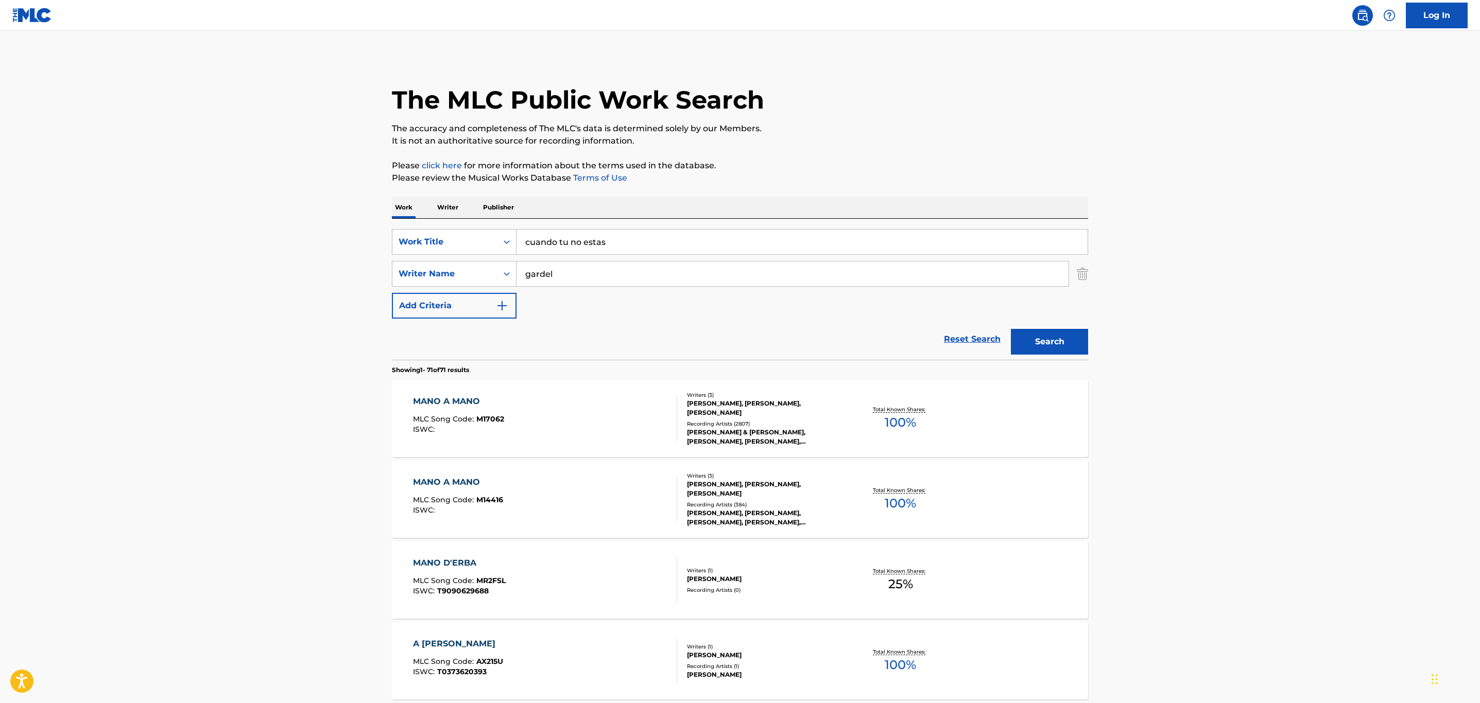
click at [663, 278] on input "gardel" at bounding box center [793, 274] width 552 height 25
drag, startPoint x: 535, startPoint y: 272, endPoint x: 439, endPoint y: 258, distance: 96.9
click at [439, 258] on div "SearchWithCriteria1523400d-113c-486b-8dbb-98531b8f8e37 Work Title cuando tu no …" at bounding box center [740, 274] width 696 height 90
click at [1011, 329] on button "Search" at bounding box center [1049, 342] width 77 height 26
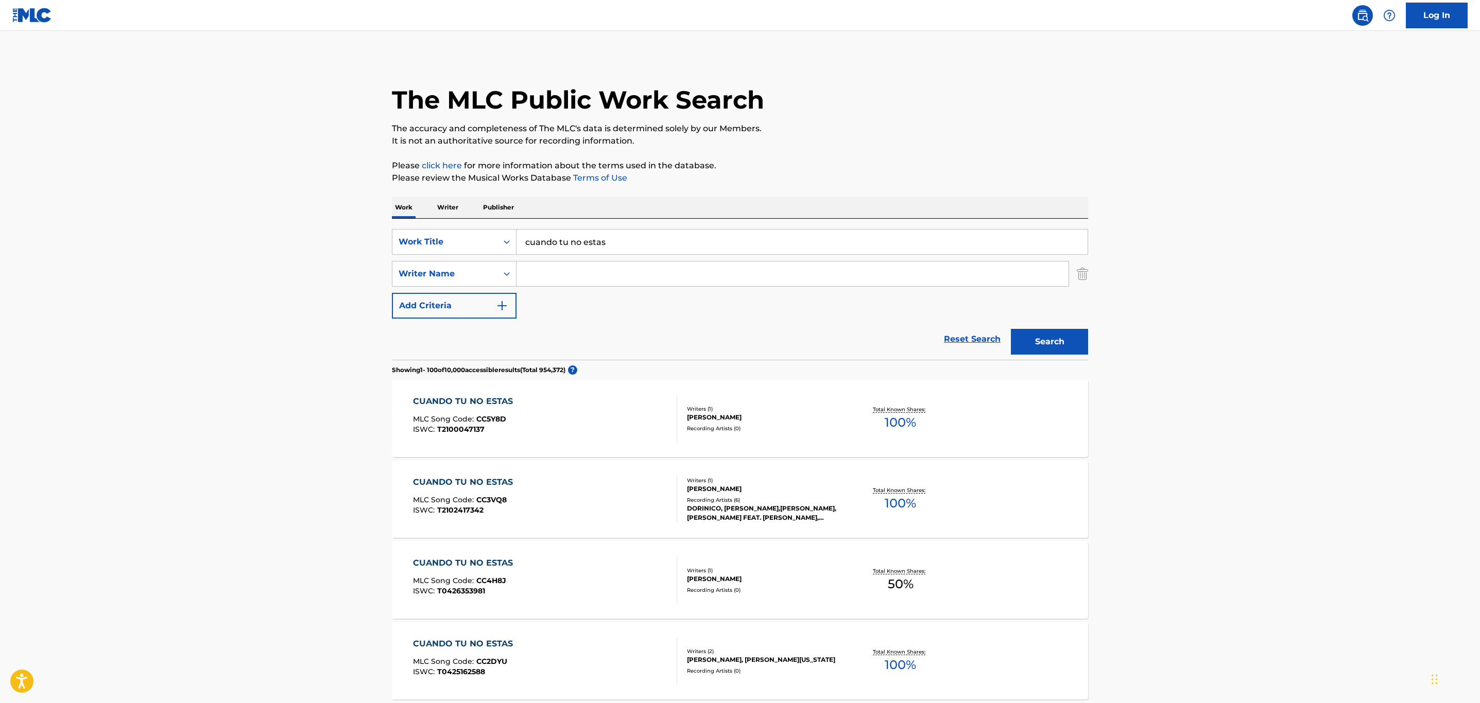
drag, startPoint x: 634, startPoint y: 251, endPoint x: 382, endPoint y: 244, distance: 252.4
type input "arrabal amargo"
click at [575, 268] on input "Search Form" at bounding box center [793, 274] width 552 height 25
type input "gardel"
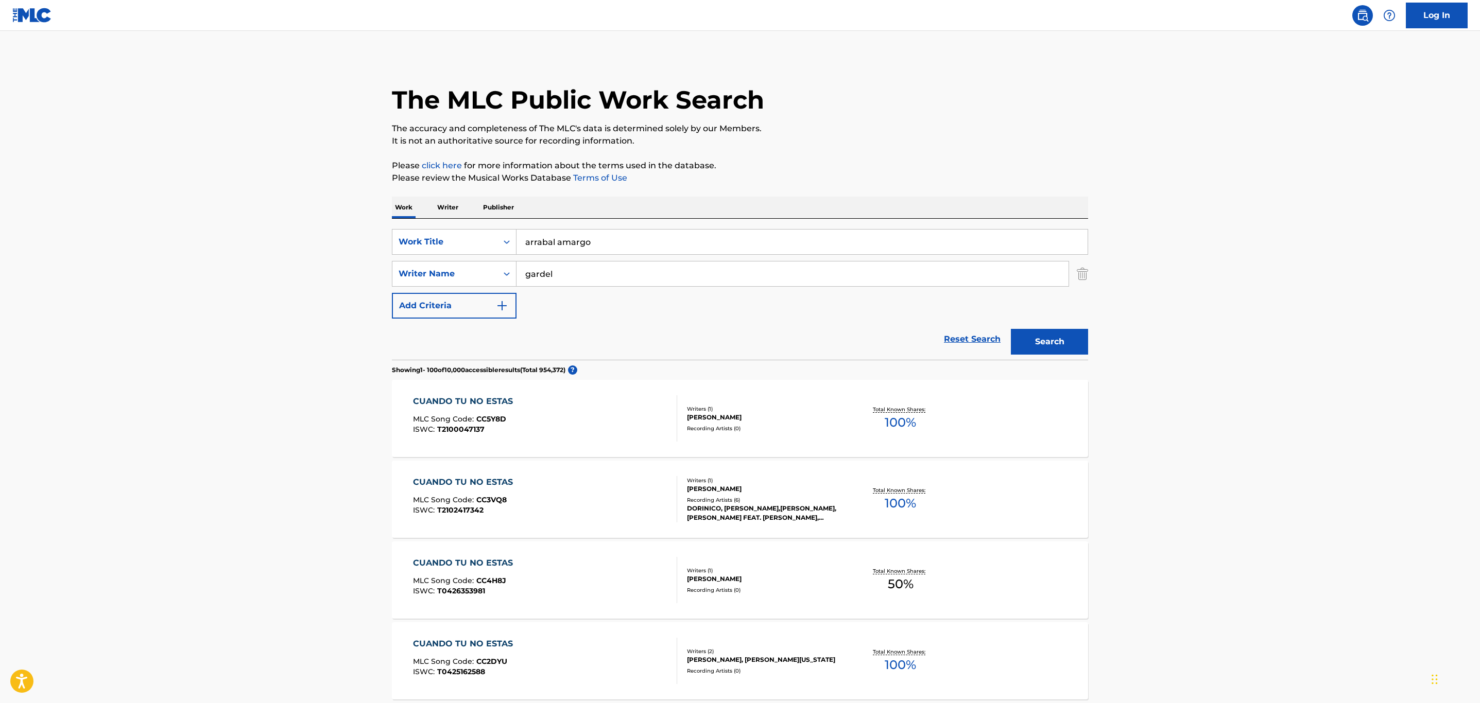
click at [1011, 329] on button "Search" at bounding box center [1049, 342] width 77 height 26
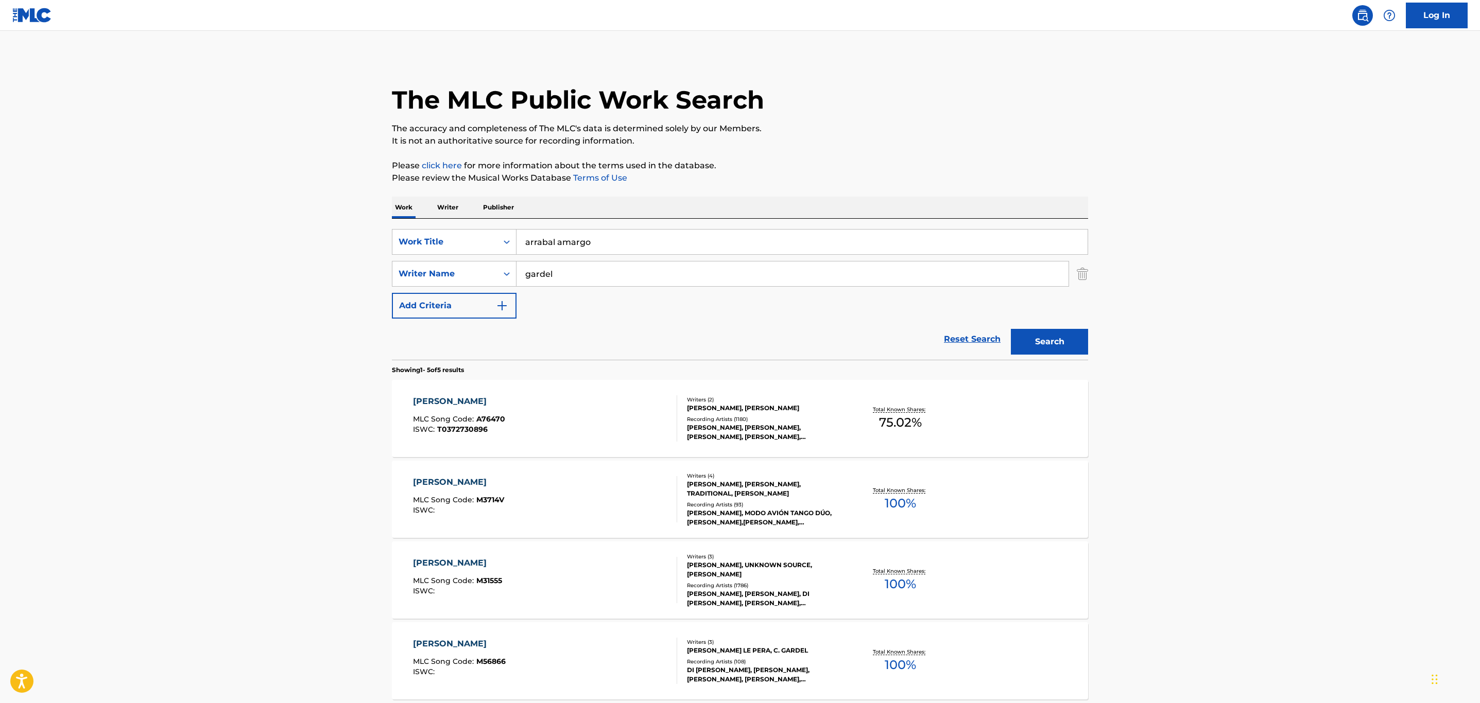
click at [795, 438] on div "[PERSON_NAME], [PERSON_NAME], [PERSON_NAME], [PERSON_NAME], [PERSON_NAME]" at bounding box center [765, 432] width 156 height 19
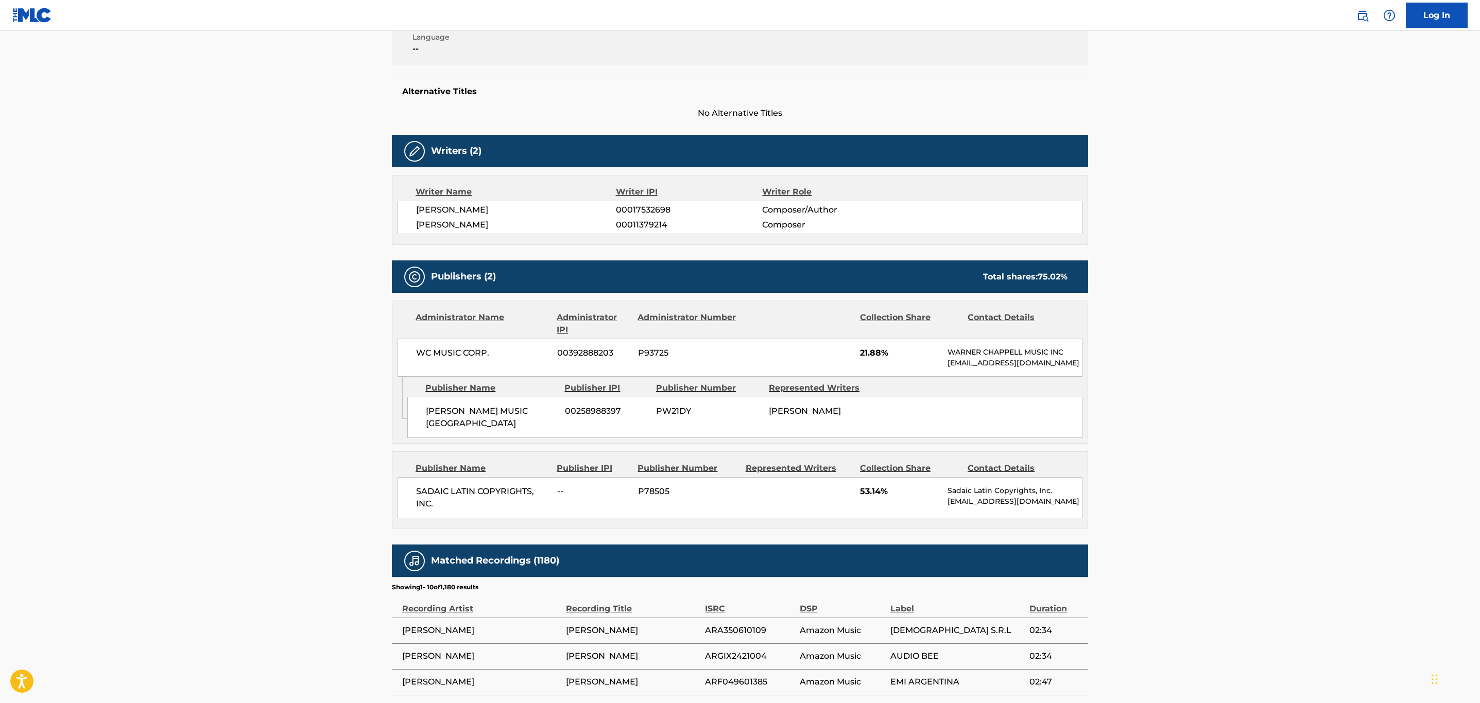
scroll to position [232, 0]
